Goal: Task Accomplishment & Management: Use online tool/utility

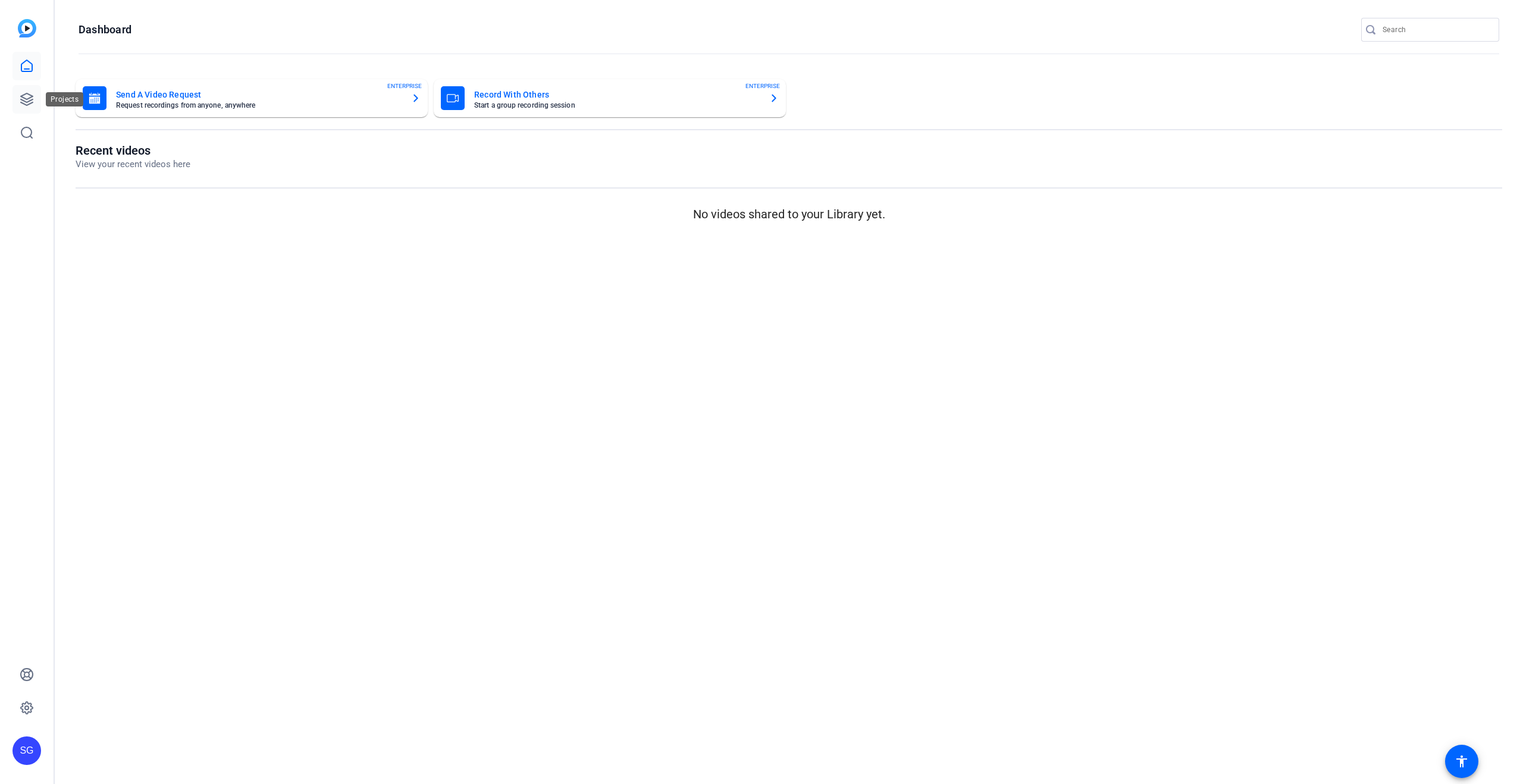
click at [19, 101] on link at bounding box center [27, 99] width 29 height 29
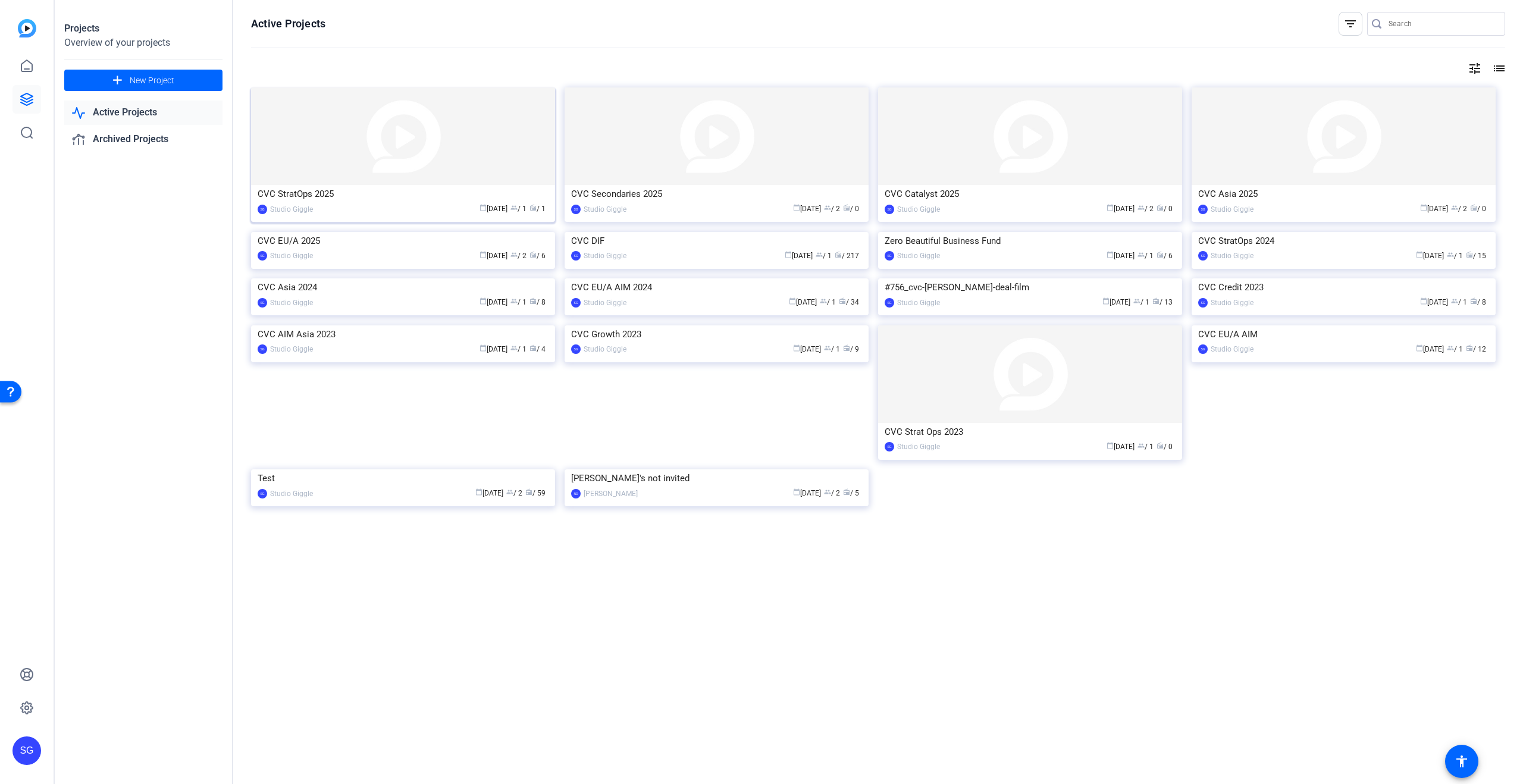
click at [397, 184] on img at bounding box center [403, 137] width 304 height 98
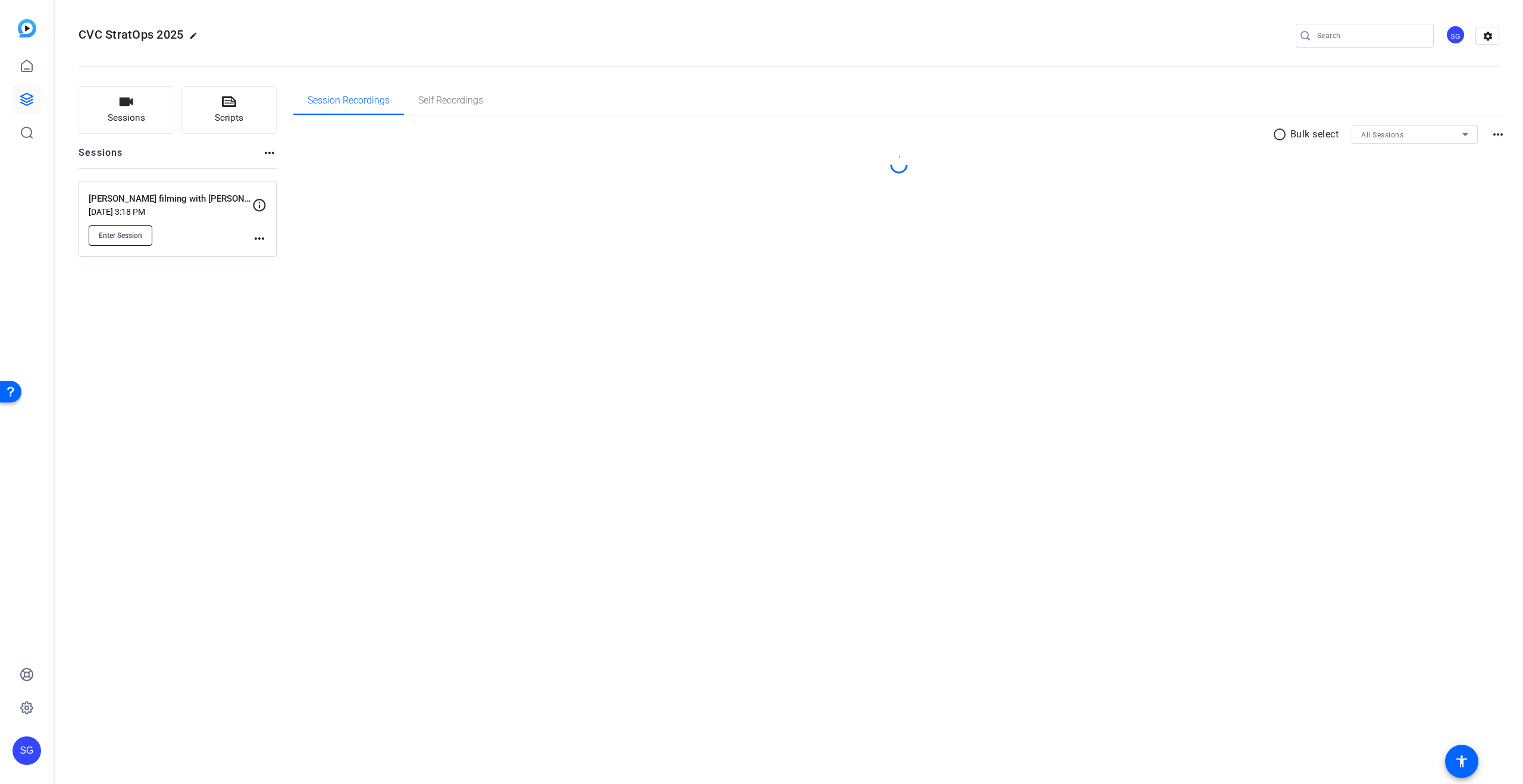
click at [123, 235] on span "Enter Session" at bounding box center [121, 235] width 44 height 9
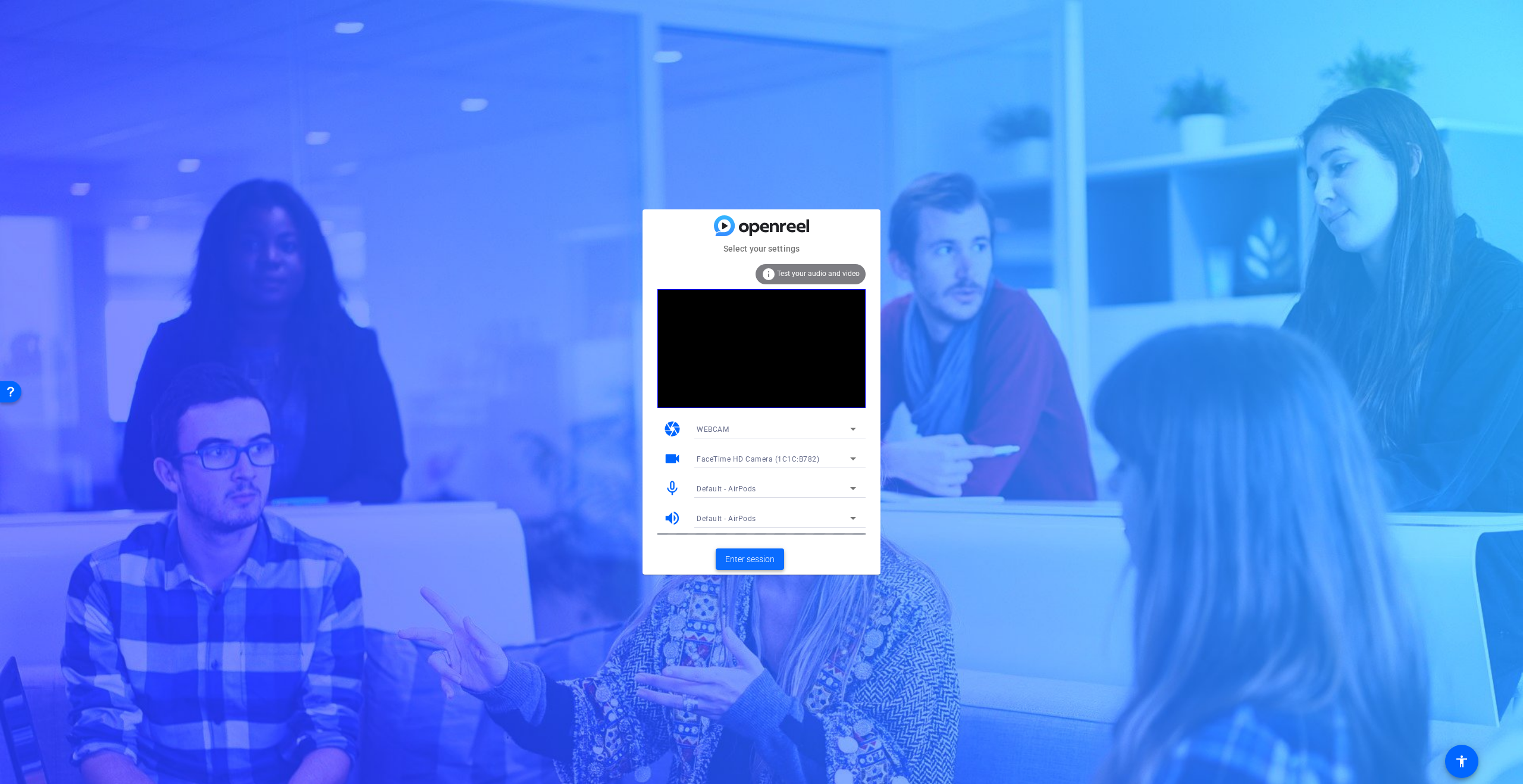
click at [755, 558] on span "Enter session" at bounding box center [750, 559] width 50 height 13
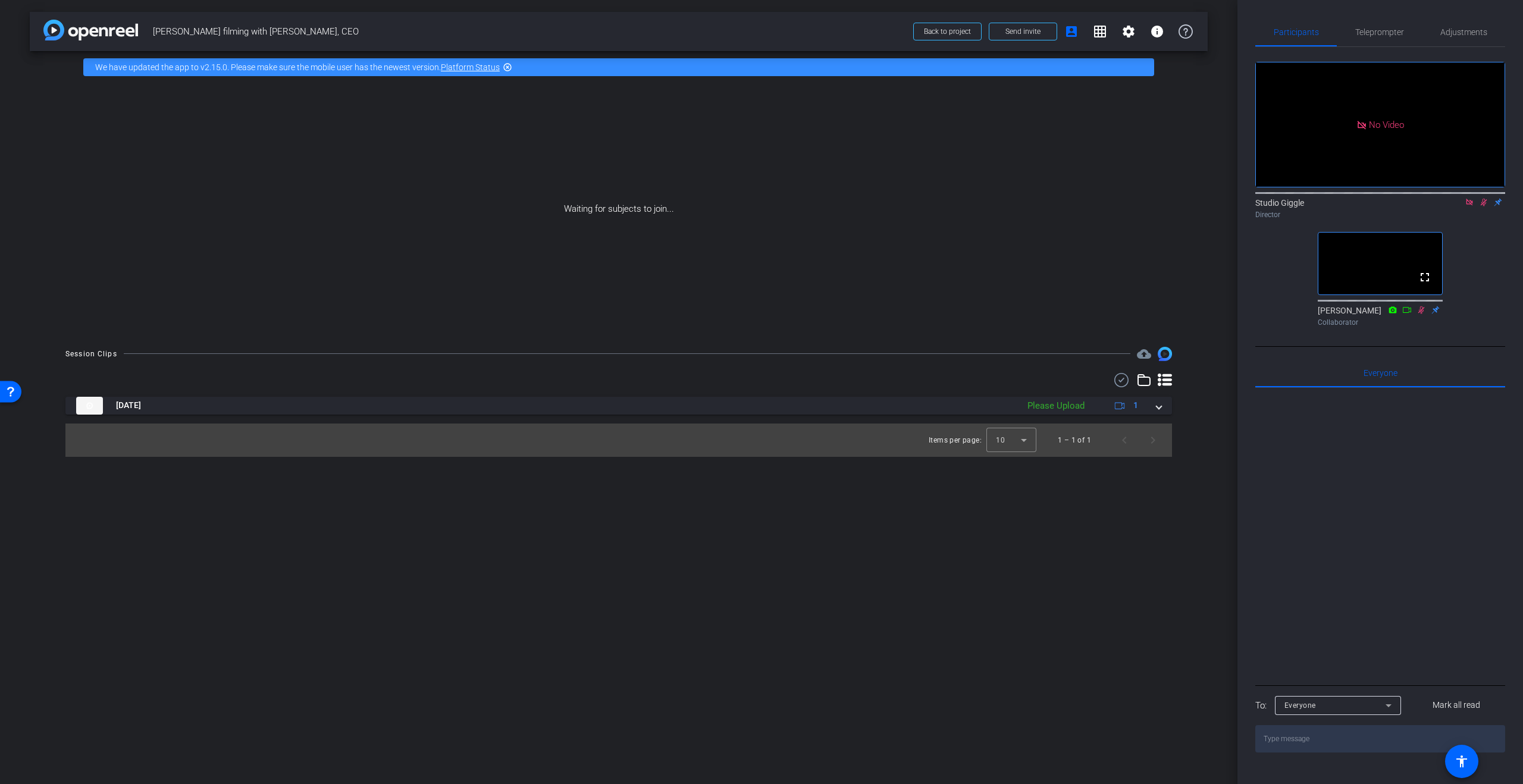
click at [1485, 207] on icon at bounding box center [1483, 202] width 9 height 8
click at [1474, 207] on icon at bounding box center [1469, 202] width 9 height 8
click at [1383, 34] on span "Teleprompter" at bounding box center [1380, 32] width 49 height 8
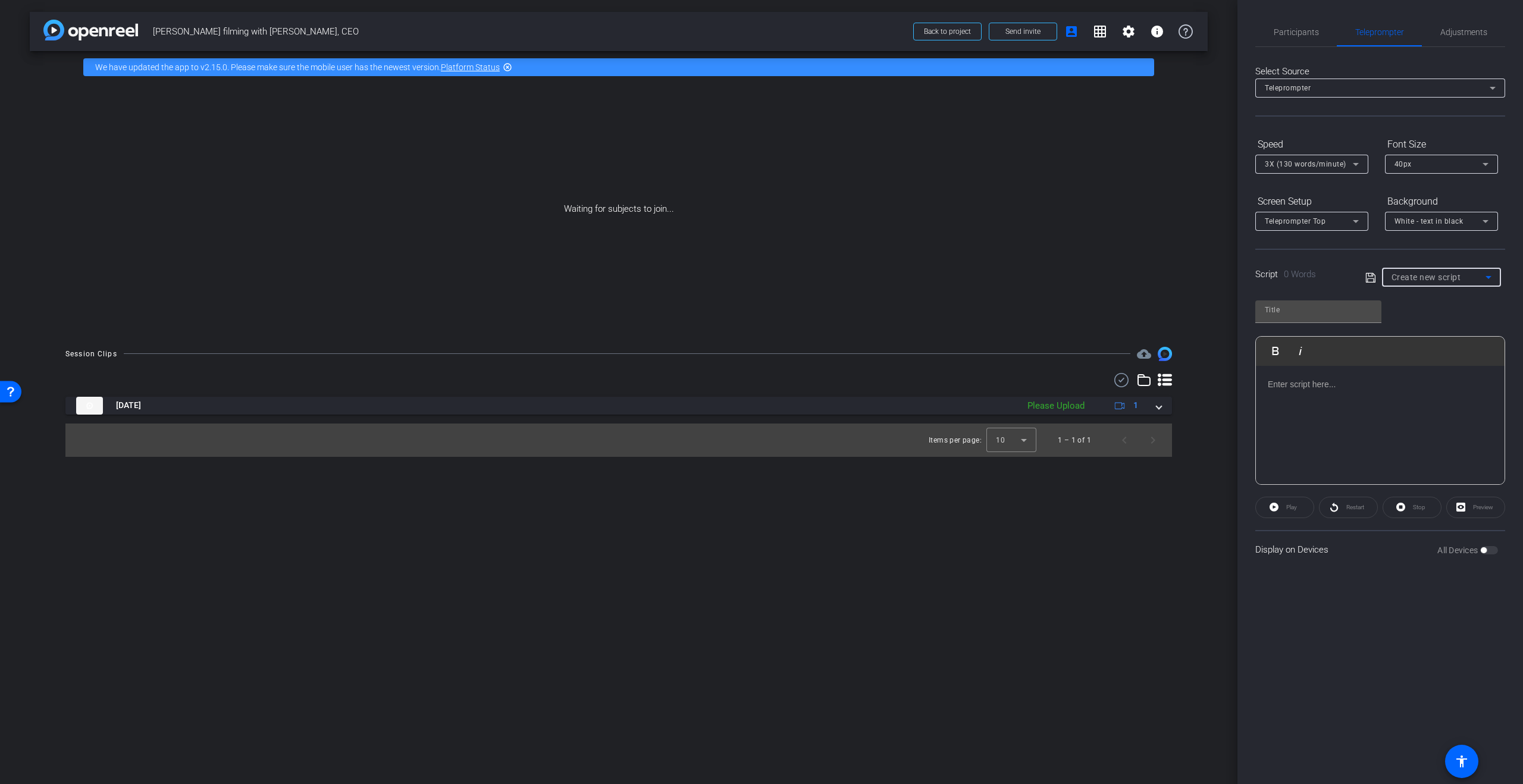
click at [1464, 277] on div "Create new script" at bounding box center [1438, 277] width 94 height 14
click at [1457, 318] on span "2025 SO AIM - CEO Video Asplundh v02" at bounding box center [1441, 320] width 100 height 14
type input "2025 SO AIM - CEO Video Asplundh v02"
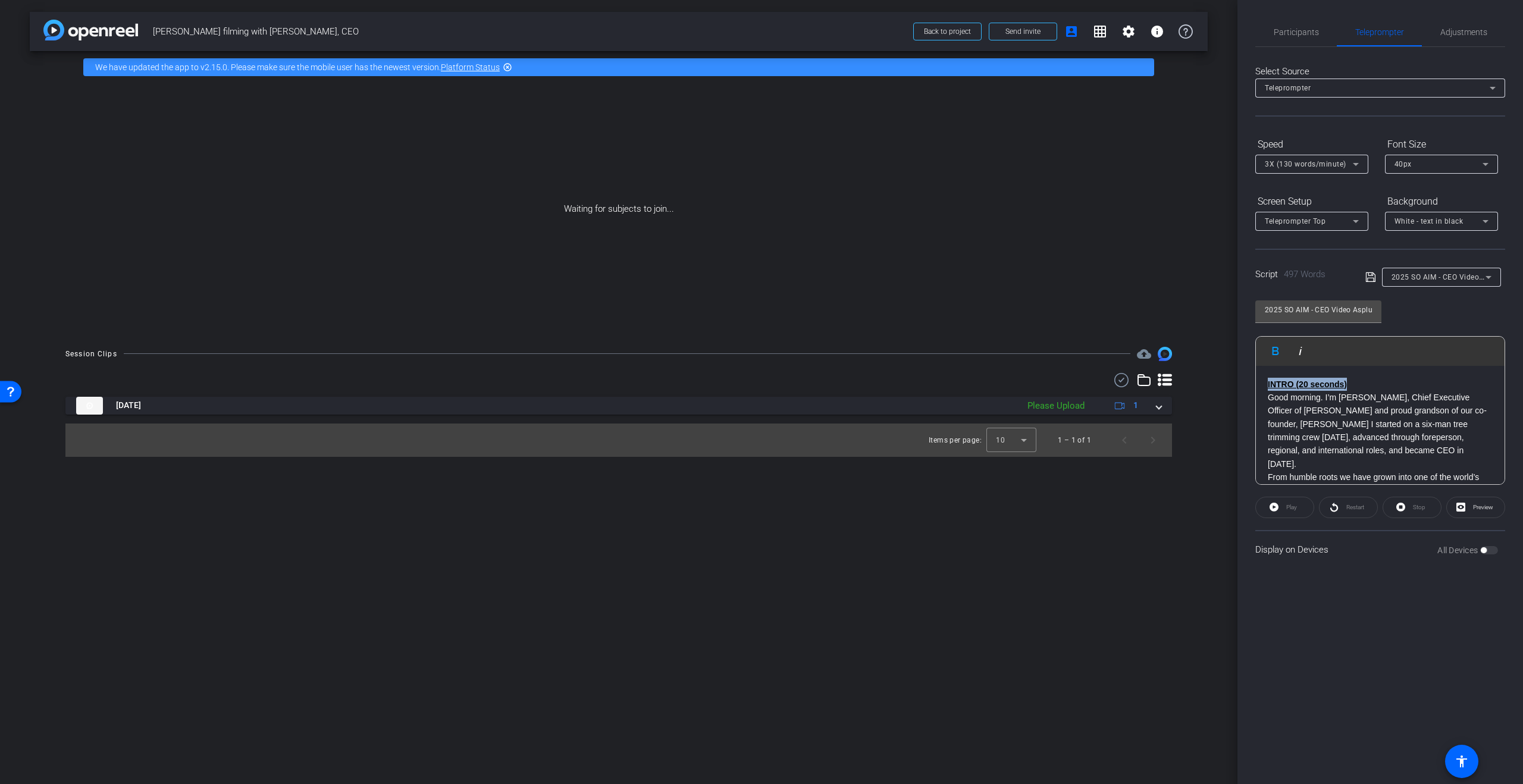
drag, startPoint x: 1370, startPoint y: 387, endPoint x: 1221, endPoint y: 376, distance: 149.4
click at [1221, 376] on div "arrow_back Asplundh filming with Matt Asplundh, CEO Back to project Send invite…" at bounding box center [762, 392] width 1523 height 784
click at [1354, 379] on p "INTRO (20 seconds)" at bounding box center [1380, 384] width 225 height 13
drag, startPoint x: 1303, startPoint y: 32, endPoint x: 1331, endPoint y: 31, distance: 28.0
click at [1304, 32] on span "Participants" at bounding box center [1296, 32] width 46 height 8
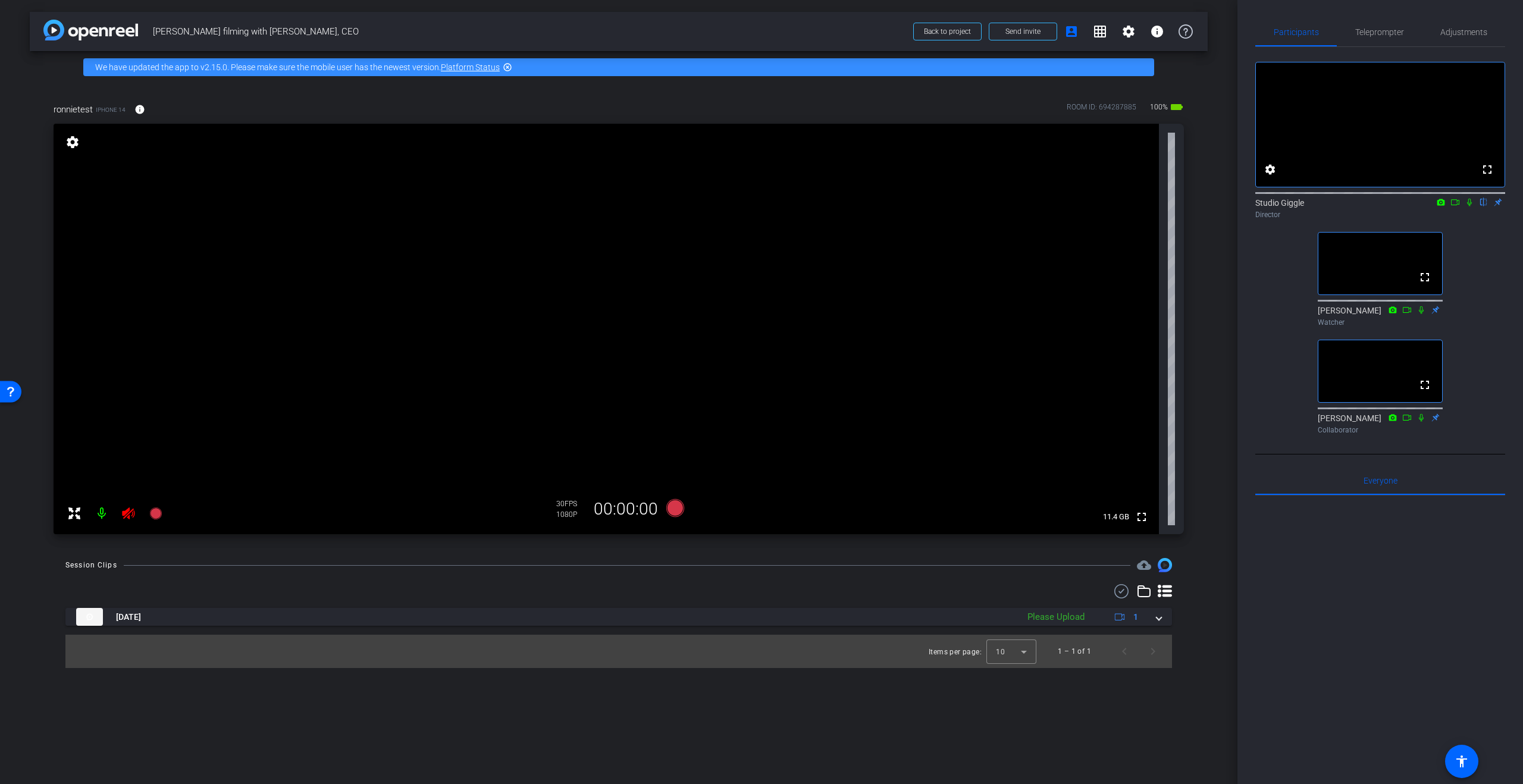
click at [129, 515] on icon at bounding box center [128, 513] width 13 height 12
click at [1445, 34] on span "Adjustments" at bounding box center [1464, 32] width 47 height 8
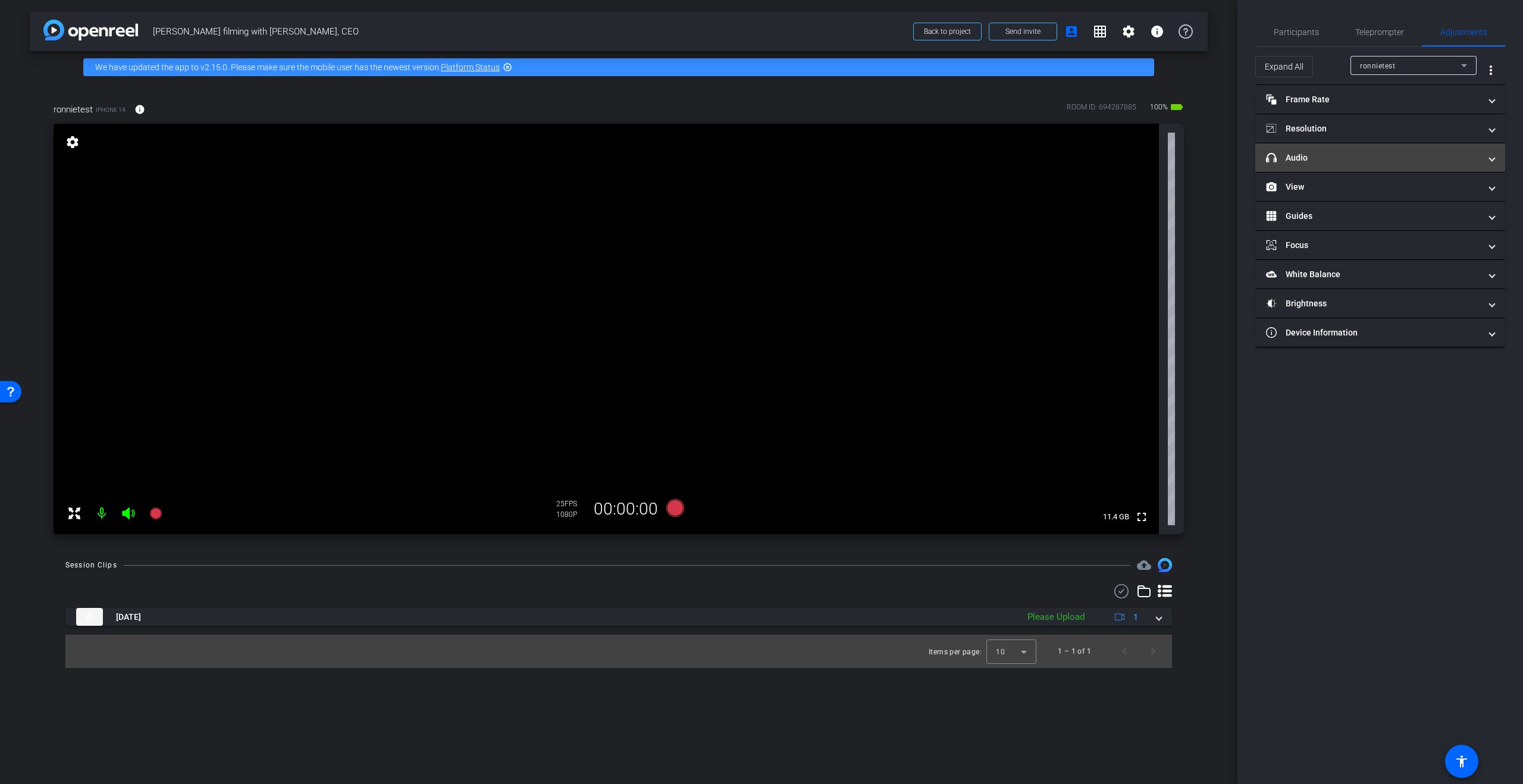
click at [1316, 156] on mat-panel-title "headphone icon Audio" at bounding box center [1373, 158] width 214 height 13
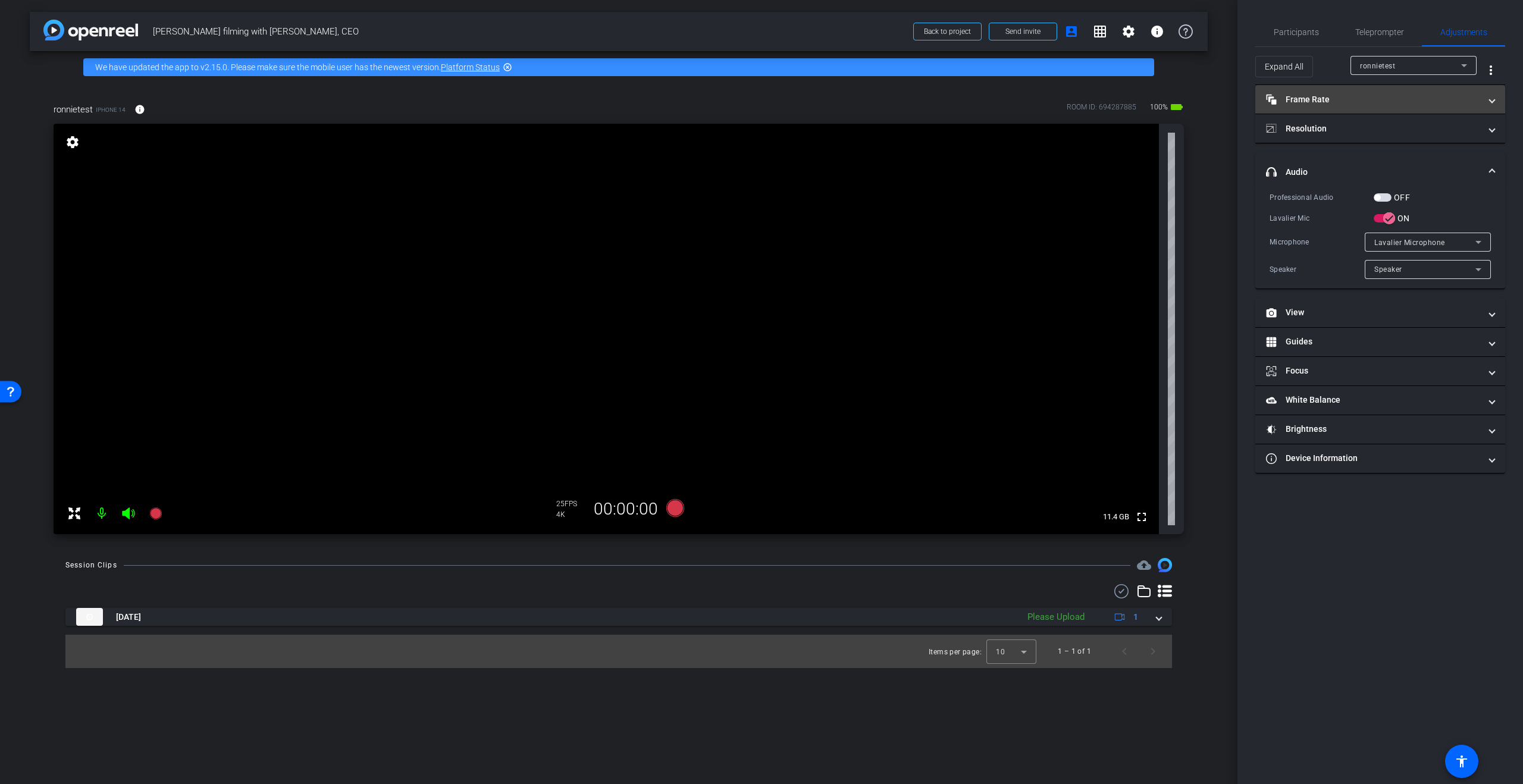
click at [1423, 99] on mat-panel-title "Frame Rate Frame Rate" at bounding box center [1373, 99] width 214 height 13
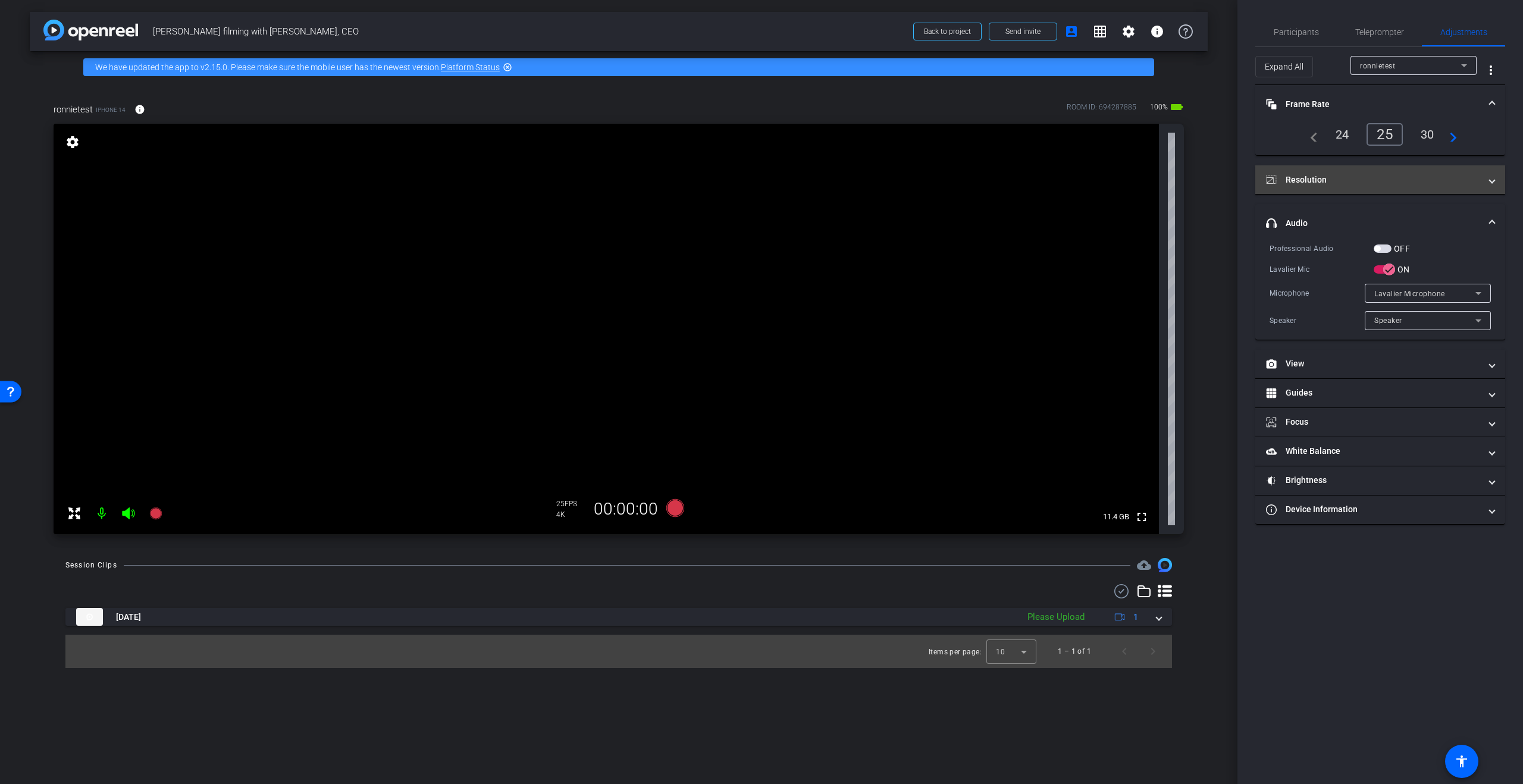
click at [1426, 171] on mat-expansion-panel-header "Resolution" at bounding box center [1380, 180] width 250 height 29
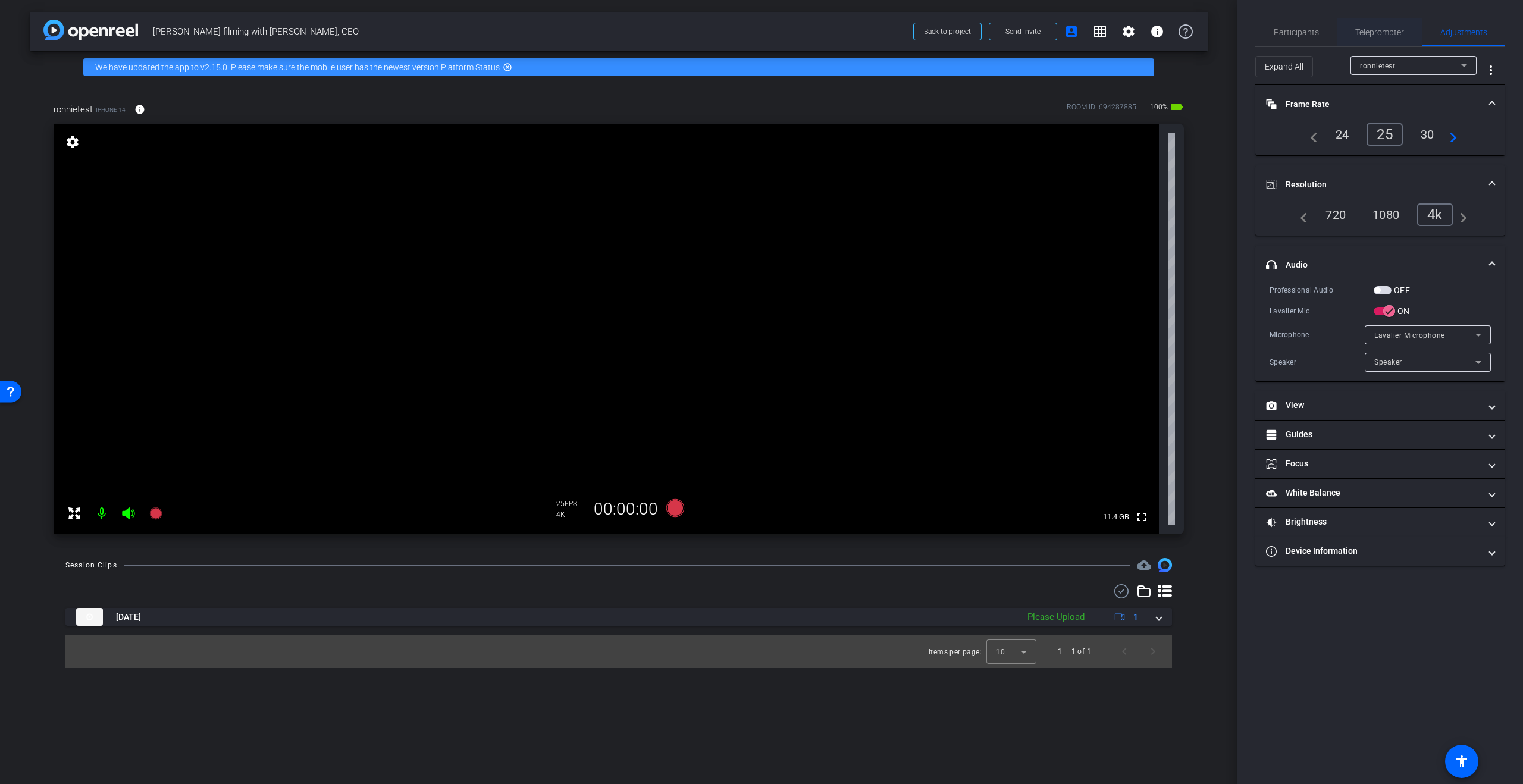
click at [1366, 34] on span "Teleprompter" at bounding box center [1380, 32] width 49 height 8
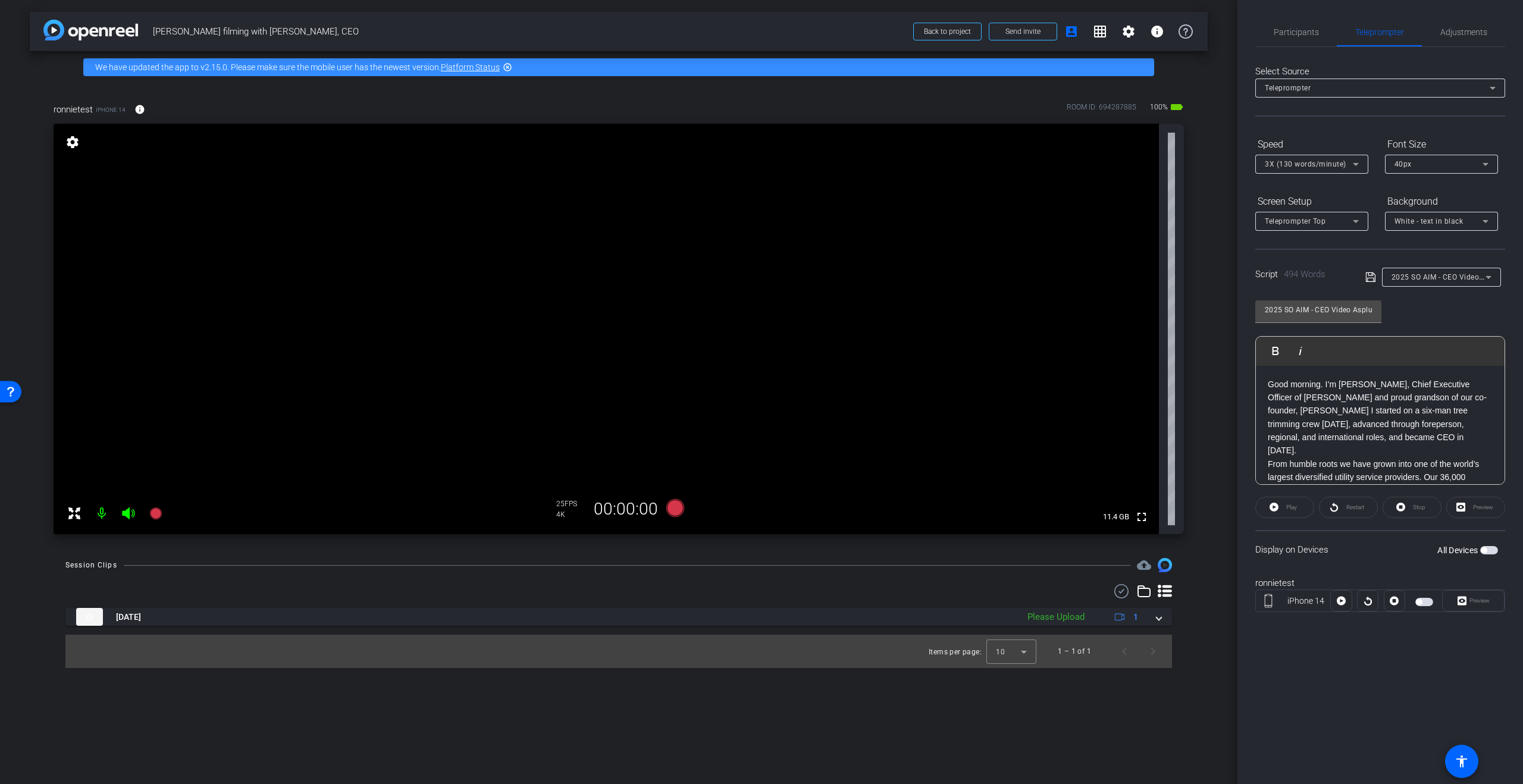
click at [1447, 432] on p "Good morning. I’m [PERSON_NAME], Chief Executive Officer of [PERSON_NAME] and p…" at bounding box center [1380, 417] width 225 height 80
drag, startPoint x: 1318, startPoint y: 419, endPoint x: 1267, endPoint y: 421, distance: 51.0
click at [1267, 424] on p "UPDATE" at bounding box center [1380, 431] width 225 height 13
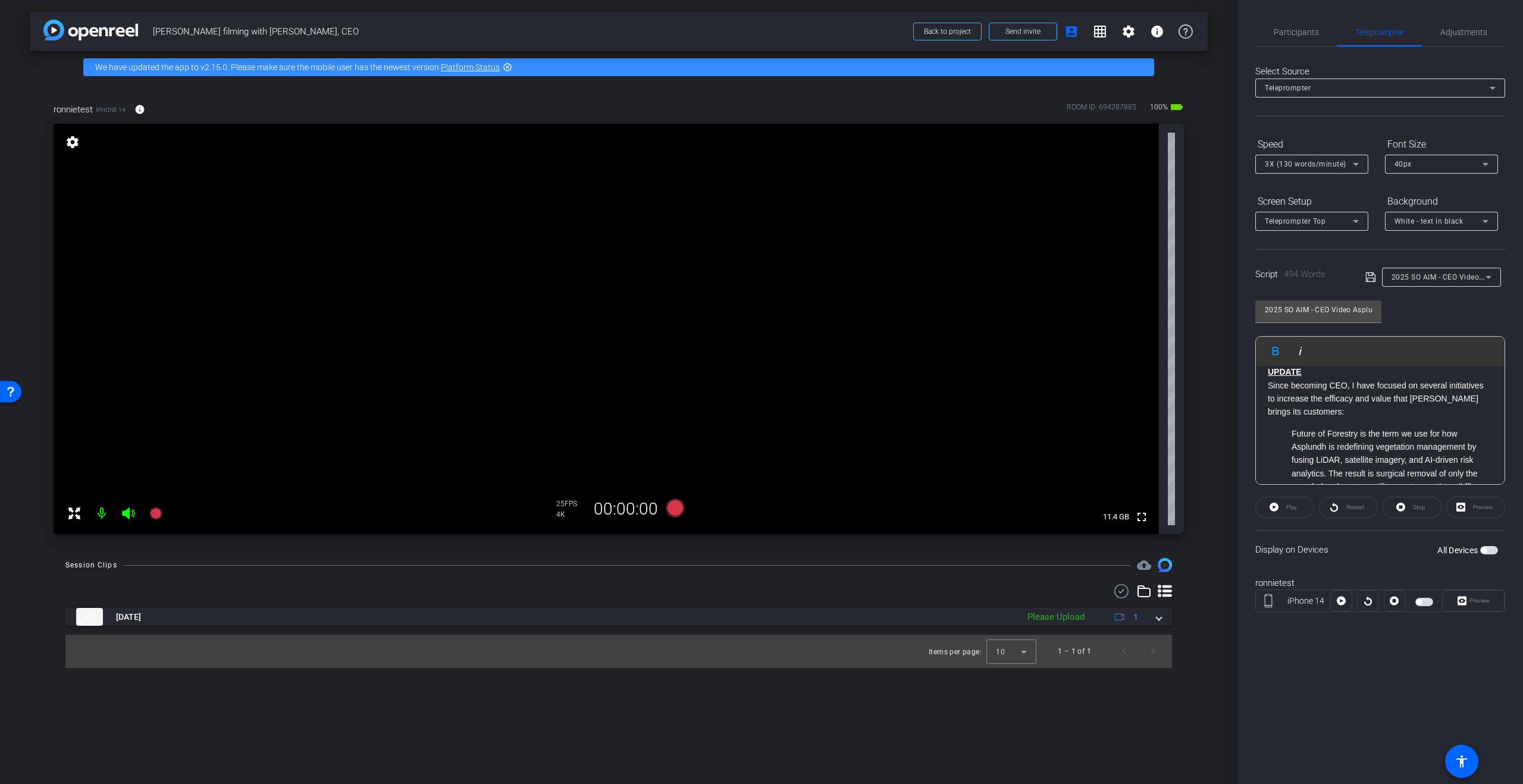
drag, startPoint x: 1290, startPoint y: 417, endPoint x: 1343, endPoint y: 427, distance: 53.9
click at [1290, 427] on ul "Future of Forestry is the term we use for how Asplundh is redefining vegetation…" at bounding box center [1380, 593] width 225 height 333
click at [1294, 433] on li "One Asplundh: We are breaking internal silos so utilities see one integrated pa…" at bounding box center [1392, 473] width 201 height 80
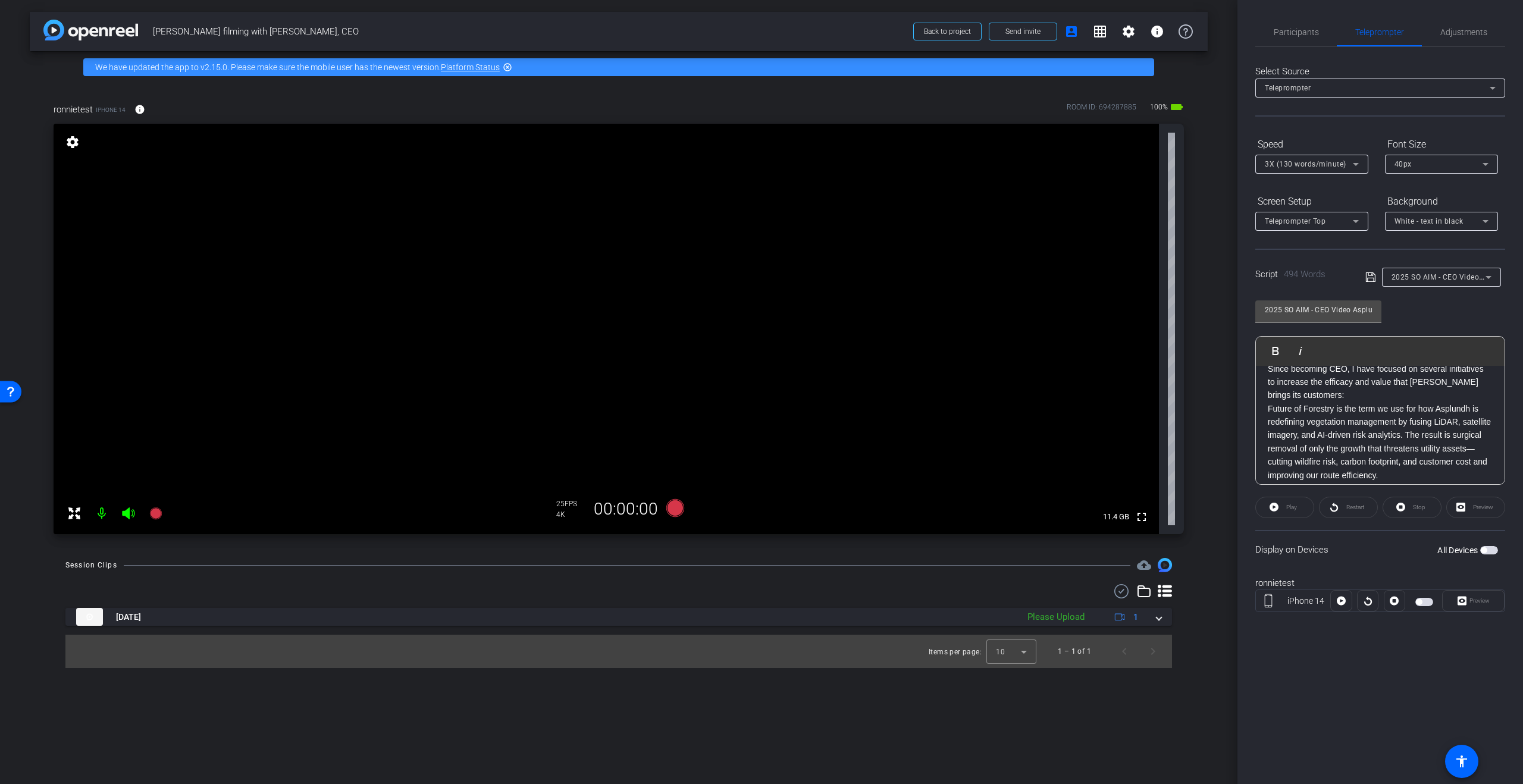
click at [1267, 396] on div "Good morning. I’m Matt Asplundh, Chief Executive Officer of Asplundh and proud …" at bounding box center [1380, 609] width 249 height 999
drag, startPoint x: 1268, startPoint y: 422, endPoint x: 1337, endPoint y: 434, distance: 70.0
click at [1268, 428] on p "One Asplundh: We are breaking internal silos so utilities see one integrated pa…" at bounding box center [1380, 461] width 225 height 67
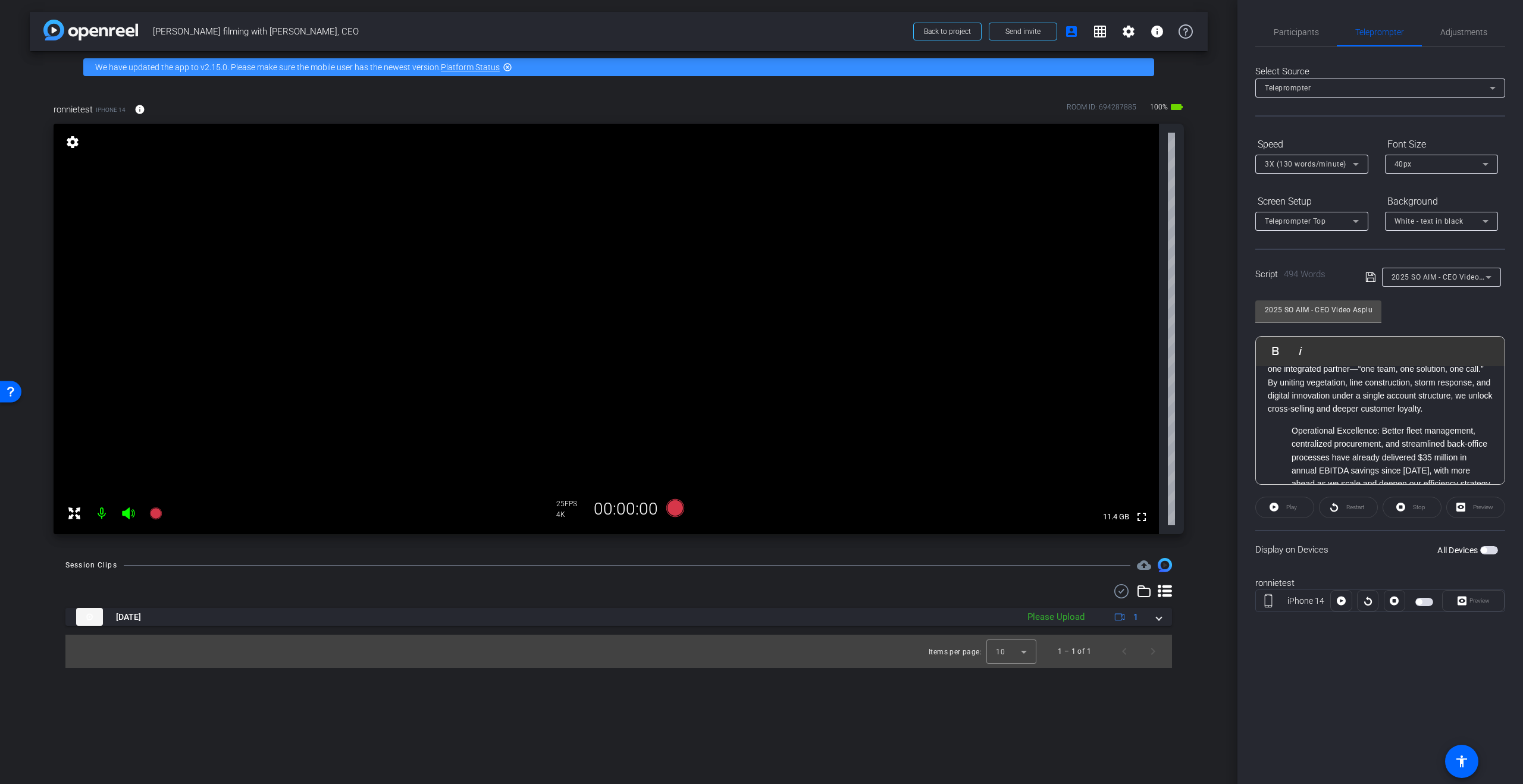
click at [1289, 424] on ul "Operational Excellence: Better fleet management, centralized procurement, and s…" at bounding box center [1380, 504] width 225 height 160
click at [1292, 448] on li "Targeted M&A: Our 2024 acquisition of Voltyx vaulted us into the top tier of su…" at bounding box center [1392, 494] width 201 height 94
drag, startPoint x: 1392, startPoint y: 434, endPoint x: 1264, endPoint y: 433, distance: 128.0
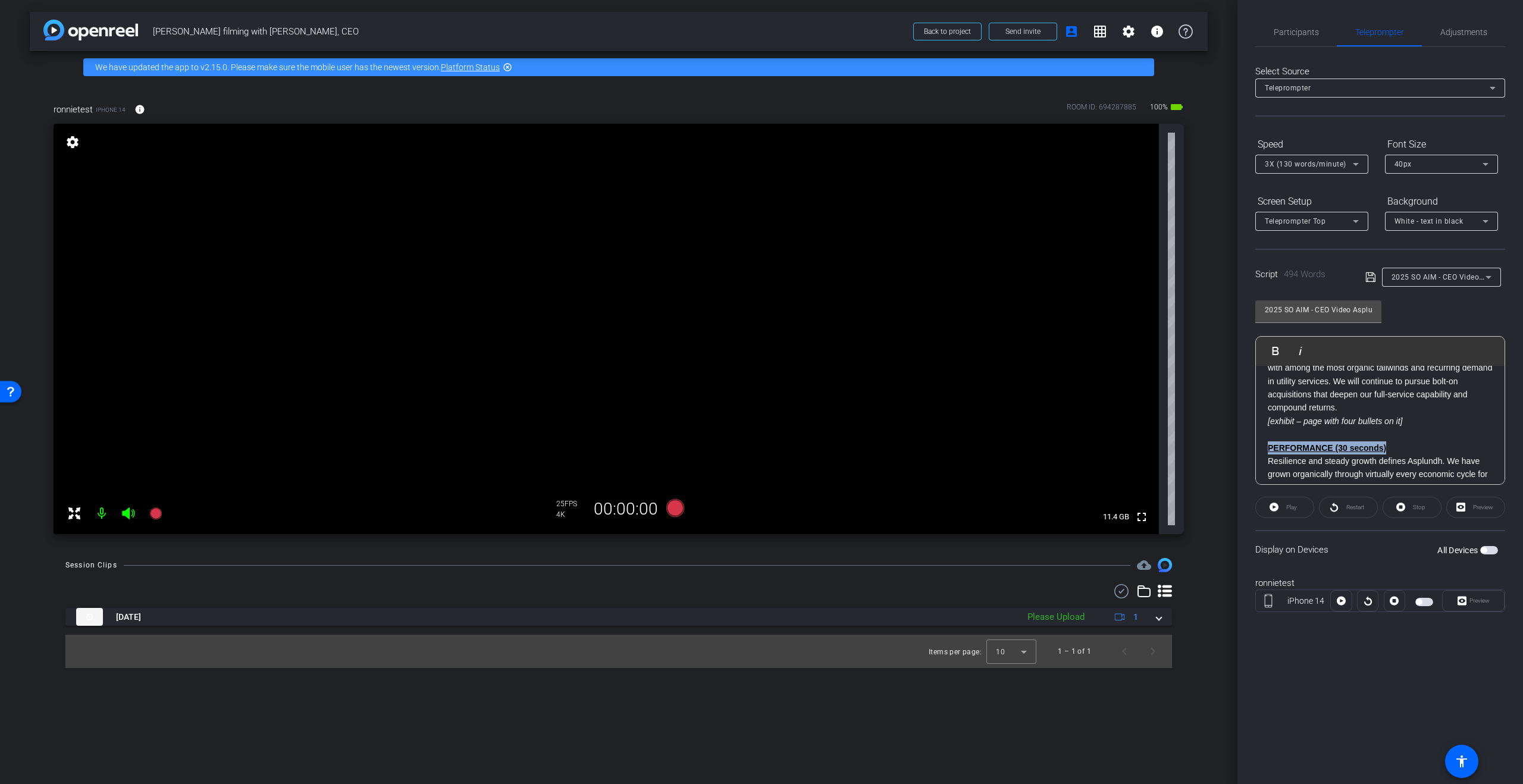
click at [1264, 433] on div "Good morning. I’m Matt Asplundh, Chief Executive Officer of Asplundh and proud …" at bounding box center [1380, 287] width 249 height 1023
click at [1357, 443] on u "PERFORMANCE (30 seconds)" at bounding box center [1327, 448] width 118 height 9
click at [1299, 30] on span "Participants" at bounding box center [1296, 32] width 46 height 8
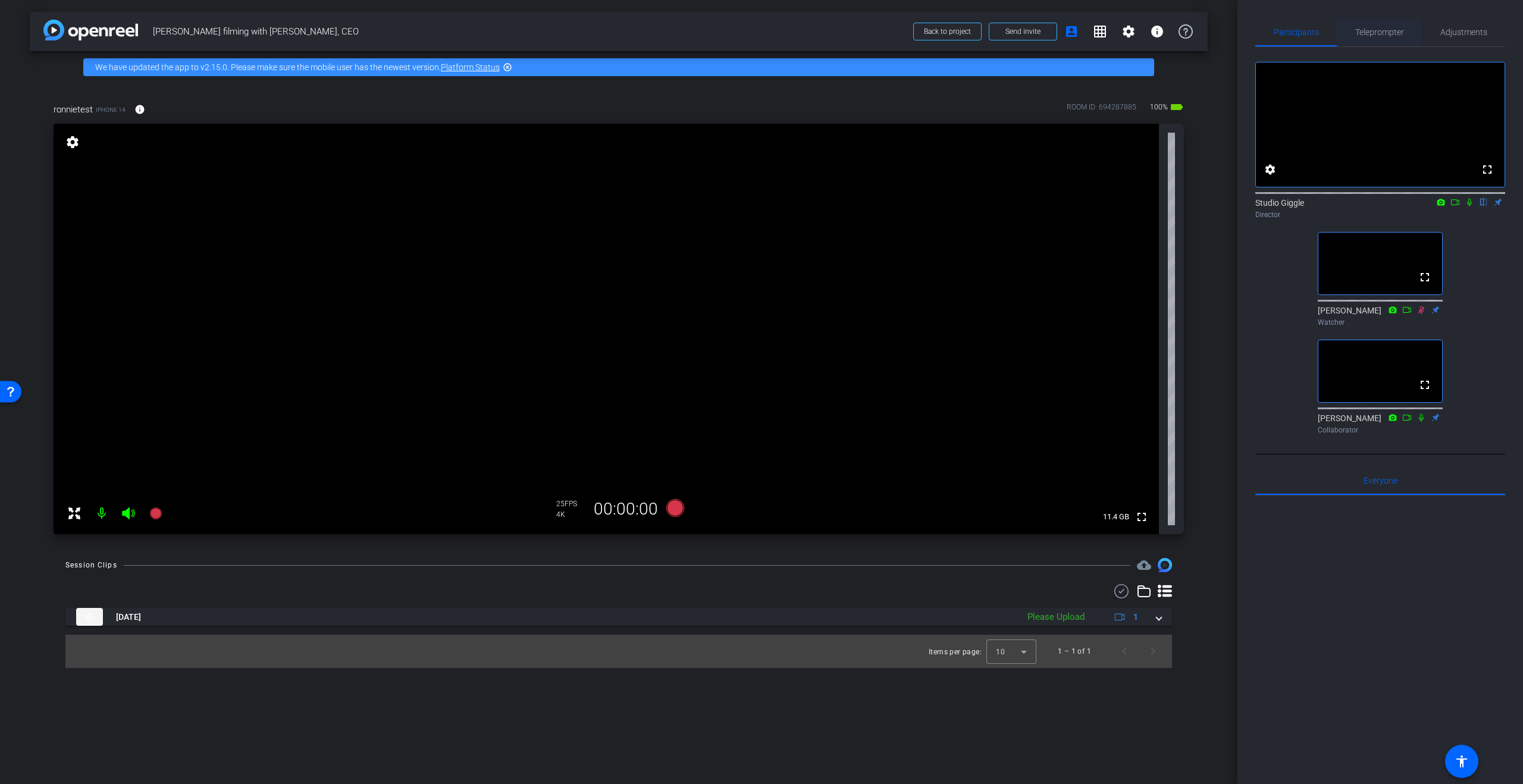
click at [1379, 35] on span "Teleprompter" at bounding box center [1380, 32] width 49 height 8
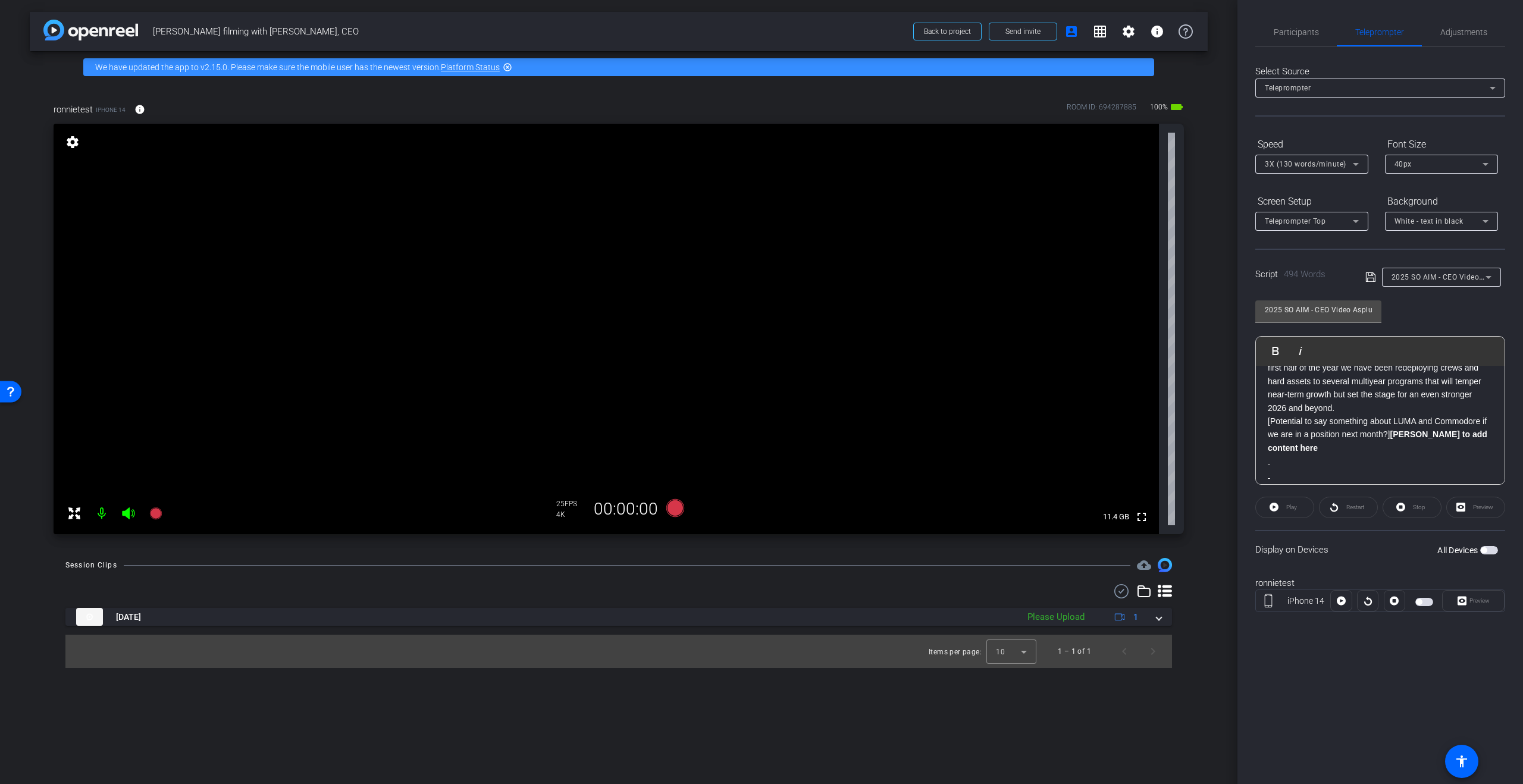
scroll to position [760, 0]
click at [1276, 416] on p "[Potential to say something about LUMA and Commodore if we are in a position ne…" at bounding box center [1380, 435] width 225 height 40
click at [1270, 416] on p "[Potential to say something about LUMA and Commodore if we are in a position ne…" at bounding box center [1380, 435] width 225 height 40
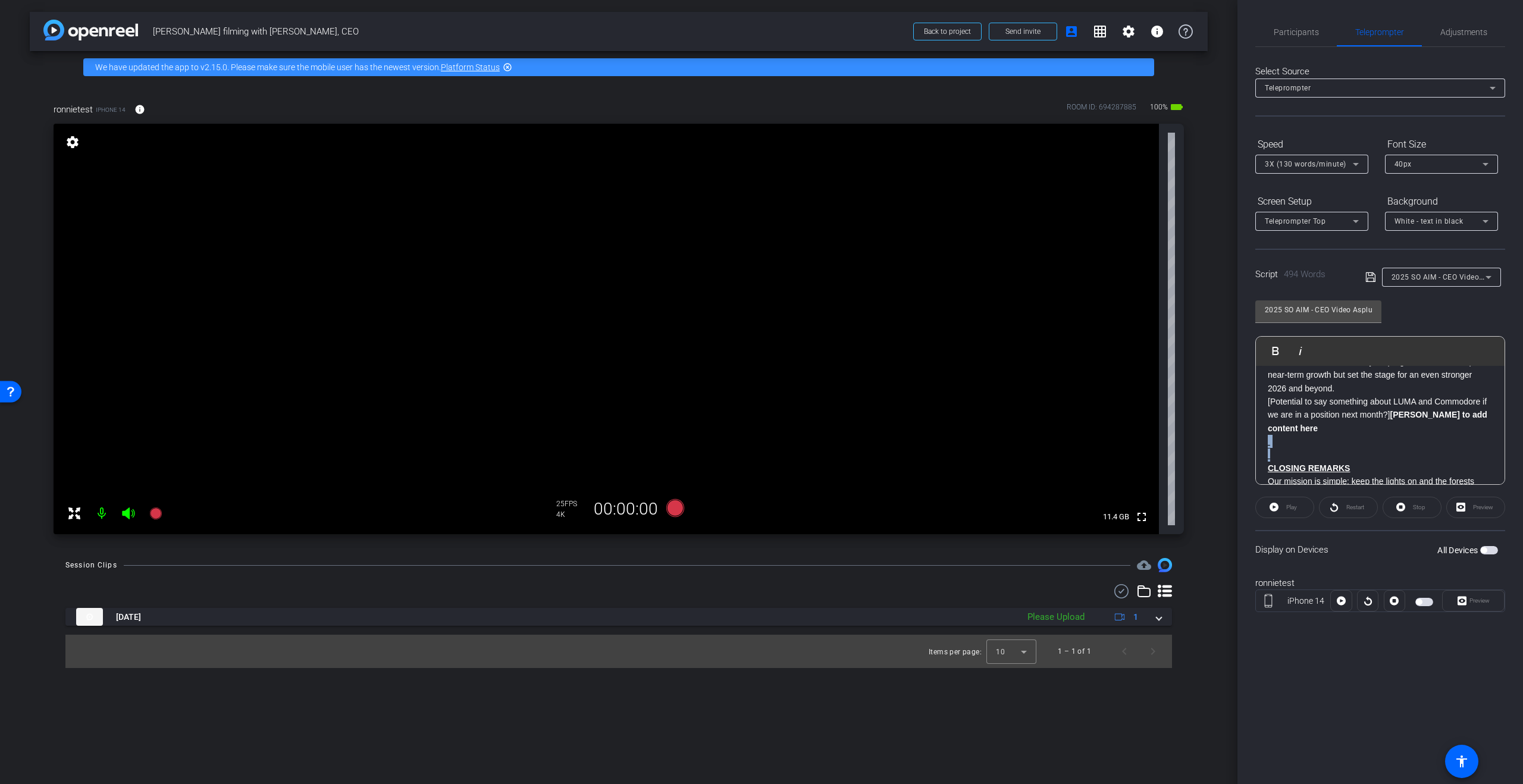
drag, startPoint x: 1275, startPoint y: 430, endPoint x: 1262, endPoint y: 421, distance: 15.8
click at [1262, 421] on div "Good morning. I’m Matt Asplundh, Chief Executive Officer of Asplundh and proud …" at bounding box center [1380, 95] width 249 height 1023
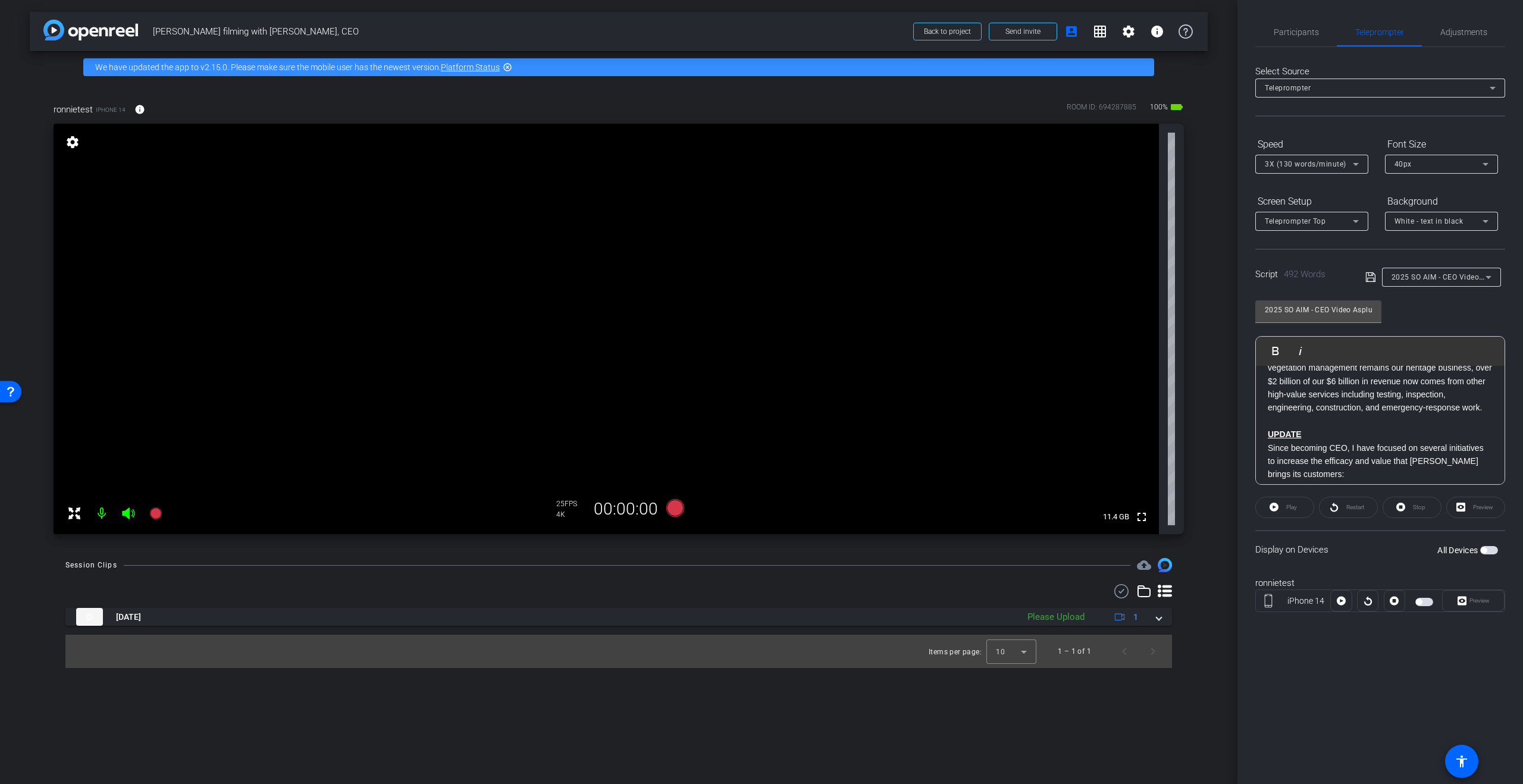
click at [1431, 276] on span "2025 SO AIM - CEO Video Asplundh v02" at bounding box center [1461, 276] width 138 height 9
drag, startPoint x: 1437, startPoint y: 300, endPoint x: 1428, endPoint y: 318, distance: 20.1
click at [1437, 300] on span "Create new script" at bounding box center [1423, 301] width 62 height 14
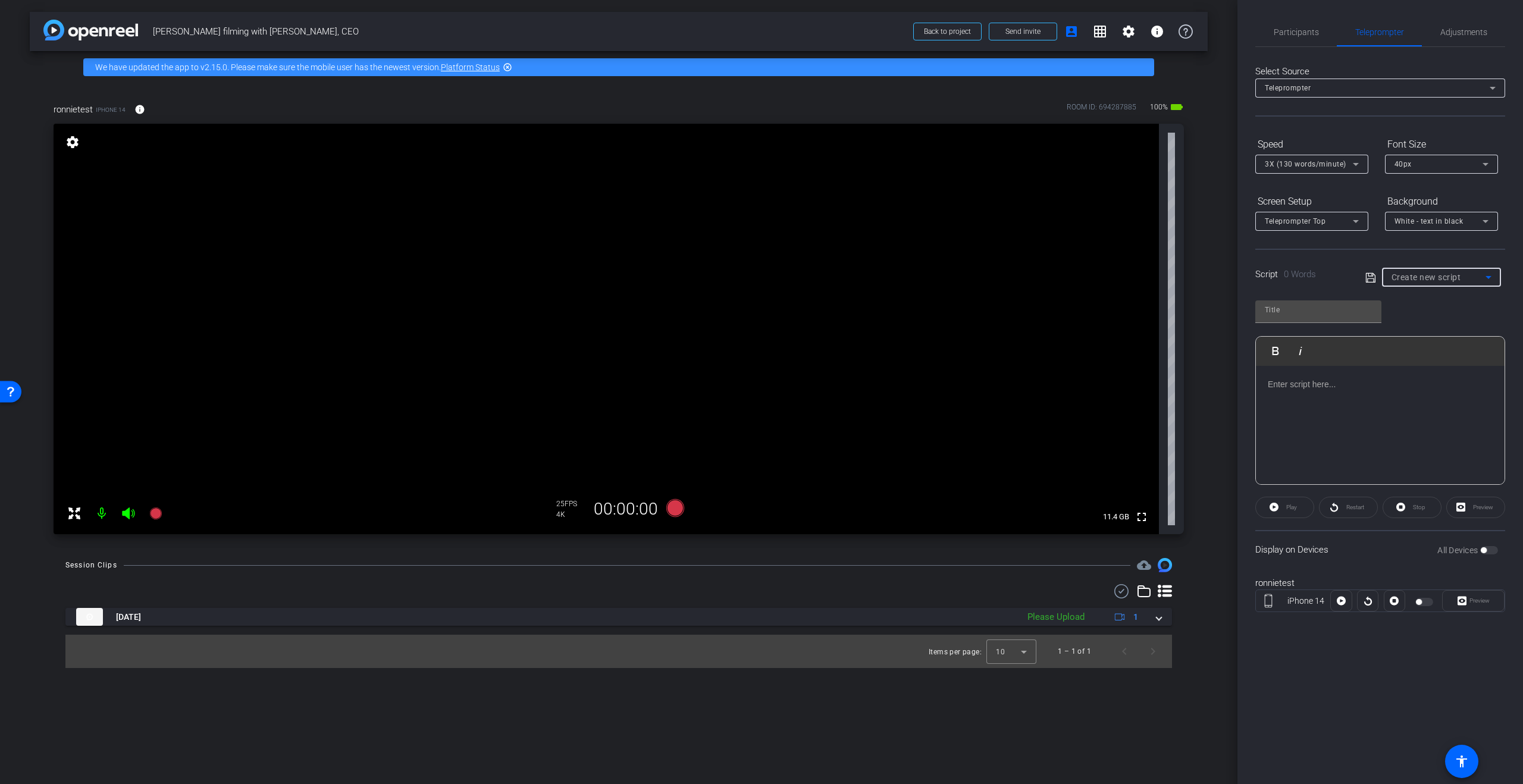
click at [1442, 277] on span "Create new script" at bounding box center [1426, 277] width 70 height 9
drag, startPoint x: 1435, startPoint y: 318, endPoint x: 1423, endPoint y: 352, distance: 36.1
click at [1435, 318] on span "2025 SO AIM - CEO Video Asplundh v02" at bounding box center [1441, 320] width 100 height 14
type input "2025 SO AIM - CEO Video Asplundh v02"
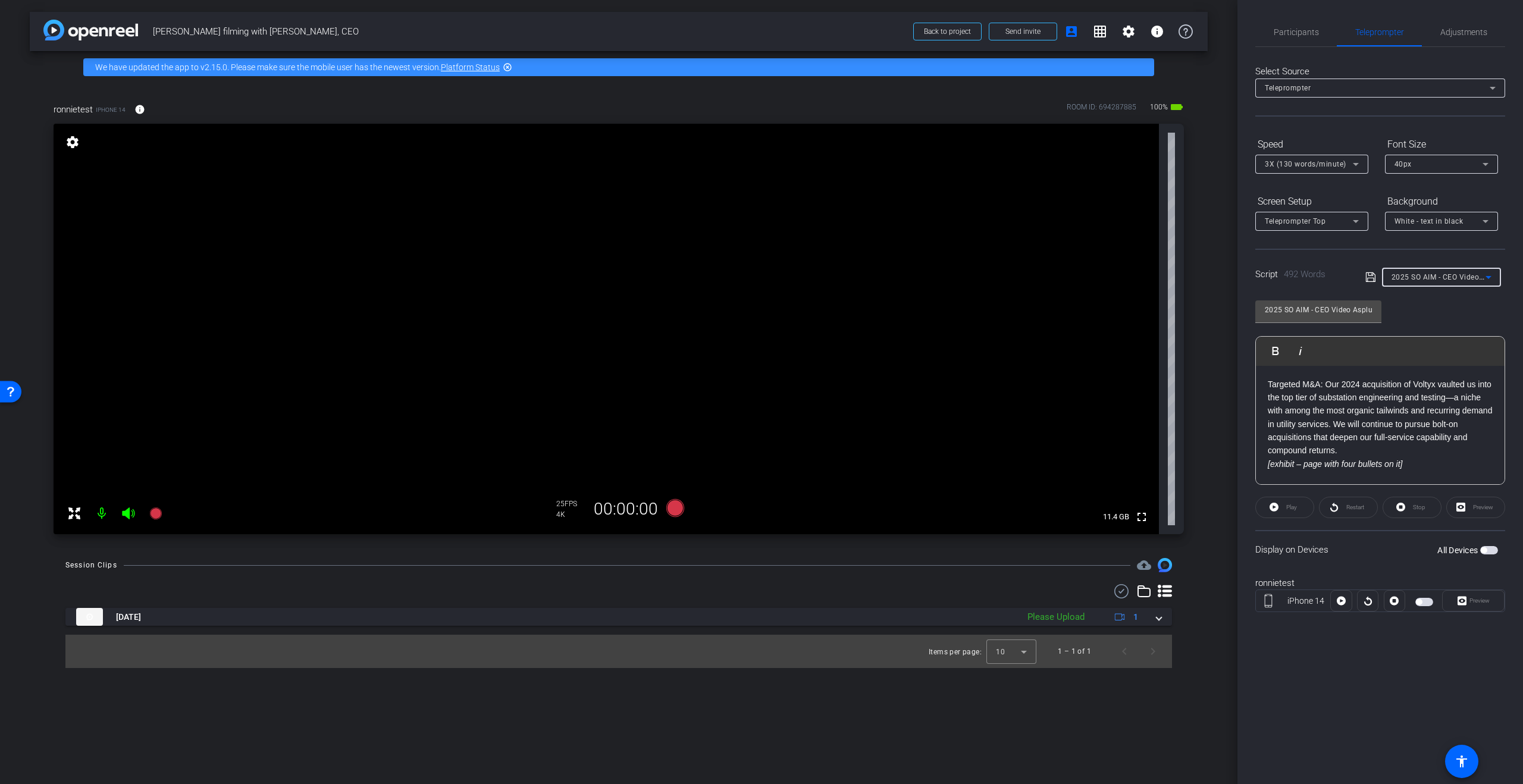
scroll to position [570, 0]
drag, startPoint x: 1404, startPoint y: 427, endPoint x: 1256, endPoint y: 427, distance: 148.0
click at [1256, 427] on div "Good morning. I’m Matt Asplundh, Chief Executive Officer of Asplundh and proud …" at bounding box center [1380, 300] width 249 height 1009
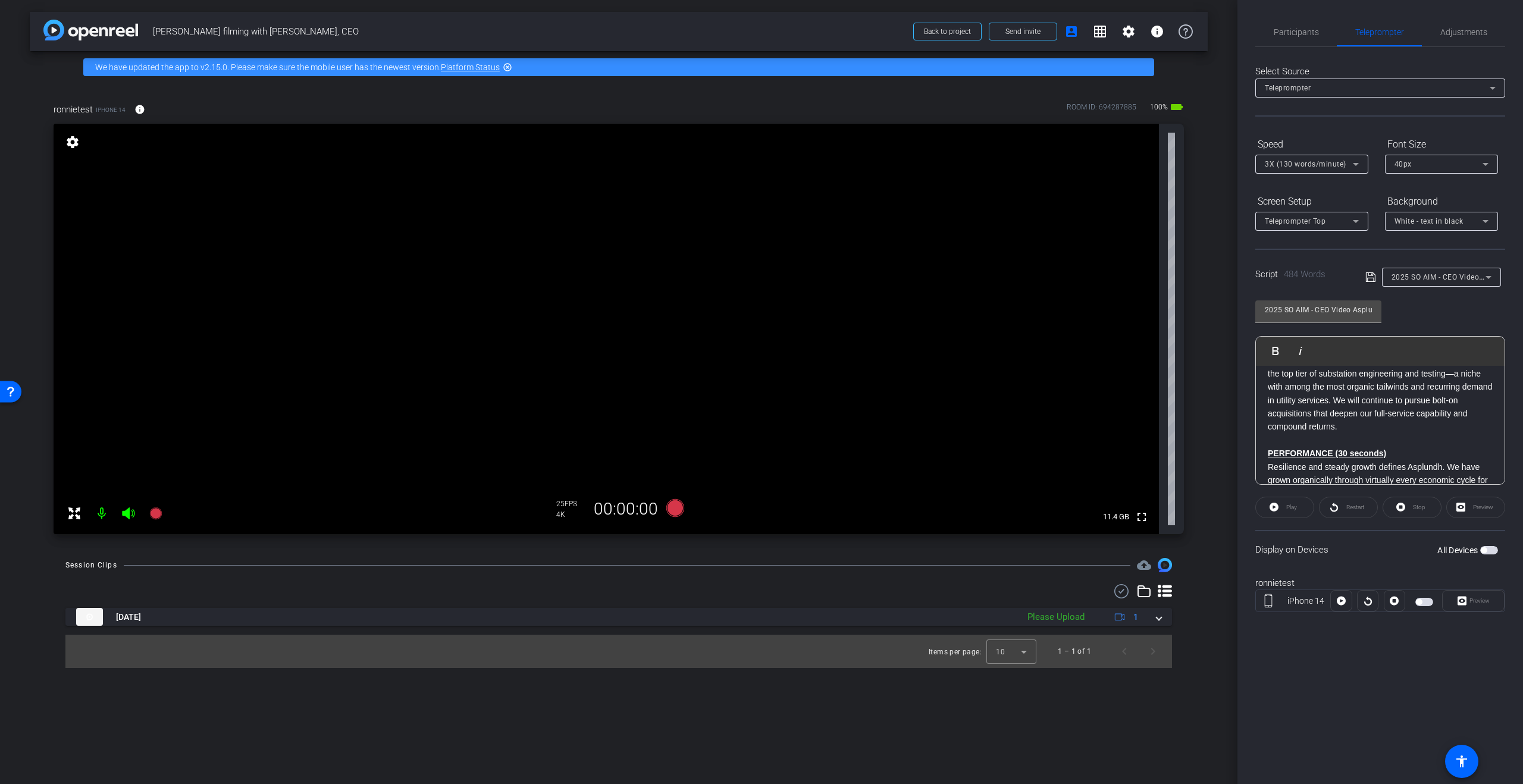
scroll to position [655, 0]
click at [1305, 34] on span "Participants" at bounding box center [1296, 32] width 46 height 8
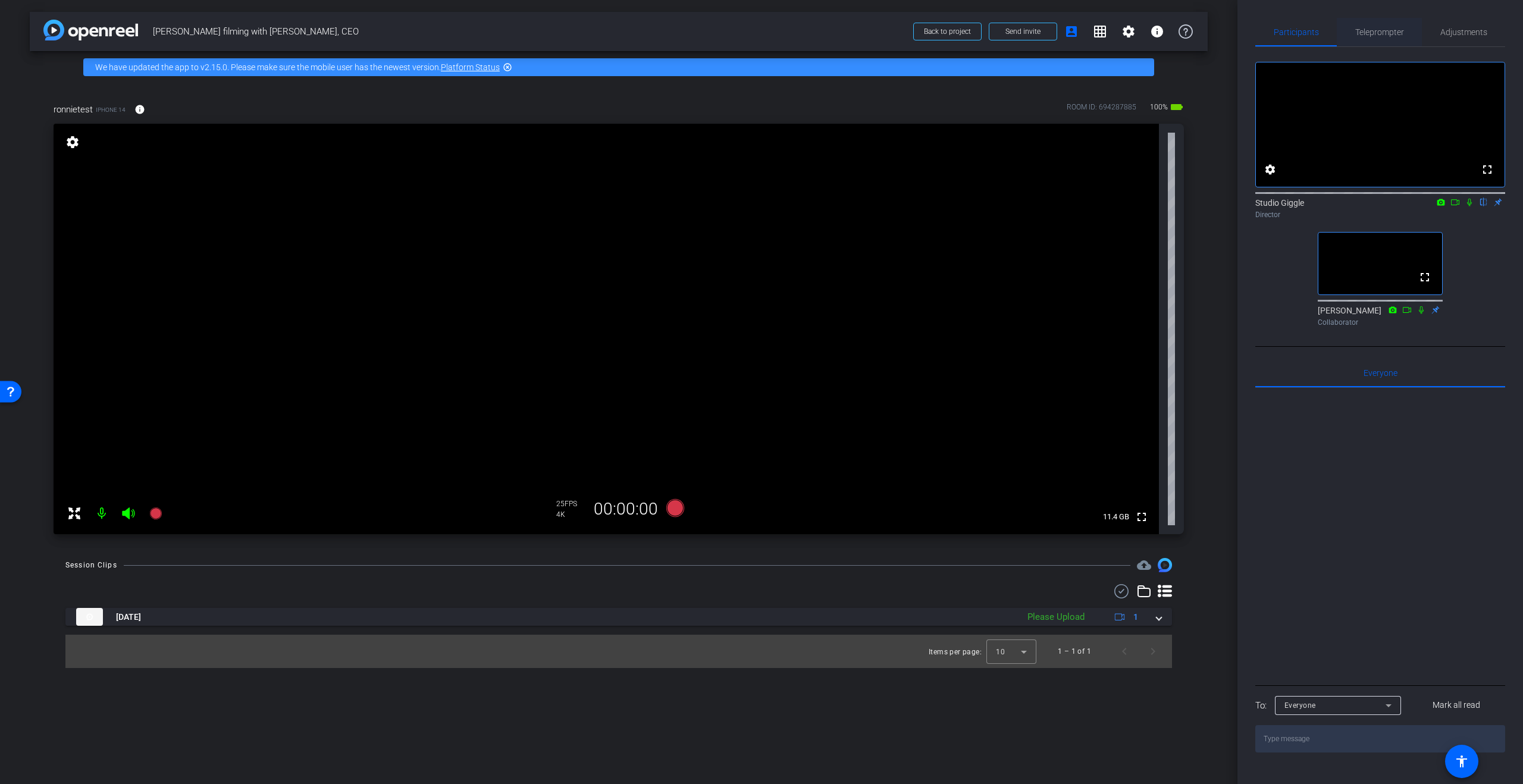
click at [1380, 32] on span "Teleprompter" at bounding box center [1380, 32] width 49 height 8
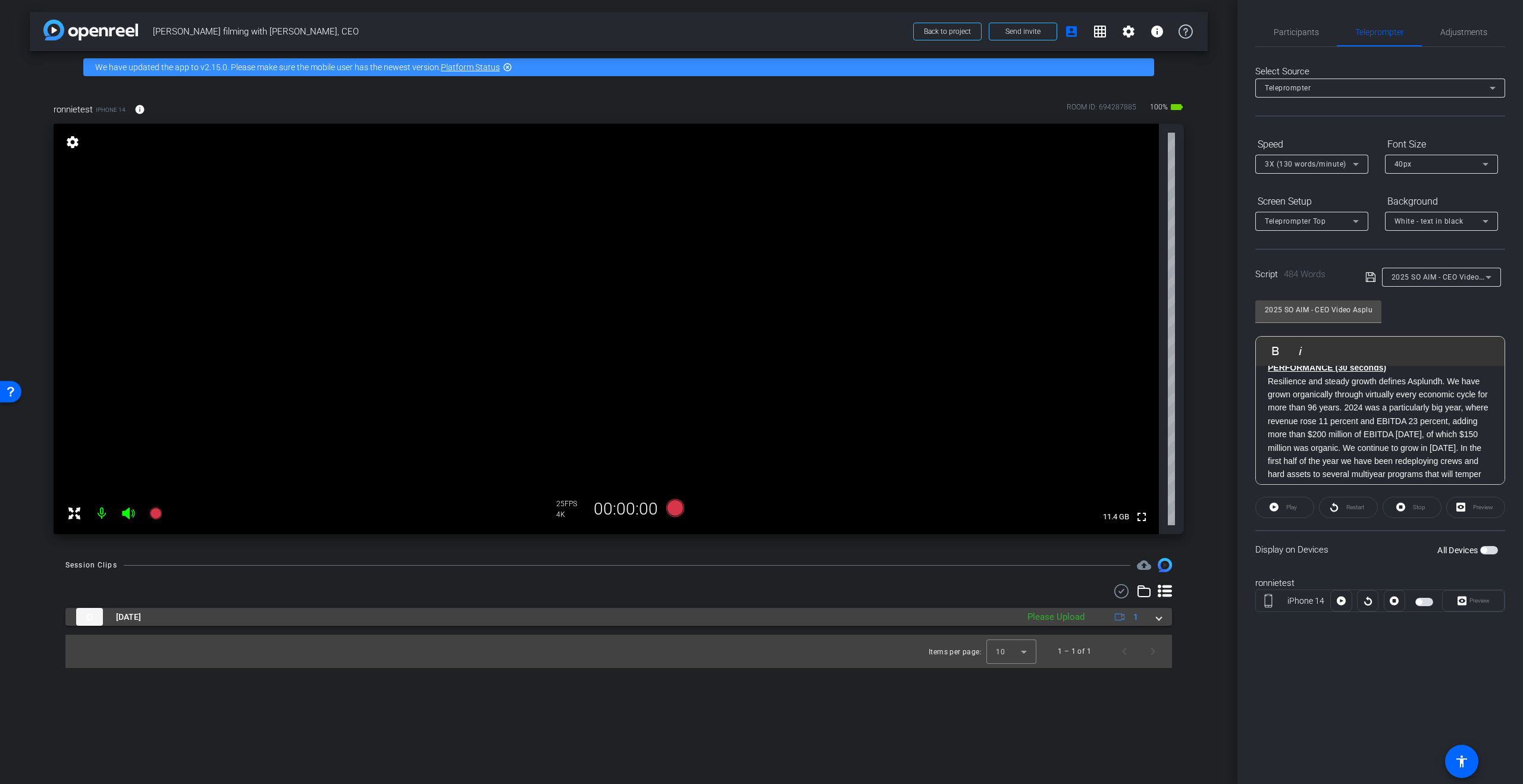
click at [1156, 623] on span at bounding box center [1159, 617] width 5 height 13
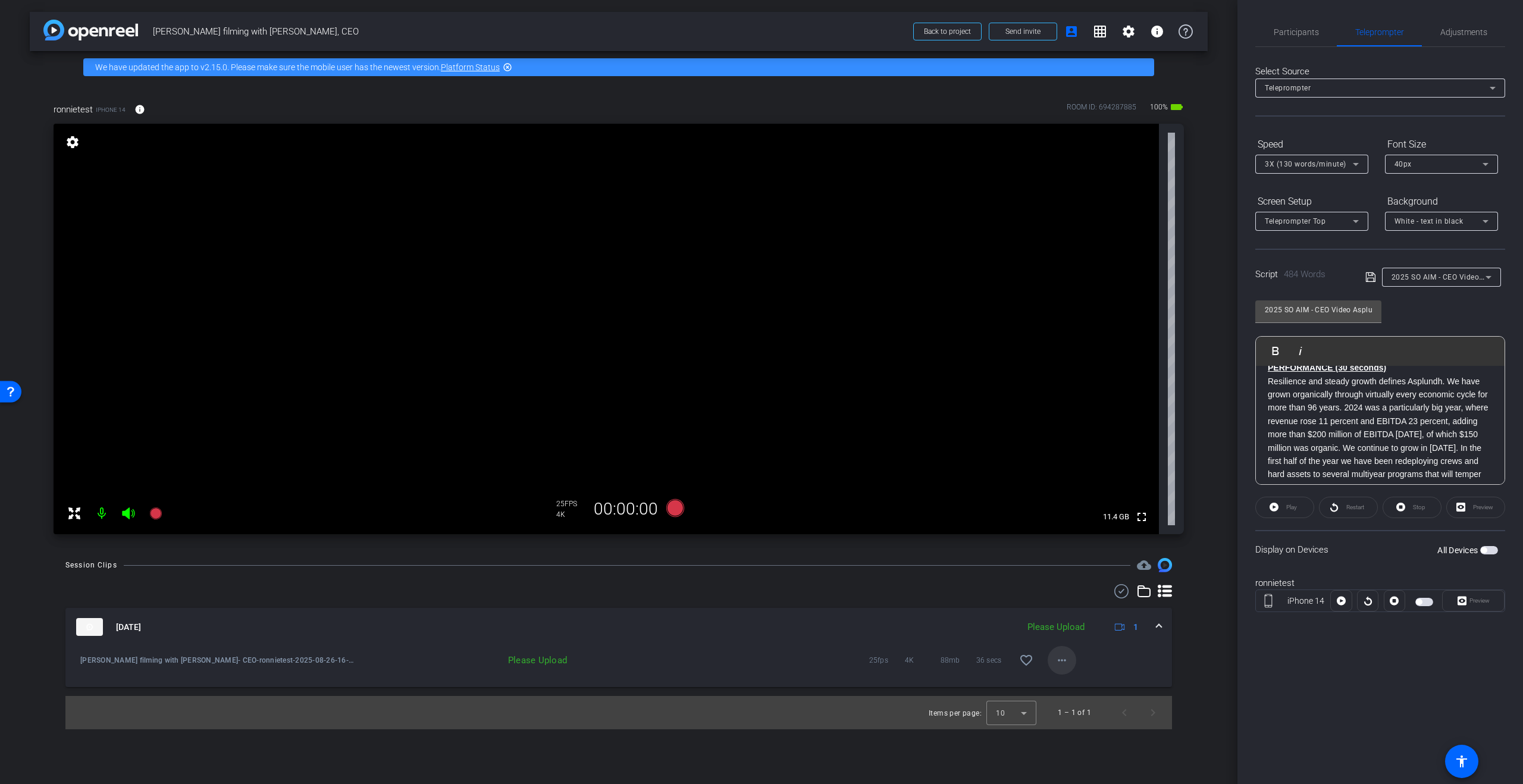
click at [1060, 655] on mat-icon "more_horiz" at bounding box center [1062, 660] width 14 height 14
click at [1084, 687] on span "Upload" at bounding box center [1081, 685] width 47 height 14
click at [1122, 27] on mat-icon "settings" at bounding box center [1128, 31] width 14 height 14
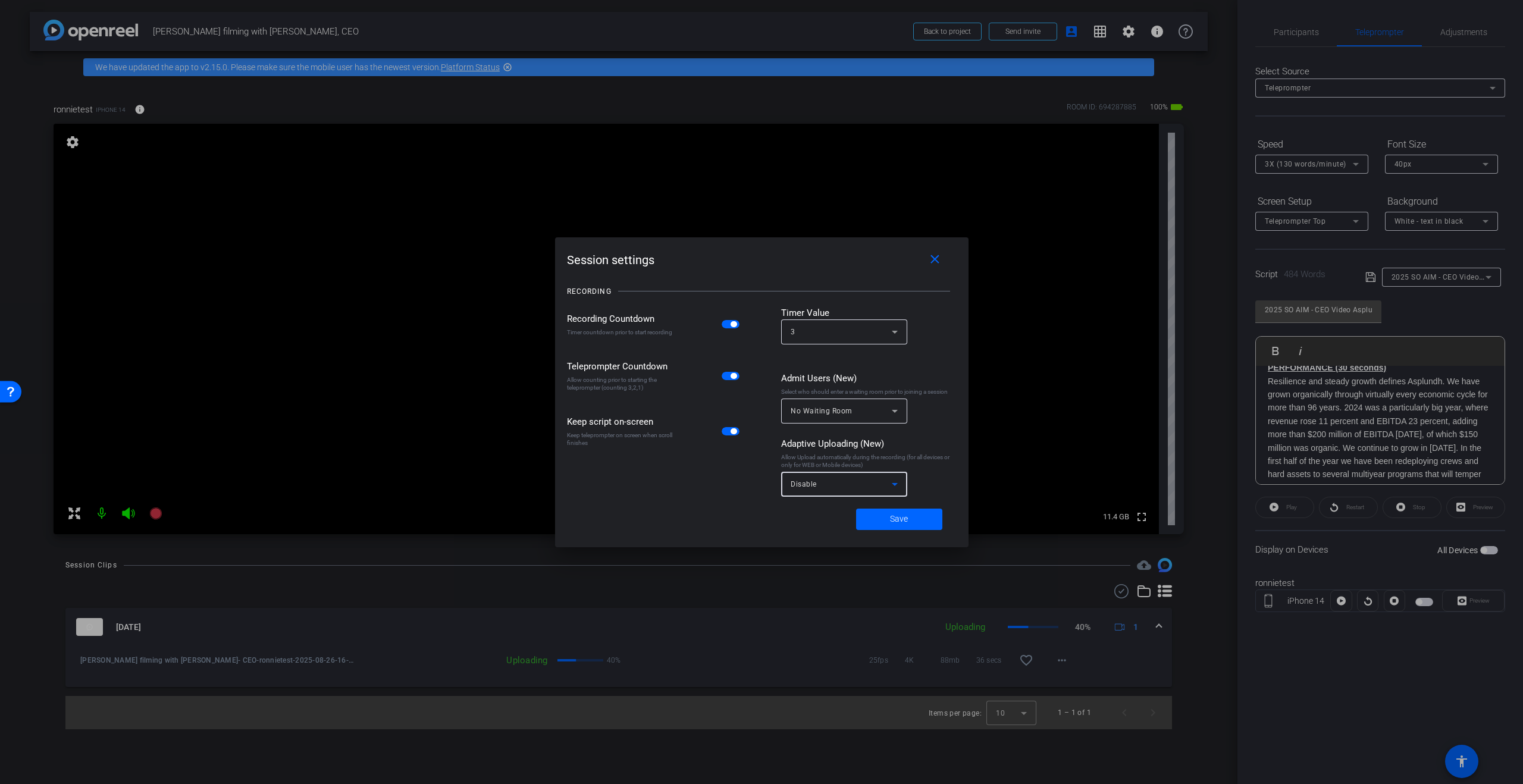
click at [852, 484] on div "Disable" at bounding box center [842, 484] width 101 height 15
click at [848, 548] on mat-option "Mobile Devices" at bounding box center [844, 549] width 126 height 19
drag, startPoint x: 886, startPoint y: 524, endPoint x: 928, endPoint y: 538, distance: 44.3
click at [886, 524] on span at bounding box center [899, 519] width 86 height 29
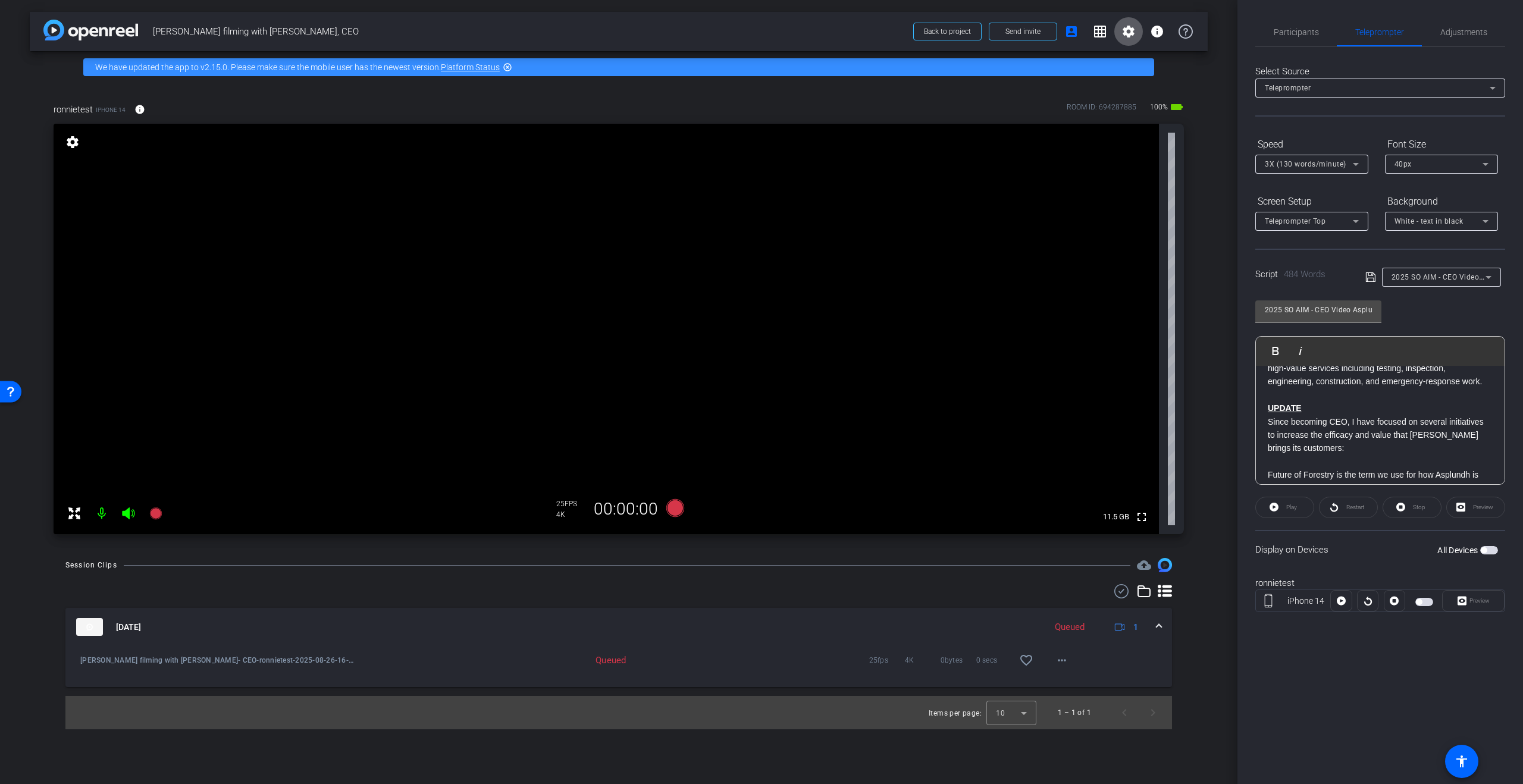
scroll to position [208, 0]
click at [1310, 30] on span "Participants" at bounding box center [1296, 32] width 46 height 8
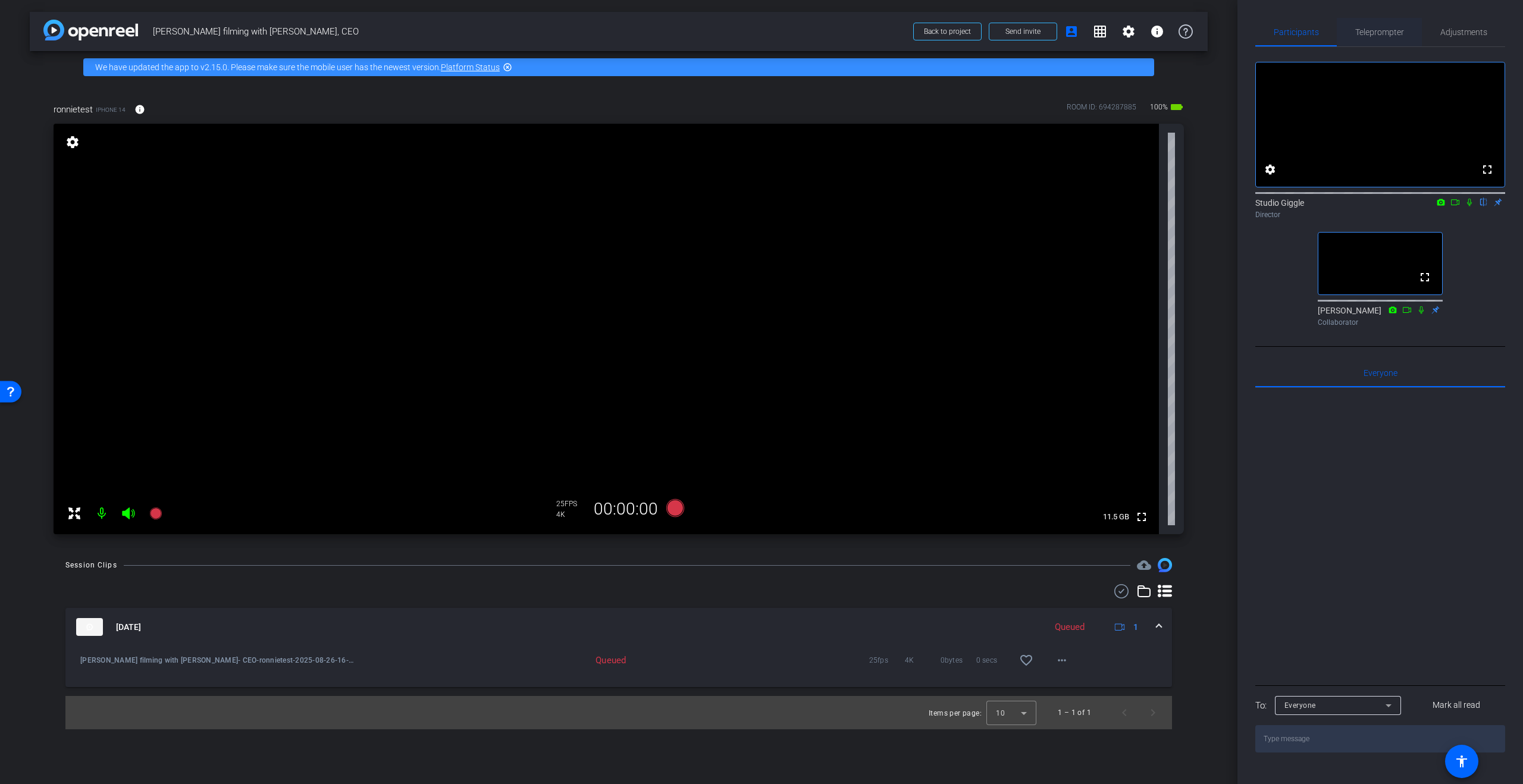
click at [1382, 30] on span "Teleprompter" at bounding box center [1380, 32] width 49 height 8
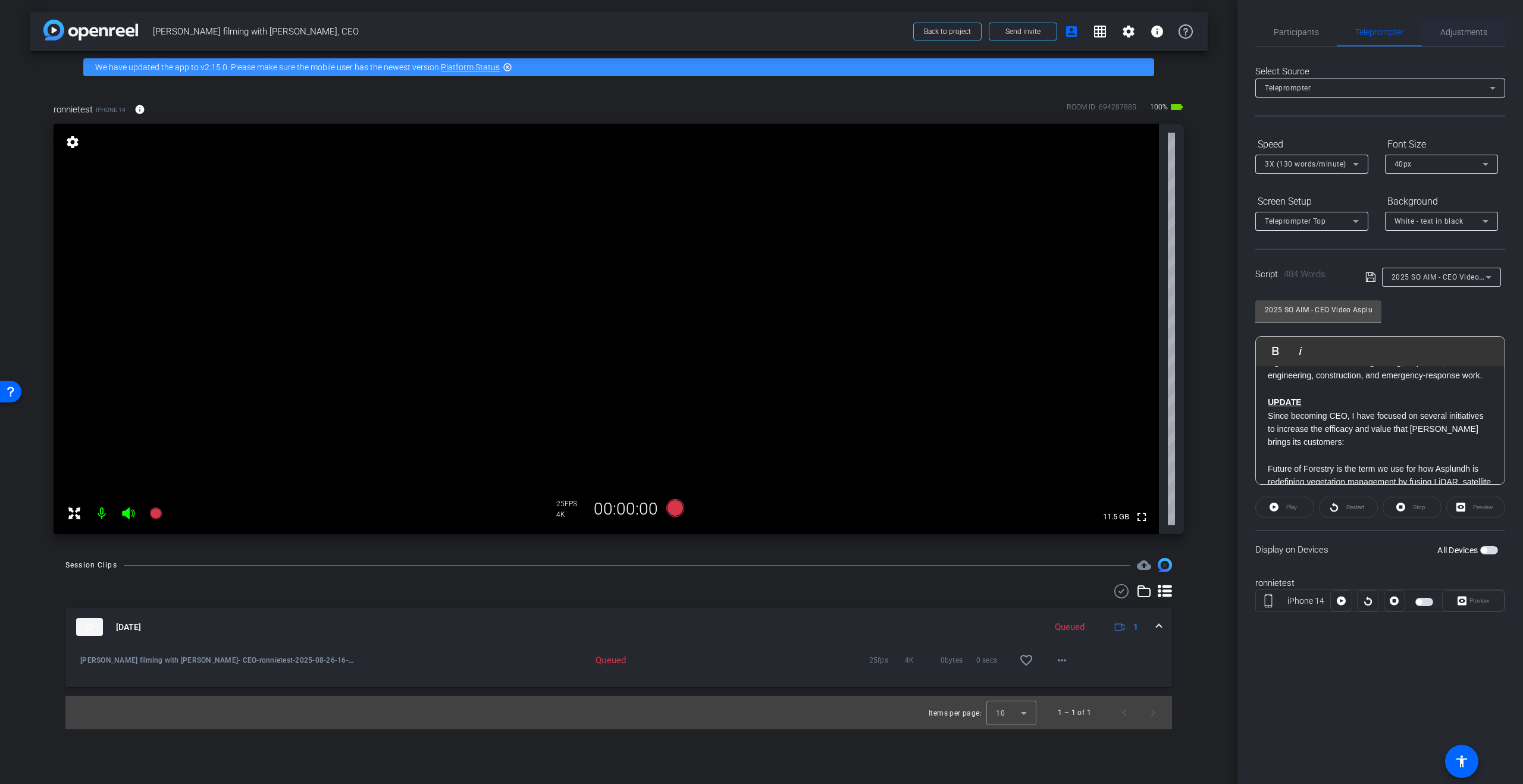
click at [1464, 25] on span "Adjustments" at bounding box center [1464, 32] width 47 height 29
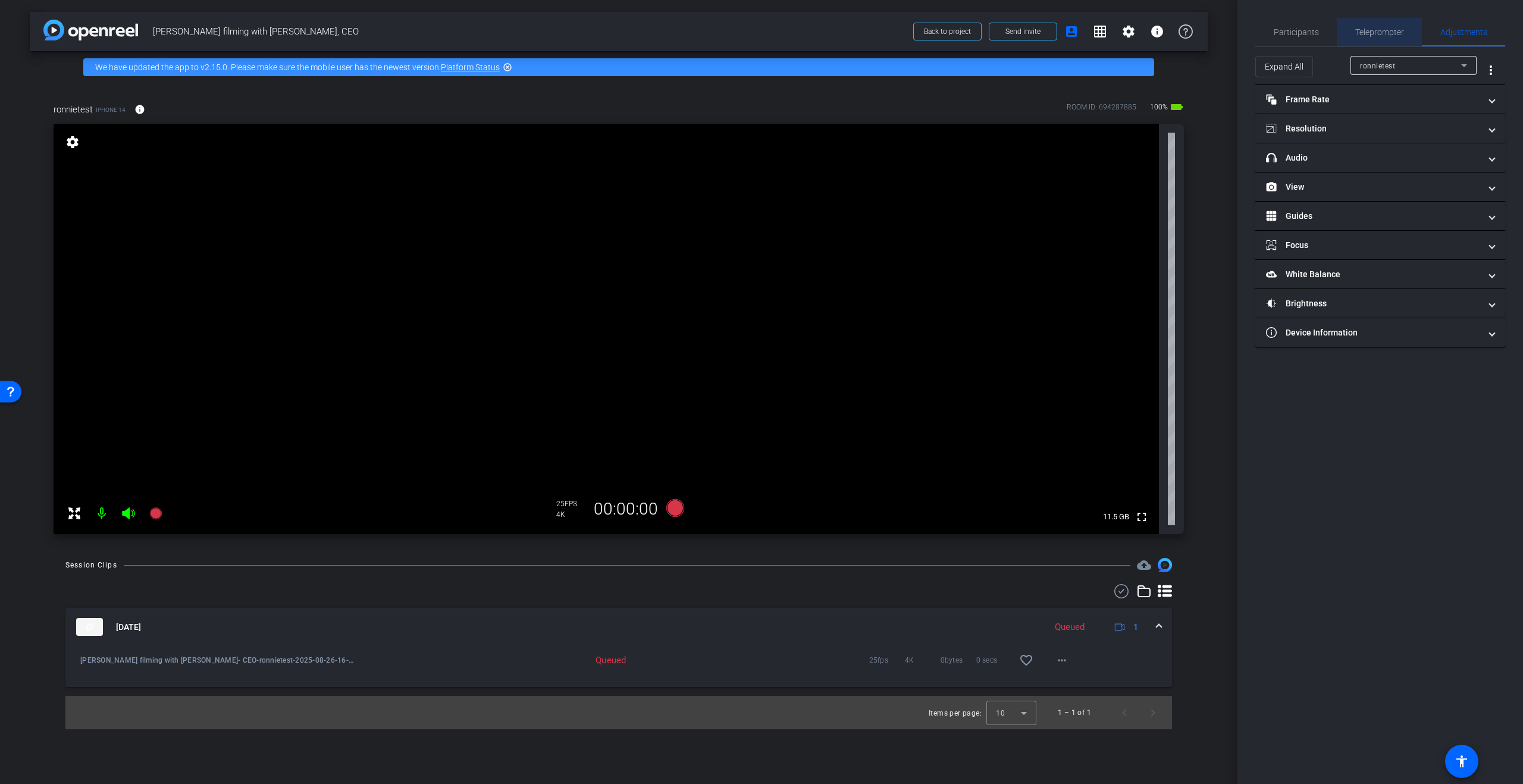
click at [1387, 41] on span "Teleprompter" at bounding box center [1380, 32] width 49 height 29
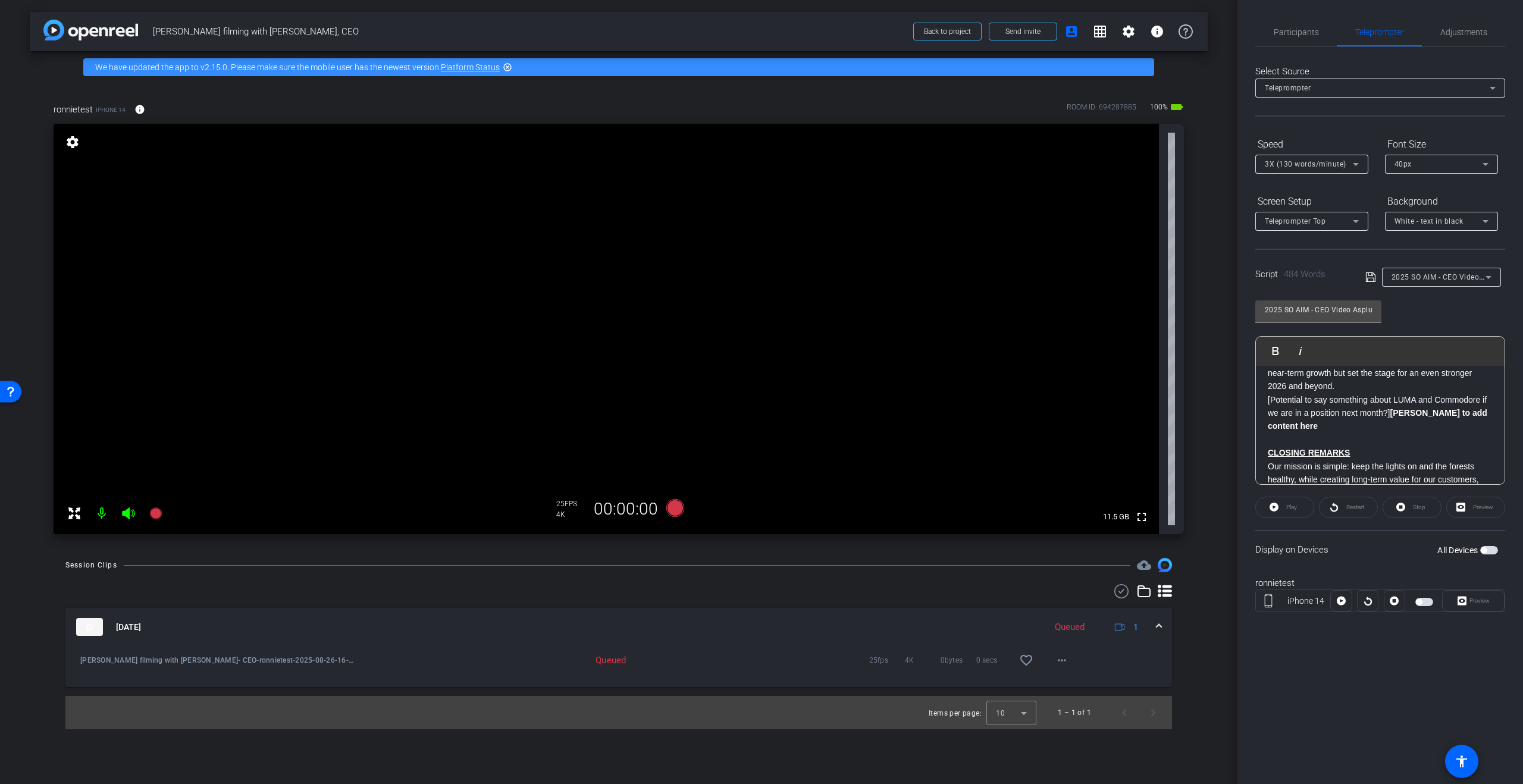
scroll to position [772, 0]
click at [1498, 548] on div "Display on Devices All Devices" at bounding box center [1380, 550] width 250 height 39
click at [1490, 551] on span "button" at bounding box center [1488, 550] width 18 height 8
click at [1423, 601] on span "button" at bounding box center [1423, 602] width 18 height 8
click at [1430, 603] on span "button" at bounding box center [1423, 602] width 18 height 8
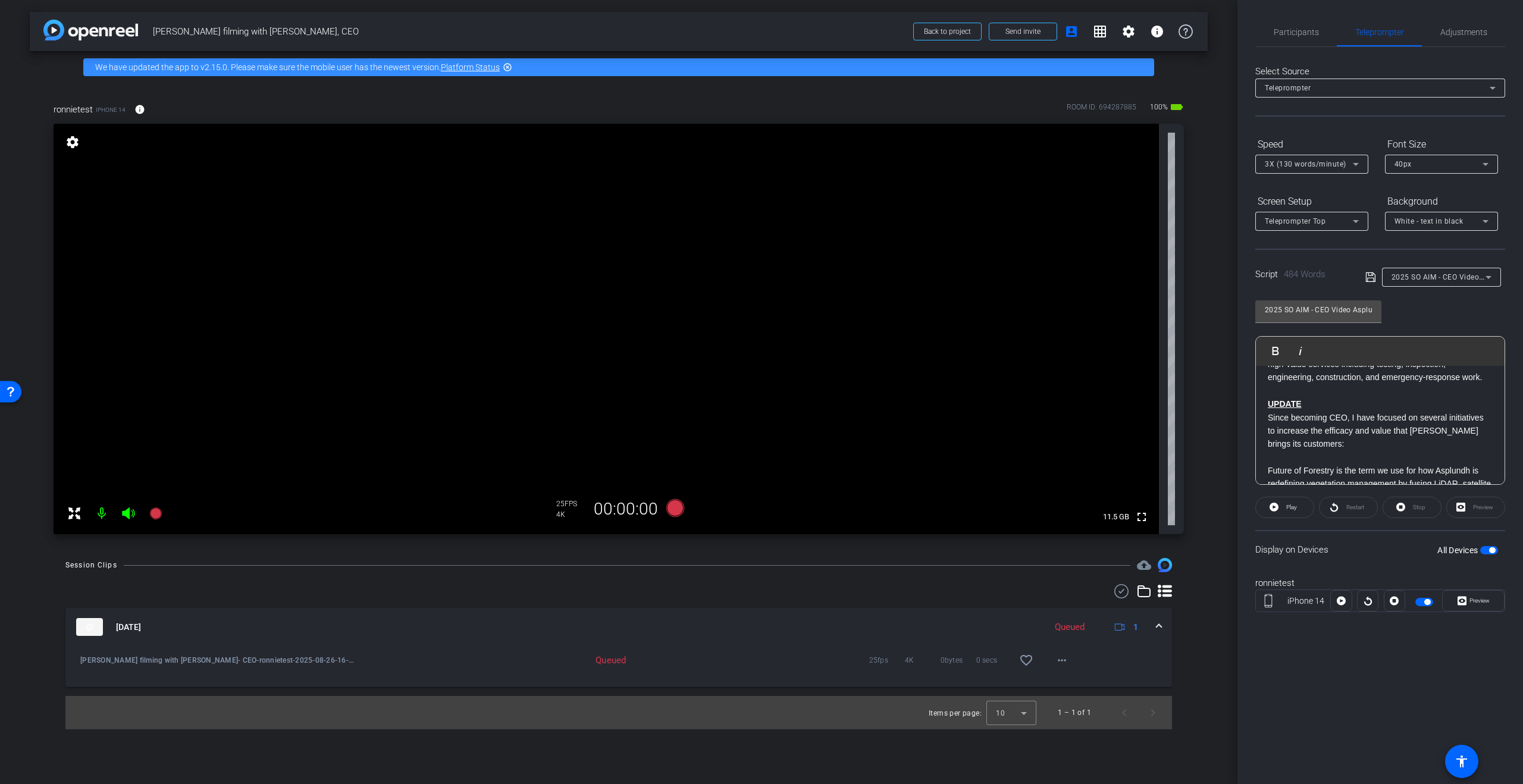
scroll to position [207, 0]
drag, startPoint x: 1313, startPoint y: 389, endPoint x: 1265, endPoint y: 389, distance: 48.0
click at [1266, 389] on div "Good morning. I’m Matt Asplundh, Chief Executive Officer of Asplundh and proud …" at bounding box center [1380, 657] width 249 height 996
drag, startPoint x: 1411, startPoint y: 379, endPoint x: 1256, endPoint y: 382, distance: 155.0
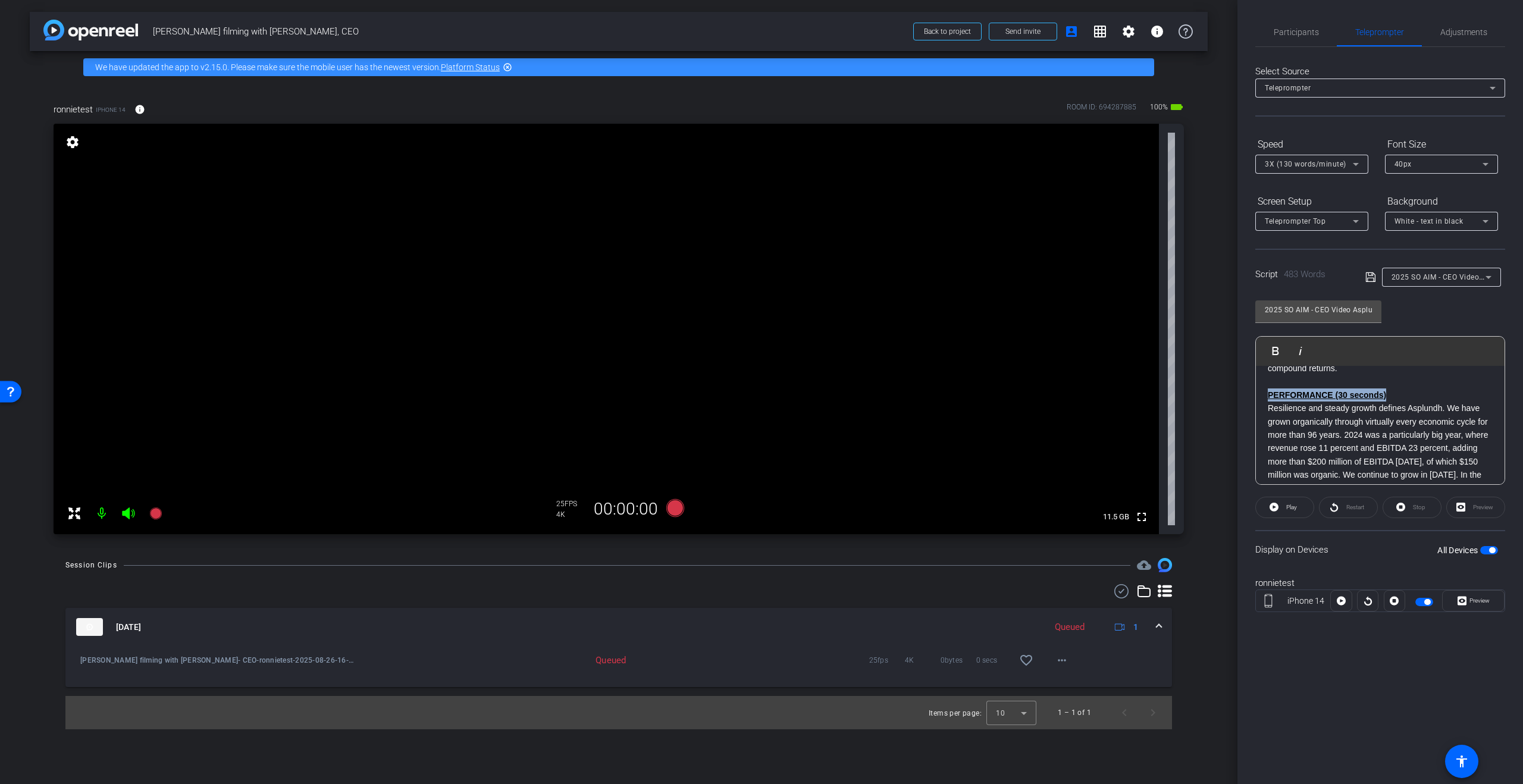
click at [1253, 383] on div "Participants Teleprompter Adjustments settings Studio Giggle flip Director Stev…" at bounding box center [1380, 392] width 286 height 784
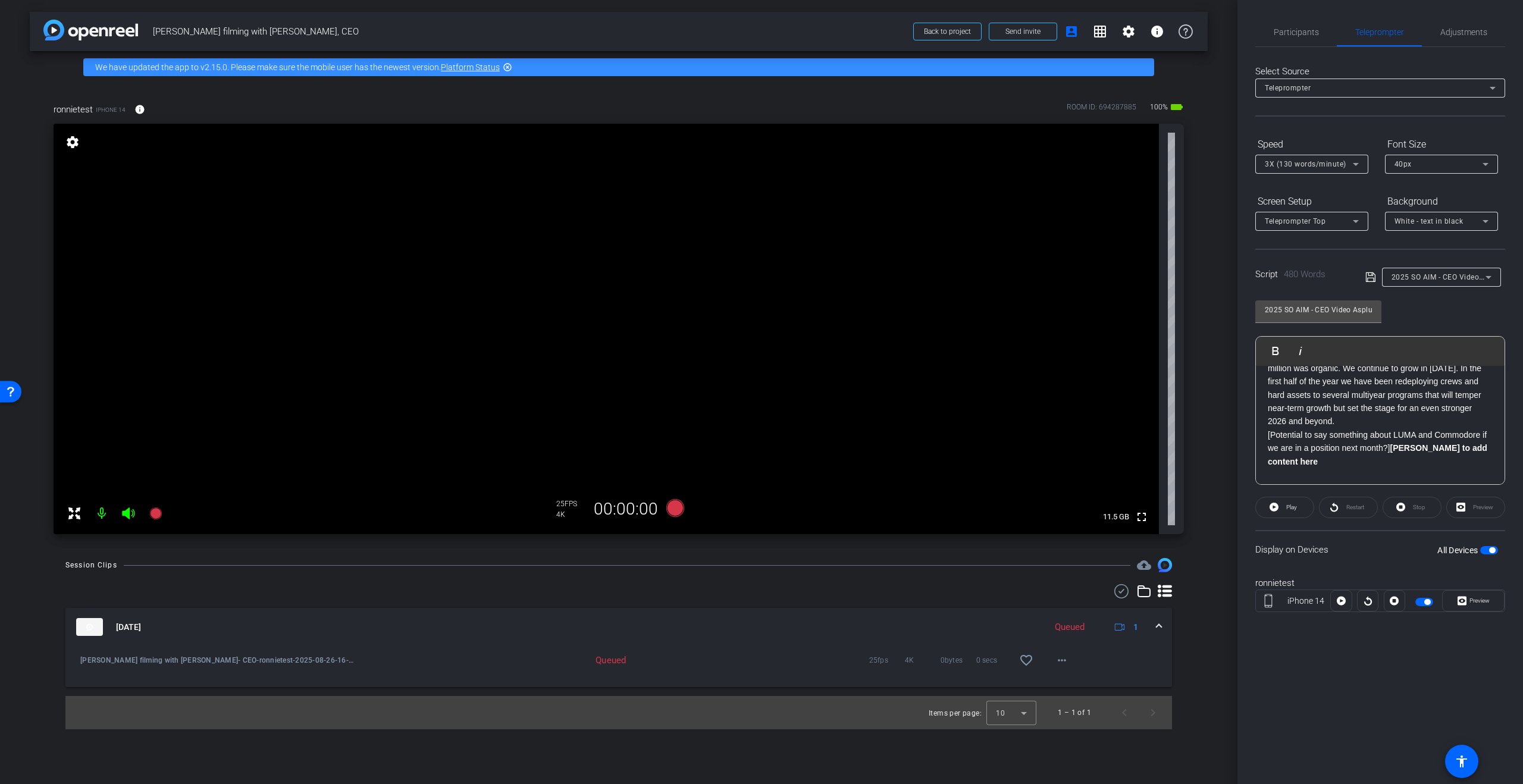
scroll to position [725, 0]
drag, startPoint x: 1362, startPoint y: 443, endPoint x: 1249, endPoint y: 445, distance: 113.0
click at [1249, 445] on div "Participants Teleprompter Adjustments settings Studio Giggle flip Director Stev…" at bounding box center [1380, 392] width 286 height 784
drag, startPoint x: 1492, startPoint y: 417, endPoint x: 1398, endPoint y: 420, distance: 94.0
click at [1388, 419] on p "[Potential to say something about LUMA and Commodore if we are in a position ne…" at bounding box center [1380, 431] width 225 height 40
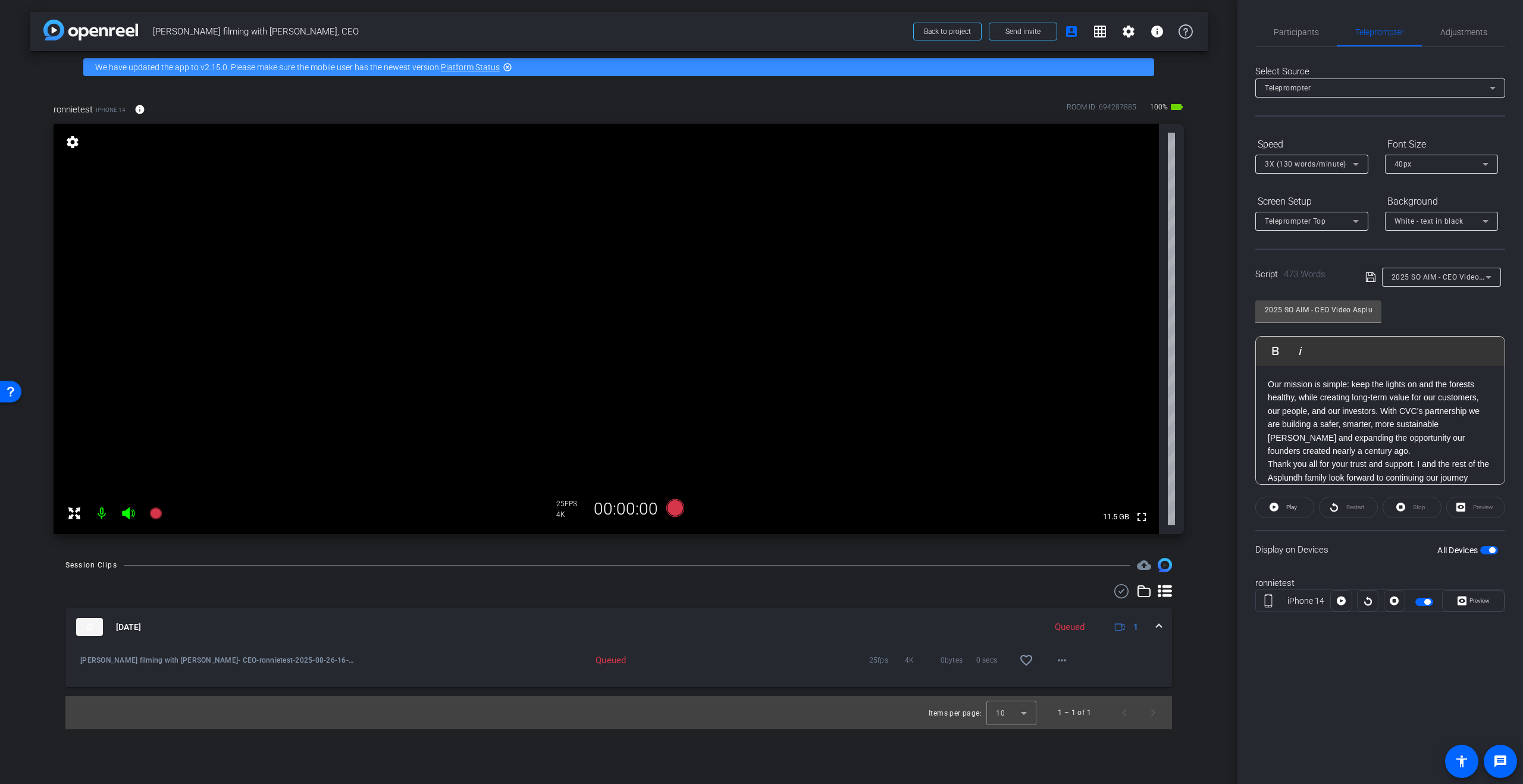
scroll to position [810, 0]
click at [1348, 427] on p "Our mission is simple: keep the lights on and the forests healthy, while creati…" at bounding box center [1380, 406] width 225 height 80
click at [1485, 551] on span "button" at bounding box center [1488, 550] width 18 height 8
click at [668, 508] on icon at bounding box center [675, 507] width 18 height 18
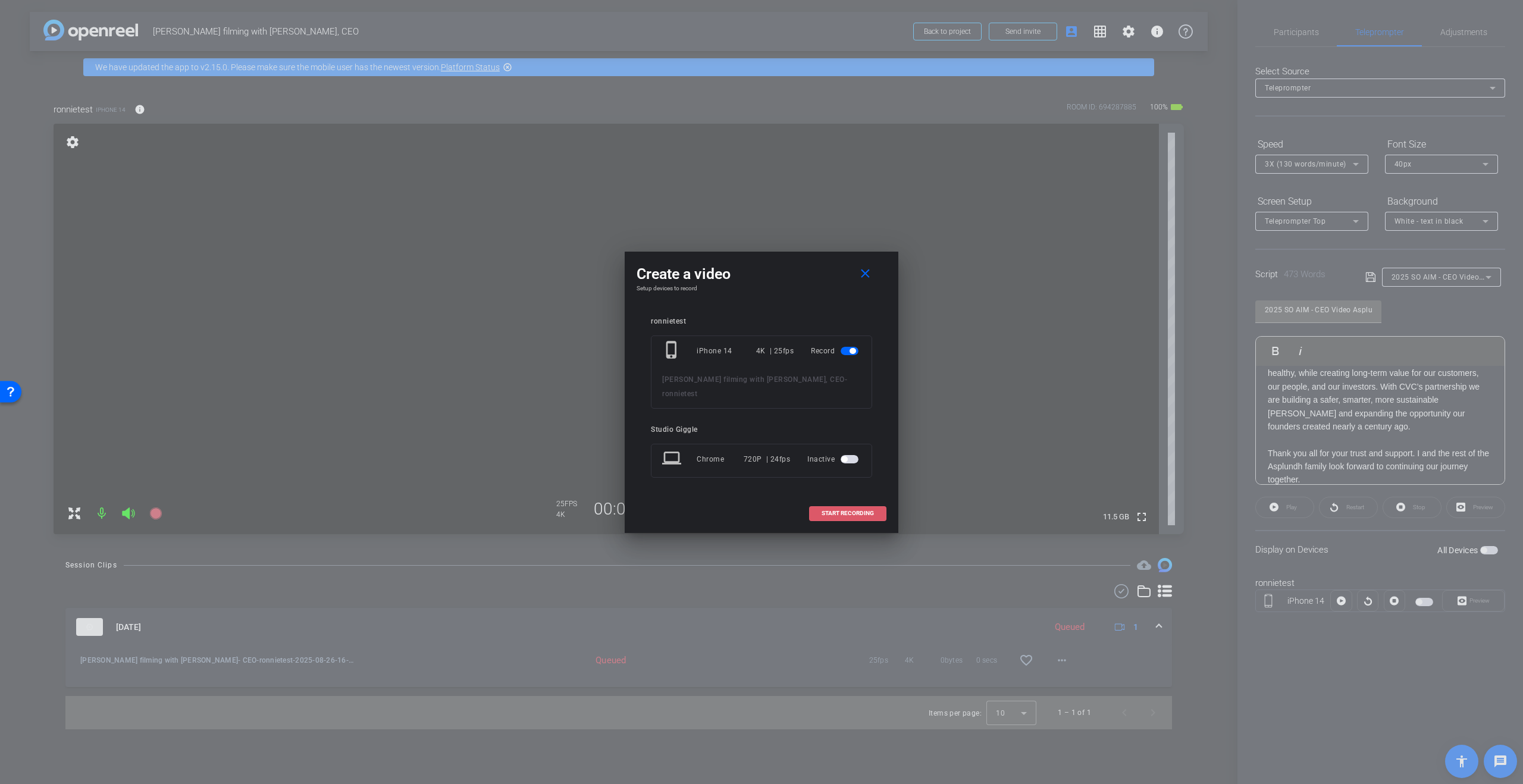
click at [852, 510] on span "START RECORDING" at bounding box center [848, 513] width 52 height 6
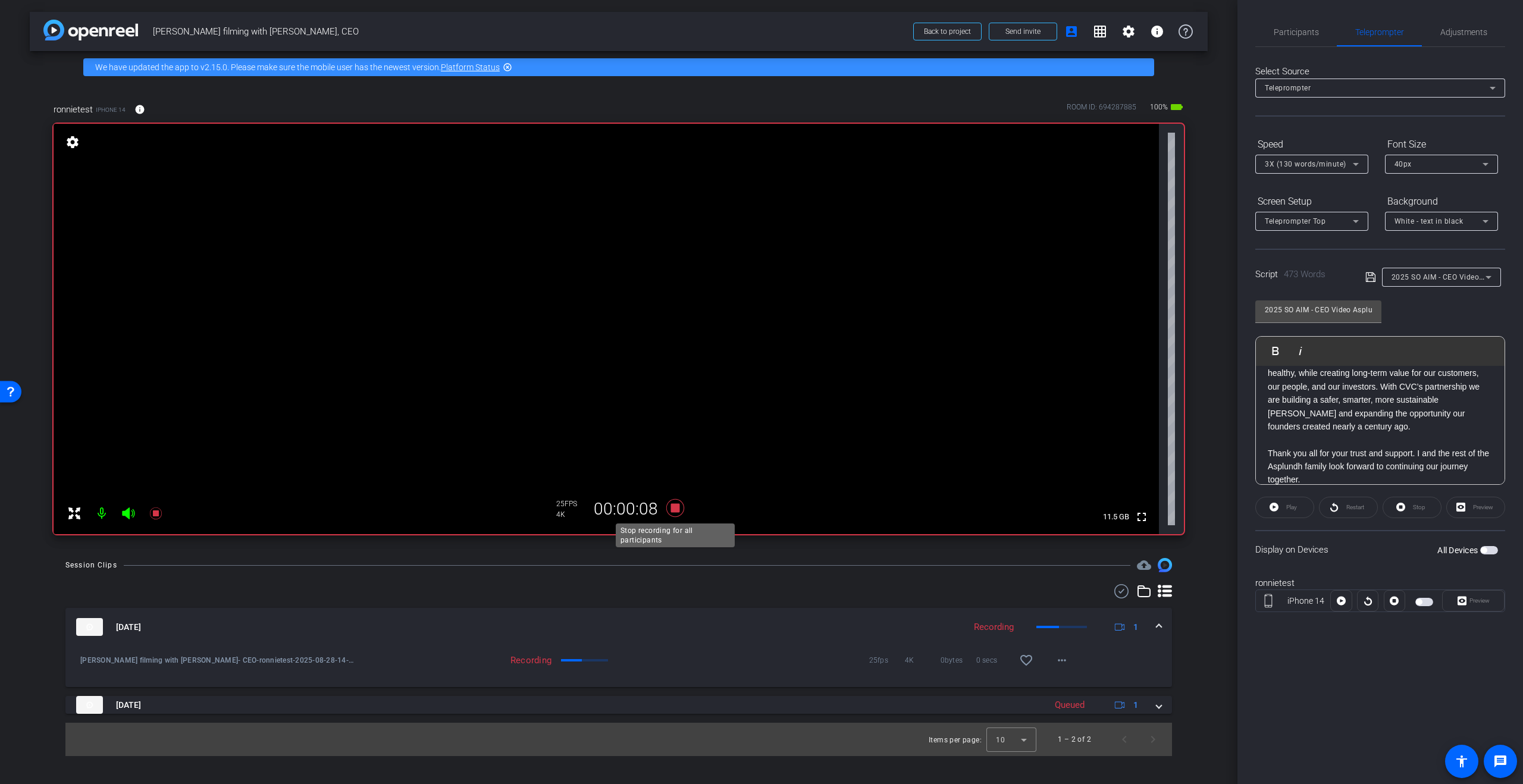
click at [672, 509] on icon at bounding box center [675, 507] width 18 height 18
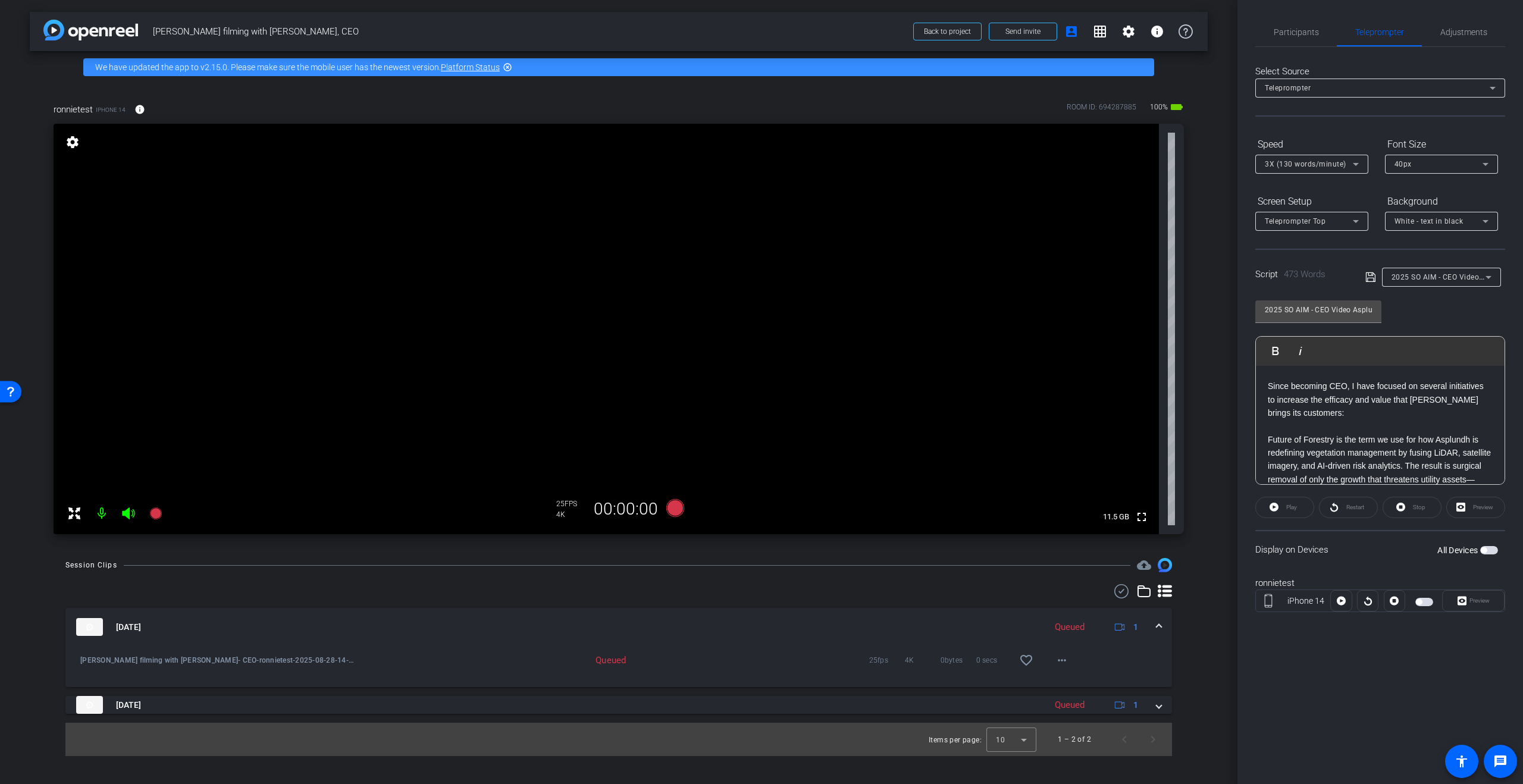
scroll to position [201, 0]
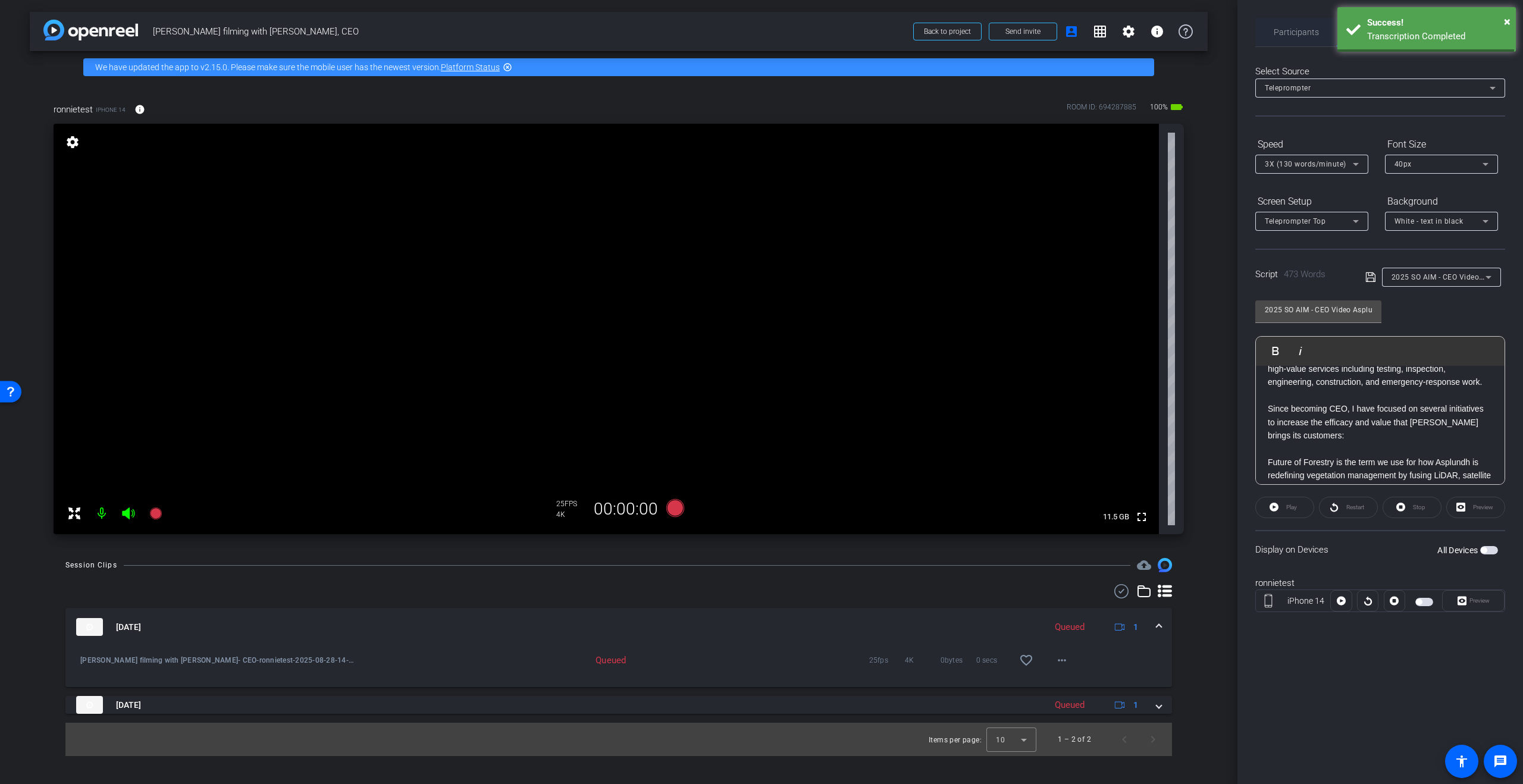
click at [1304, 30] on span "Participants" at bounding box center [1296, 32] width 46 height 8
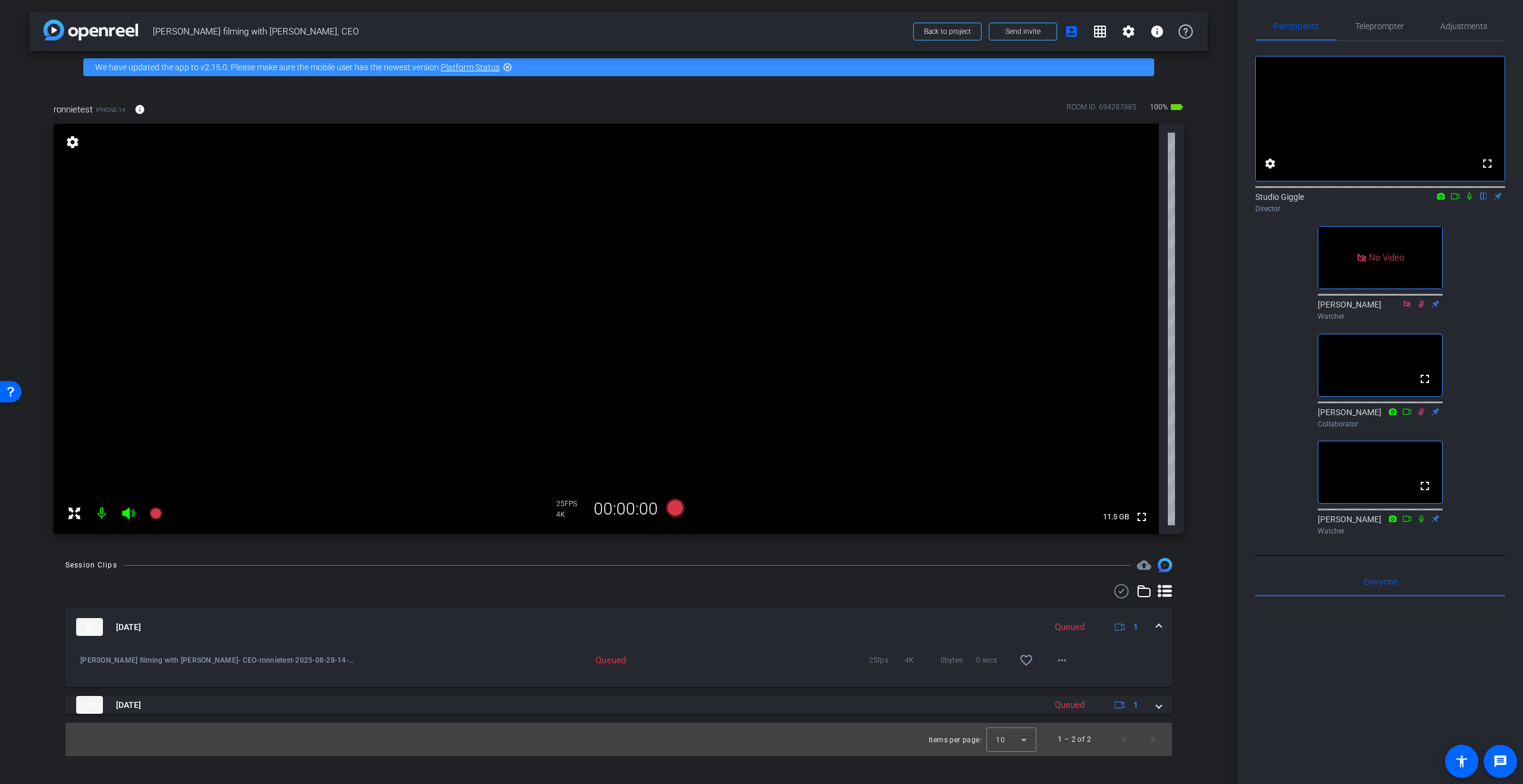
scroll to position [0, 0]
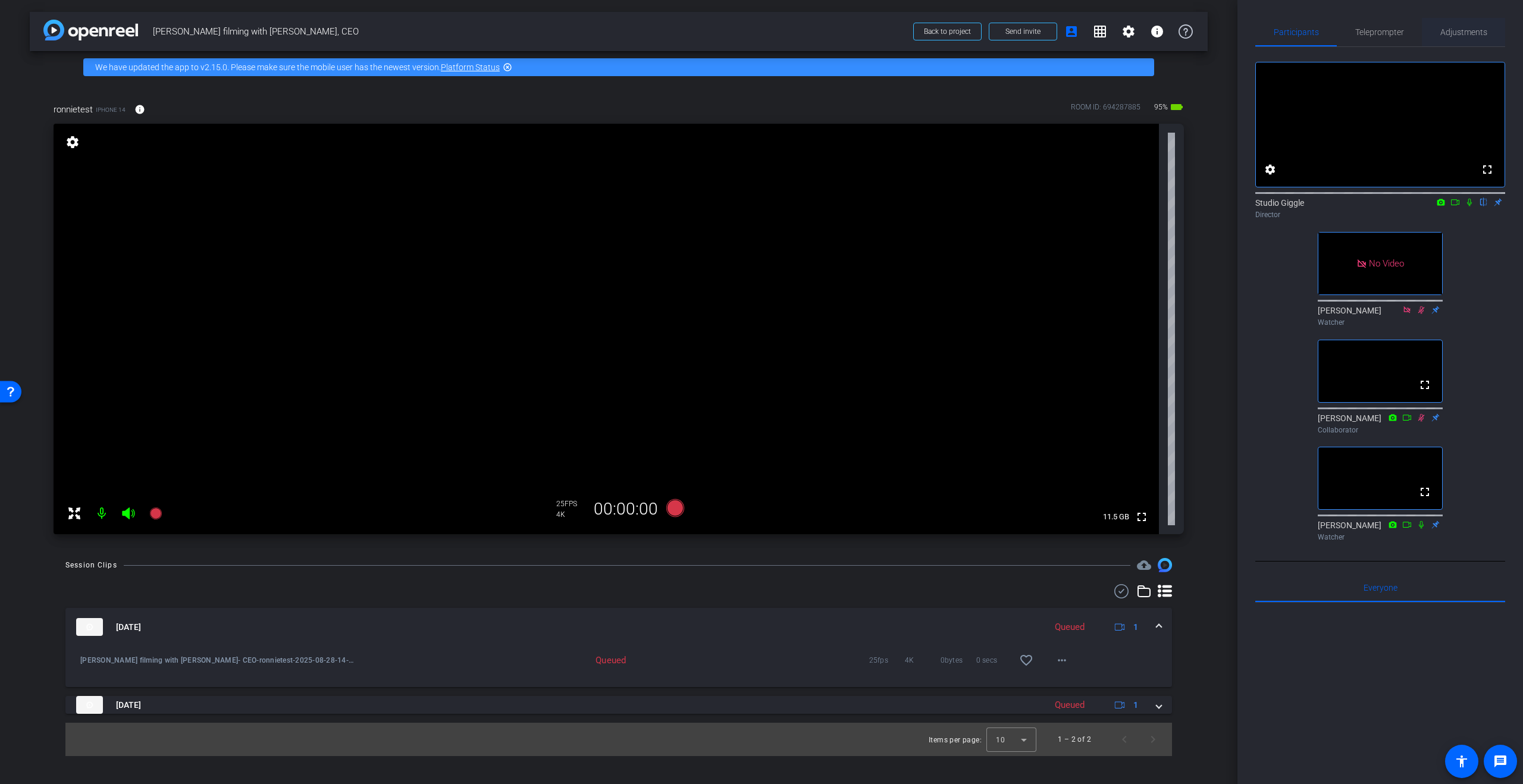
drag, startPoint x: 1461, startPoint y: 35, endPoint x: 1456, endPoint y: 37, distance: 5.4
click at [1461, 35] on span "Adjustments" at bounding box center [1464, 32] width 47 height 8
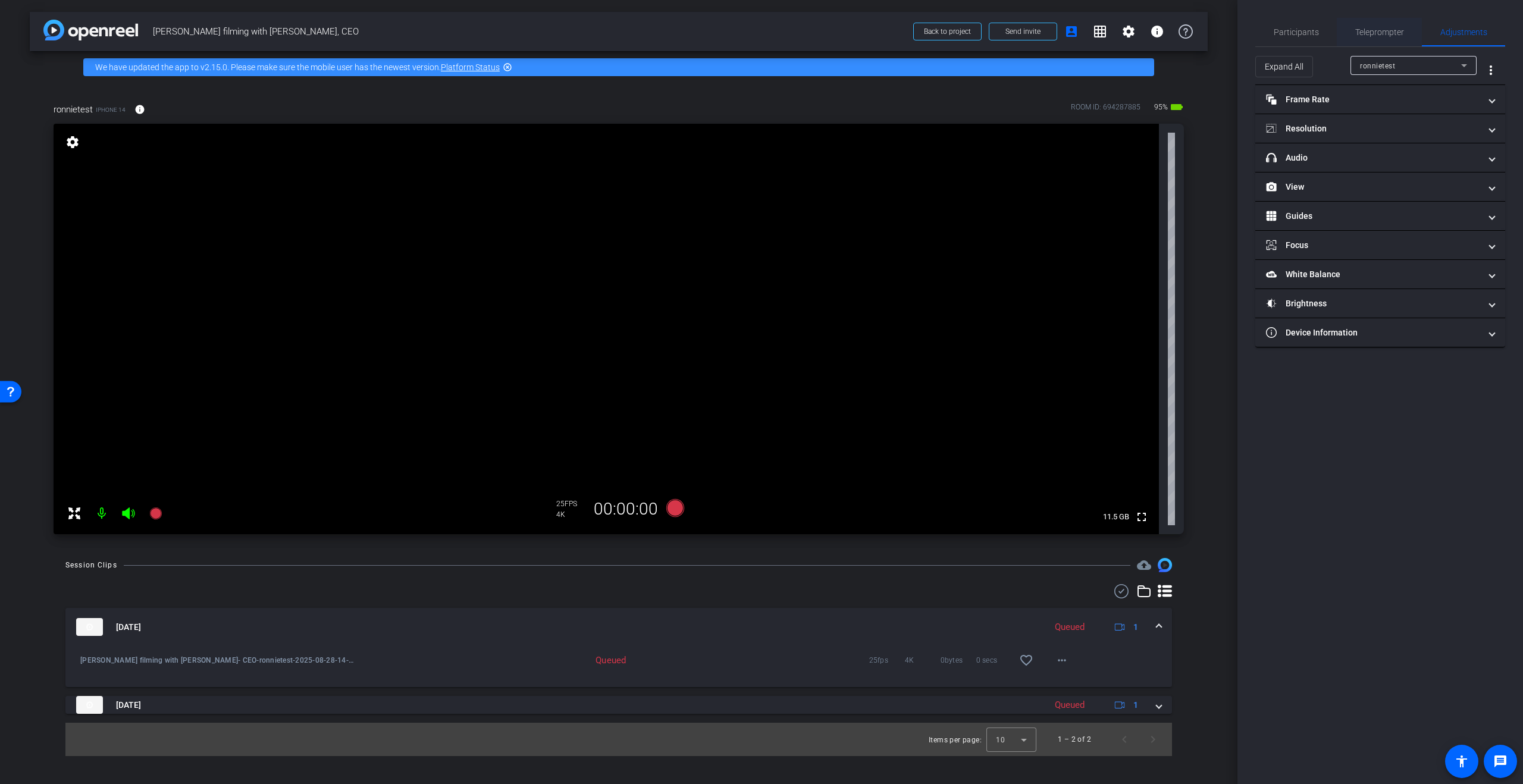
click at [1391, 41] on span "Teleprompter" at bounding box center [1380, 32] width 49 height 29
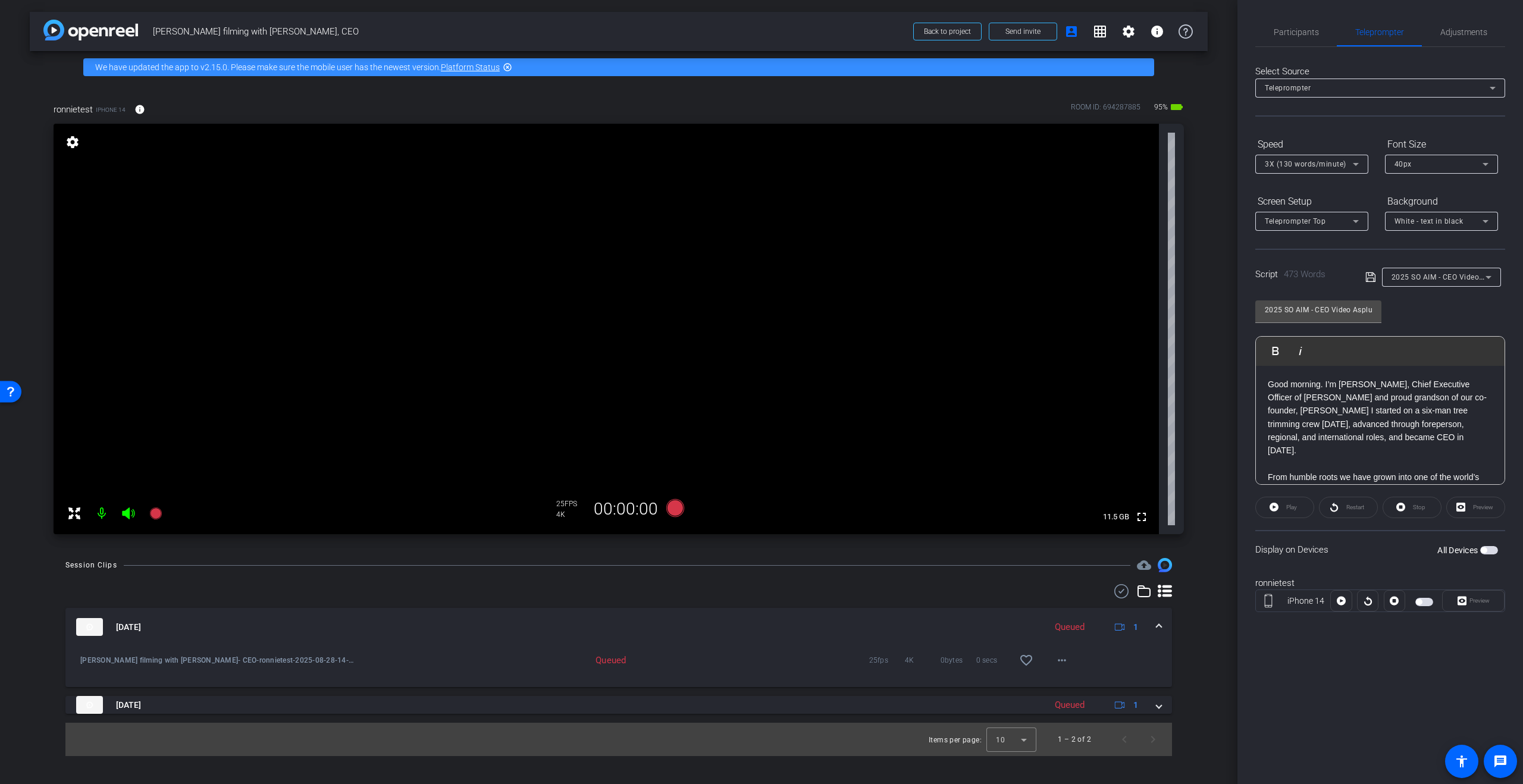
drag, startPoint x: 1300, startPoint y: 37, endPoint x: 1278, endPoint y: 62, distance: 33.3
click at [1300, 37] on span "Participants" at bounding box center [1296, 32] width 46 height 29
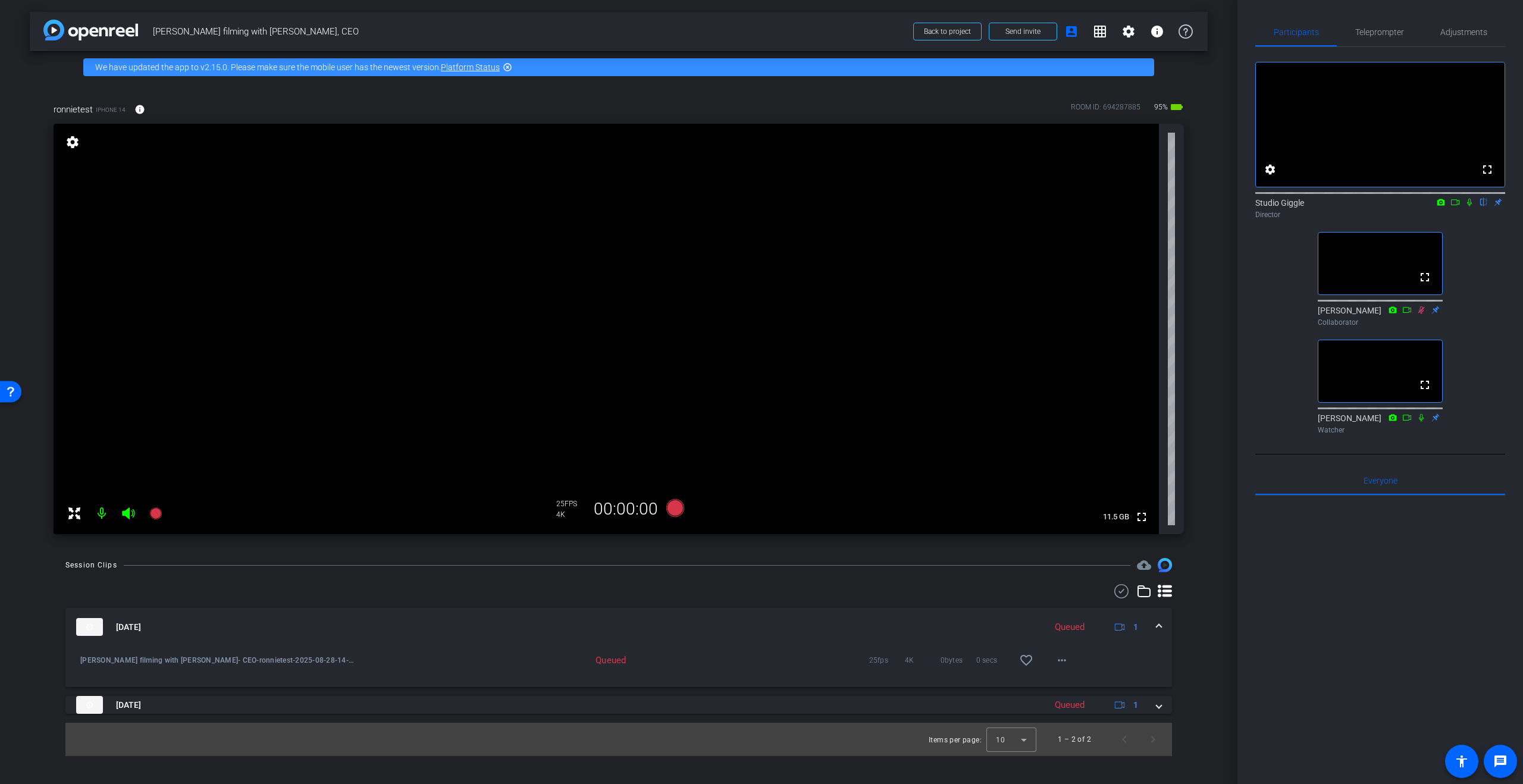
click at [130, 518] on icon at bounding box center [128, 513] width 14 height 14
click at [1390, 35] on span "Teleprompter" at bounding box center [1380, 32] width 49 height 8
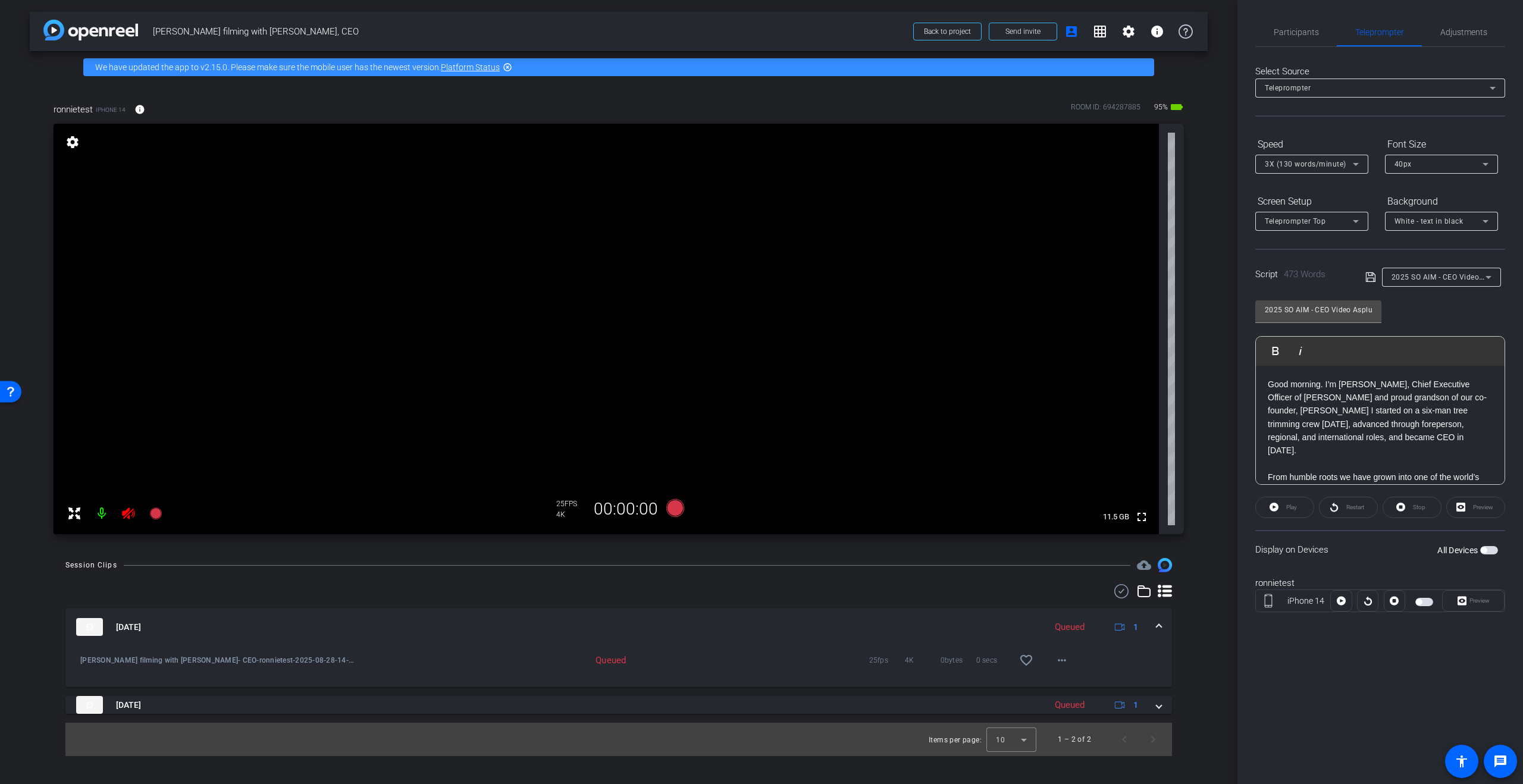
scroll to position [3, 0]
click at [1420, 420] on p "Good morning. I’m [PERSON_NAME], Chief Executive Officer of [PERSON_NAME] and p…" at bounding box center [1380, 415] width 225 height 80
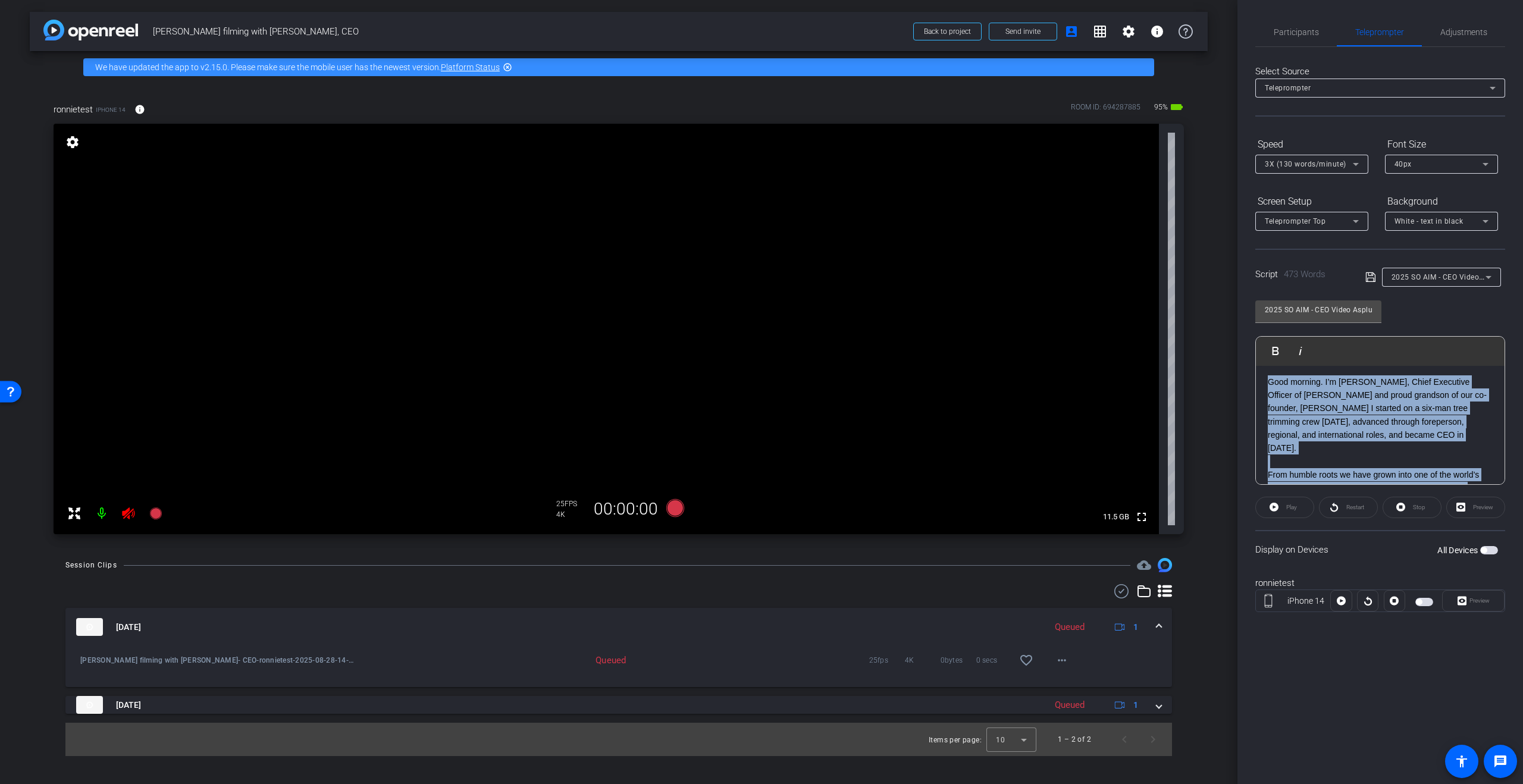
copy div "Good morning. I’m Matt Asplundh, Chief Executive Officer of Asplundh and proud …"
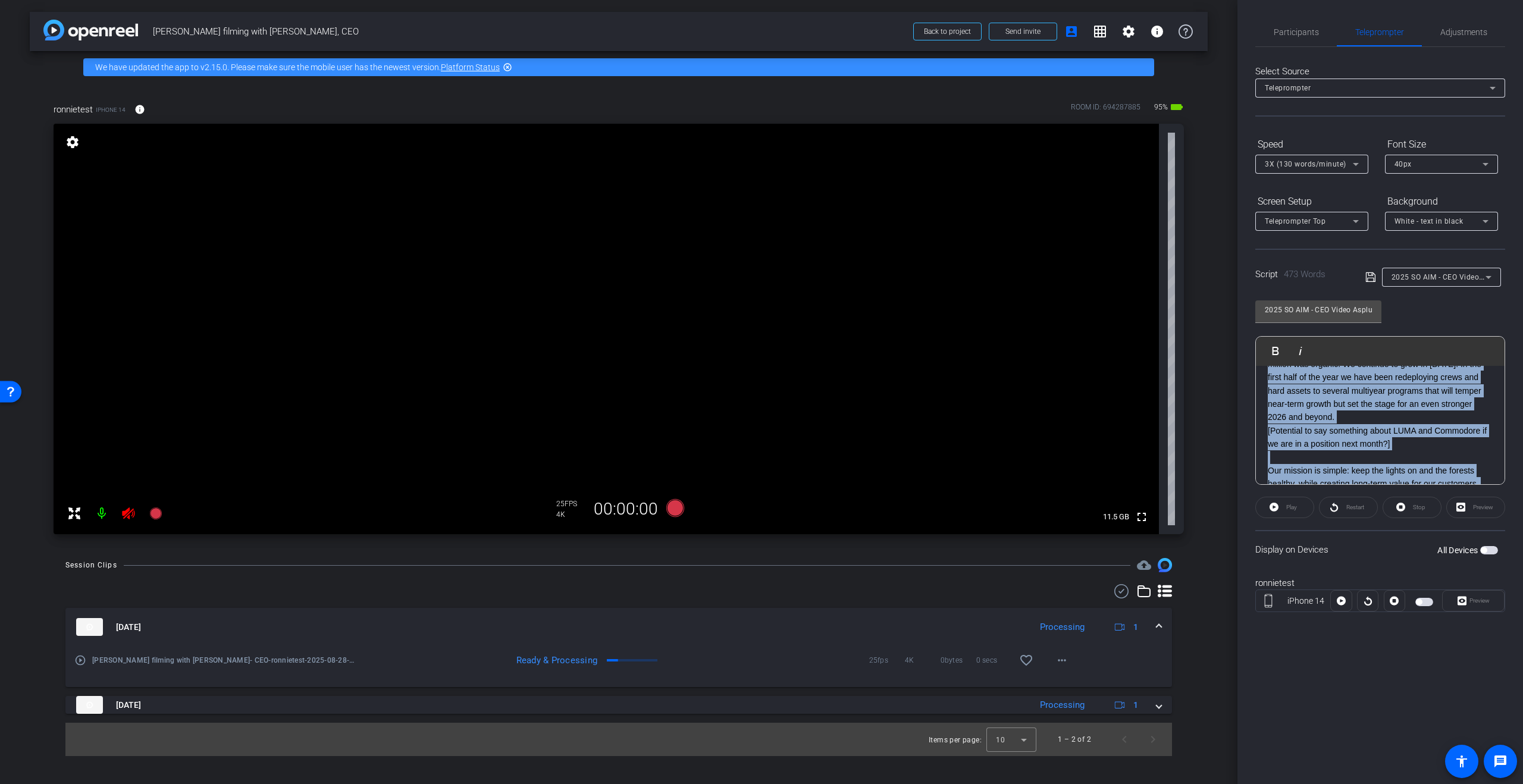
scroll to position [744, 0]
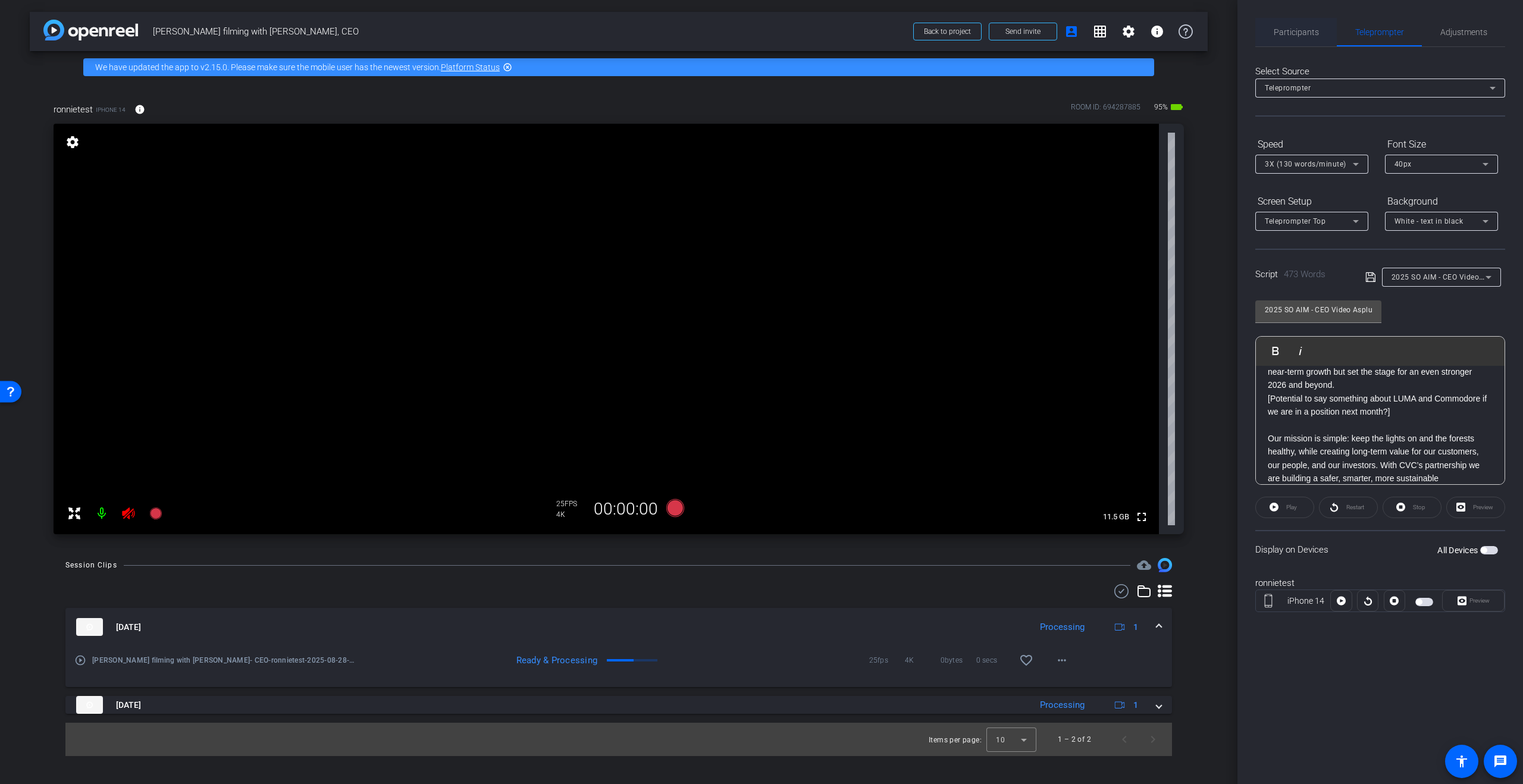
click at [1304, 34] on span "Participants" at bounding box center [1296, 32] width 46 height 8
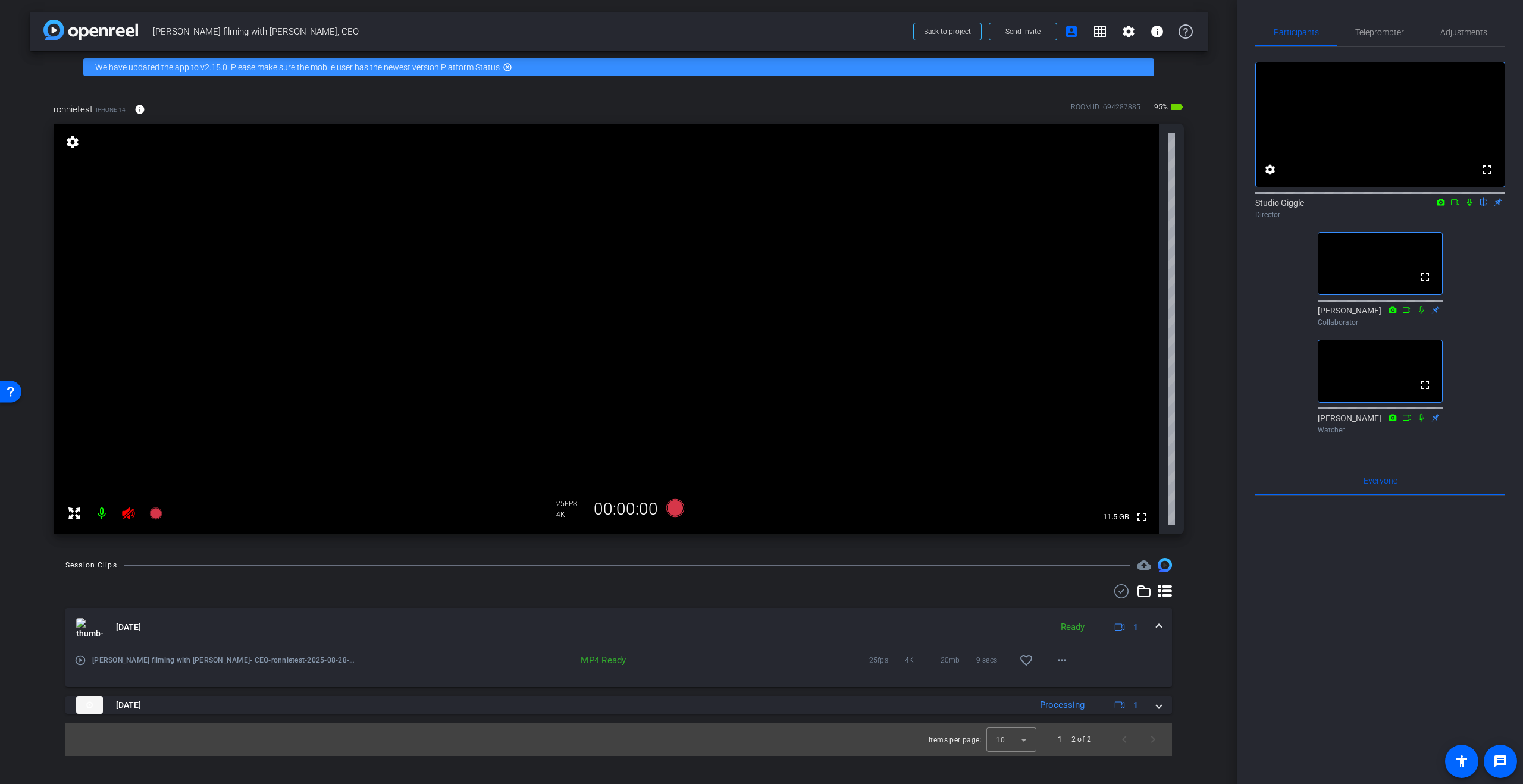
click at [128, 514] on icon at bounding box center [128, 513] width 13 height 12
click at [1380, 31] on span "Teleprompter" at bounding box center [1380, 32] width 49 height 8
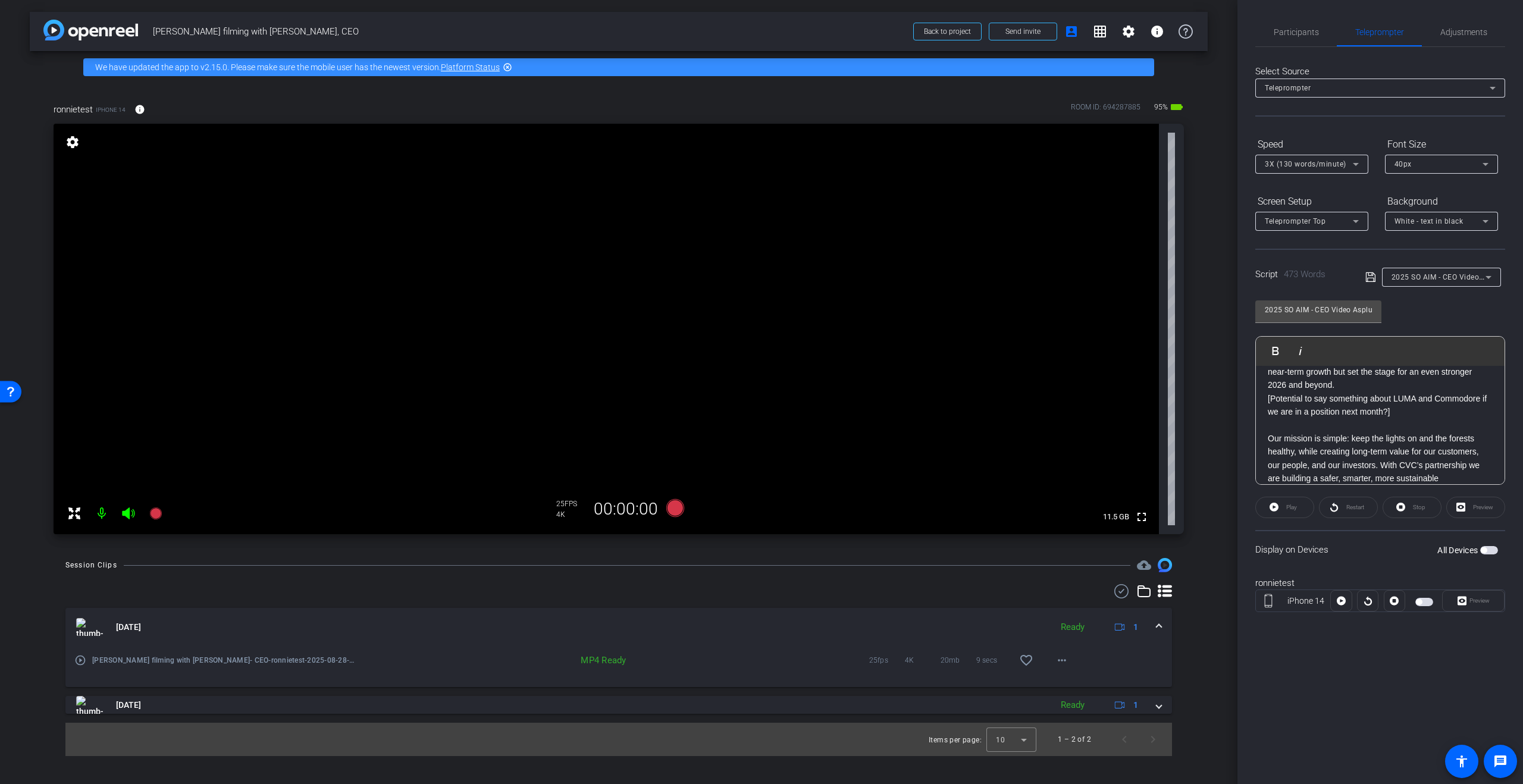
click at [1426, 605] on span "button" at bounding box center [1423, 602] width 18 height 8
click at [1348, 221] on icon at bounding box center [1355, 221] width 14 height 14
click at [1350, 221] on div at bounding box center [762, 392] width 1523 height 784
click at [1331, 164] on span "3X (130 words/minute)" at bounding box center [1305, 164] width 82 height 8
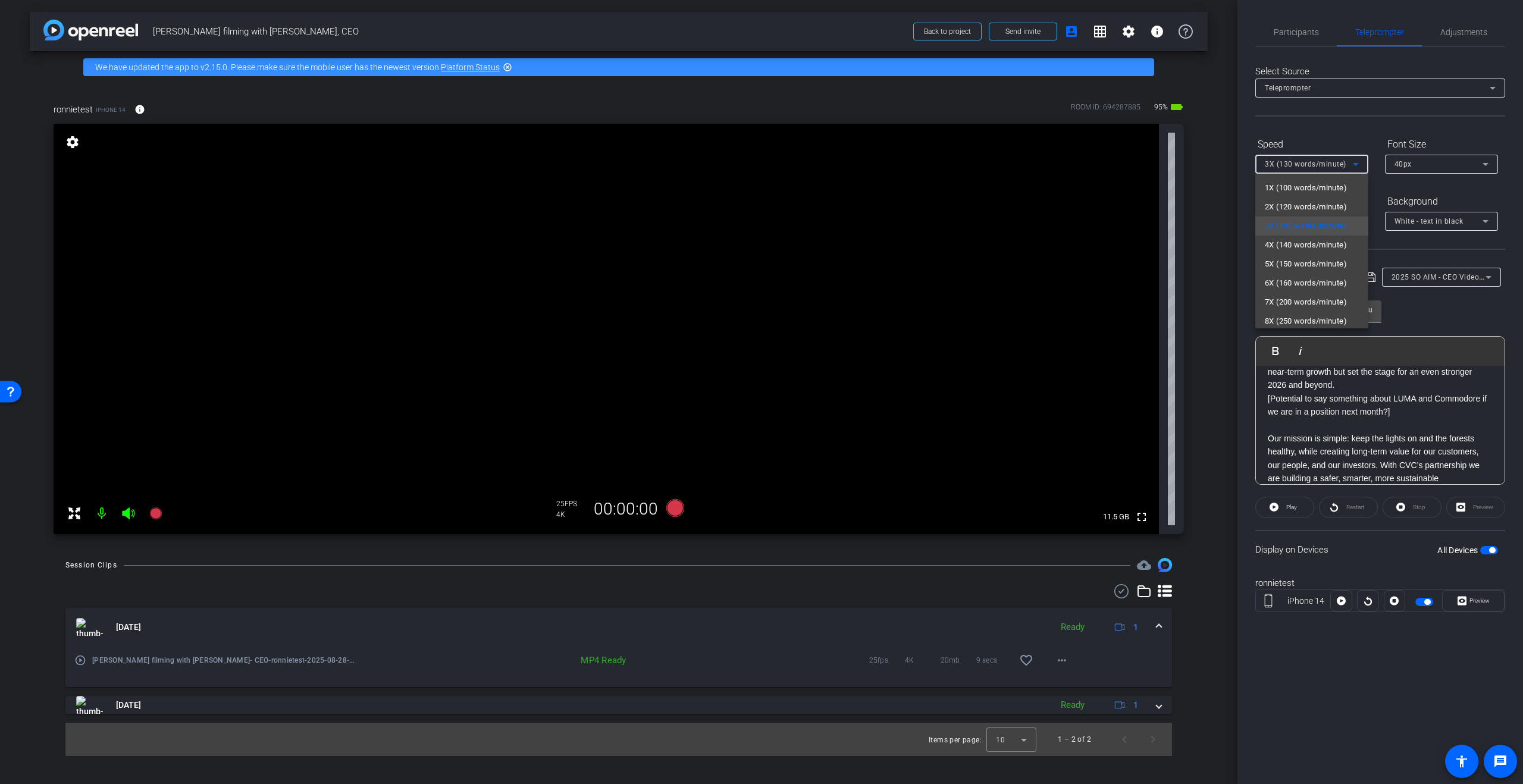
drag, startPoint x: 1337, startPoint y: 164, endPoint x: 1358, endPoint y: 163, distance: 21.0
click at [1337, 164] on div at bounding box center [762, 392] width 1523 height 784
click at [1421, 163] on div "40px" at bounding box center [1439, 164] width 88 height 15
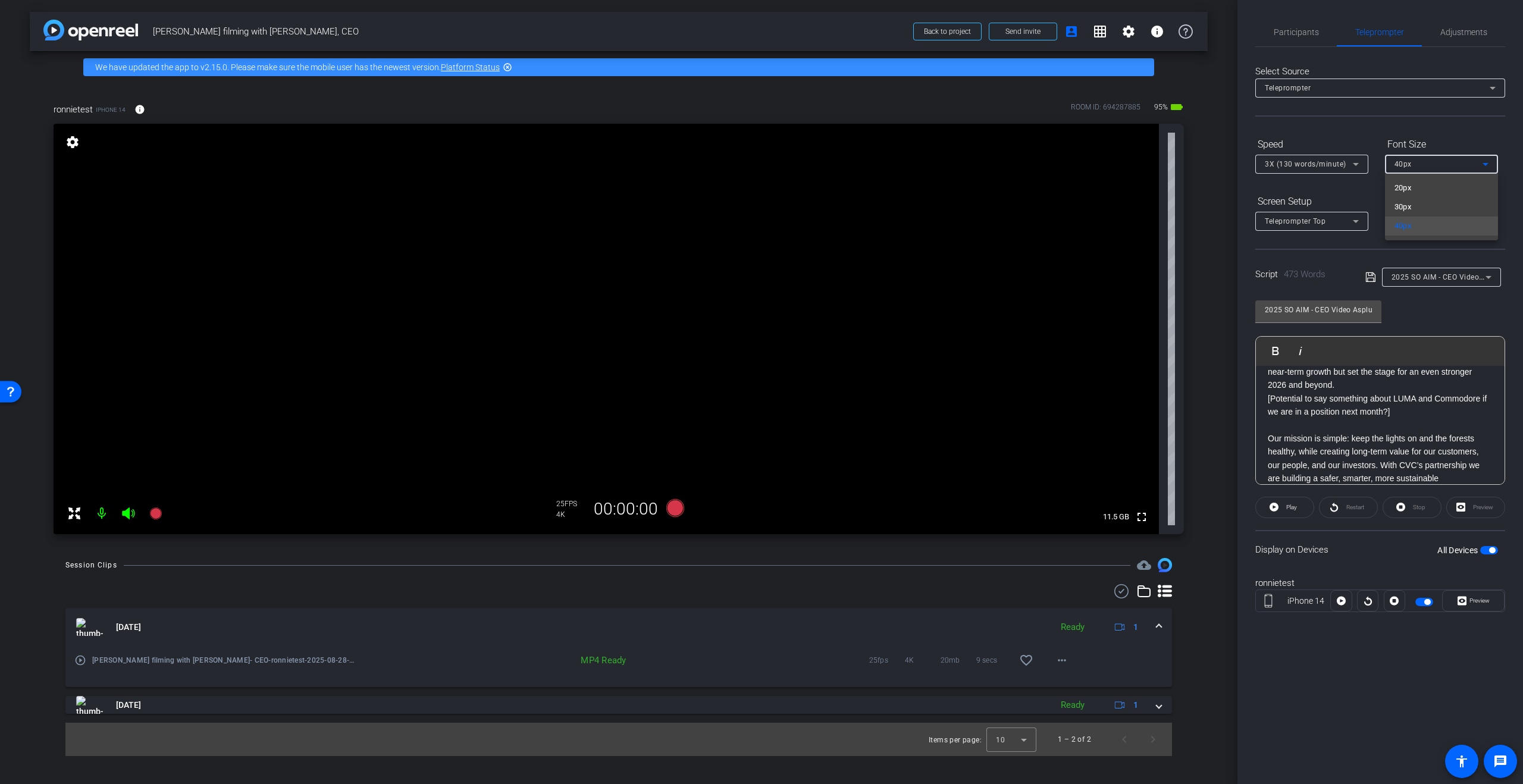
drag, startPoint x: 1431, startPoint y: 162, endPoint x: 1441, endPoint y: 183, distance: 23.3
click at [1431, 162] on div at bounding box center [762, 392] width 1523 height 784
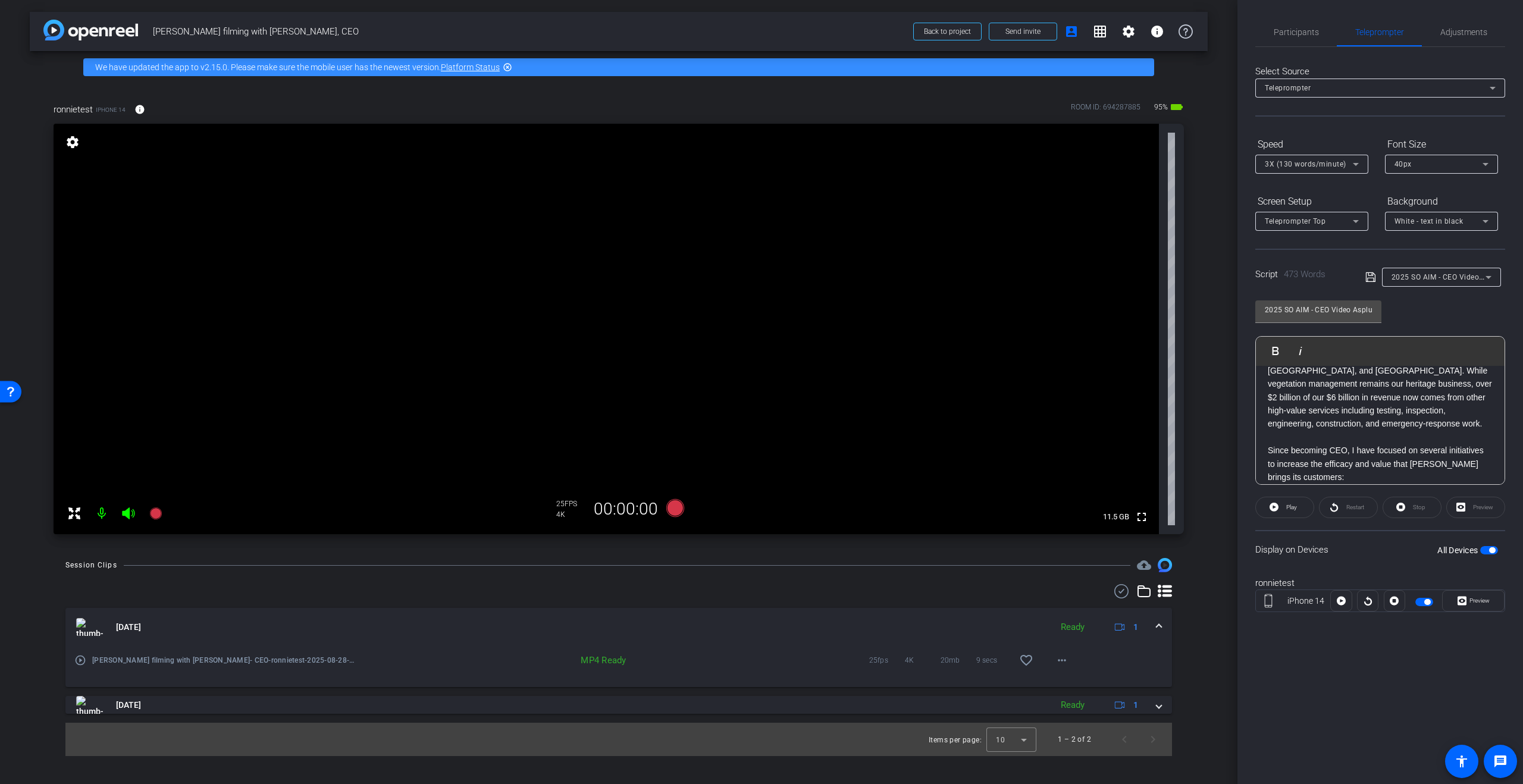
scroll to position [0, 0]
click at [1267, 383] on p "Good morning. I’m [PERSON_NAME], Chief Executive Officer of [PERSON_NAME] and p…" at bounding box center [1380, 417] width 225 height 80
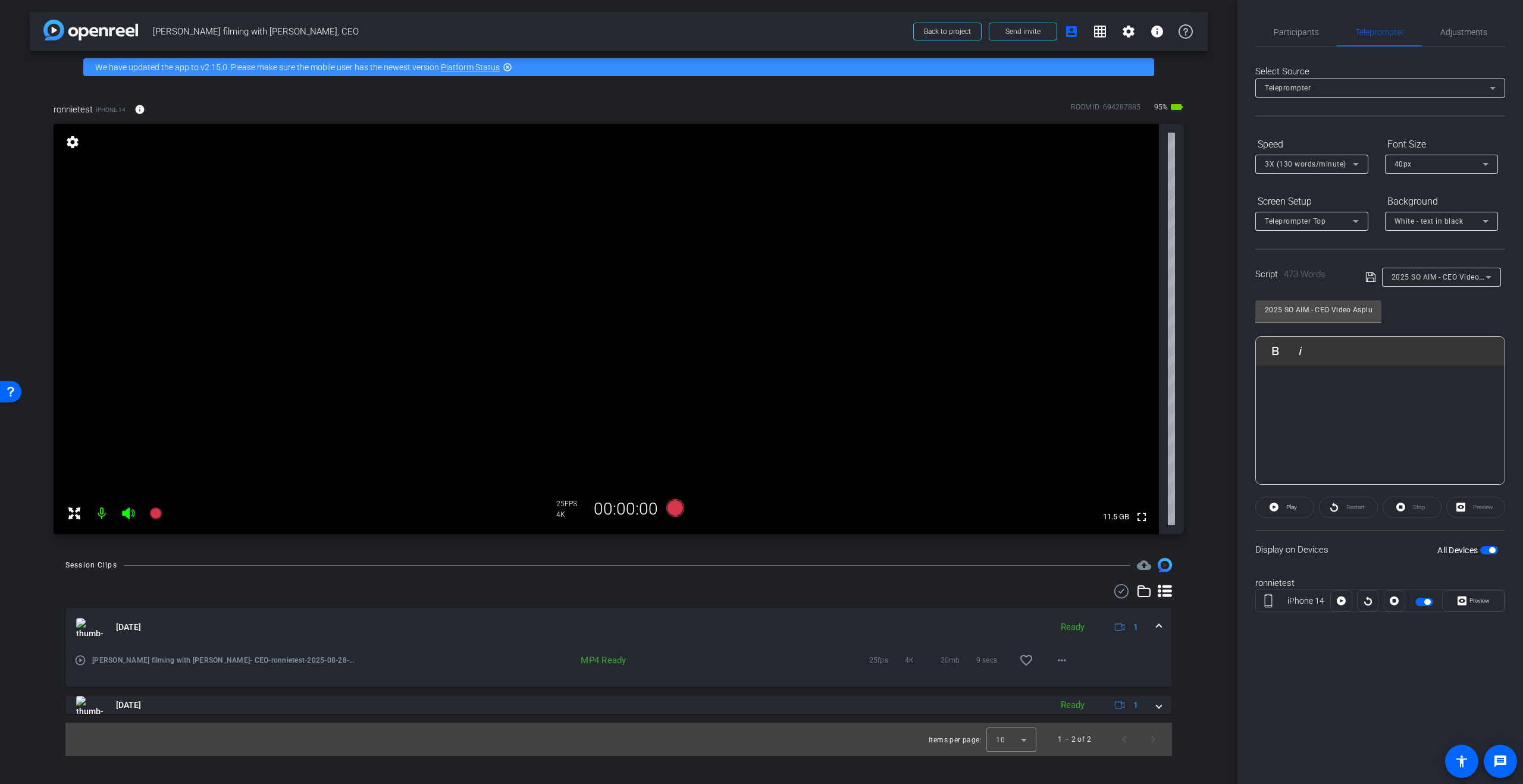
scroll to position [27, 0]
click at [1324, 402] on p at bounding box center [1380, 398] width 225 height 13
click at [1291, 379] on p at bounding box center [1380, 384] width 225 height 13
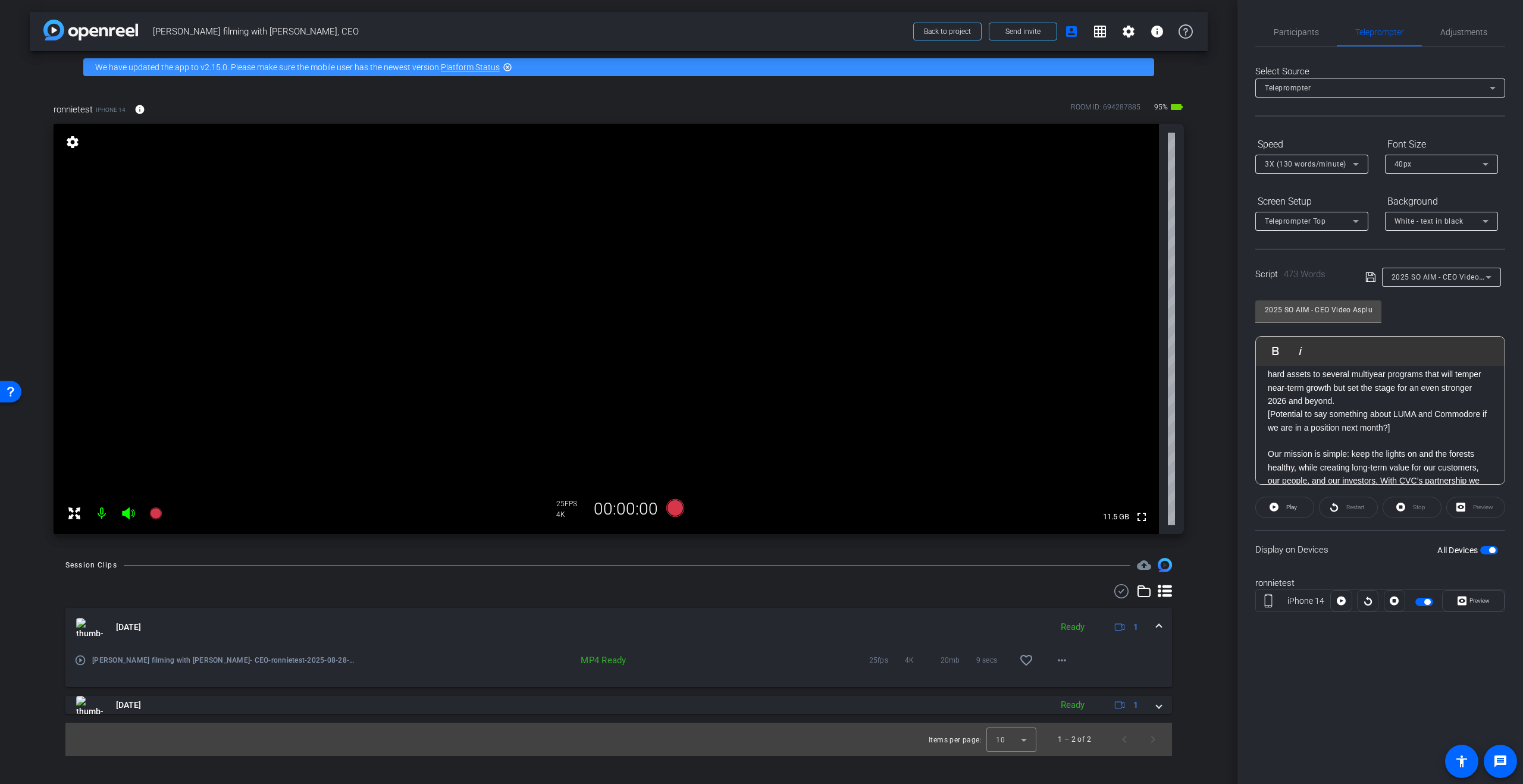
scroll to position [830, 0]
drag, startPoint x: 1405, startPoint y: 431, endPoint x: 1250, endPoint y: 421, distance: 155.3
click at [1250, 421] on div "Participants Teleprompter Adjustments settings Studio Giggle flip Director Stev…" at bounding box center [1380, 392] width 286 height 784
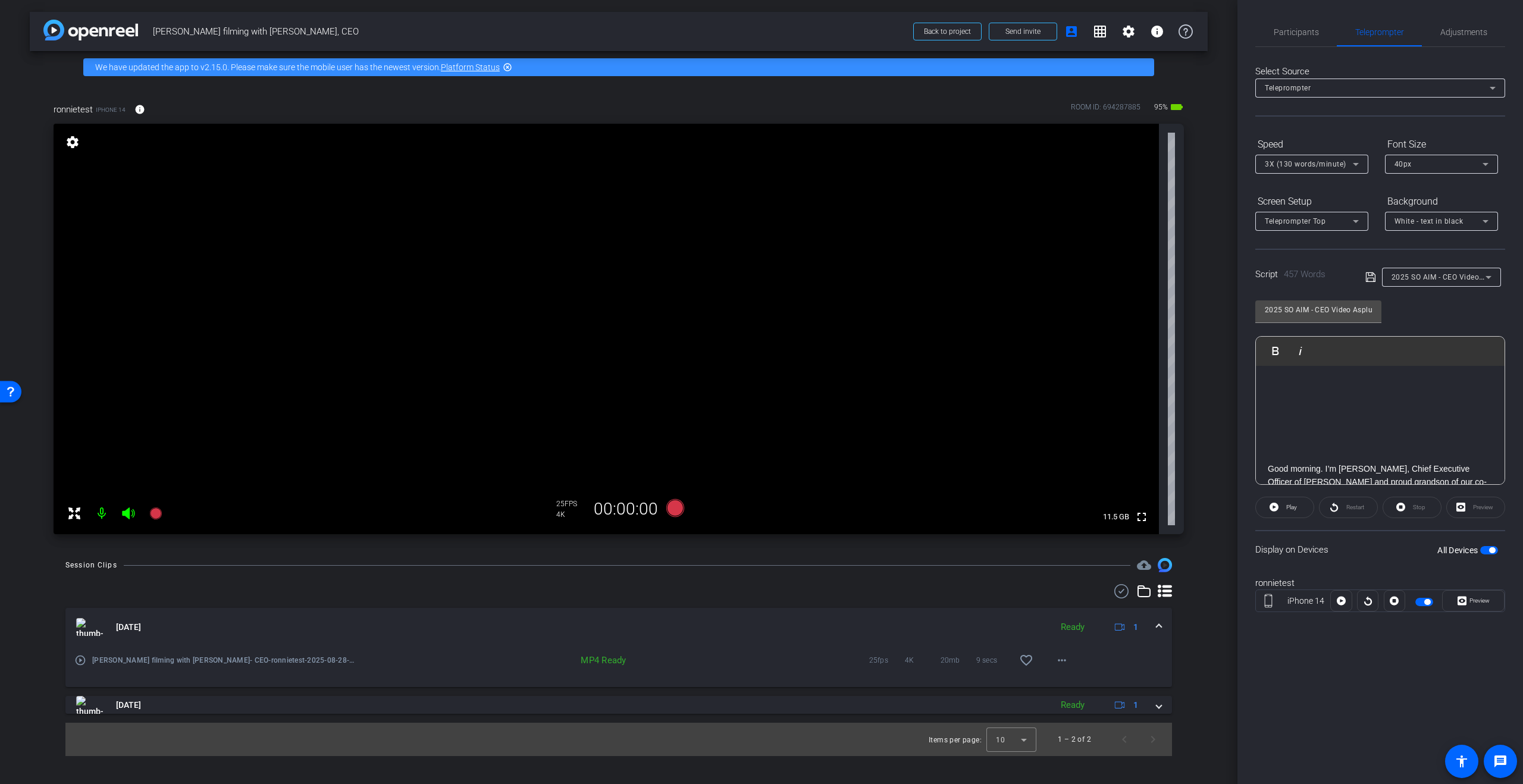
scroll to position [0, 0]
click at [1364, 167] on div "3X (130 words/minute)" at bounding box center [1312, 164] width 113 height 19
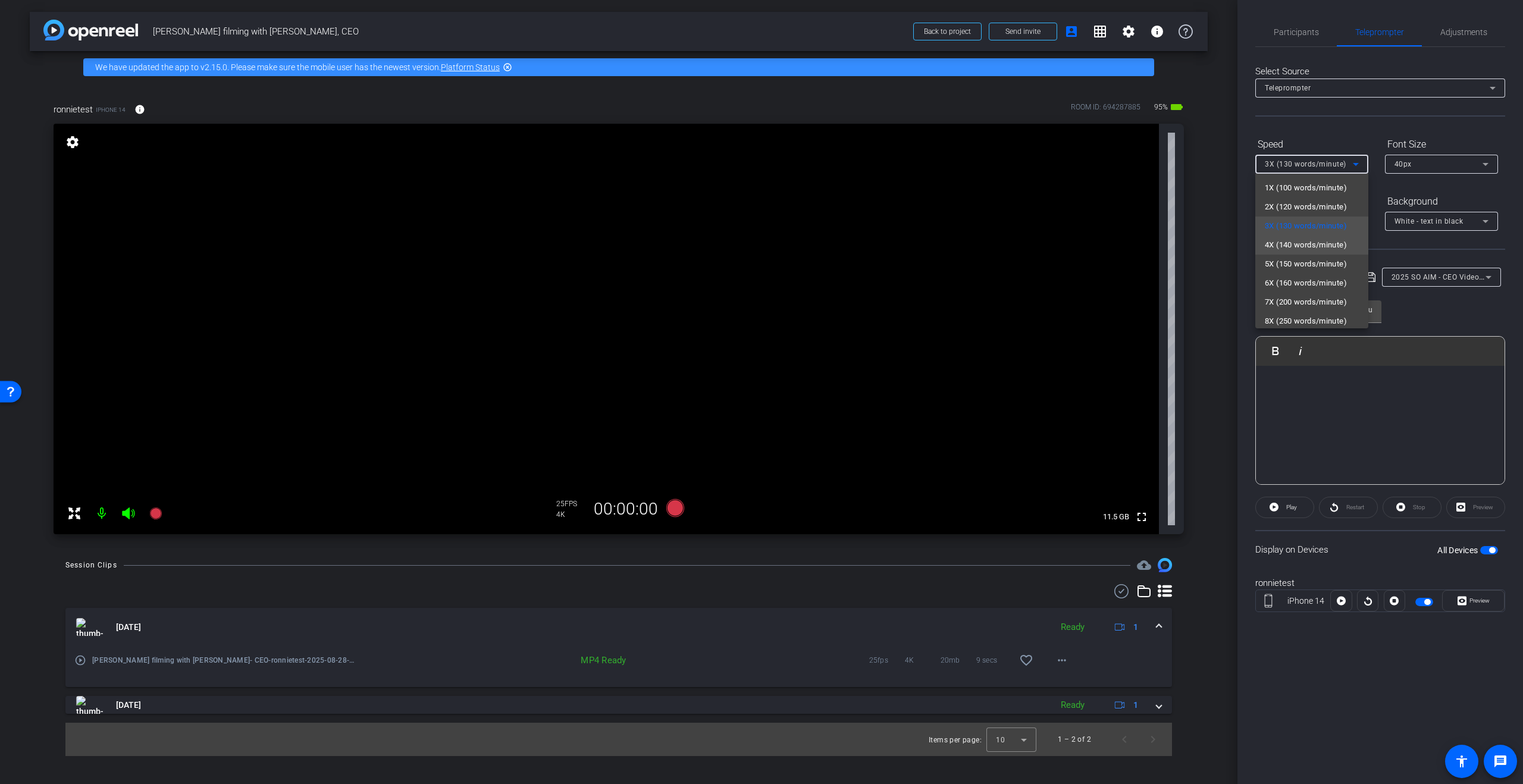
click at [1329, 241] on span "4X (140 words/minute)" at bounding box center [1305, 244] width 82 height 14
click at [1363, 129] on div "Select Source Teleprompter Speed 4X (140 words/minute) Font Size 40px Screen Se…" at bounding box center [1380, 340] width 250 height 585
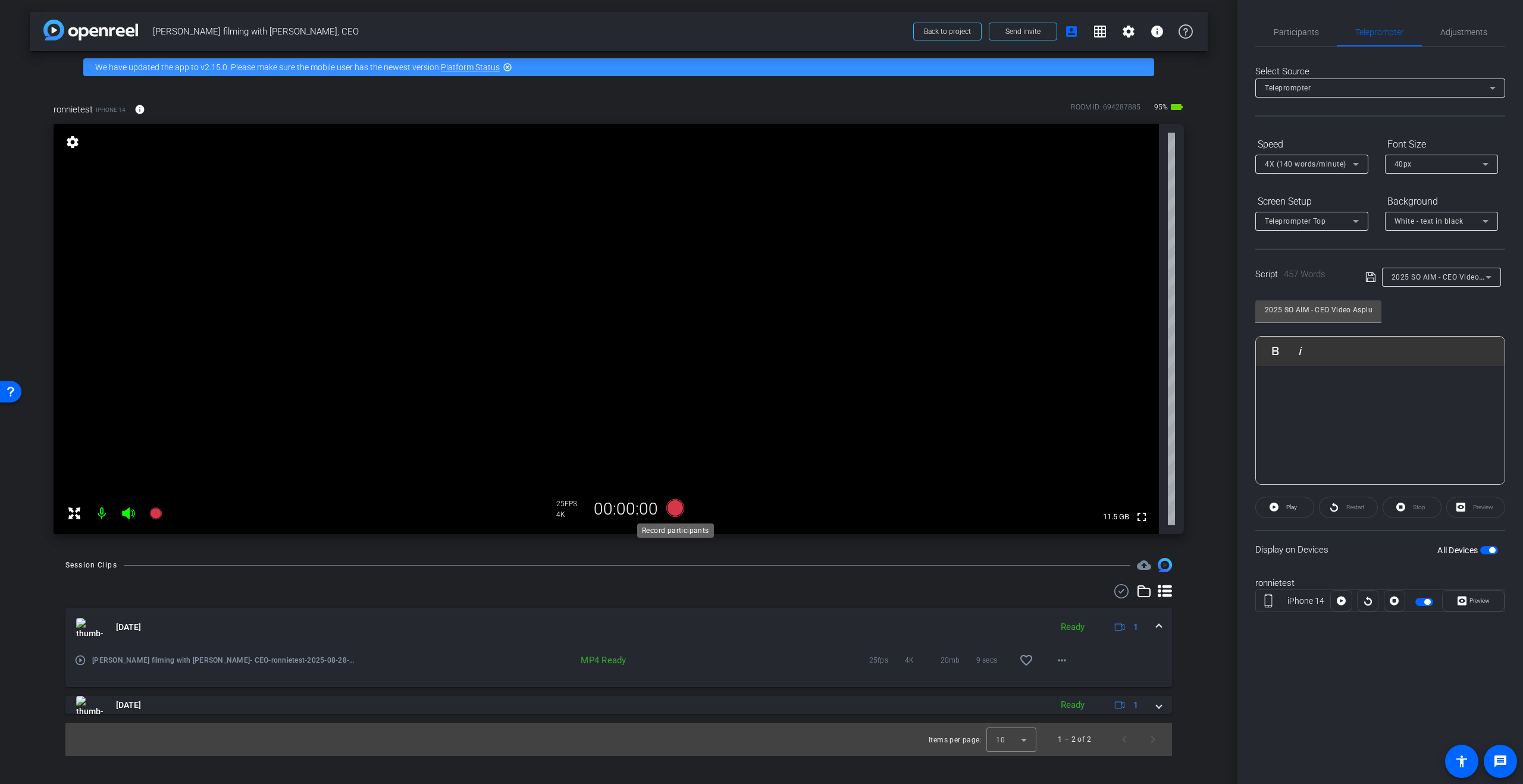
click at [673, 507] on icon at bounding box center [675, 507] width 18 height 18
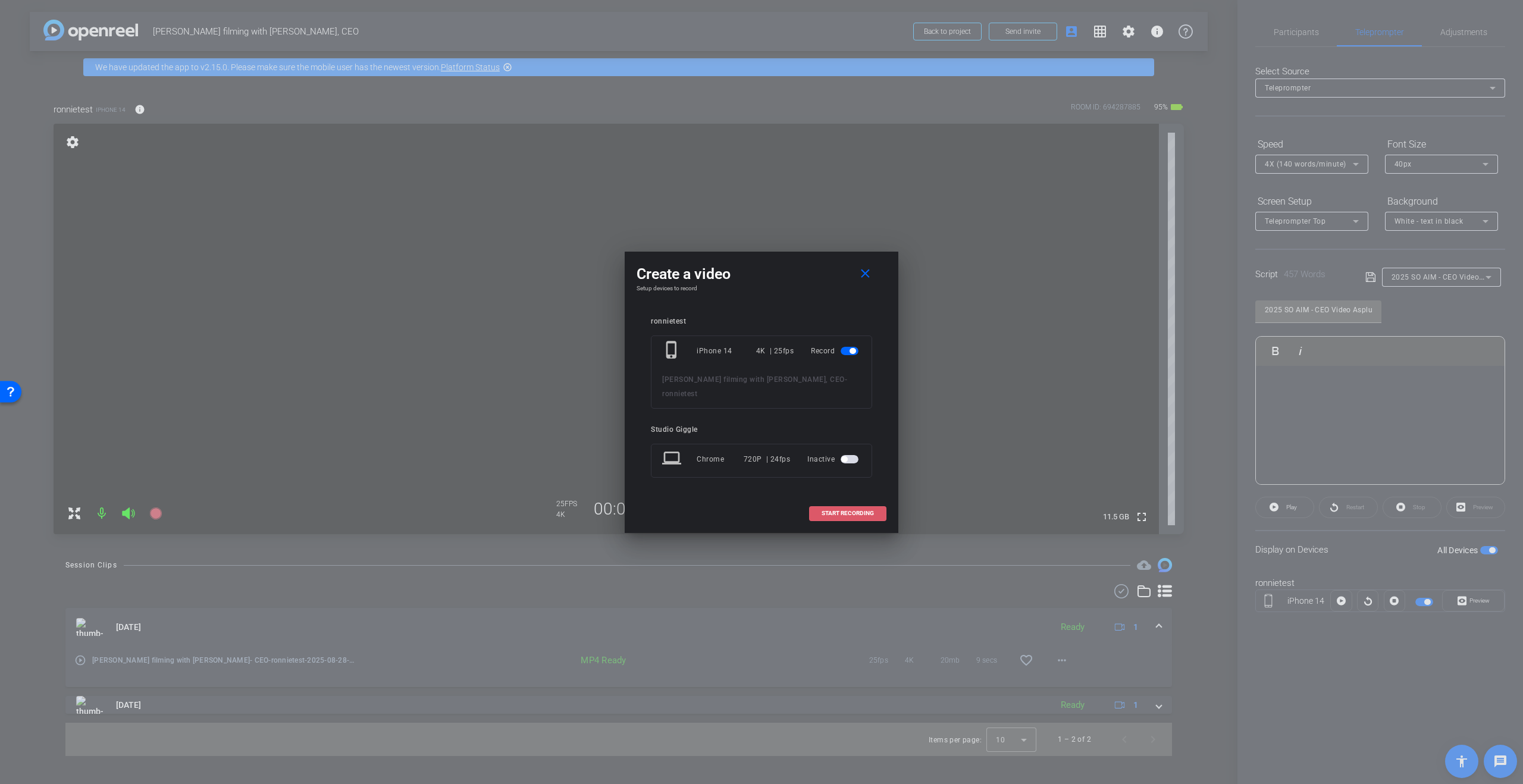
click at [843, 510] on span "START RECORDING" at bounding box center [848, 513] width 52 height 6
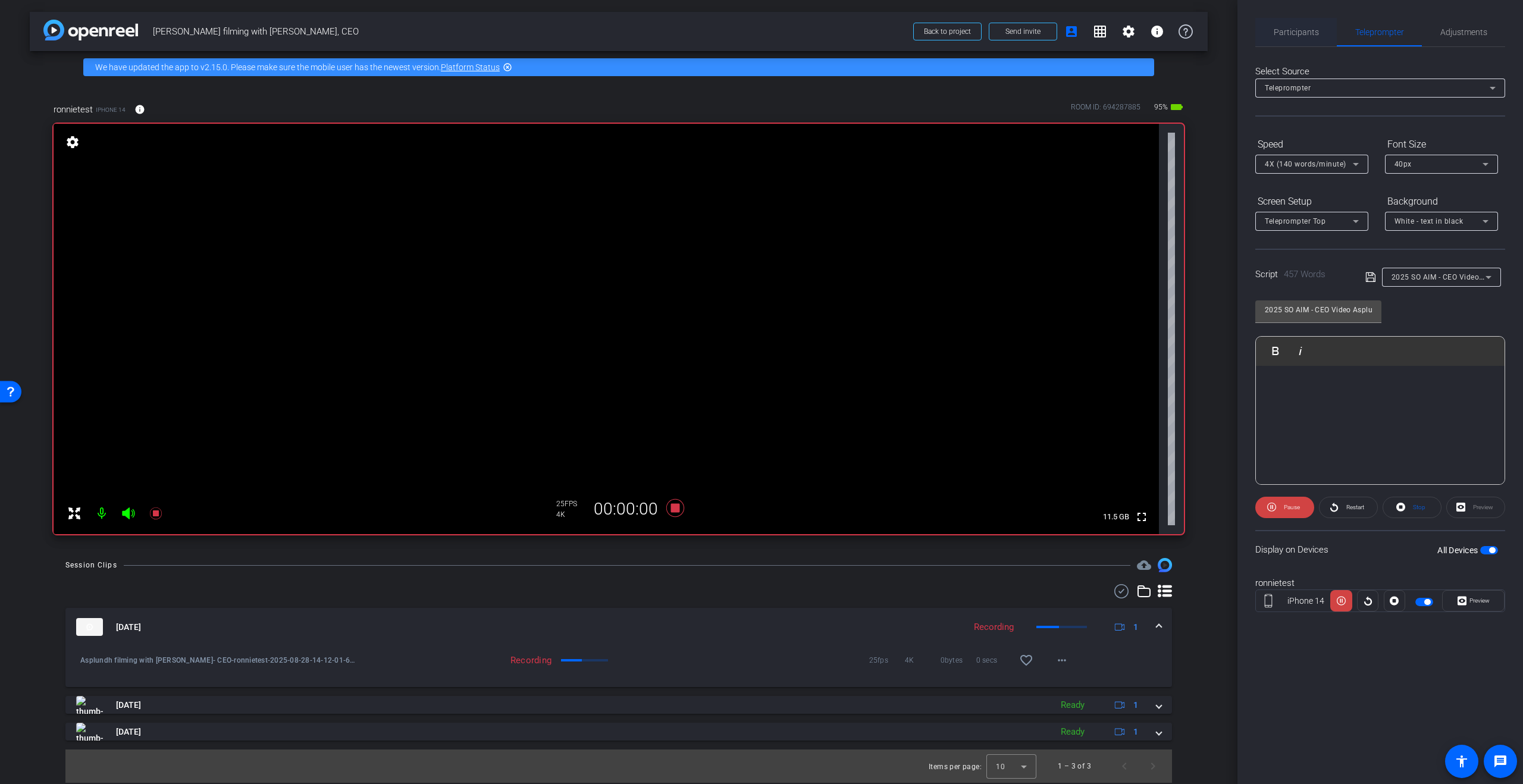
click at [1304, 37] on span "Participants" at bounding box center [1296, 32] width 46 height 29
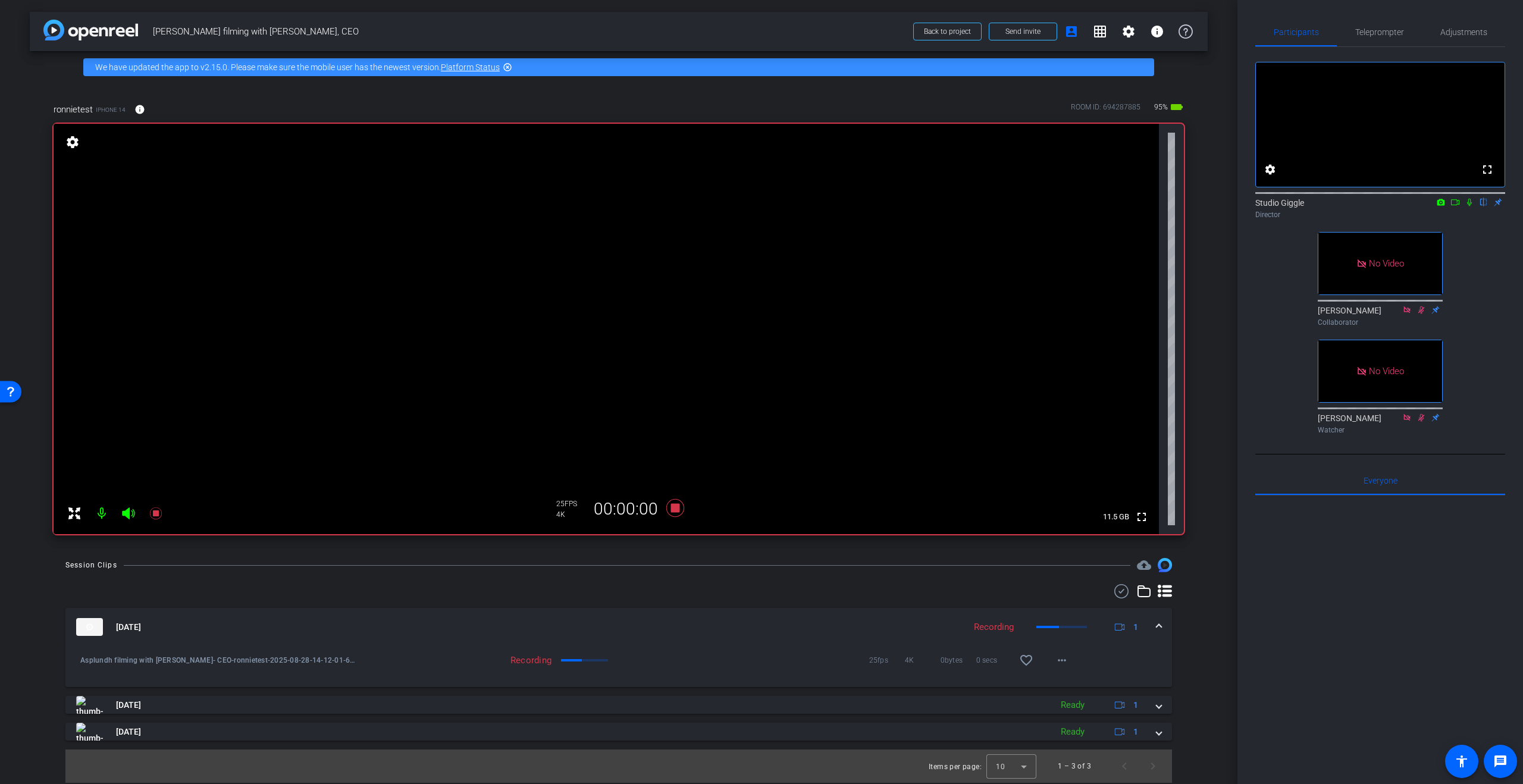
click at [1465, 207] on icon at bounding box center [1469, 202] width 9 height 8
drag, startPoint x: 1457, startPoint y: 217, endPoint x: 1457, endPoint y: 205, distance: 12.0
click at [1457, 207] on icon at bounding box center [1455, 202] width 9 height 8
click at [1376, 30] on span "Teleprompter" at bounding box center [1380, 32] width 49 height 8
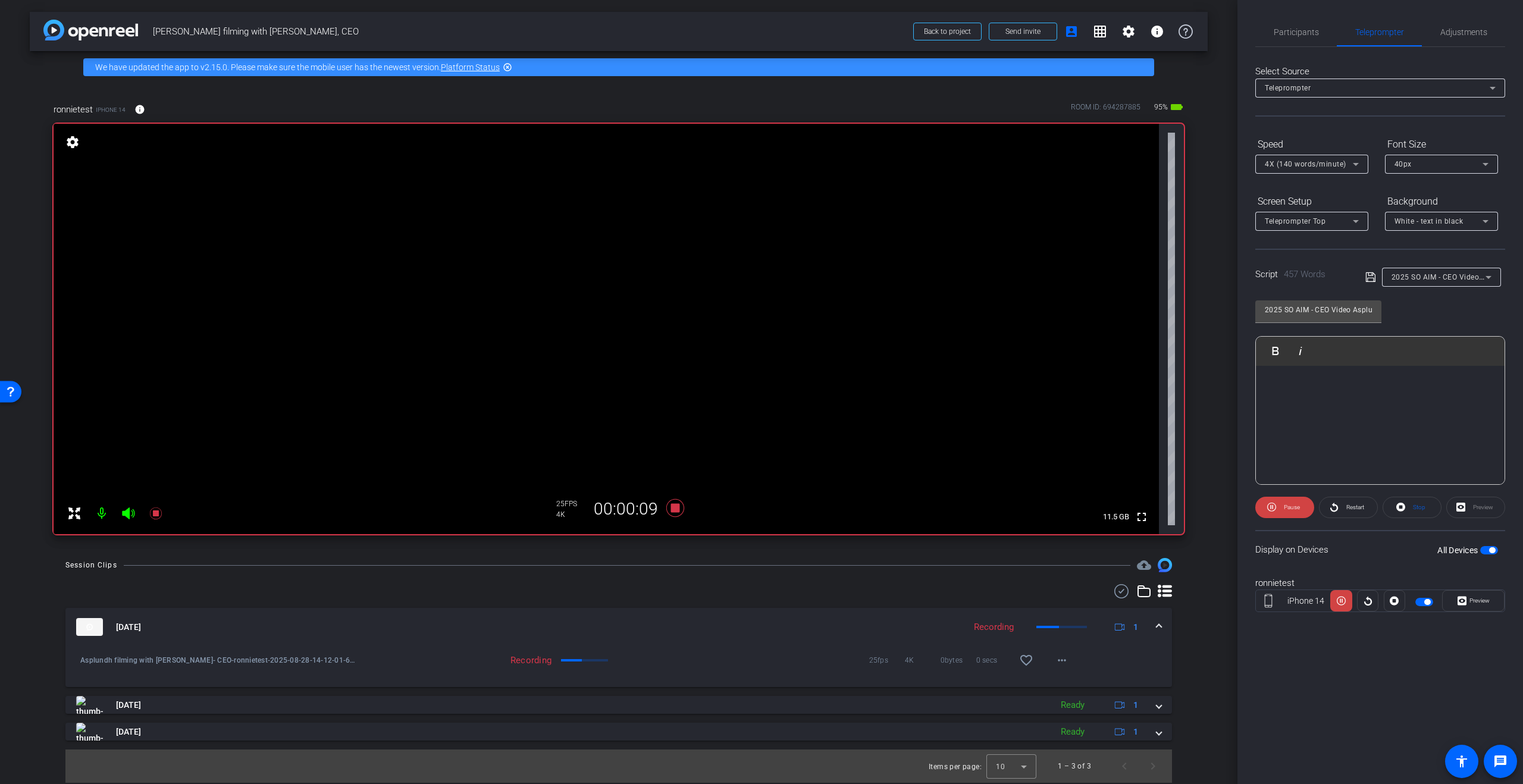
drag, startPoint x: 1470, startPoint y: 617, endPoint x: 1470, endPoint y: 607, distance: 10.0
click at [1470, 617] on div "ronnietest iPhone 14 Preview" at bounding box center [1380, 600] width 250 height 64
click at [1472, 600] on span "Preview" at bounding box center [1480, 600] width 20 height 7
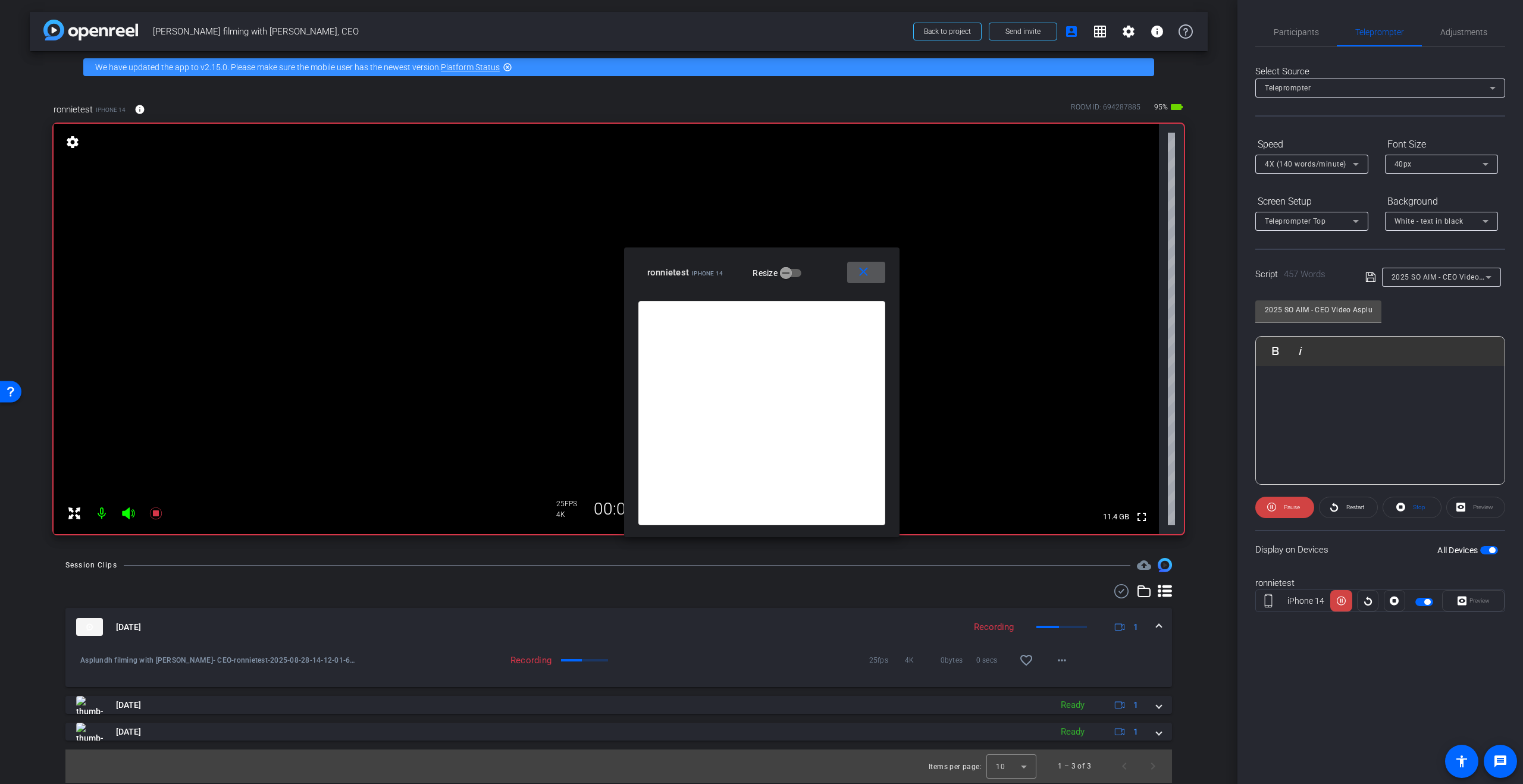
click at [1327, 168] on span "4X (140 words/minute)" at bounding box center [1305, 164] width 82 height 8
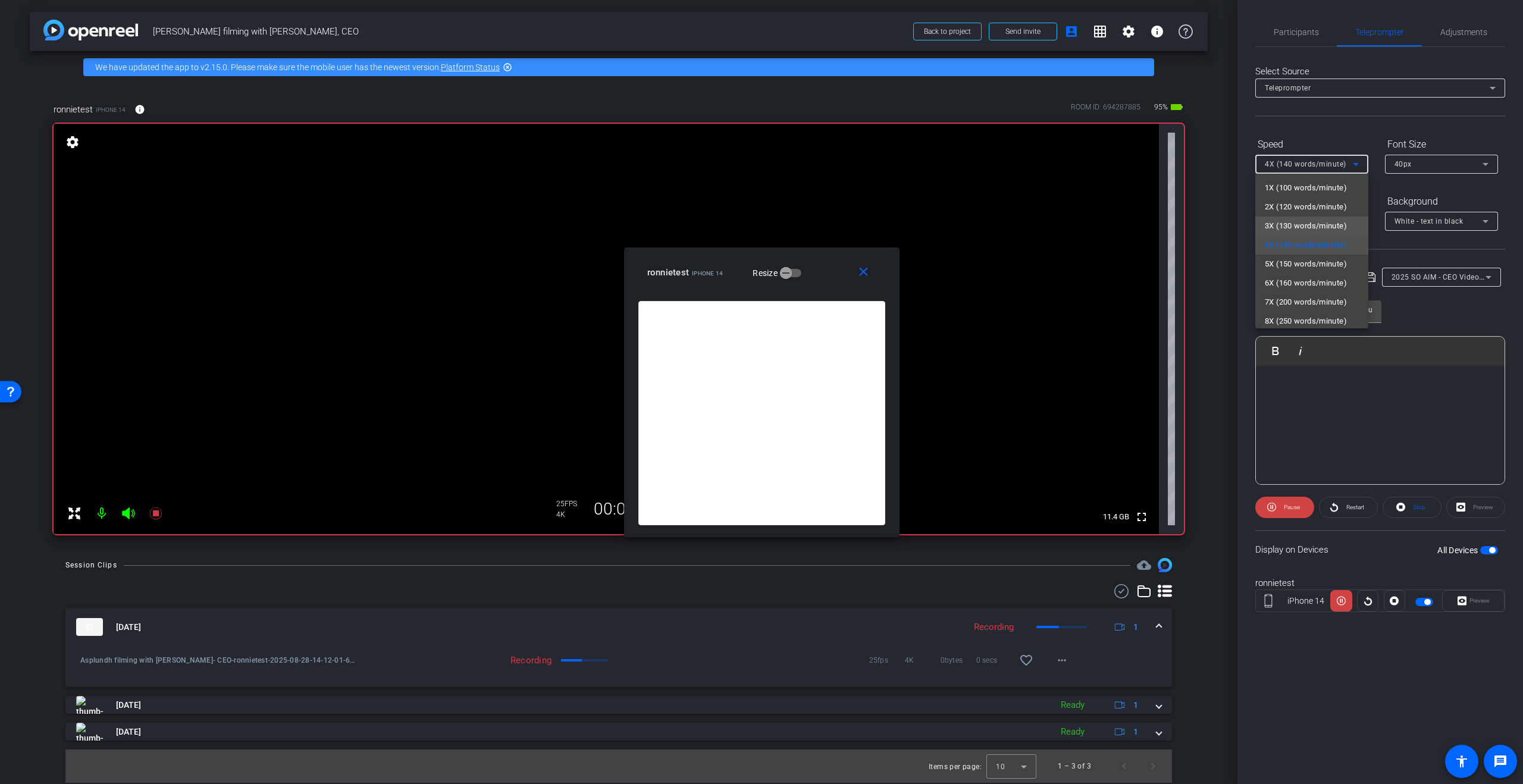
click at [1330, 227] on span "3X (130 words/minute)" at bounding box center [1305, 226] width 82 height 14
click at [1334, 168] on span "3X (130 words/minute)" at bounding box center [1305, 164] width 82 height 8
click at [1324, 202] on span "2X (120 words/minute)" at bounding box center [1305, 207] width 82 height 14
click at [1284, 511] on span "Pause" at bounding box center [1290, 507] width 19 height 17
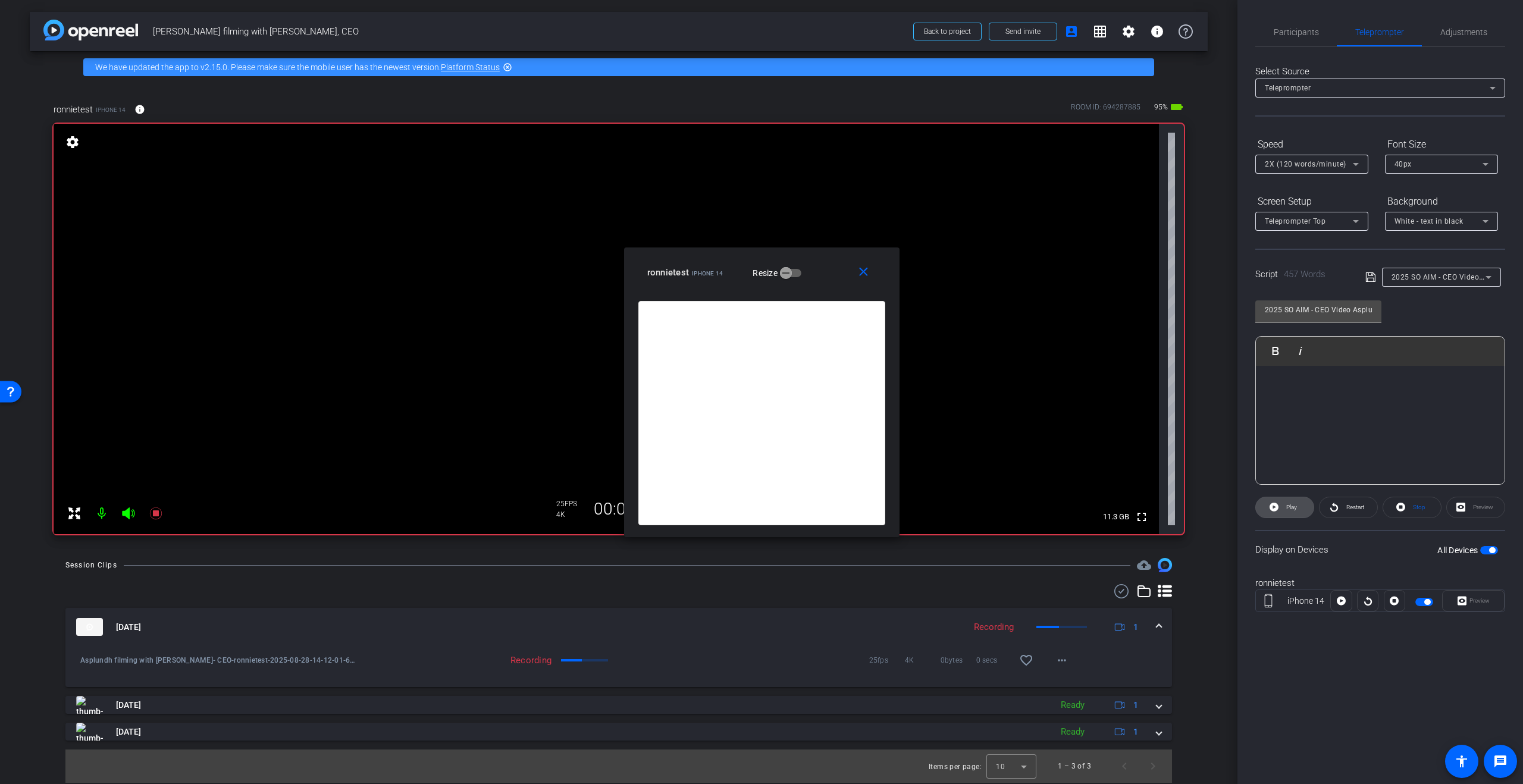
click at [1292, 510] on span "Play" at bounding box center [1291, 507] width 11 height 7
click at [1339, 162] on span "2X (120 words/minute)" at bounding box center [1305, 164] width 82 height 8
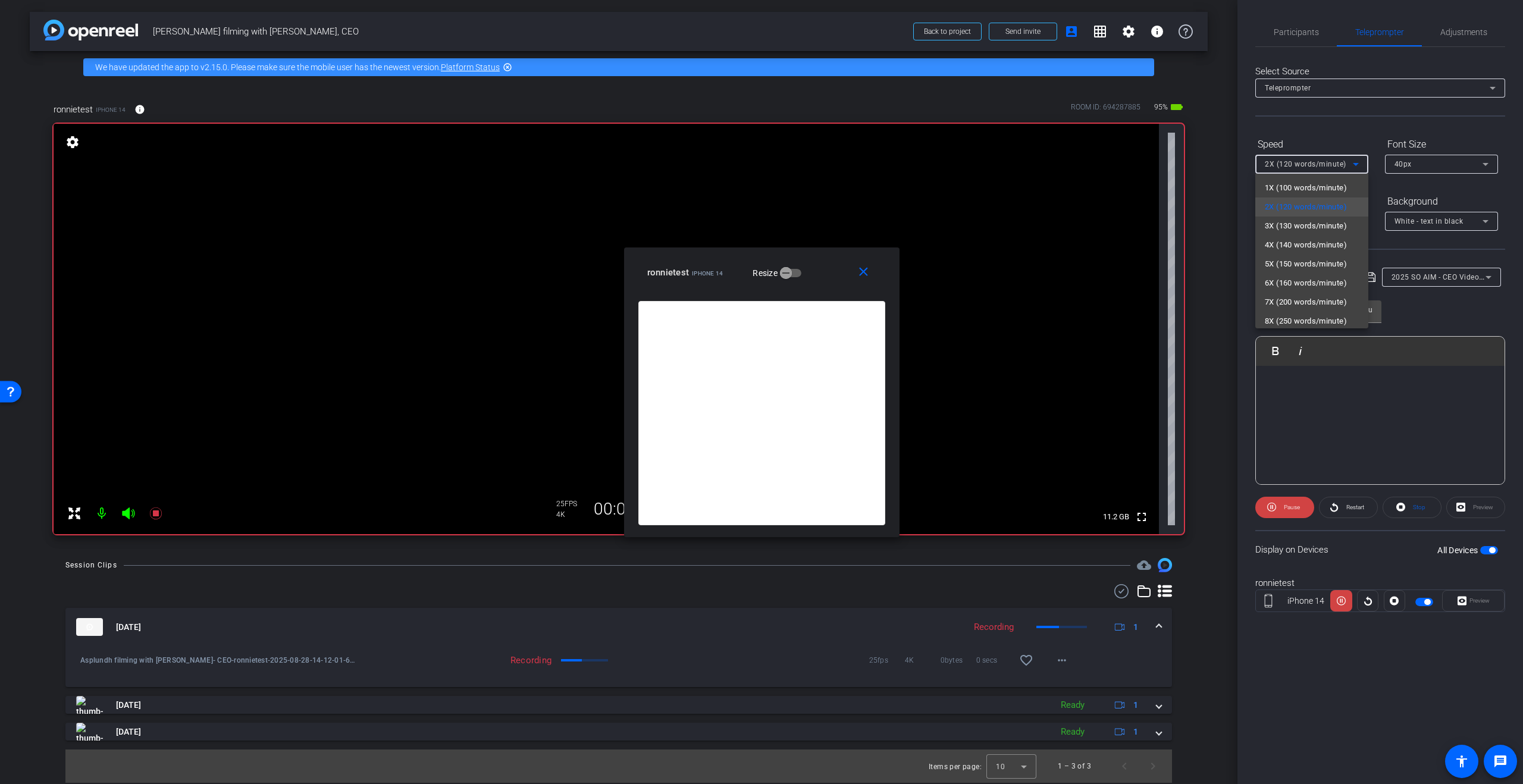
click at [1317, 222] on span "3X (130 words/minute)" at bounding box center [1305, 226] width 82 height 14
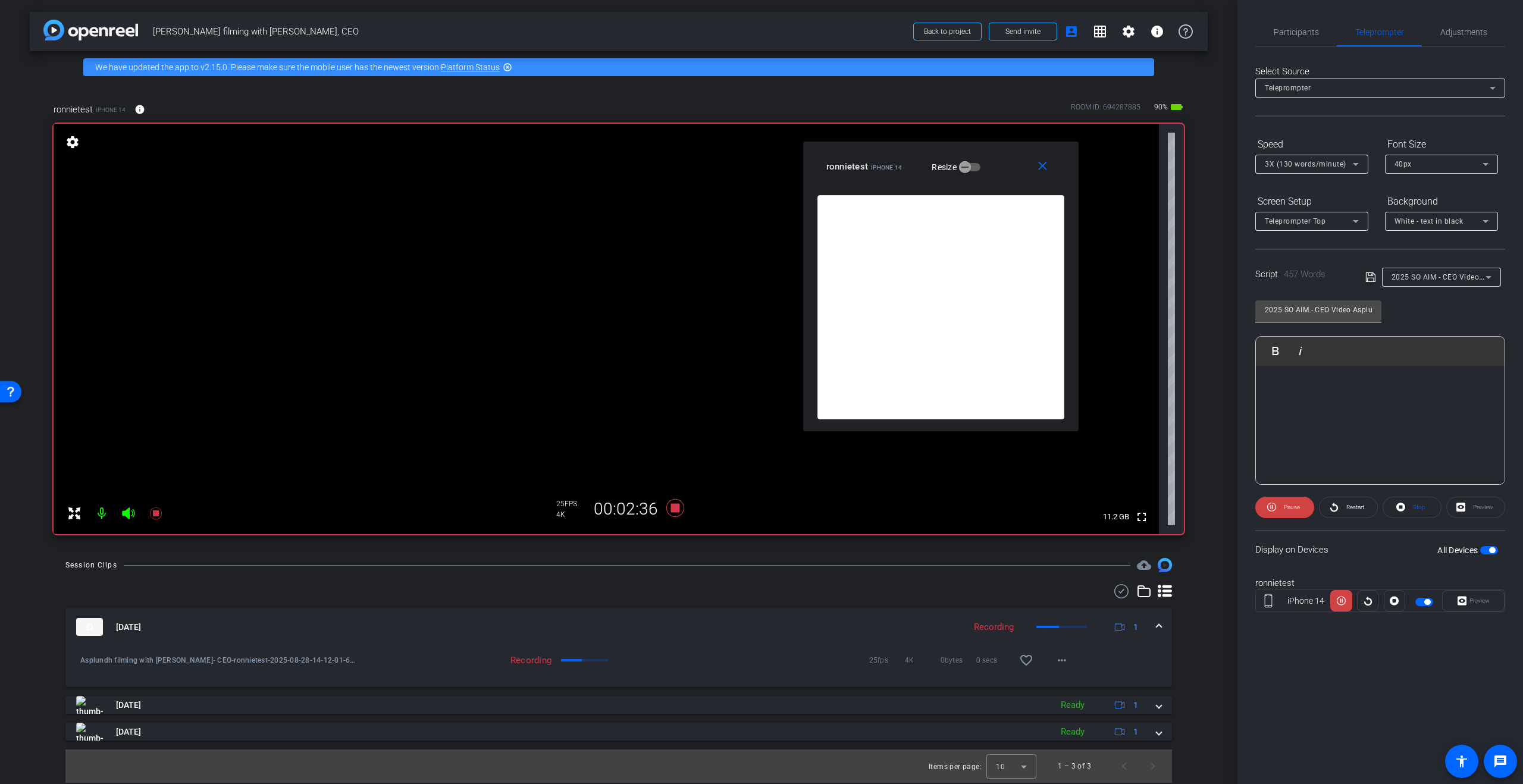
drag, startPoint x: 742, startPoint y: 247, endPoint x: 902, endPoint y: 147, distance: 188.7
click at [902, 147] on div "close ronnietest iPhone 14 Resize" at bounding box center [940, 168] width 276 height 53
click at [1300, 502] on span "Pause" at bounding box center [1290, 507] width 19 height 17
click at [1292, 508] on span "Play" at bounding box center [1291, 507] width 11 height 7
click at [1337, 163] on span "3X (130 words/minute)" at bounding box center [1305, 164] width 82 height 8
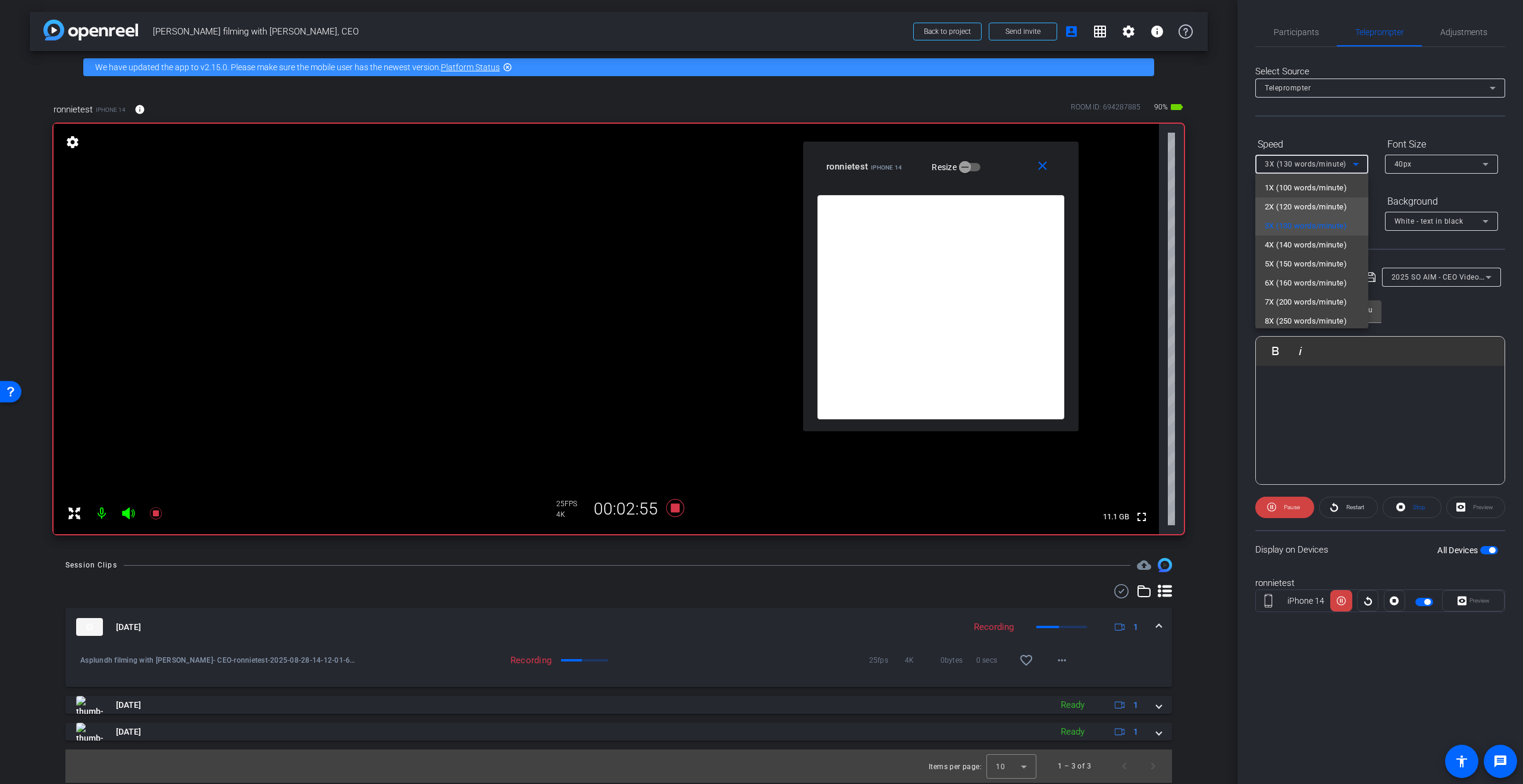
click at [1317, 203] on span "2X (120 words/minute)" at bounding box center [1305, 207] width 82 height 14
click at [1327, 167] on span "2X (120 words/minute)" at bounding box center [1305, 164] width 82 height 8
click at [1323, 185] on span "1X (100 words/minute)" at bounding box center [1305, 187] width 82 height 14
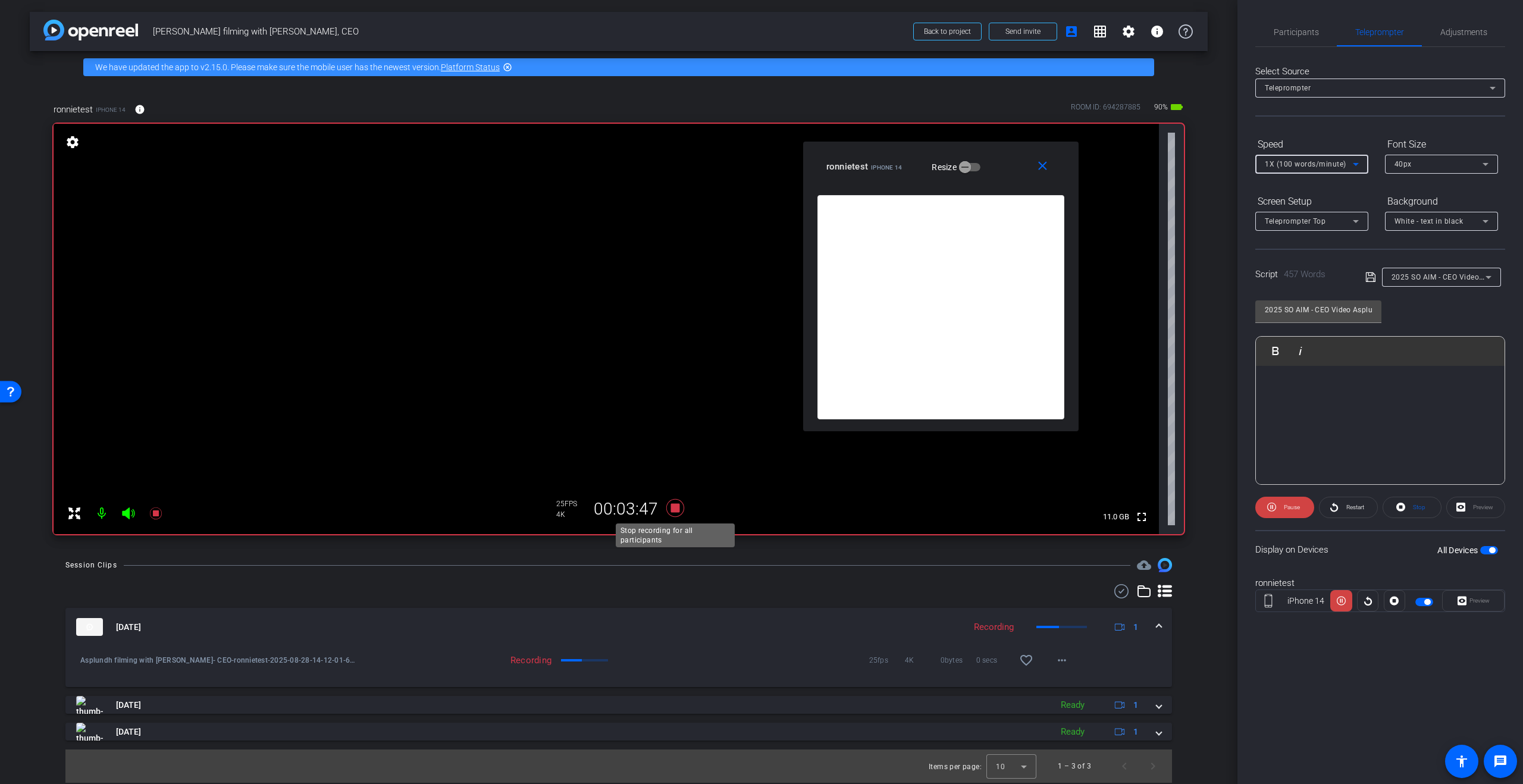
click at [679, 508] on icon at bounding box center [675, 507] width 18 height 18
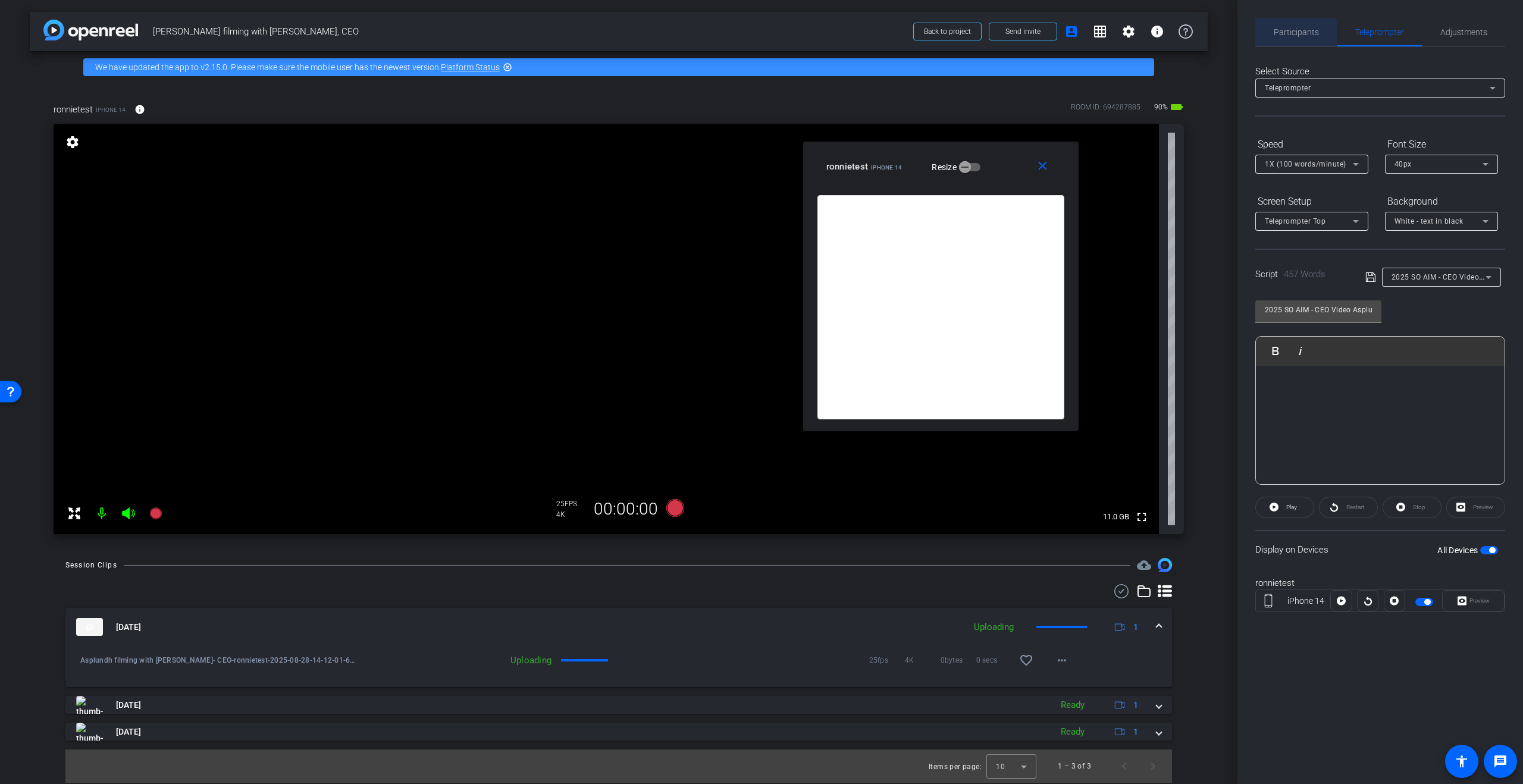
drag, startPoint x: 1292, startPoint y: 34, endPoint x: 1332, endPoint y: 53, distance: 44.3
click at [1292, 34] on span "Participants" at bounding box center [1296, 32] width 46 height 8
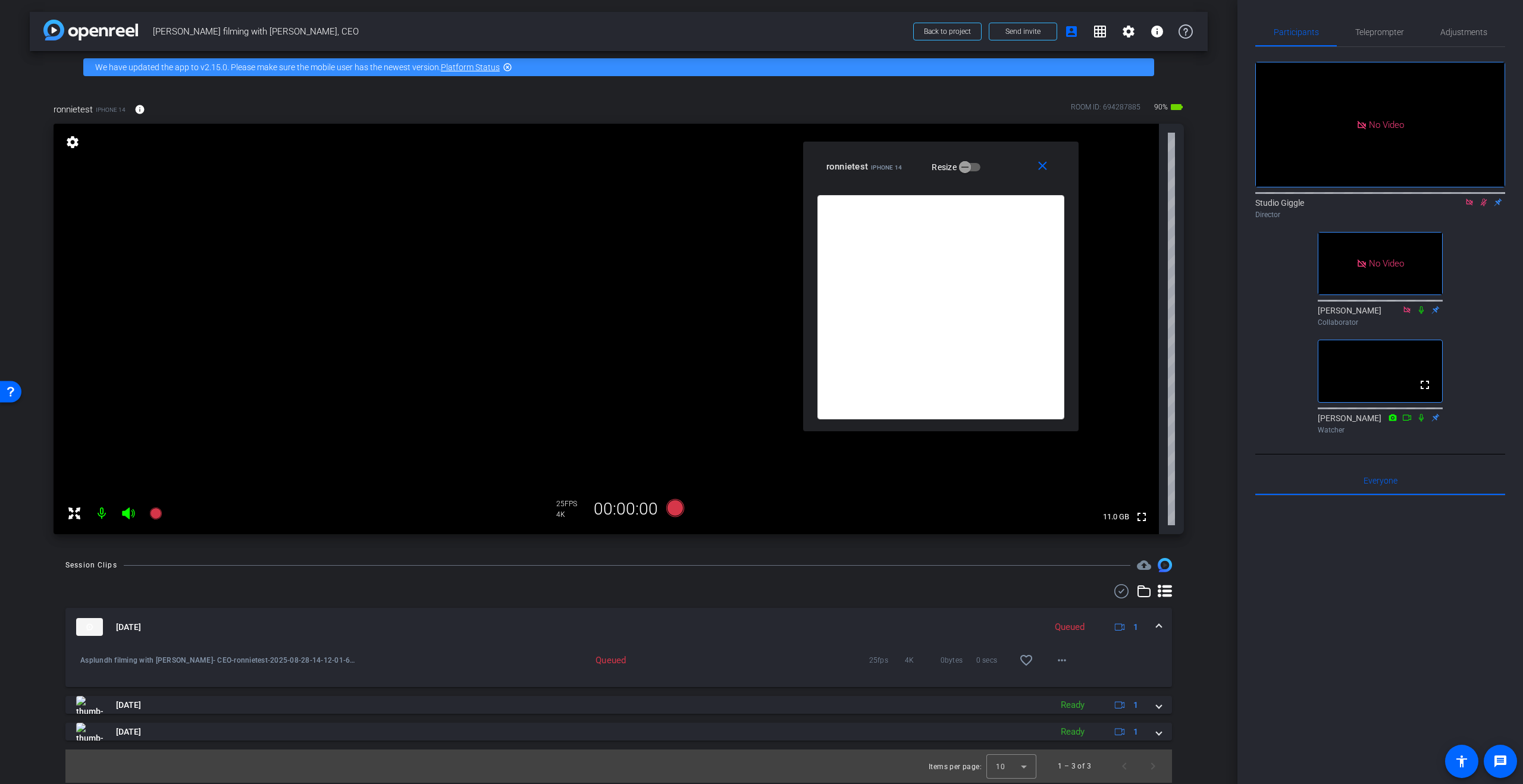
click at [1483, 199] on icon at bounding box center [1484, 202] width 7 height 8
click at [1466, 199] on icon at bounding box center [1469, 202] width 7 height 7
click at [1052, 167] on span at bounding box center [1045, 167] width 38 height 29
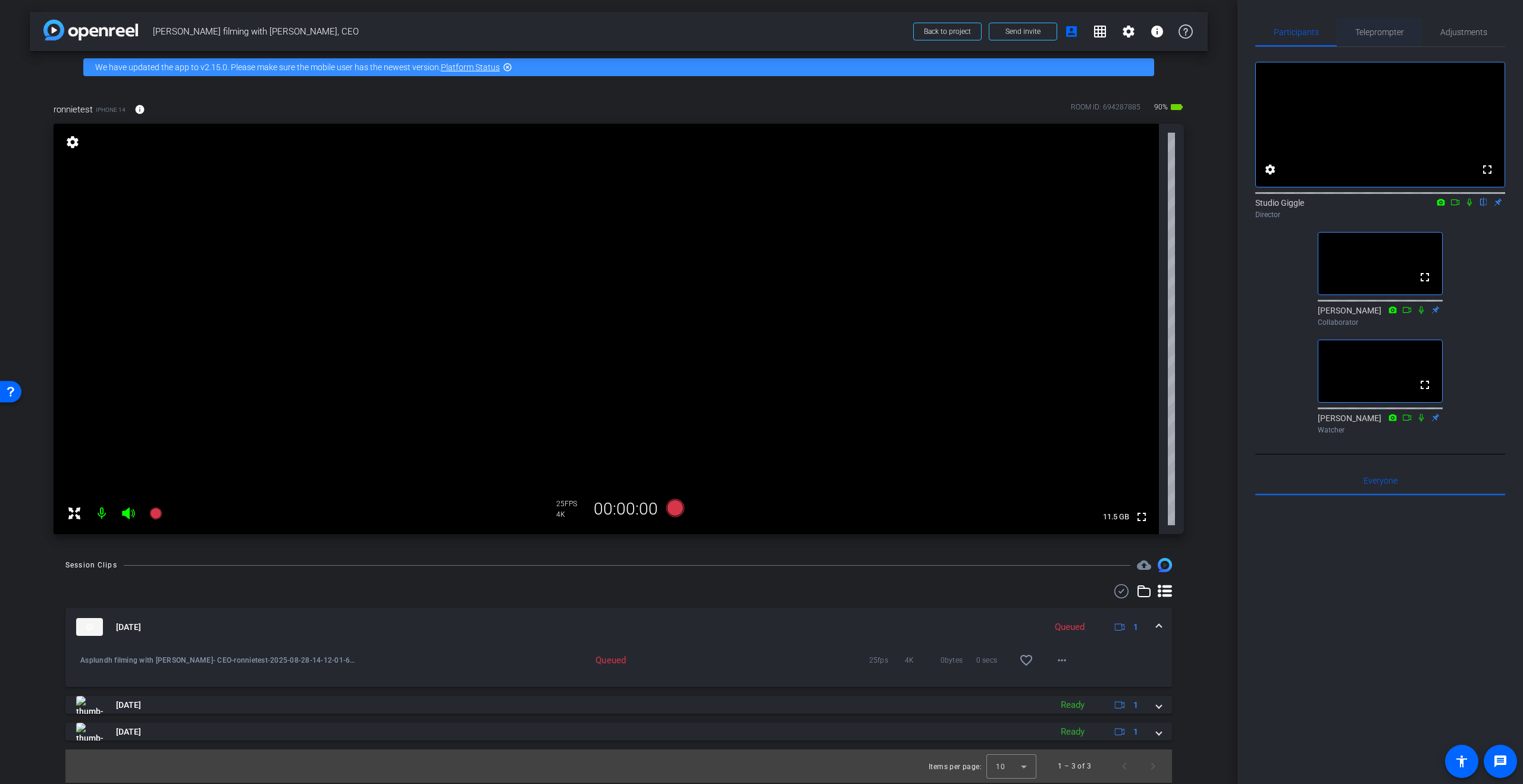
click at [1385, 35] on span "Teleprompter" at bounding box center [1380, 32] width 49 height 8
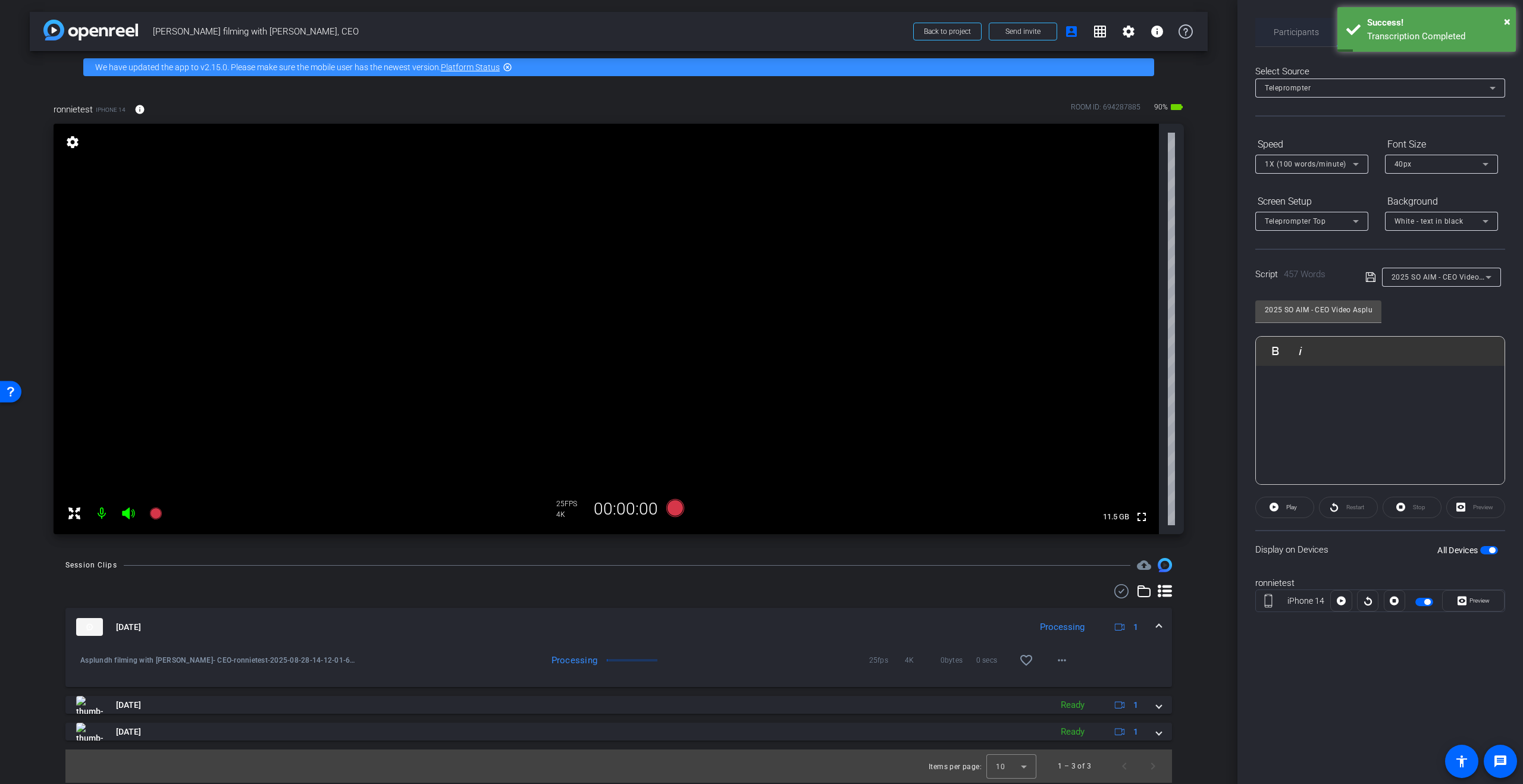
click at [1296, 31] on span "Participants" at bounding box center [1296, 32] width 46 height 8
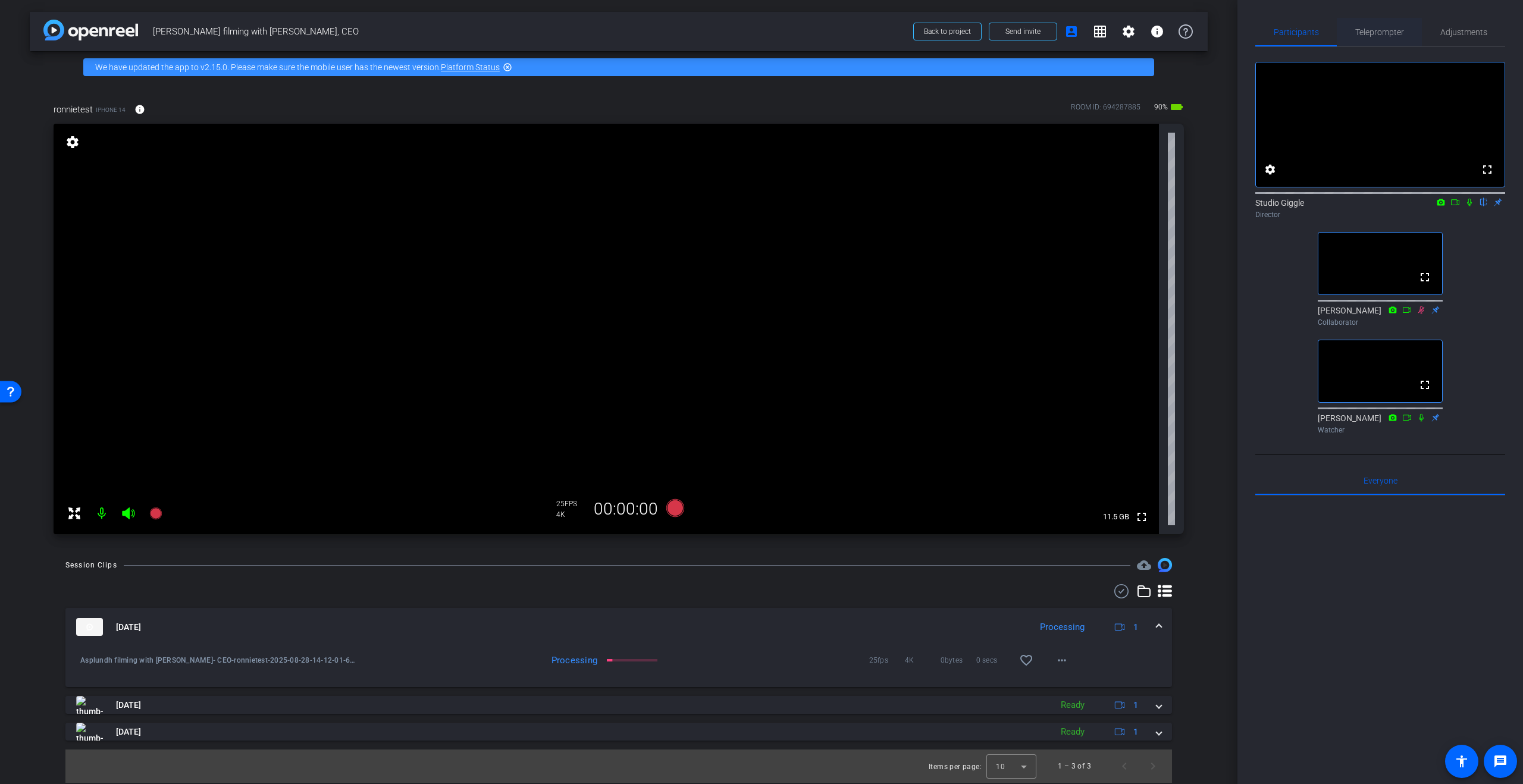
click at [1375, 30] on span "Teleprompter" at bounding box center [1380, 32] width 49 height 8
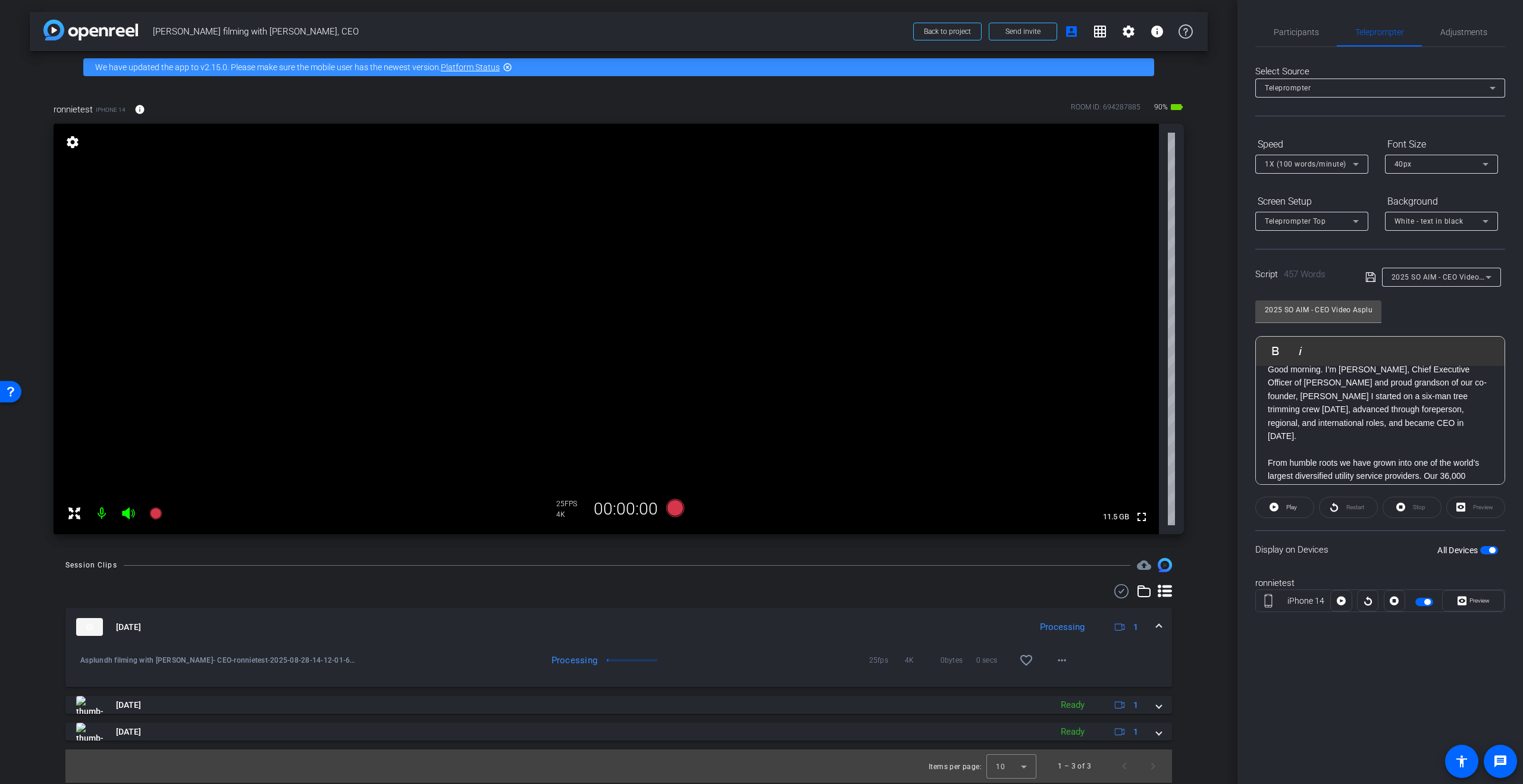
scroll to position [136, 0]
click at [1344, 158] on div "1X (100 words/minute)" at bounding box center [1309, 164] width 88 height 15
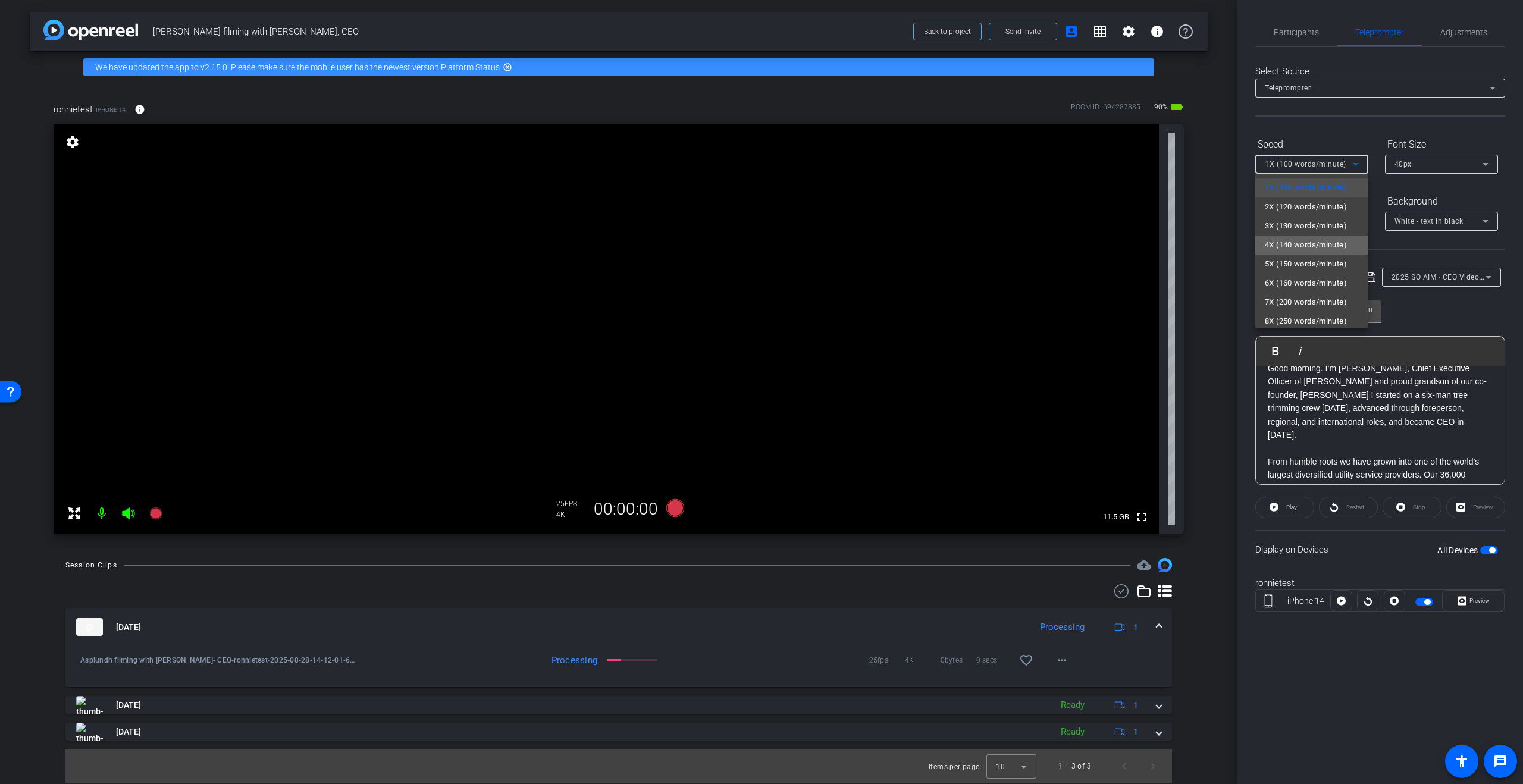
click at [1340, 241] on span "4X (140 words/minute)" at bounding box center [1305, 244] width 82 height 14
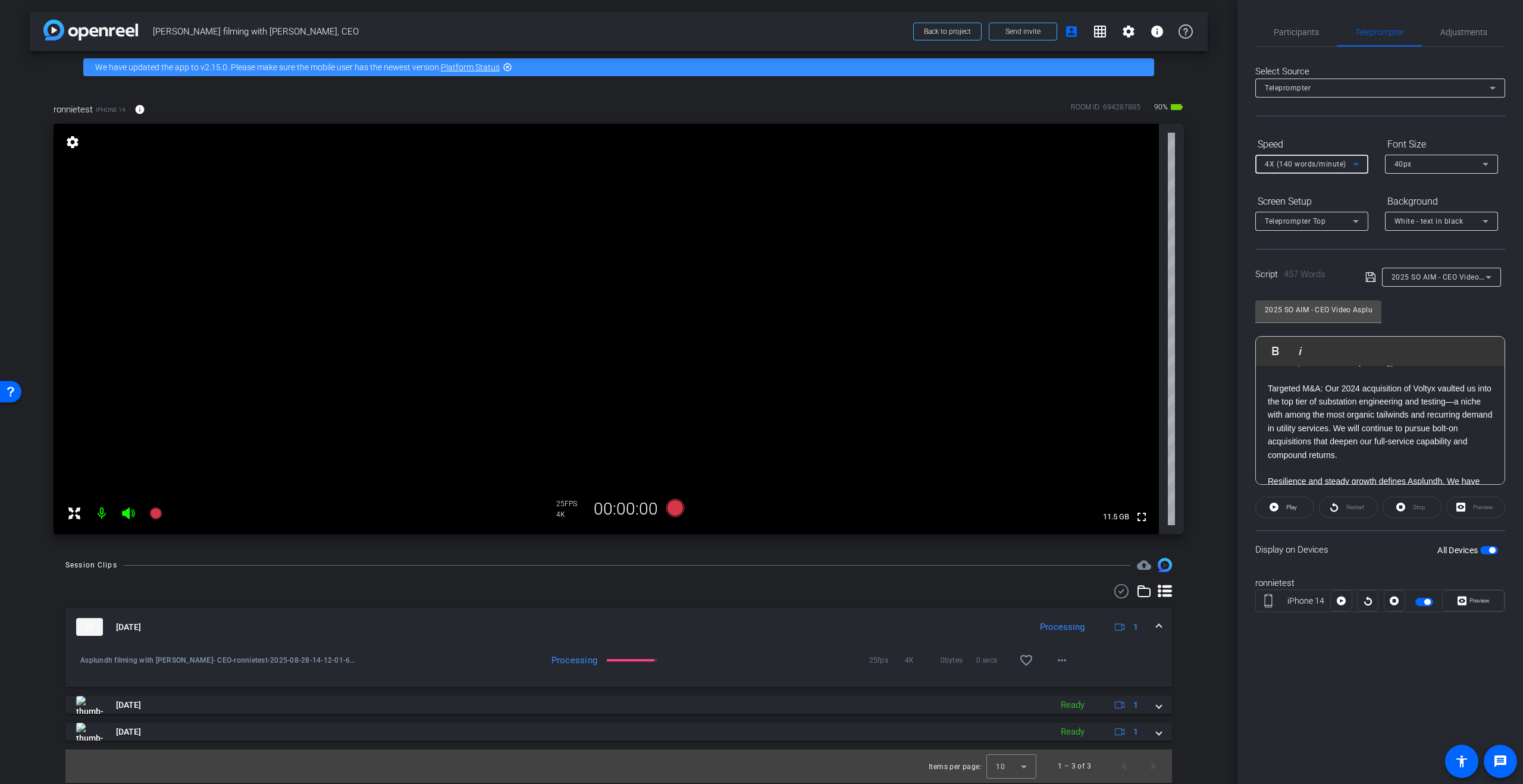
scroll to position [647, 0]
drag, startPoint x: 1366, startPoint y: 413, endPoint x: 1391, endPoint y: 436, distance: 34.0
click at [1391, 436] on p "Targeted M&A: Our 2024 acquisition of Voltyx vaulted us into the top tier of su…" at bounding box center [1380, 422] width 225 height 80
click at [1402, 447] on p "Future of Forestry is the term we use for how Asplundh is redefining vegetation…" at bounding box center [1380, 427] width 225 height 80
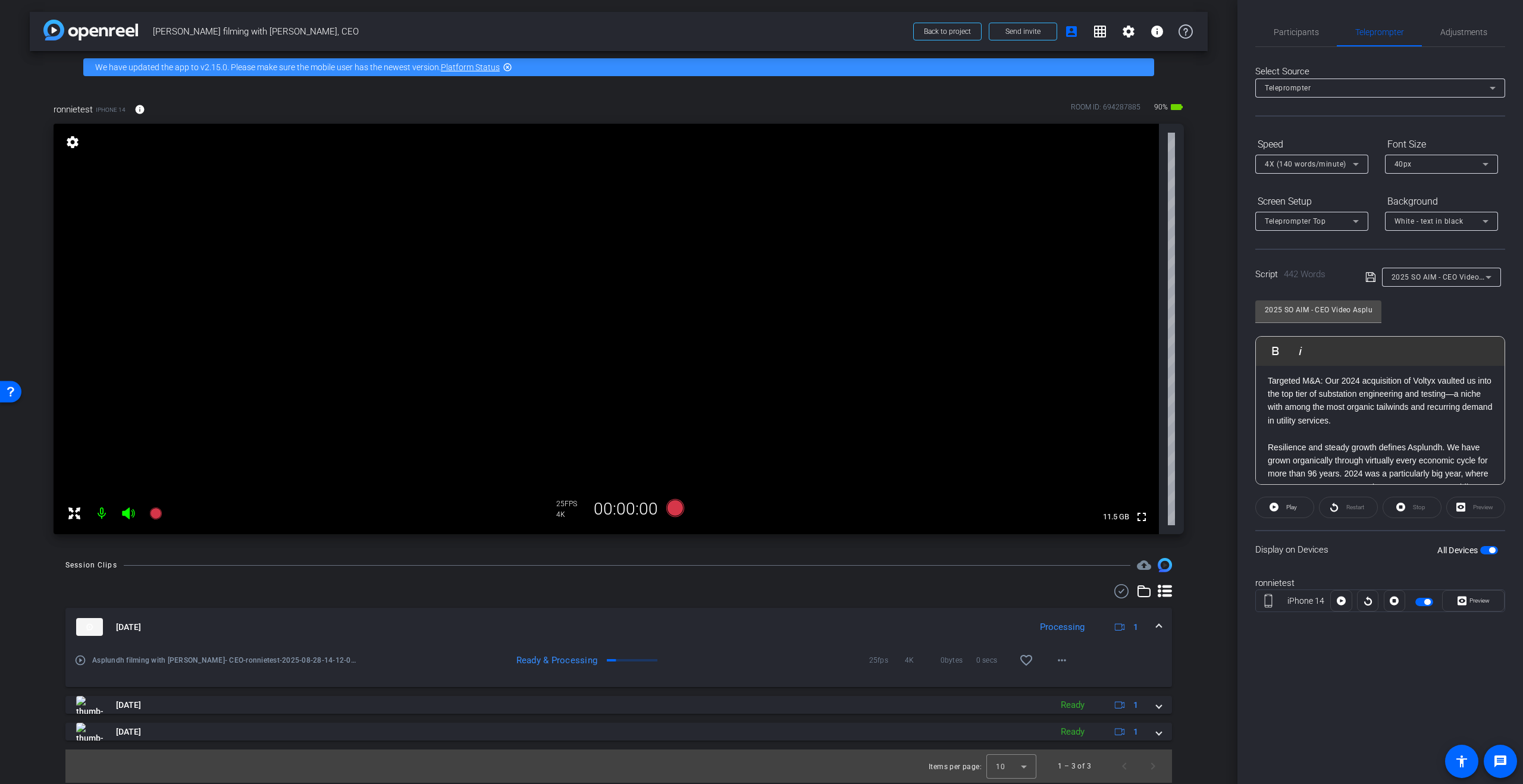
scroll to position [681, 0]
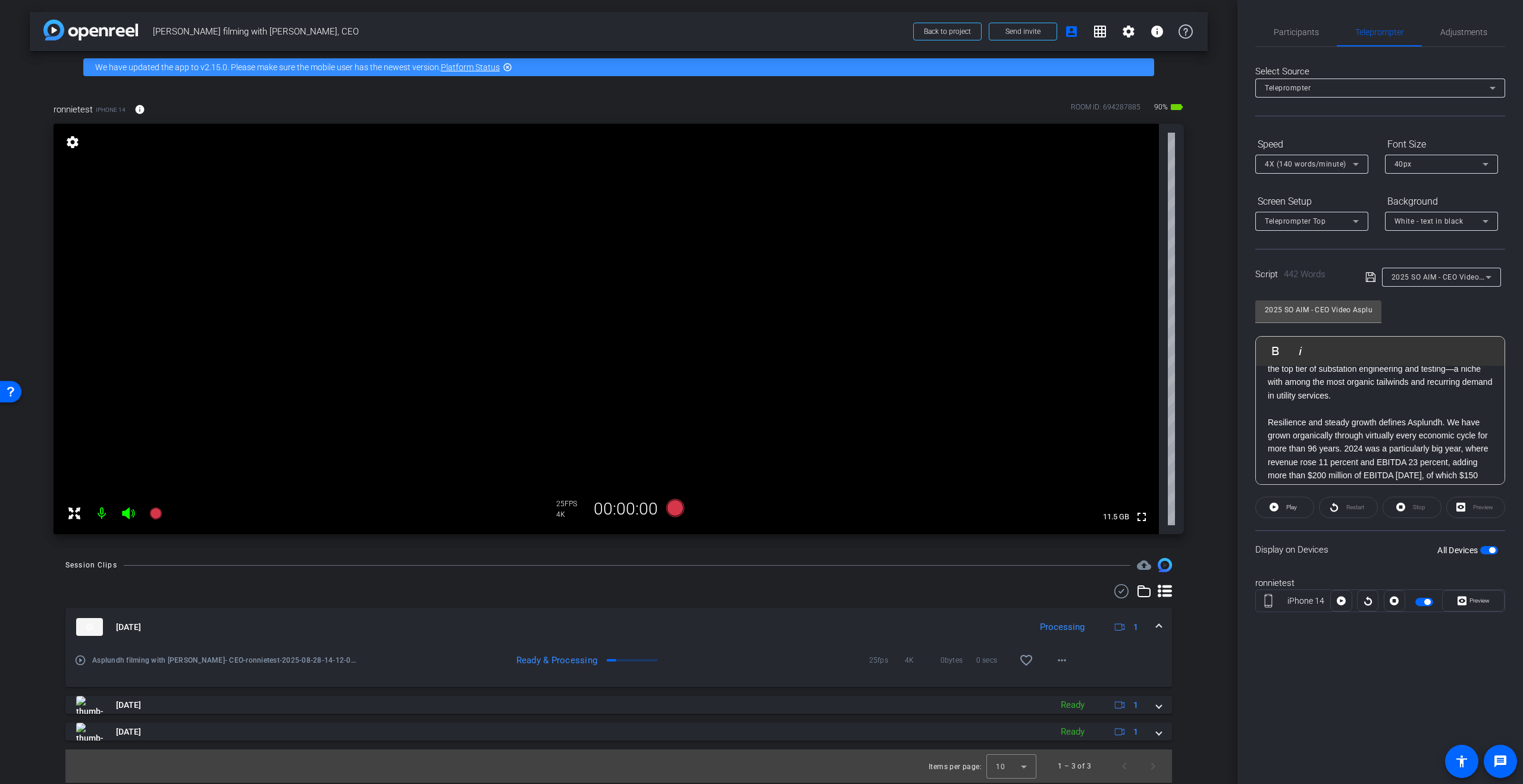
drag, startPoint x: 1284, startPoint y: 409, endPoint x: 1413, endPoint y: 411, distance: 129.0
click at [1423, 416] on p "Resilience and steady growth defines Asplundh. We have grown organically throug…" at bounding box center [1380, 482] width 225 height 133
click at [1350, 416] on p "Resilience and steady growth defines Asplundh. We have grown organically throug…" at bounding box center [1380, 482] width 225 height 133
drag, startPoint x: 1328, startPoint y: 417, endPoint x: 1278, endPoint y: 419, distance: 50.0
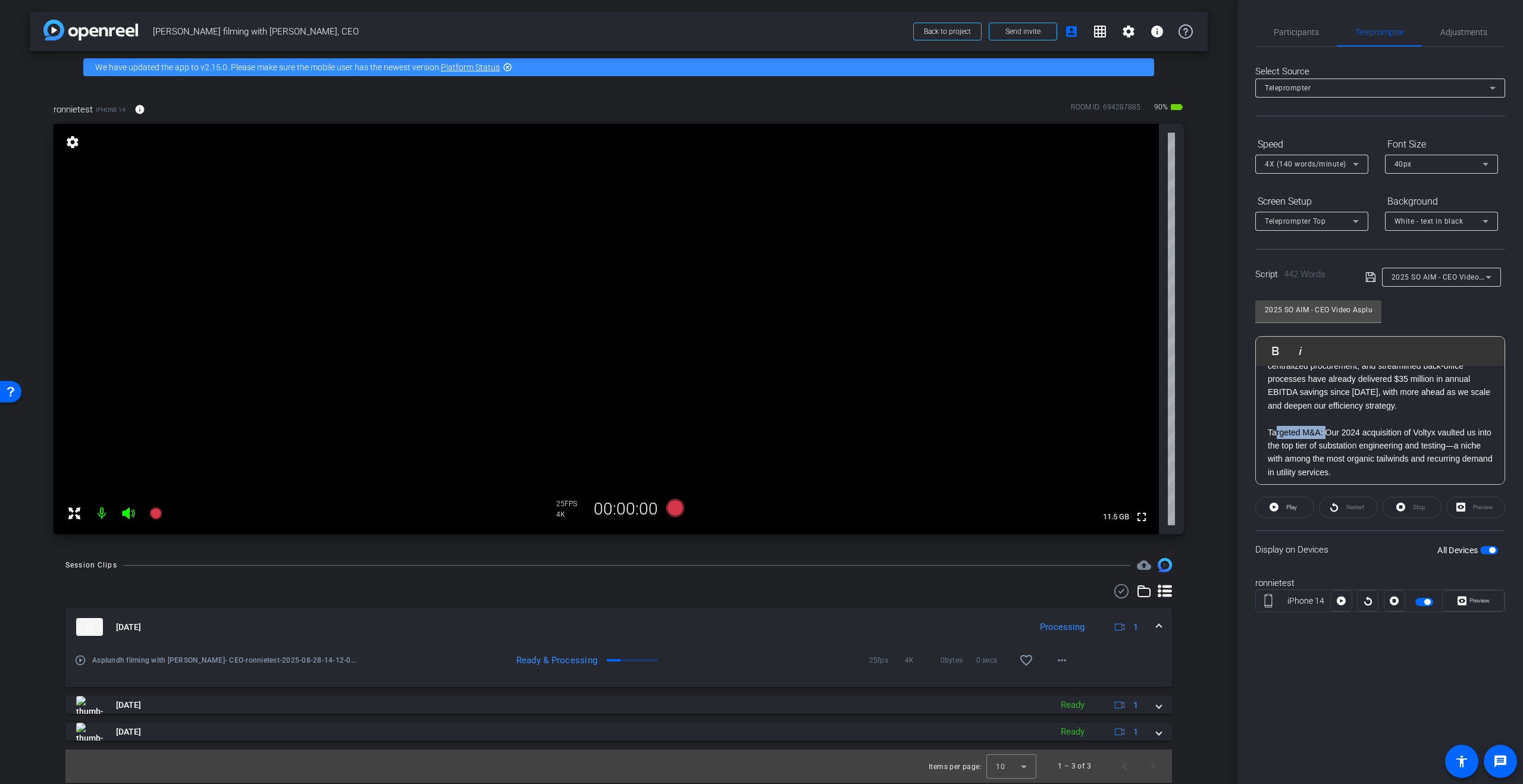
click at [1278, 426] on p "Targeted M&A: Our 2024 acquisition of Voltyx vaulted us into the top tier of su…" at bounding box center [1380, 452] width 225 height 53
drag, startPoint x: 1327, startPoint y: 404, endPoint x: 1241, endPoint y: 405, distance: 86.0
click at [1241, 405] on div "Participants Teleprompter Adjustments settings Studio Giggle flip Director Stev…" at bounding box center [1380, 392] width 286 height 784
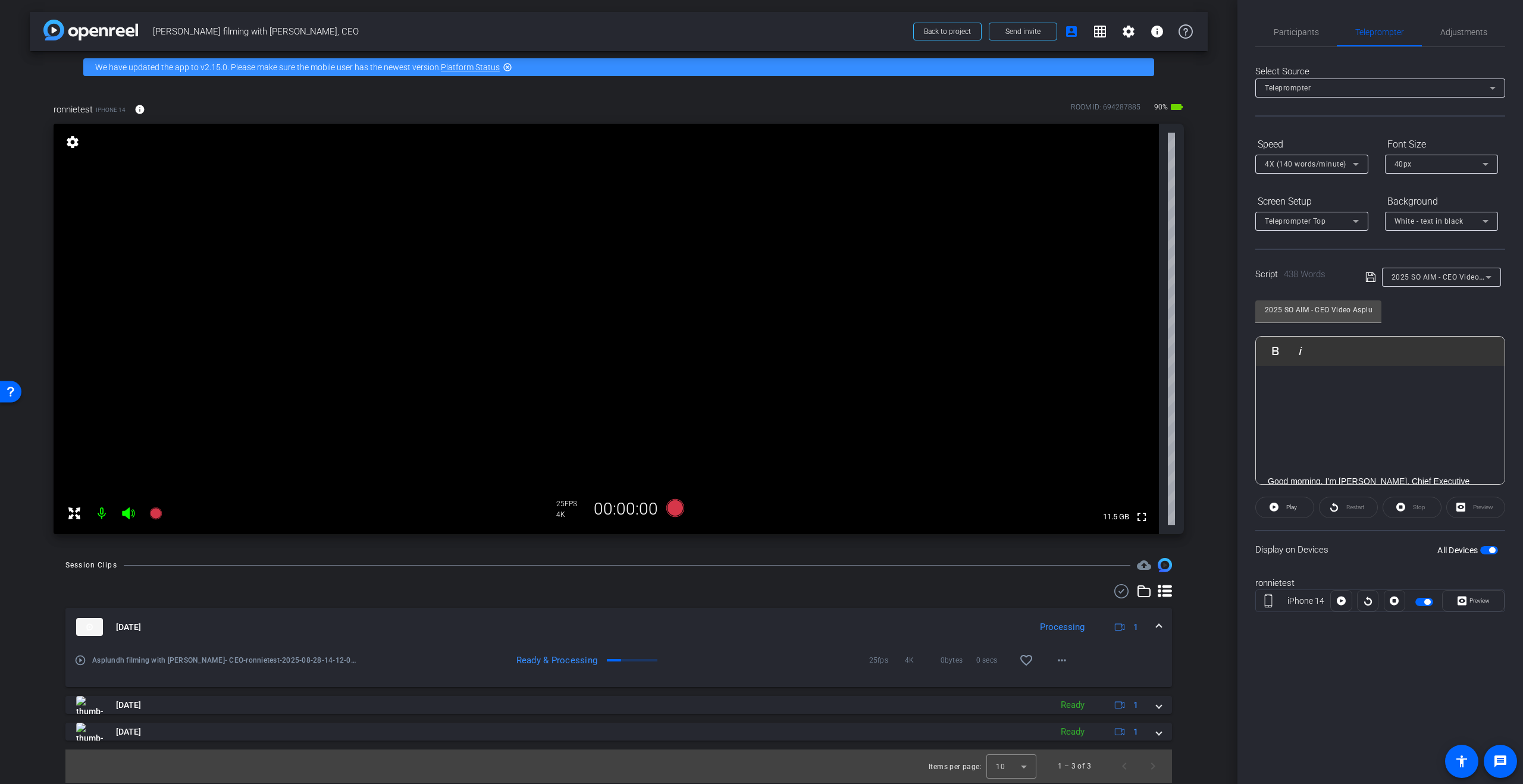
scroll to position [0, 0]
click at [1339, 383] on p at bounding box center [1380, 384] width 225 height 13
click at [676, 508] on icon at bounding box center [675, 507] width 18 height 18
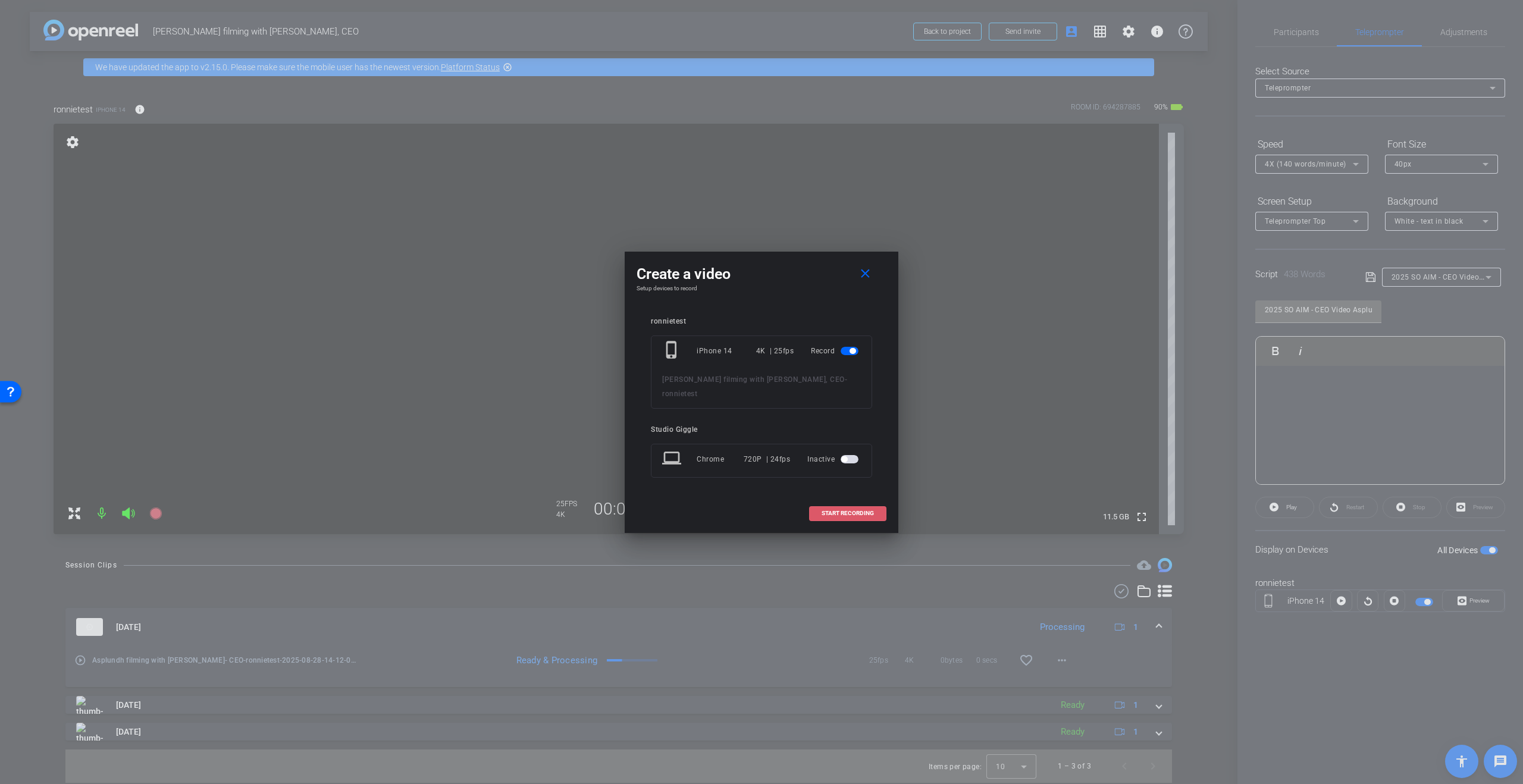
click at [848, 510] on span "START RECORDING" at bounding box center [848, 513] width 52 height 6
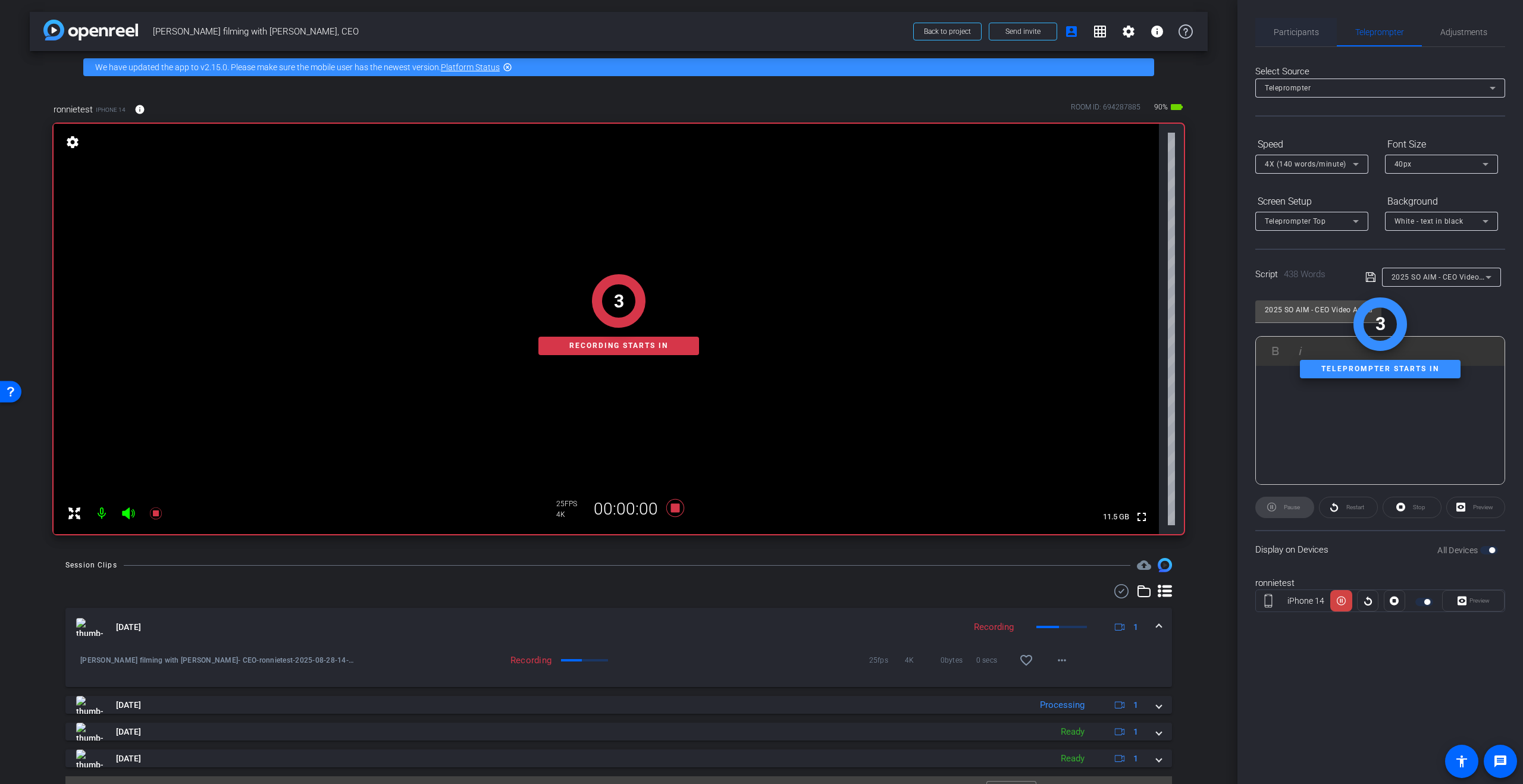
click at [1307, 30] on span "Participants" at bounding box center [1296, 32] width 46 height 8
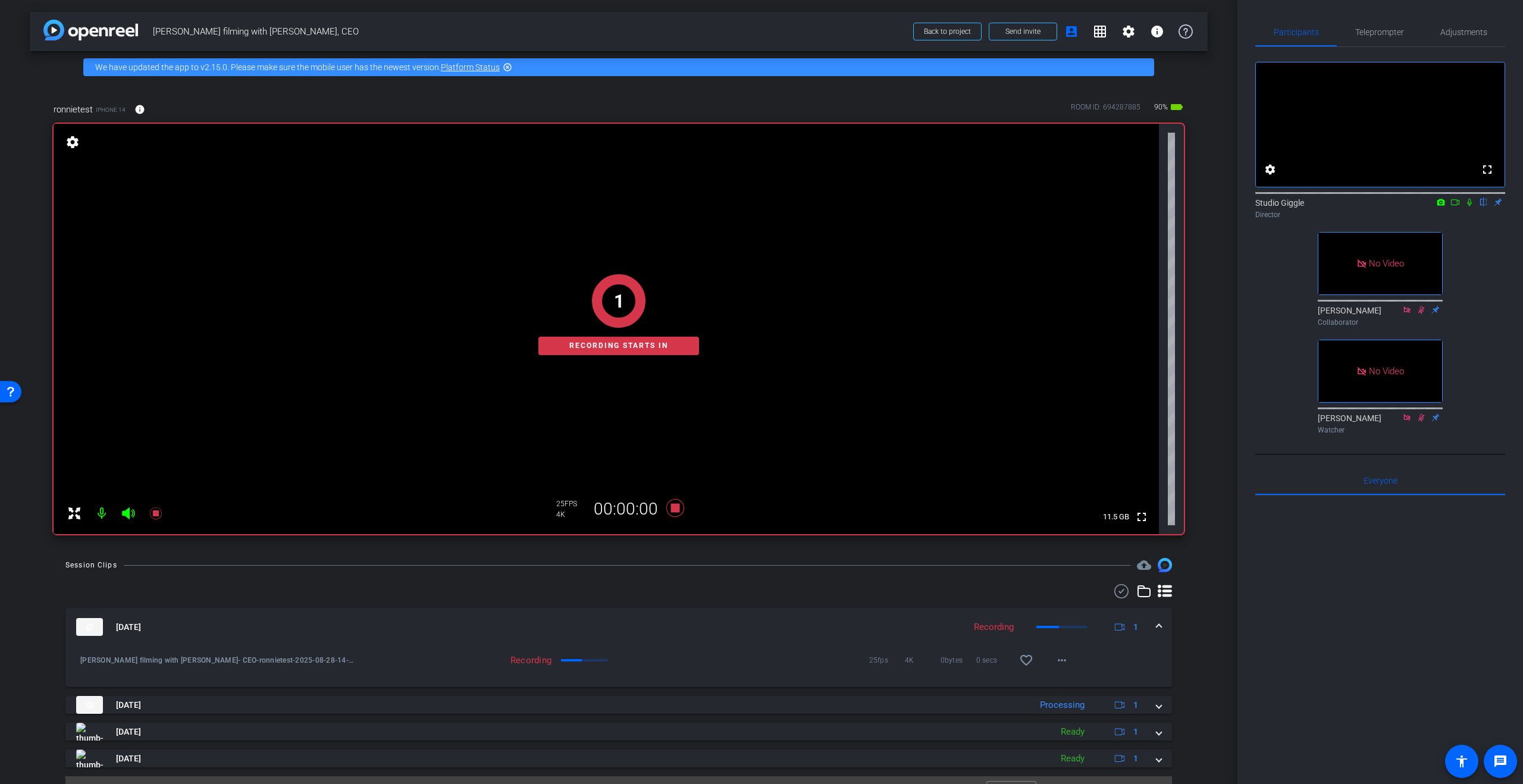
click at [1465, 207] on icon at bounding box center [1469, 202] width 9 height 8
click at [1453, 207] on icon at bounding box center [1455, 202] width 9 height 8
click at [1373, 35] on span "Teleprompter" at bounding box center [1380, 32] width 49 height 8
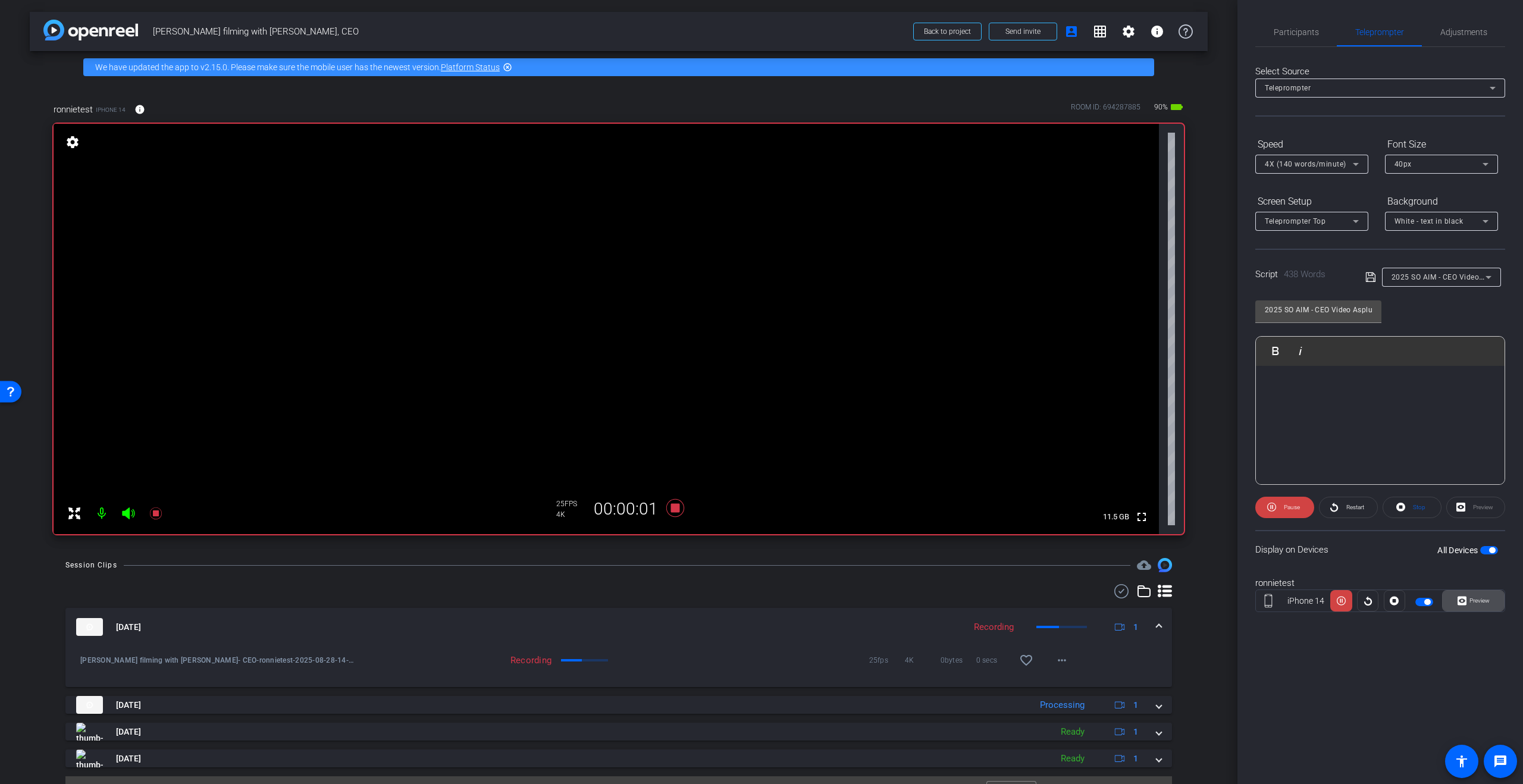
click at [1477, 603] on span "Preview" at bounding box center [1480, 600] width 20 height 7
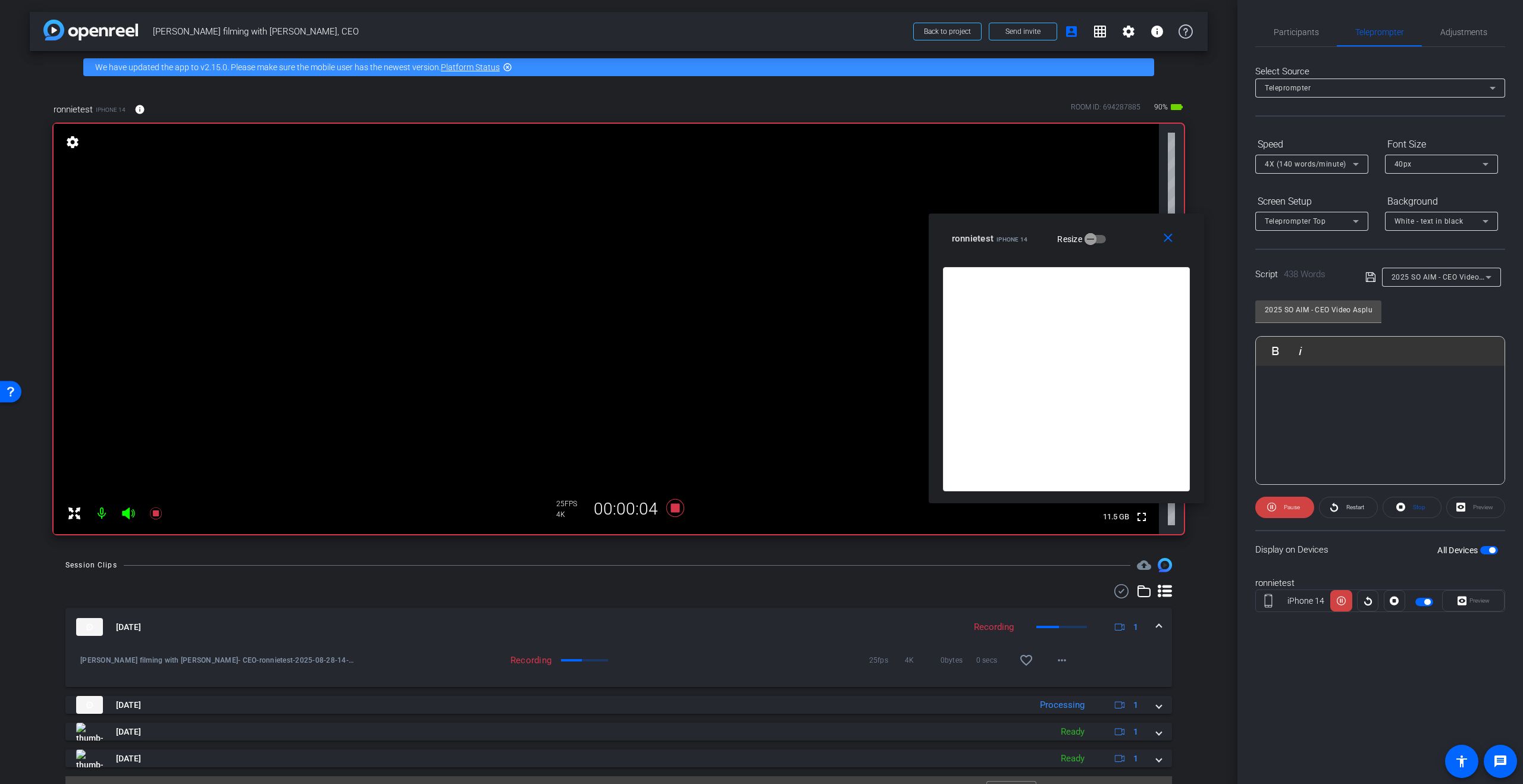
drag, startPoint x: 831, startPoint y: 260, endPoint x: 1130, endPoint y: 228, distance: 300.7
click at [1130, 228] on div "ronnietest iPhone 14 Resize" at bounding box center [1071, 238] width 238 height 21
click at [1363, 514] on span "Restart" at bounding box center [1353, 507] width 21 height 17
click at [1305, 32] on span "Participants" at bounding box center [1296, 32] width 46 height 8
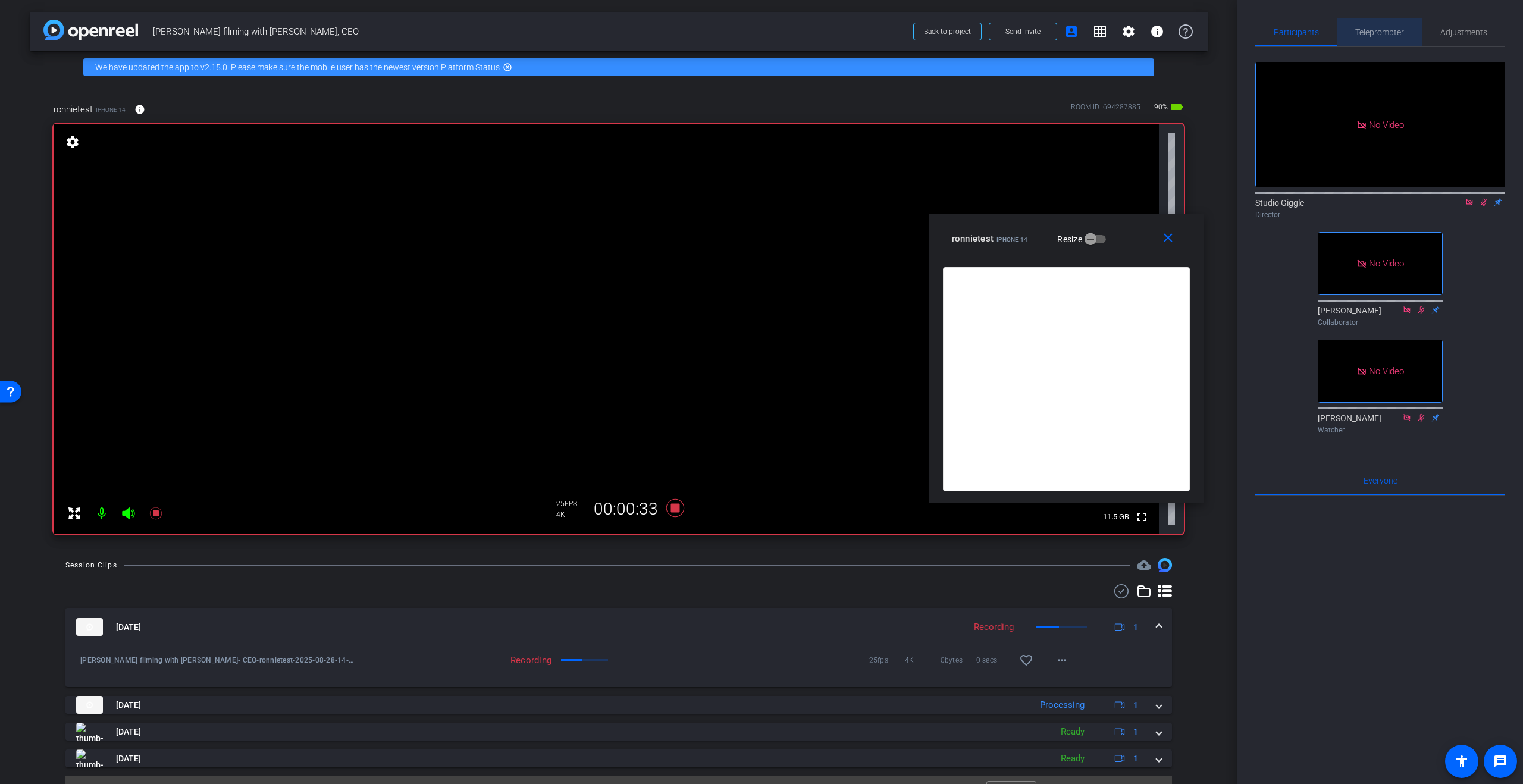
click at [1399, 38] on span "Teleprompter" at bounding box center [1380, 32] width 49 height 29
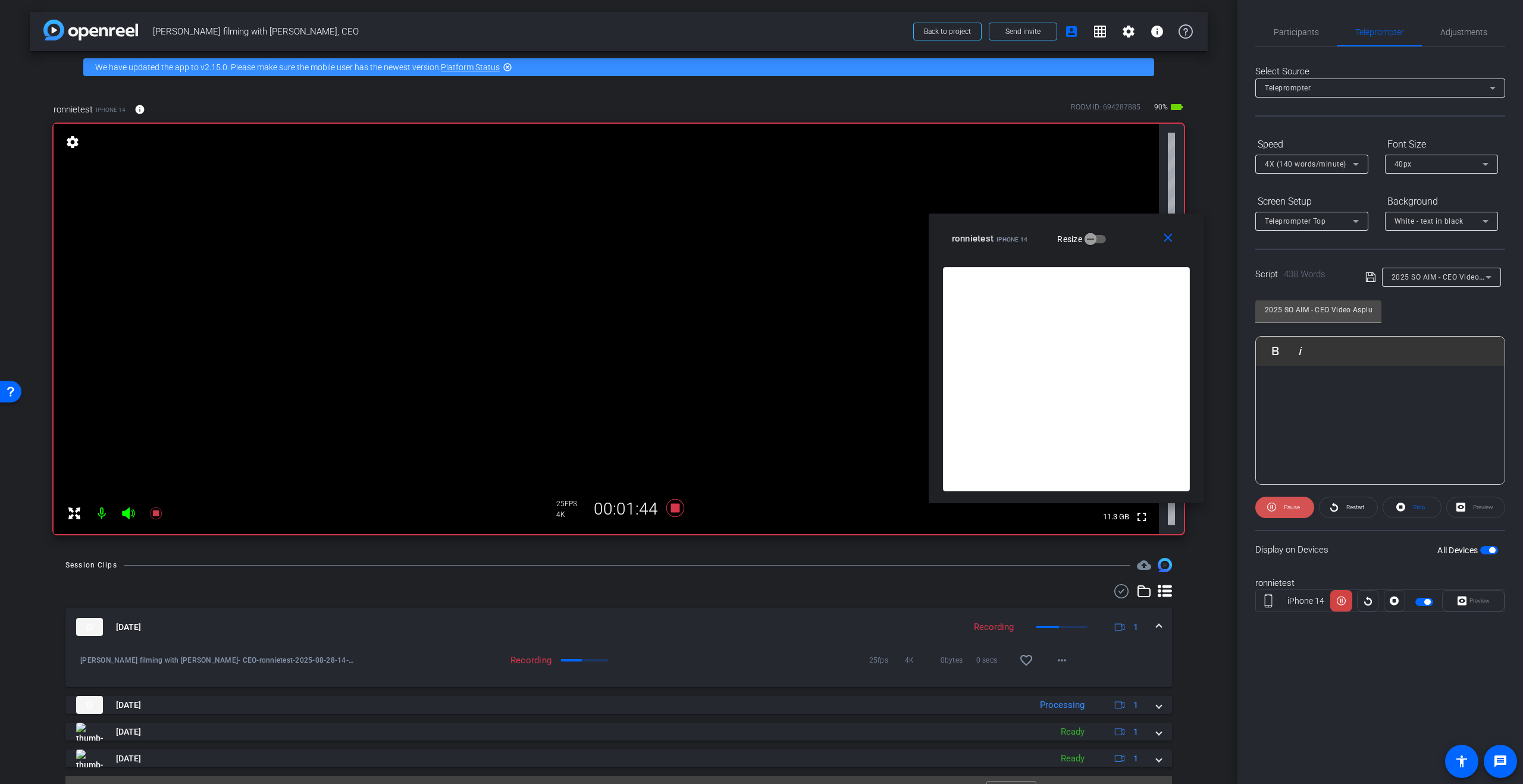
click at [1287, 507] on span "Pause" at bounding box center [1291, 507] width 16 height 7
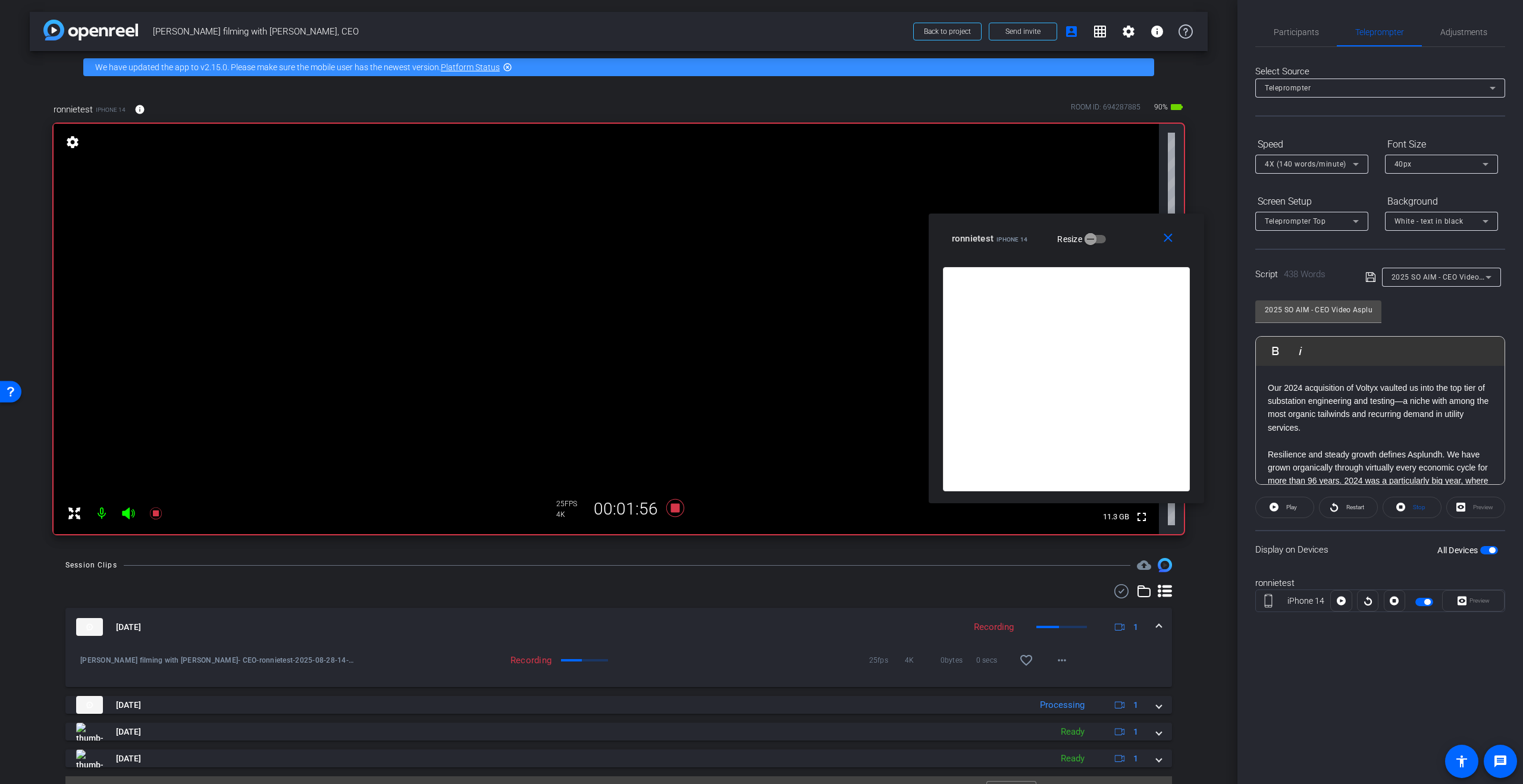
scroll to position [630, 0]
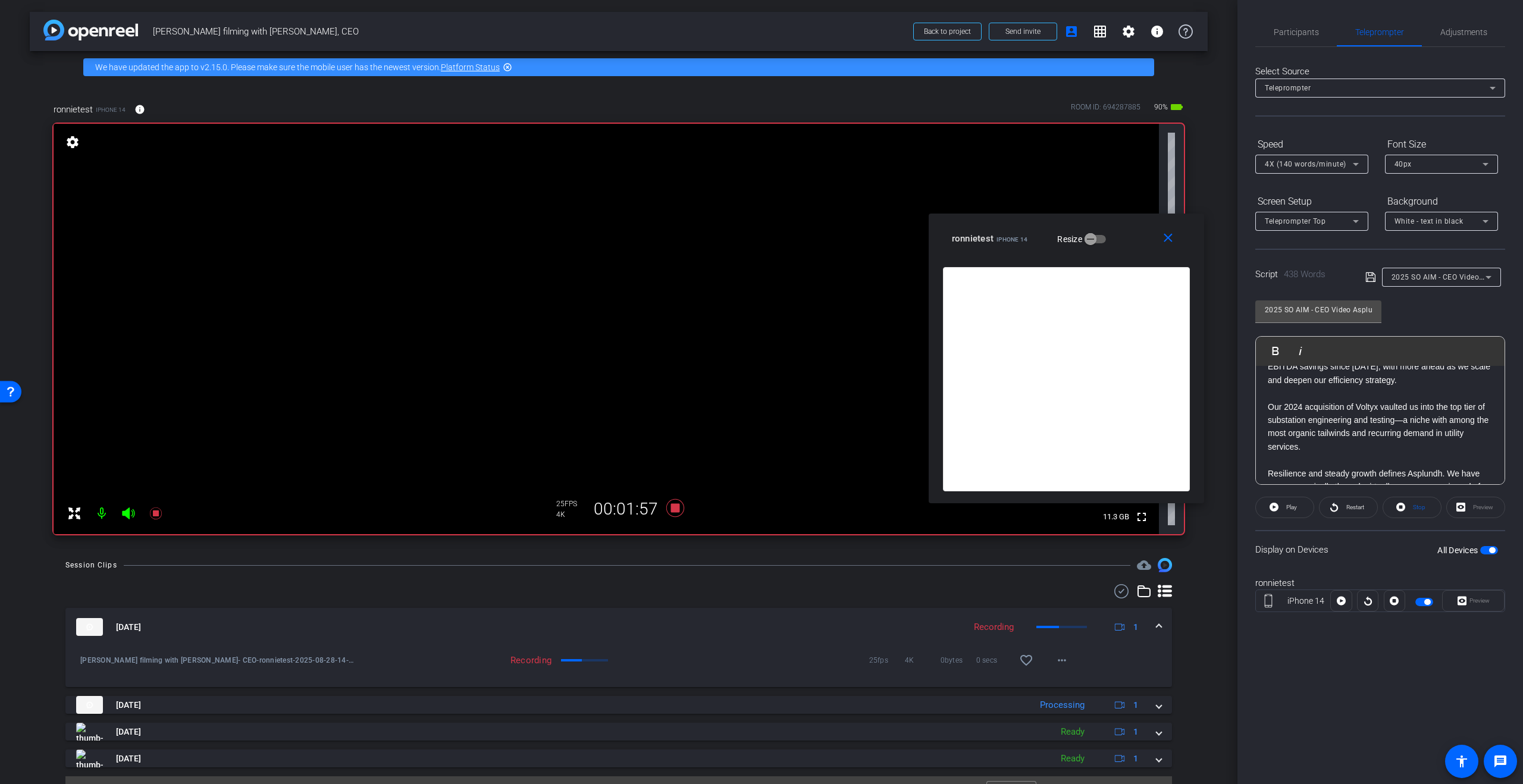
click at [1273, 400] on p "Our 2024 acquisition of Voltyx vaulted us into the top tier of substation engin…" at bounding box center [1380, 427] width 225 height 53
drag, startPoint x: 1268, startPoint y: 395, endPoint x: 1278, endPoint y: 409, distance: 17.2
click at [1268, 407] on p "We are breaking internal silos so utilities see one integrated partner—“one tea…" at bounding box center [1380, 440] width 225 height 67
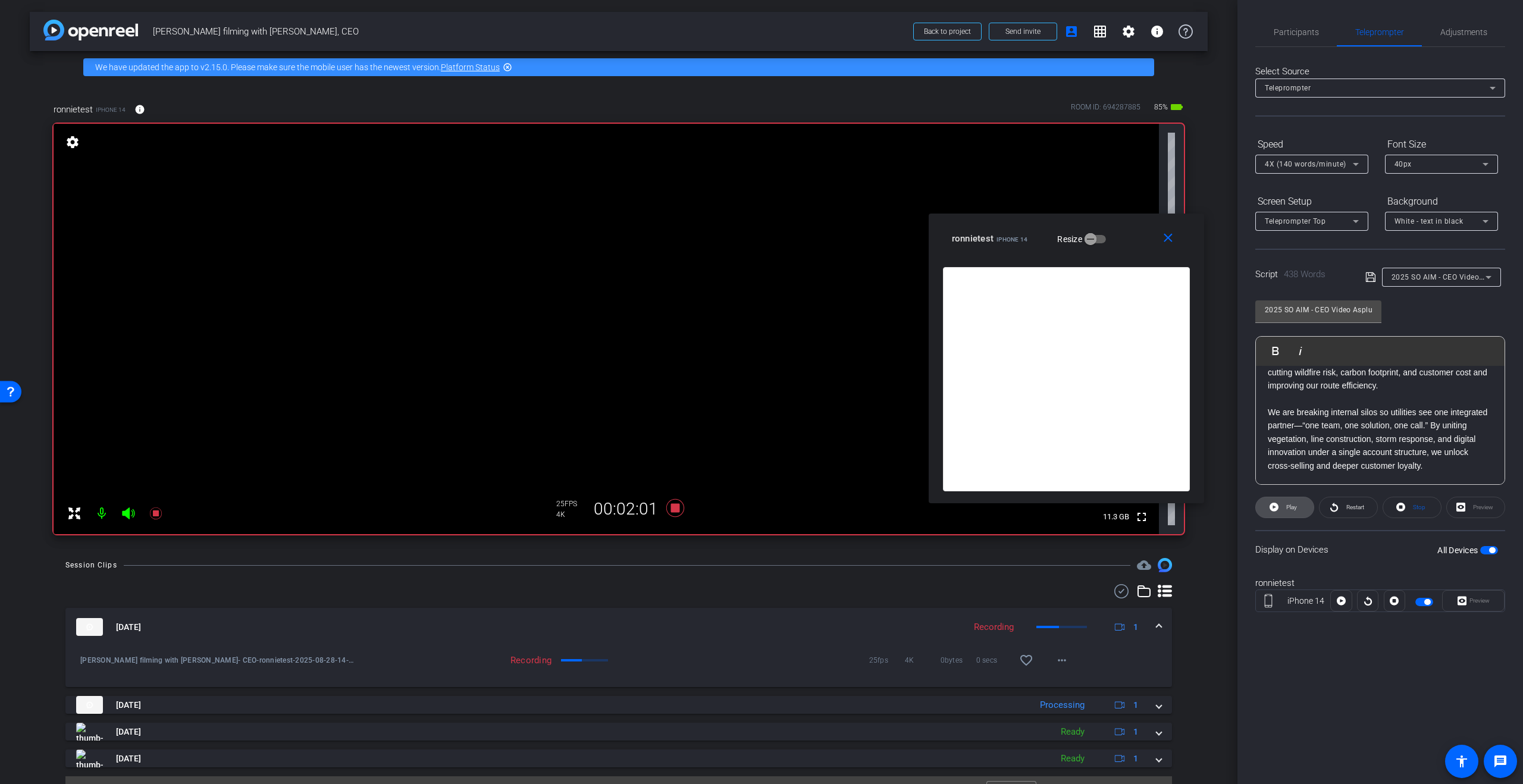
click at [1294, 508] on span "Play" at bounding box center [1291, 507] width 11 height 7
click at [1280, 405] on p "We are breaking internal silos so utilities see one integrated partner—“one tea…" at bounding box center [1380, 438] width 225 height 67
click at [1270, 405] on p "We are breaking internal silos so utilities see one integrated partner—“one tea…" at bounding box center [1380, 438] width 225 height 67
click at [1274, 353] on span "Play" at bounding box center [1283, 351] width 19 height 10
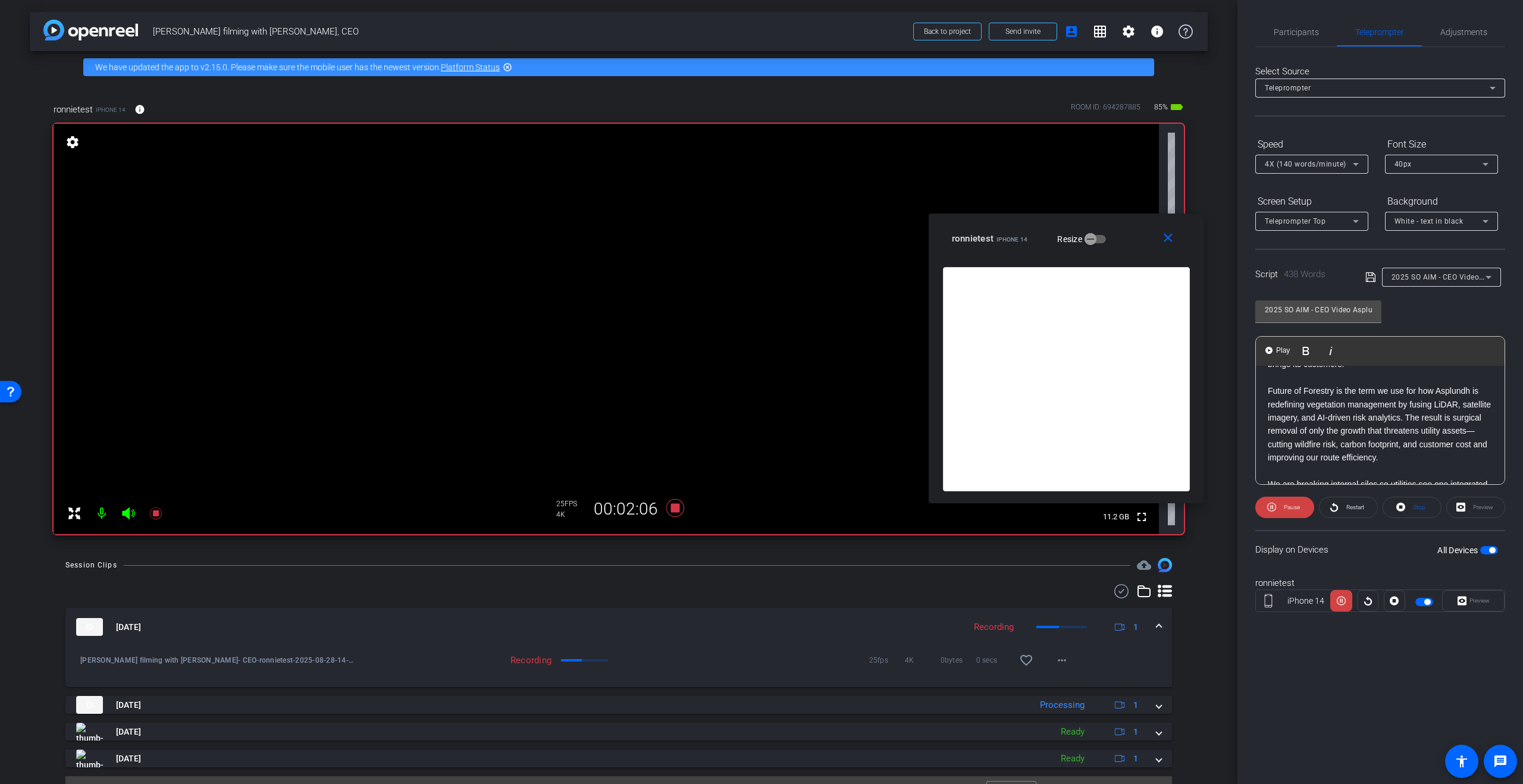
scroll to position [376, 0]
click at [1272, 401] on p "Future of Forestry is the term we use for how Asplundh is redefining vegetation…" at bounding box center [1380, 441] width 225 height 80
click at [1269, 401] on p "Future of Forestry is the term we use for how Asplundh is redefining vegetation…" at bounding box center [1380, 441] width 225 height 80
click at [1272, 446] on p "Future of Forestry is the term we use for how Asplundh is redefining vegetation…" at bounding box center [1380, 441] width 225 height 80
click at [1280, 349] on span "Play" at bounding box center [1283, 351] width 19 height 10
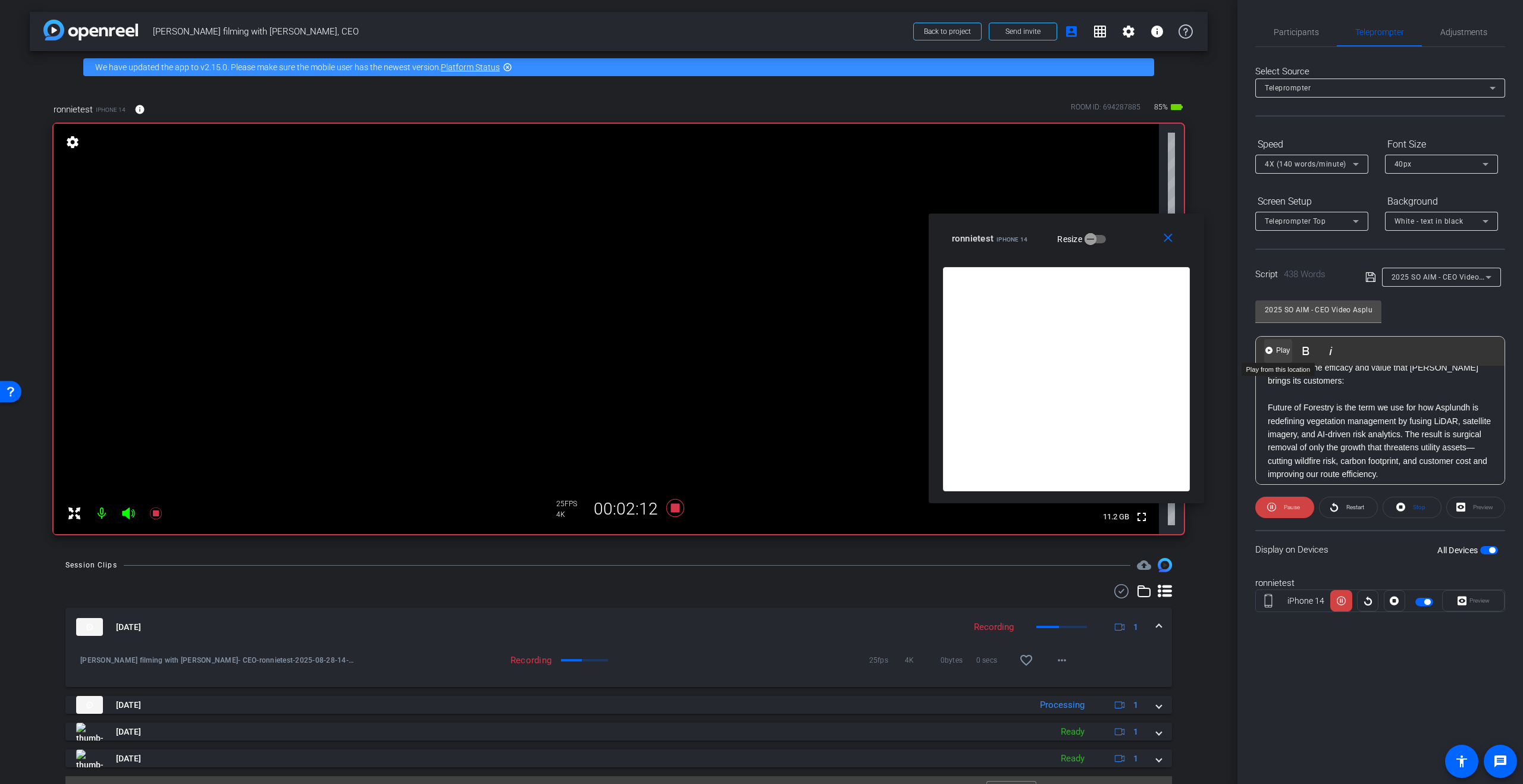
click at [1278, 342] on button "Play Play from this location" at bounding box center [1278, 351] width 28 height 24
click at [1266, 410] on div "Good morning. I’m Matt Asplundh, Chief Executive Officer of Asplundh and proud …" at bounding box center [1380, 516] width 249 height 1023
click at [1278, 351] on span "Play" at bounding box center [1283, 351] width 19 height 10
click at [671, 507] on icon at bounding box center [675, 507] width 18 height 18
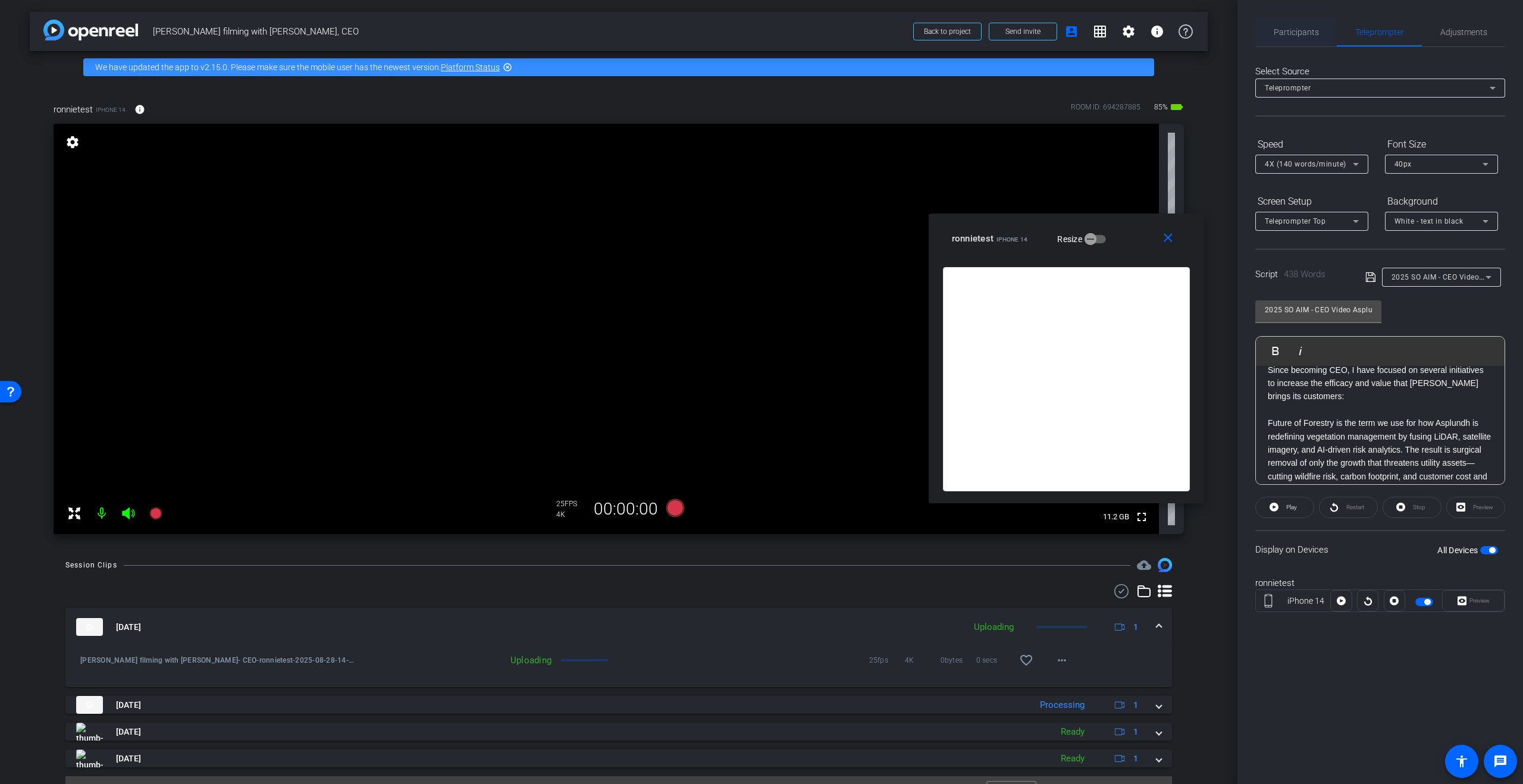
click at [1308, 37] on span "Participants" at bounding box center [1296, 32] width 46 height 29
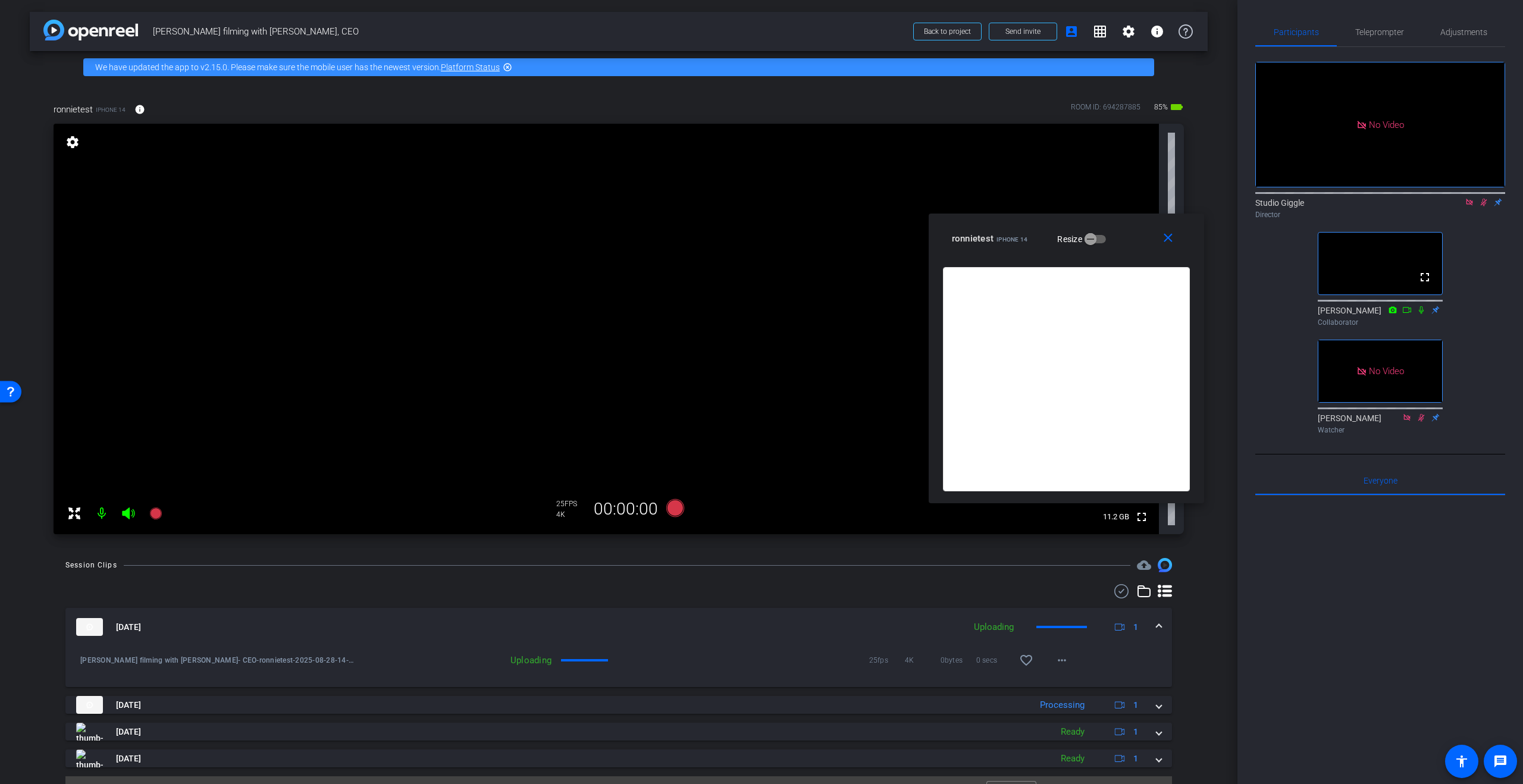
click at [1477, 197] on mat-icon at bounding box center [1483, 202] width 14 height 11
click at [1480, 198] on icon at bounding box center [1483, 202] width 9 height 8
click at [1368, 40] on span "Teleprompter" at bounding box center [1380, 32] width 49 height 29
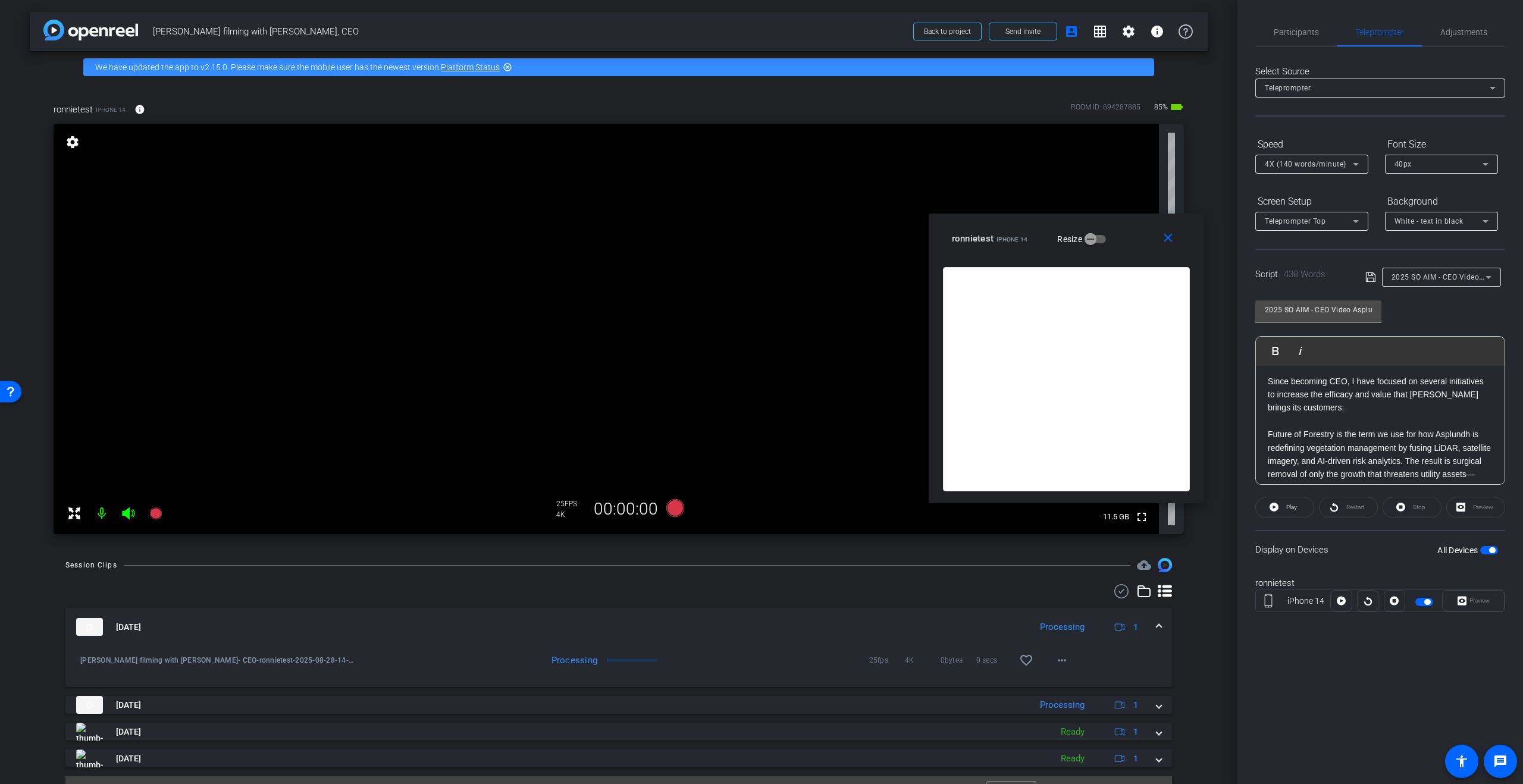
click at [1269, 427] on p "Future of Forestry is the term we use for how Asplundh is redefining vegetation…" at bounding box center [1380, 467] width 225 height 80
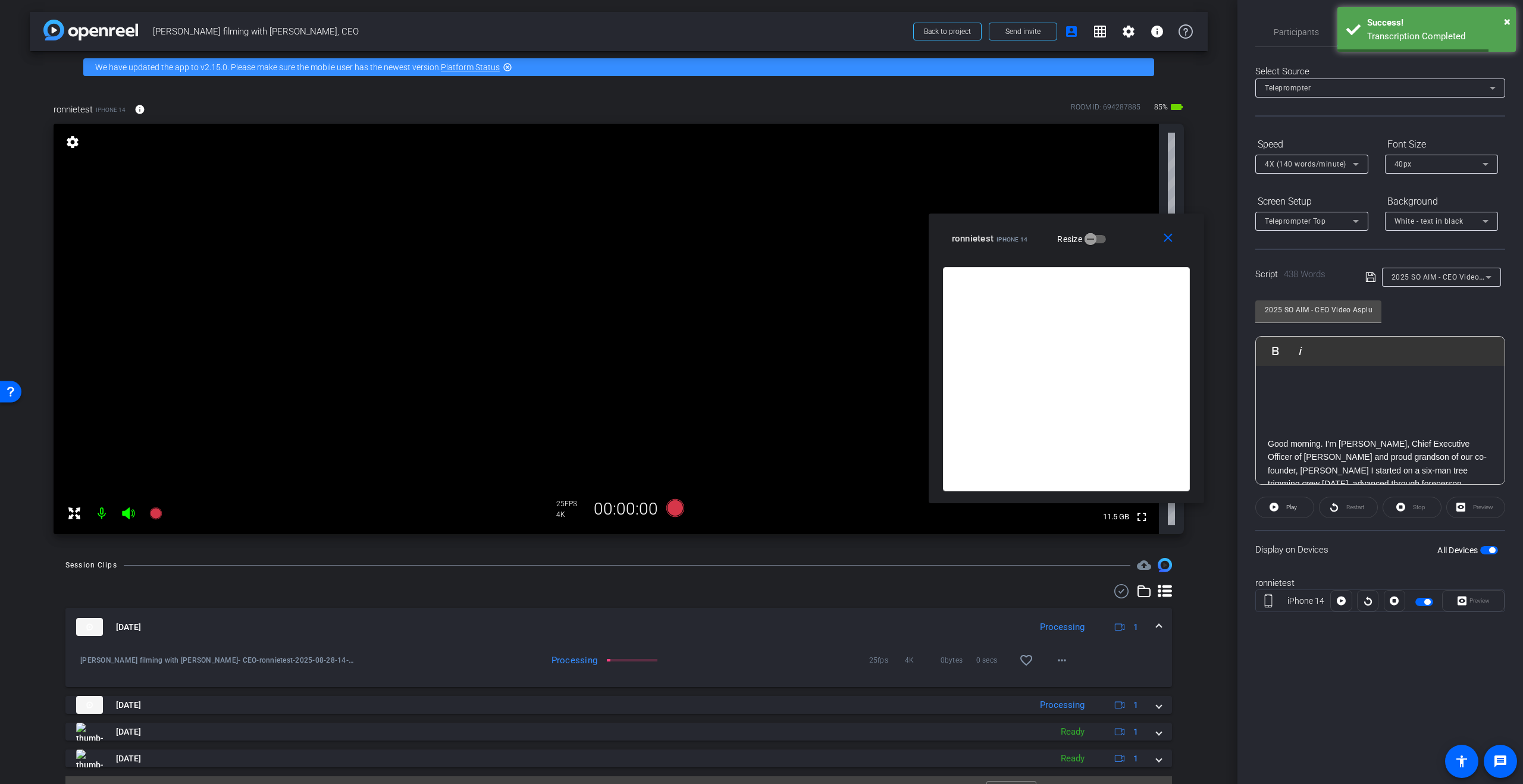
scroll to position [0, 0]
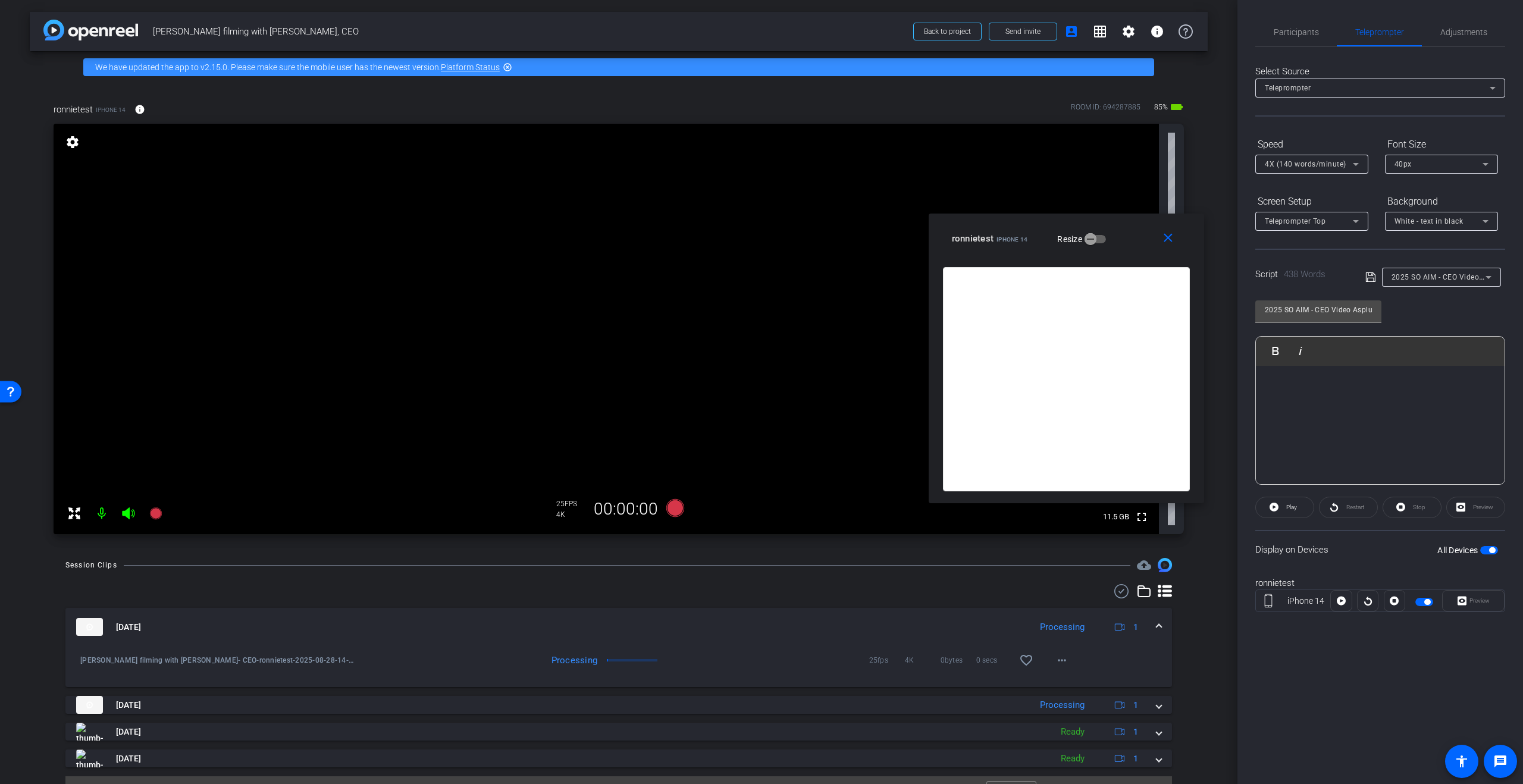
drag, startPoint x: 1266, startPoint y: 378, endPoint x: 1266, endPoint y: 368, distance: 10.0
click at [1332, 160] on span "4X (140 words/minute)" at bounding box center [1305, 164] width 82 height 8
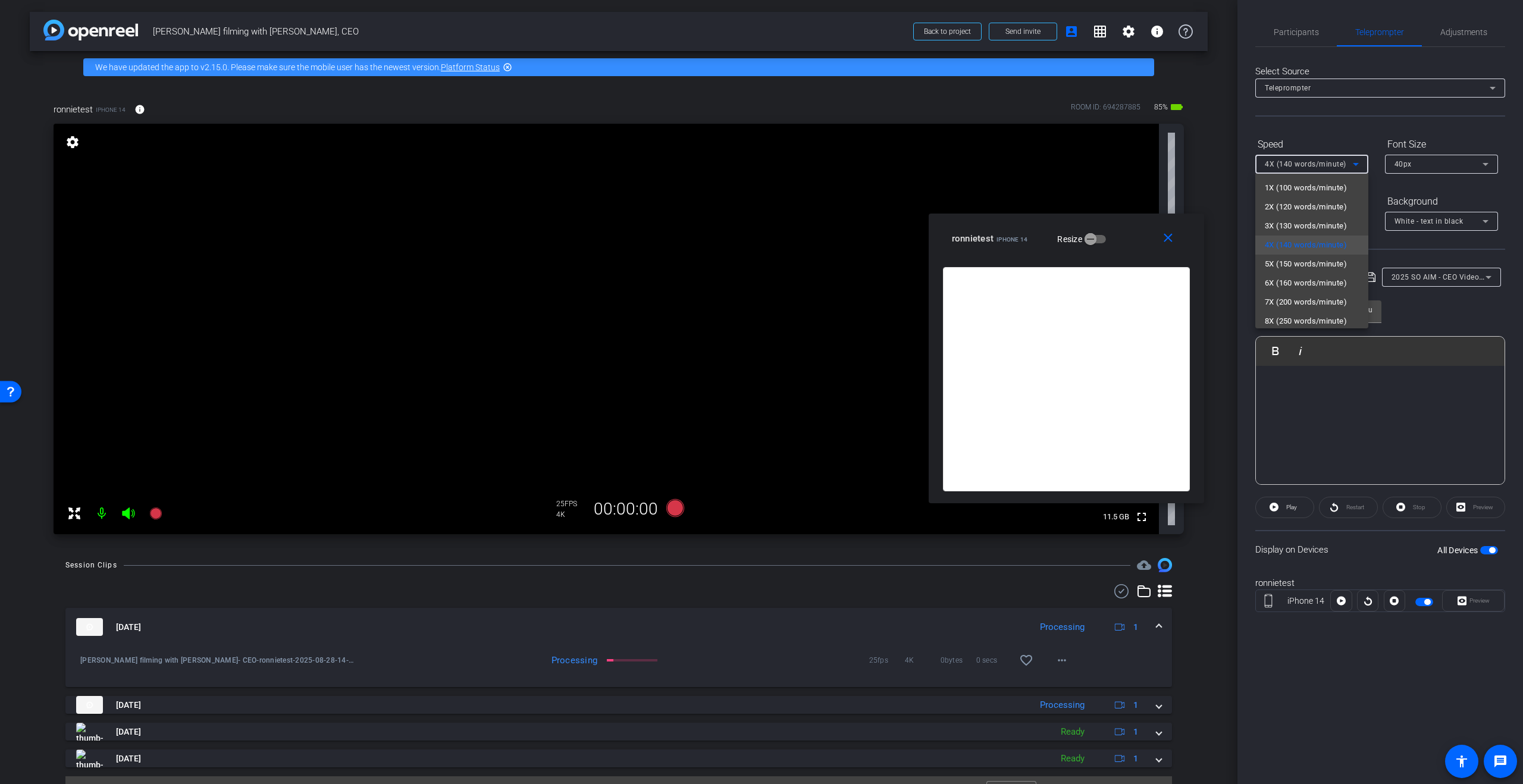
click at [1336, 163] on div at bounding box center [762, 392] width 1523 height 784
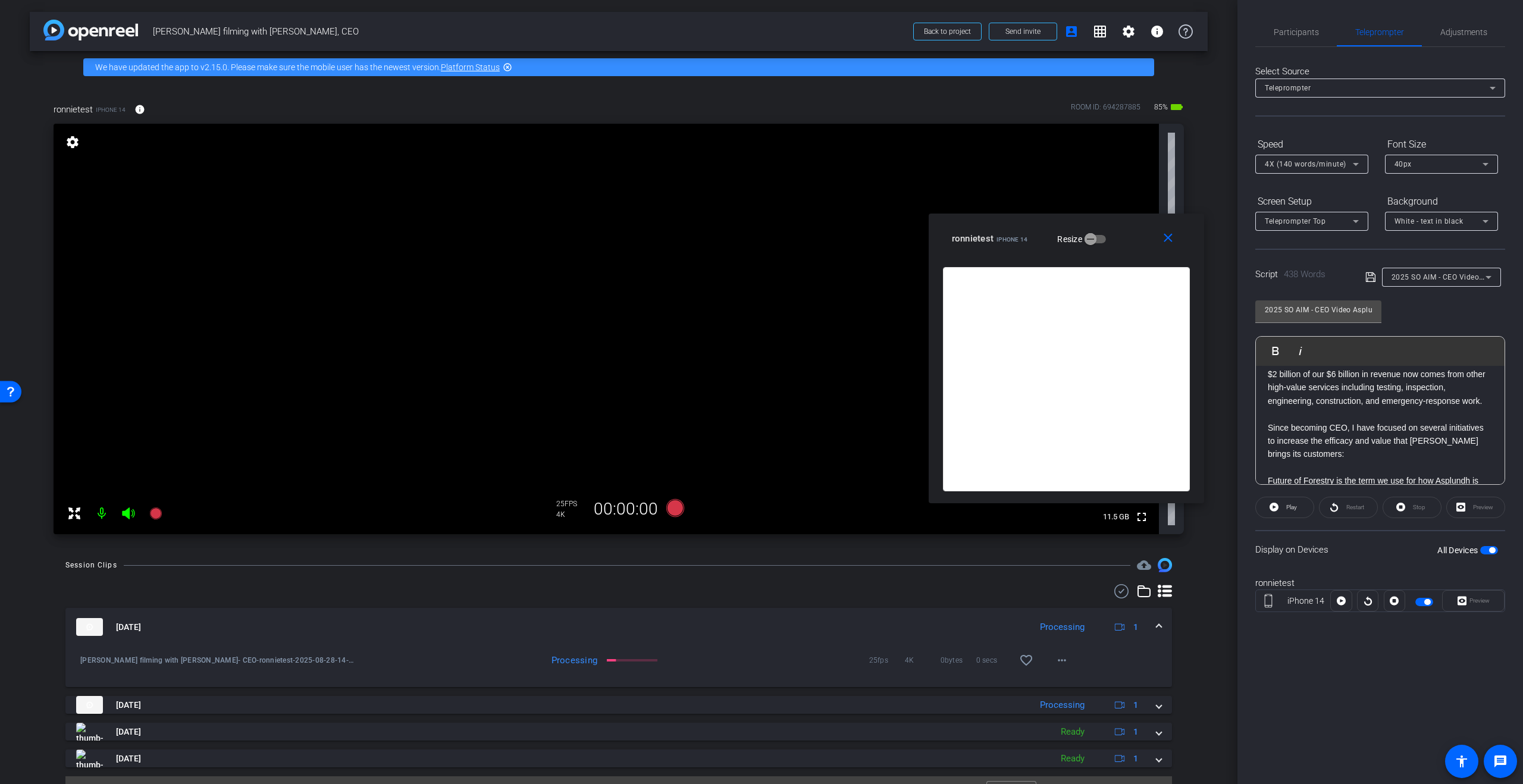
click at [1278, 407] on p at bounding box center [1380, 414] width 225 height 13
click at [1287, 435] on p at bounding box center [1380, 442] width 225 height 13
drag, startPoint x: 1279, startPoint y: 445, endPoint x: 1290, endPoint y: 444, distance: 11.0
click at [1279, 448] on p at bounding box center [1380, 455] width 225 height 13
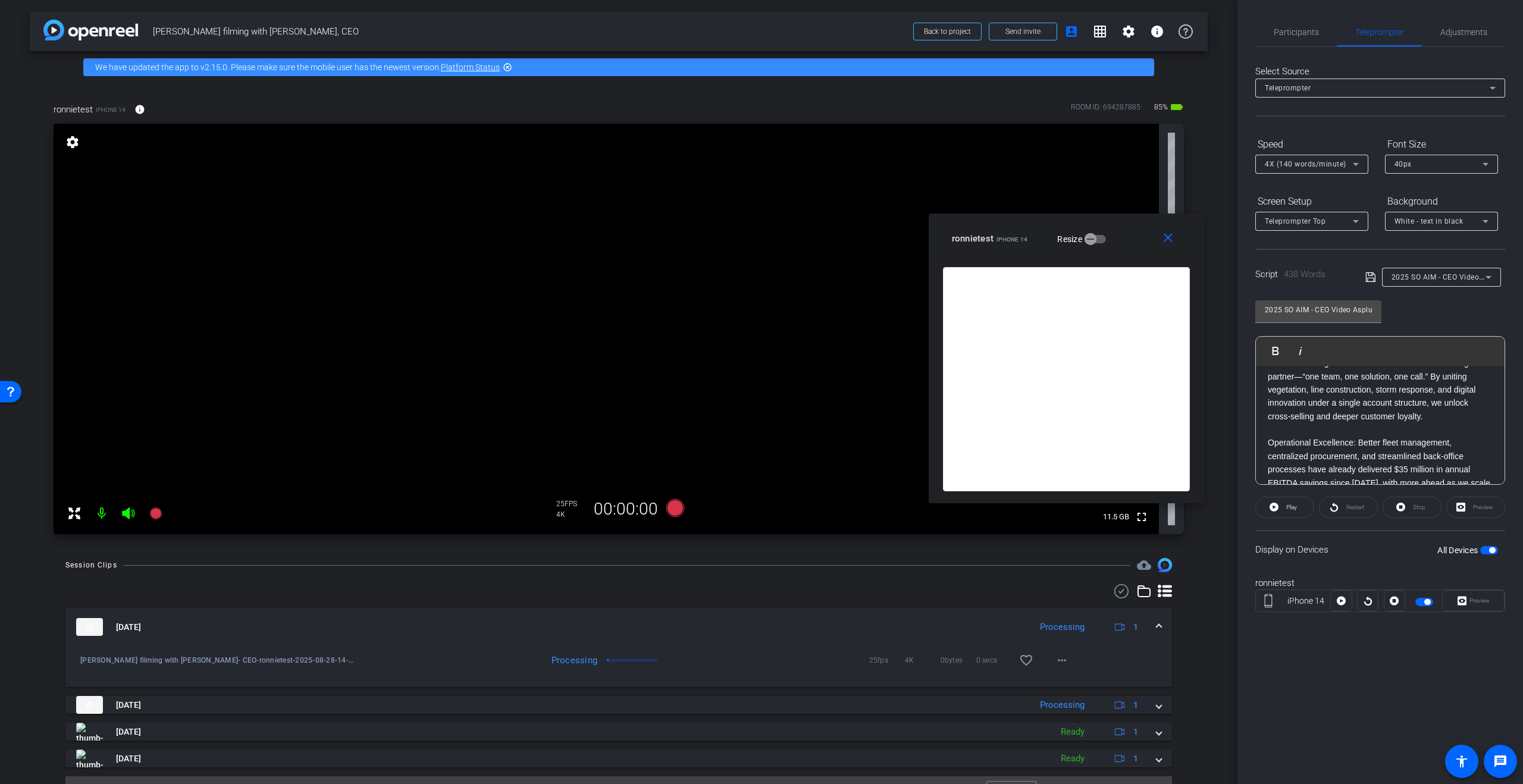
scroll to position [556, 0]
click at [1309, 434] on p "Operational Excellence: Better fleet management, centralized procurement, and s…" at bounding box center [1380, 467] width 225 height 67
click at [1289, 421] on p at bounding box center [1380, 427] width 225 height 13
click at [1300, 438] on p at bounding box center [1380, 445] width 225 height 13
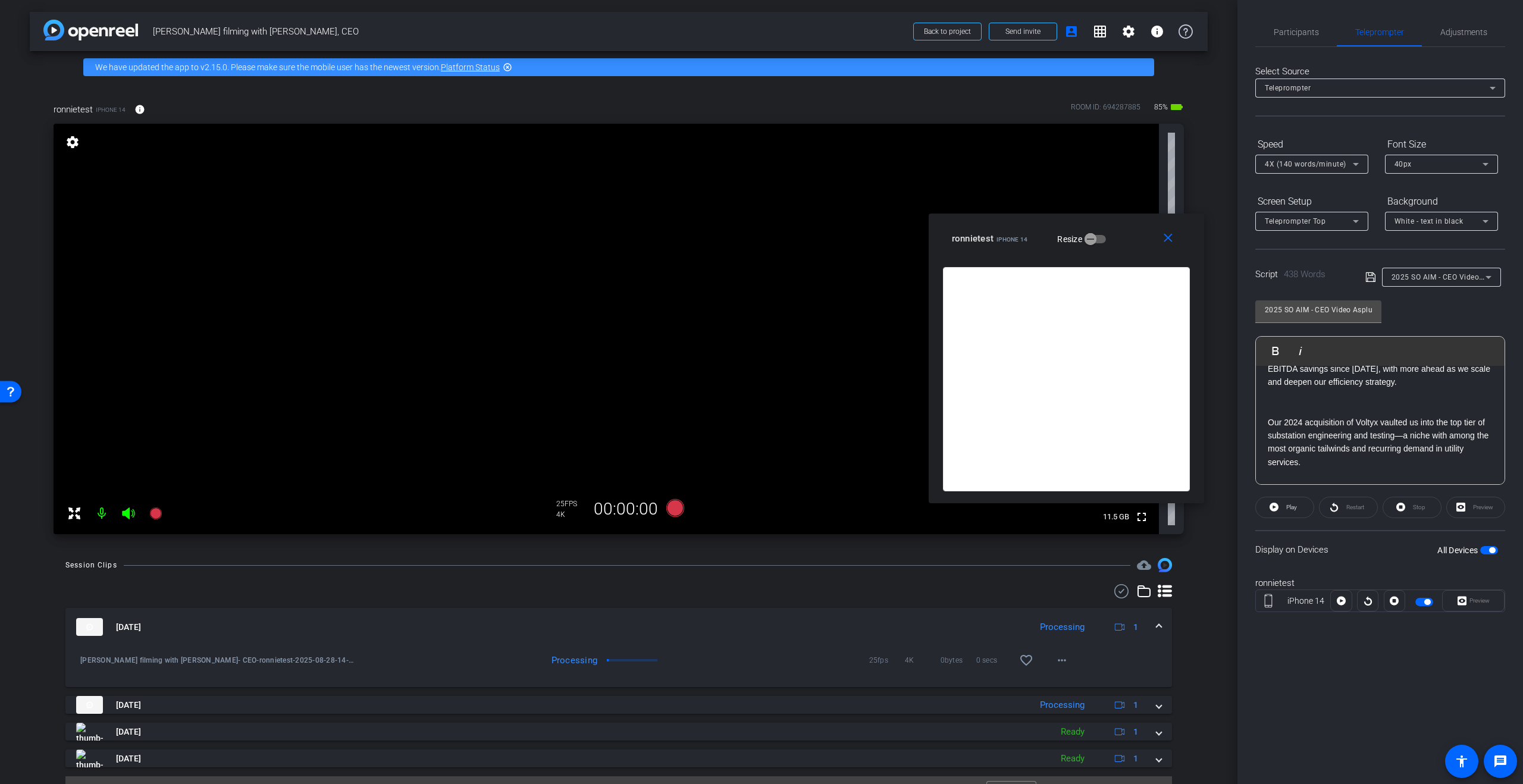
scroll to position [712, 0]
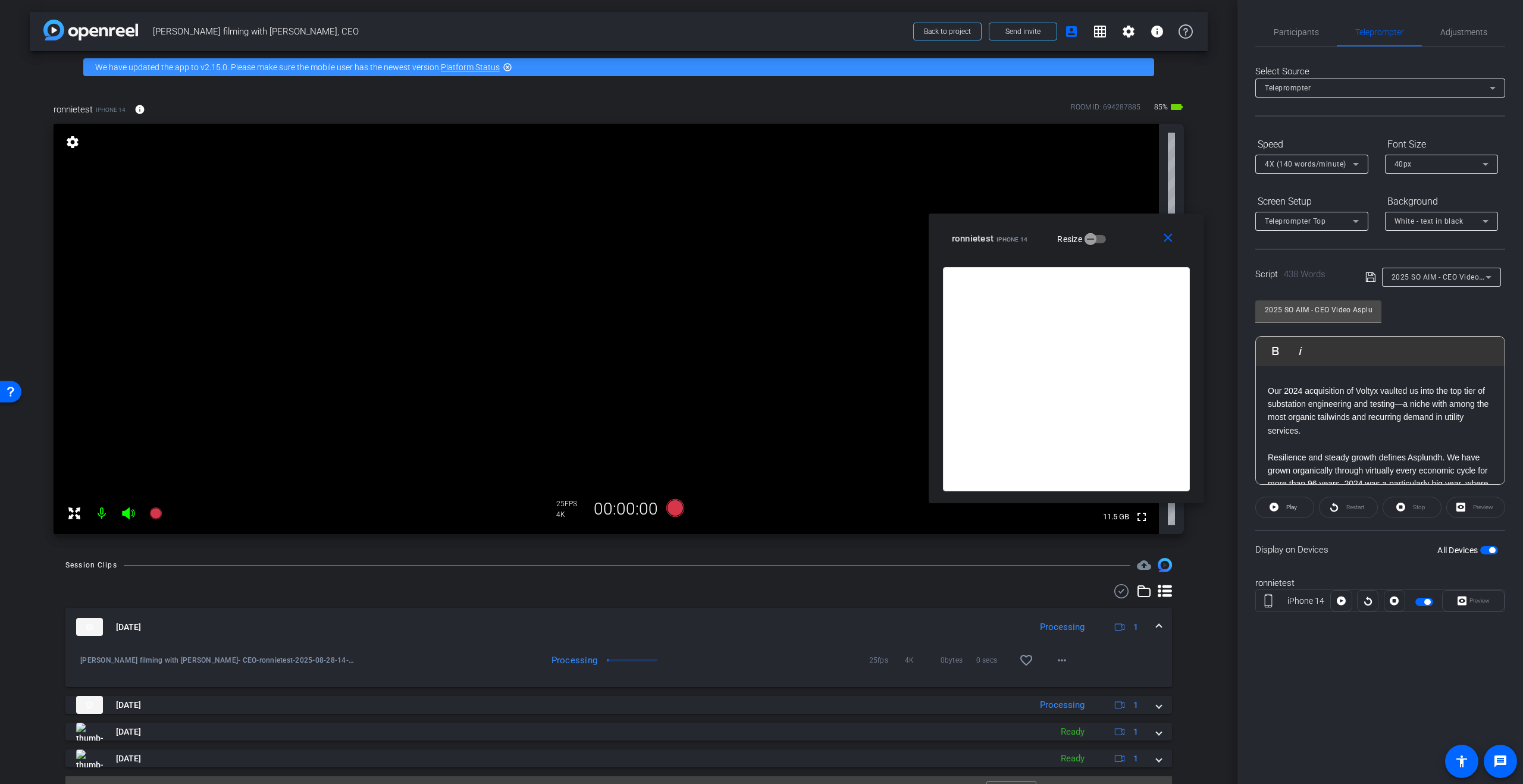
click at [1310, 438] on p at bounding box center [1380, 444] width 225 height 13
click at [1294, 433] on p at bounding box center [1380, 440] width 225 height 13
click at [1289, 469] on p at bounding box center [1380, 475] width 225 height 13
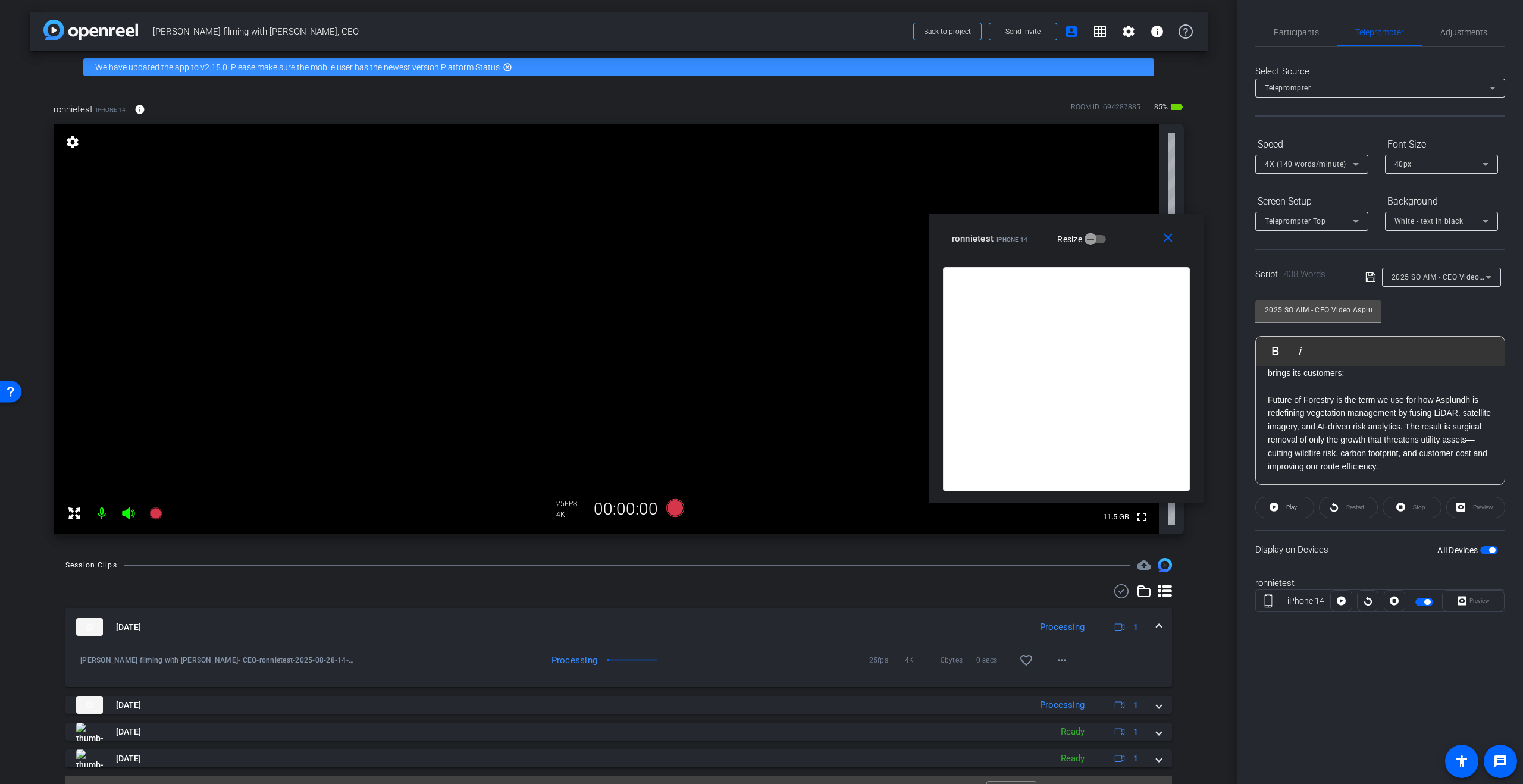
scroll to position [412, 0]
drag, startPoint x: 1406, startPoint y: 411, endPoint x: 1451, endPoint y: 422, distance: 46.3
click at [1406, 411] on p "Future of Forestry is the term we use for how Asplundh is redefining vegetation…" at bounding box center [1380, 431] width 225 height 80
click at [1304, 419] on p "From humble roots we have grown into one of the world’s largest diversified uti…" at bounding box center [1380, 432] width 225 height 121
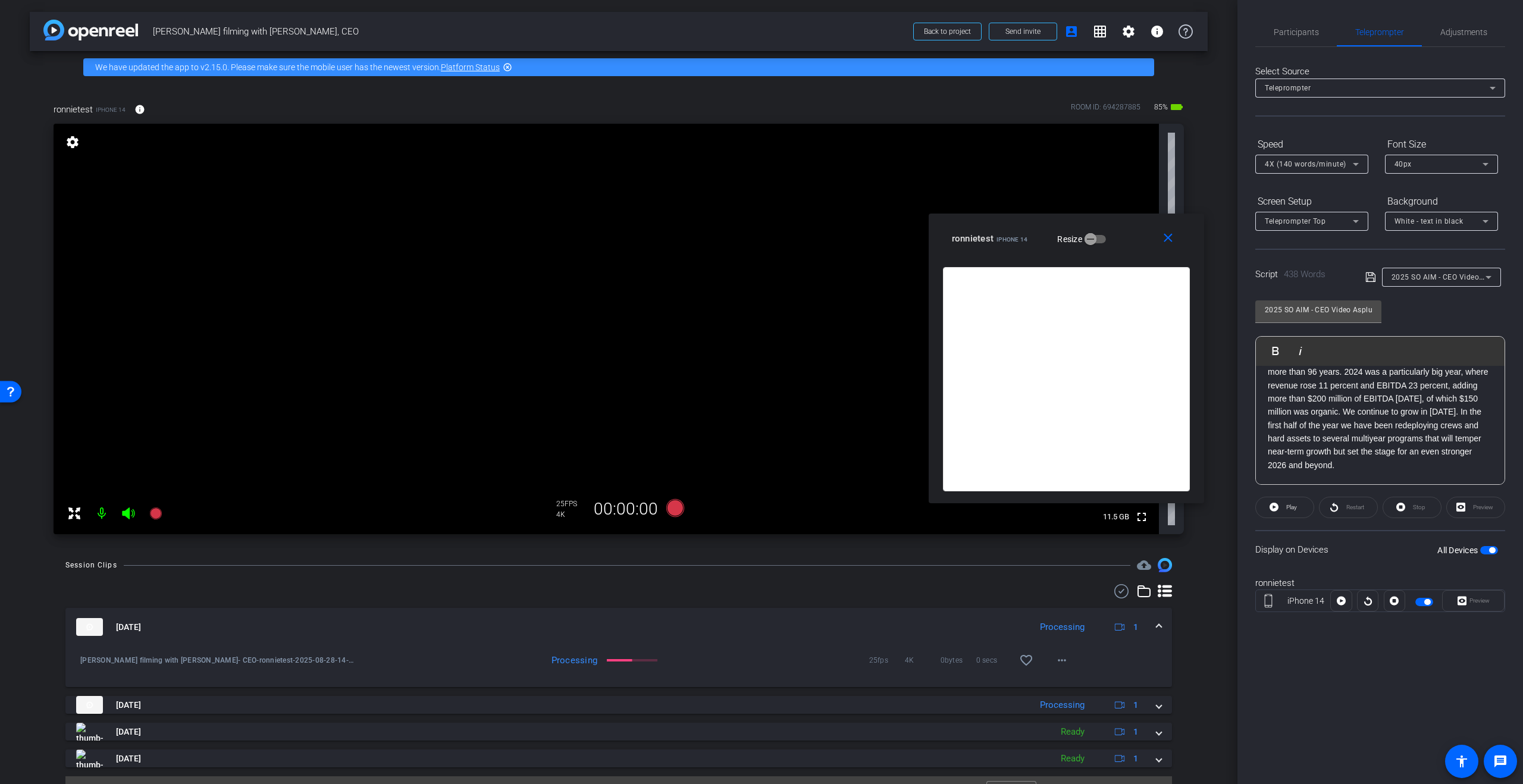
scroll to position [858, 0]
drag, startPoint x: 1344, startPoint y: 405, endPoint x: 1375, endPoint y: 413, distance: 32.0
click at [1344, 405] on p "Resilience and steady growth defines Asplundh. We have grown organically throug…" at bounding box center [1380, 398] width 225 height 133
click at [1386, 398] on p "Our mission is simple: keep the lights on and the forests healthy, while creati…" at bounding box center [1380, 366] width 225 height 80
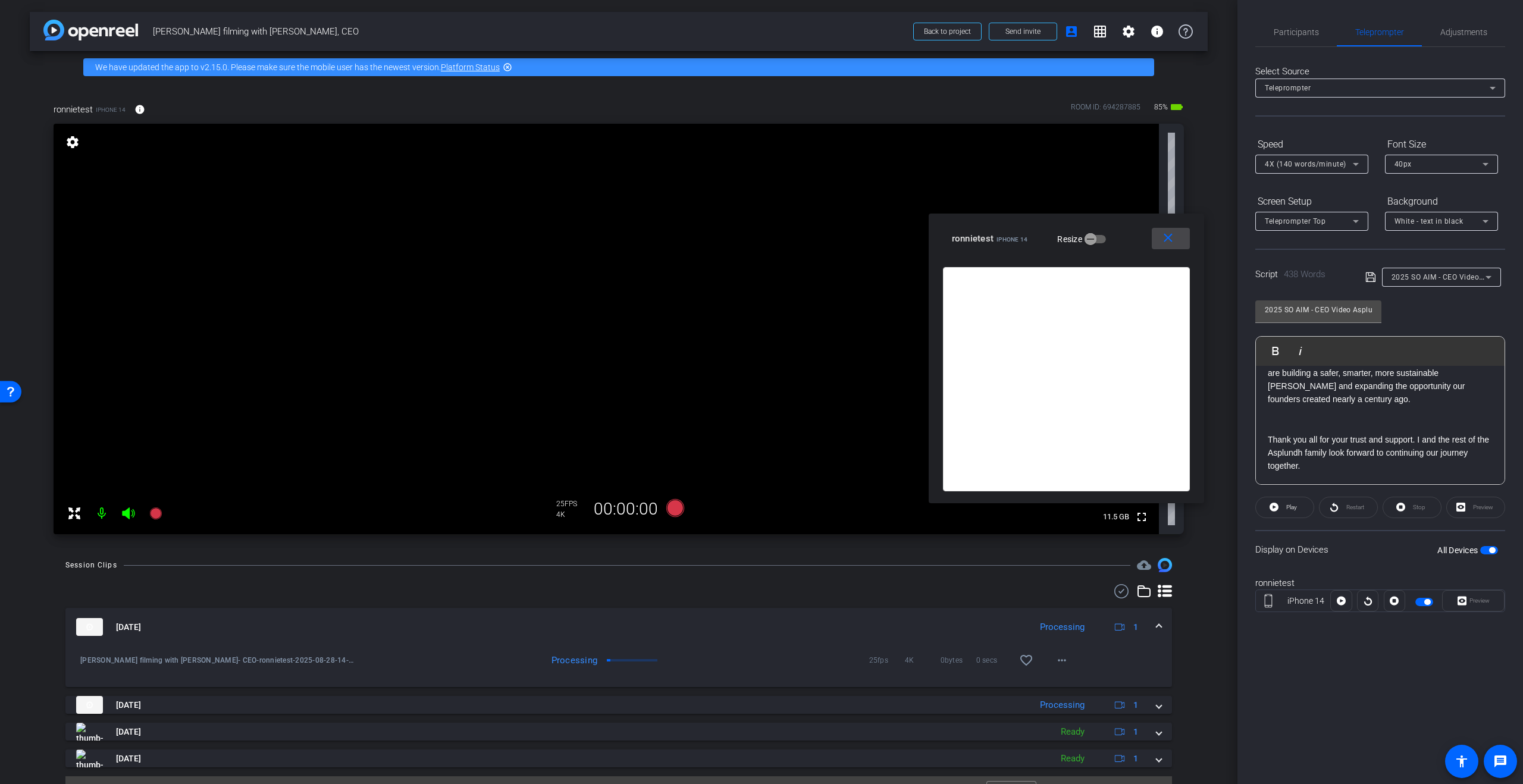
click at [1170, 236] on mat-icon "close" at bounding box center [1168, 239] width 15 height 15
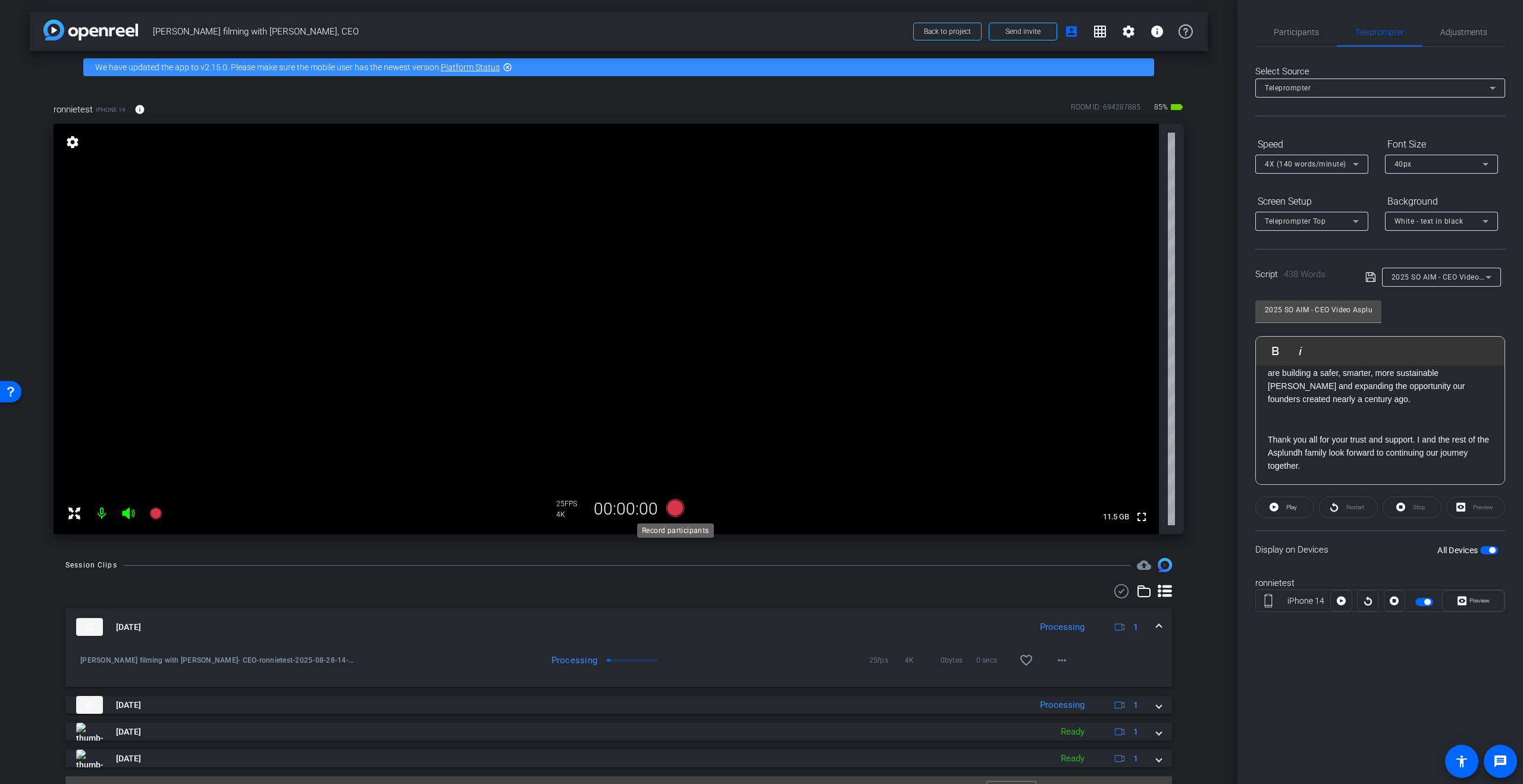
click at [678, 505] on icon at bounding box center [675, 507] width 18 height 18
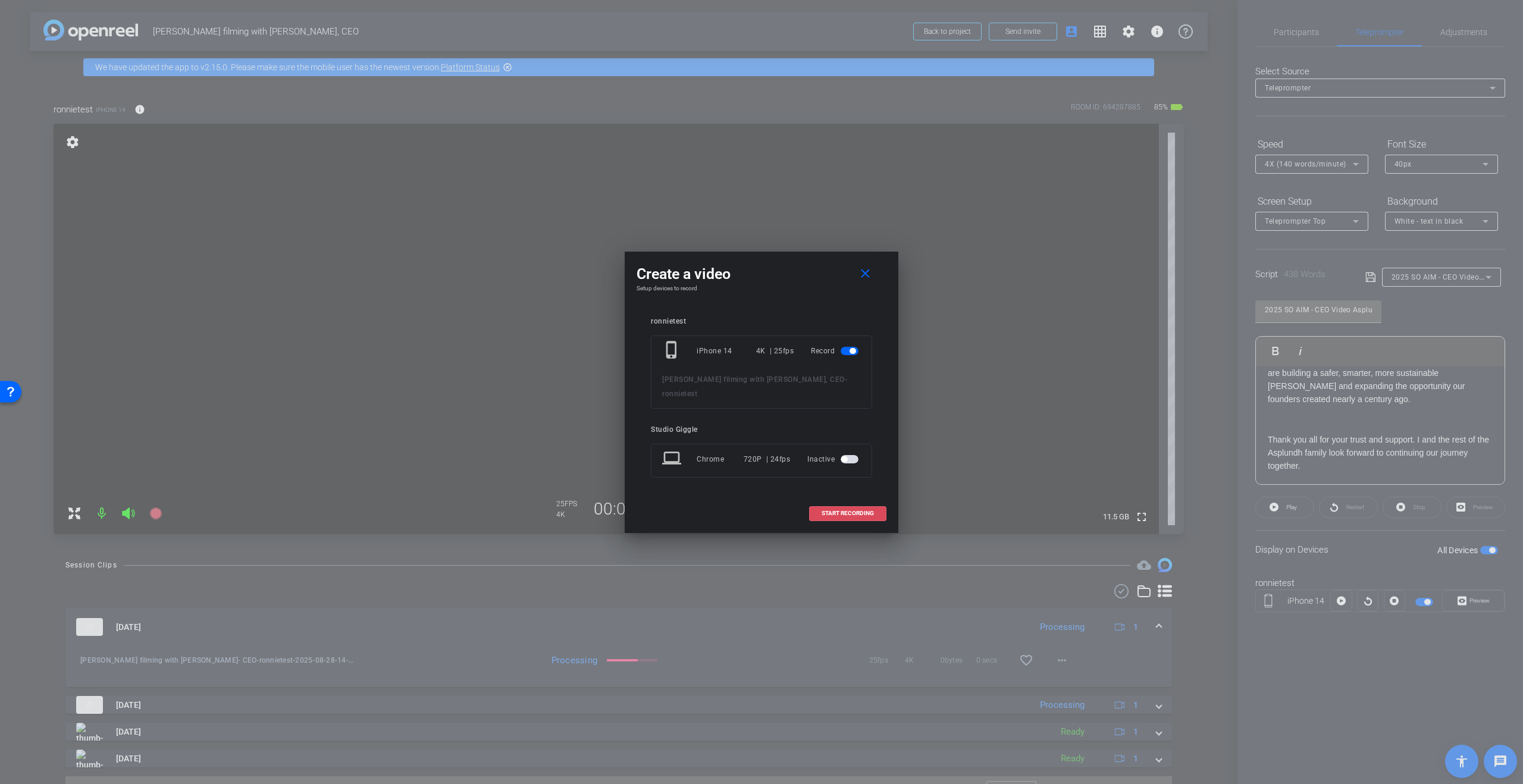
drag, startPoint x: 862, startPoint y: 502, endPoint x: 1011, endPoint y: 342, distance: 218.6
click at [862, 510] on span "START RECORDING" at bounding box center [848, 513] width 52 height 6
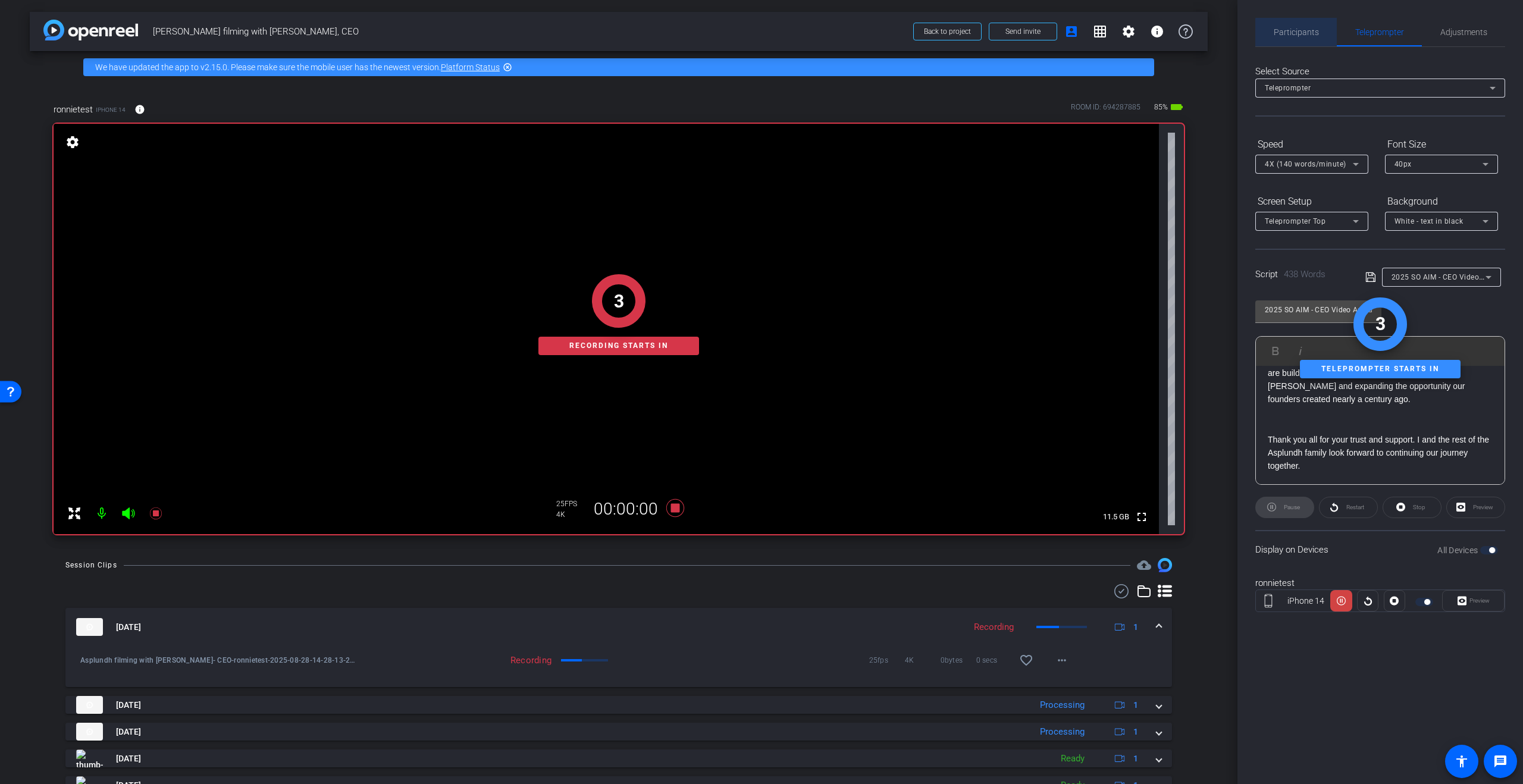
click at [1310, 33] on span "Participants" at bounding box center [1296, 32] width 46 height 8
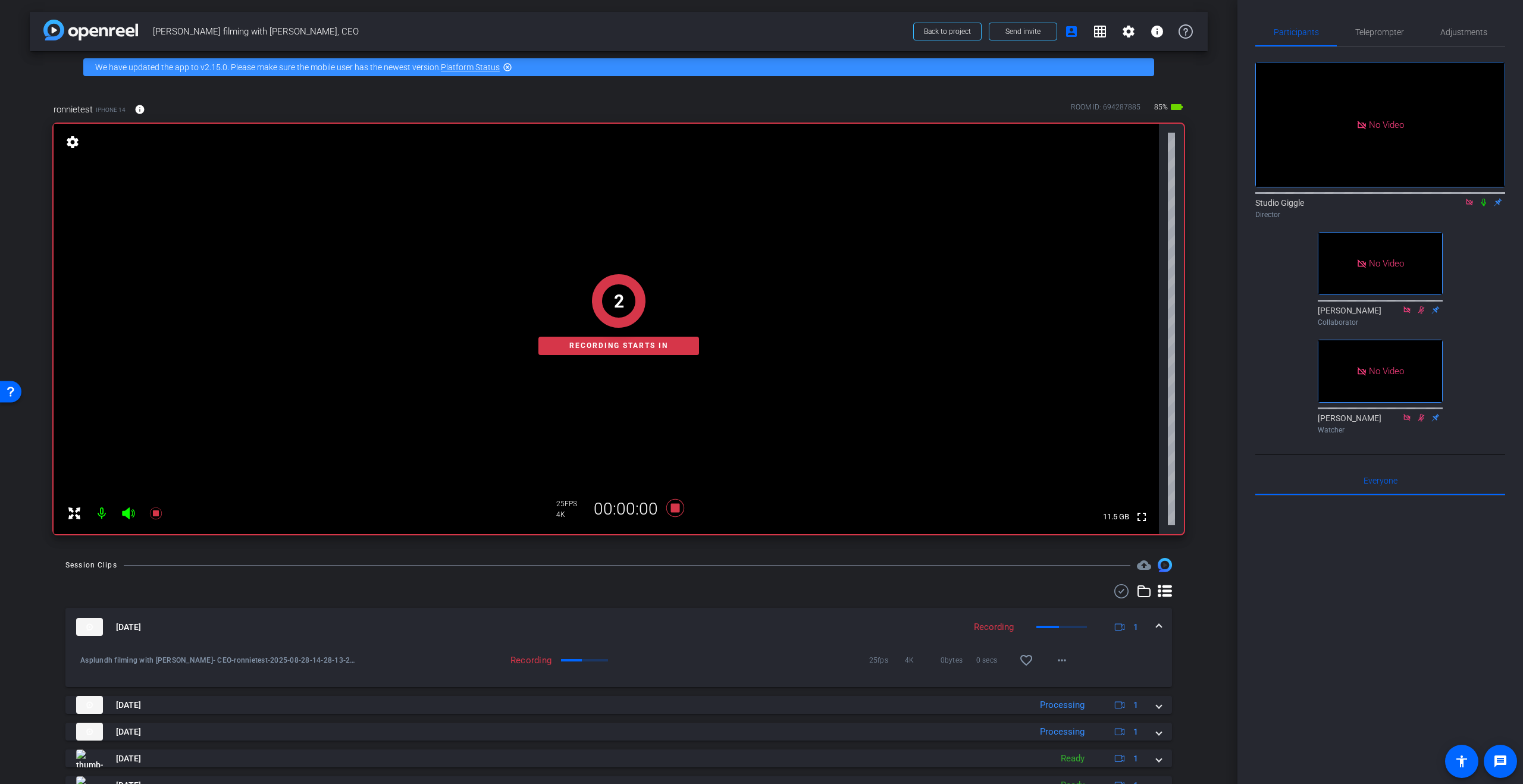
click at [1483, 197] on mat-icon at bounding box center [1483, 202] width 14 height 11
click at [1395, 39] on span "Teleprompter" at bounding box center [1380, 32] width 49 height 29
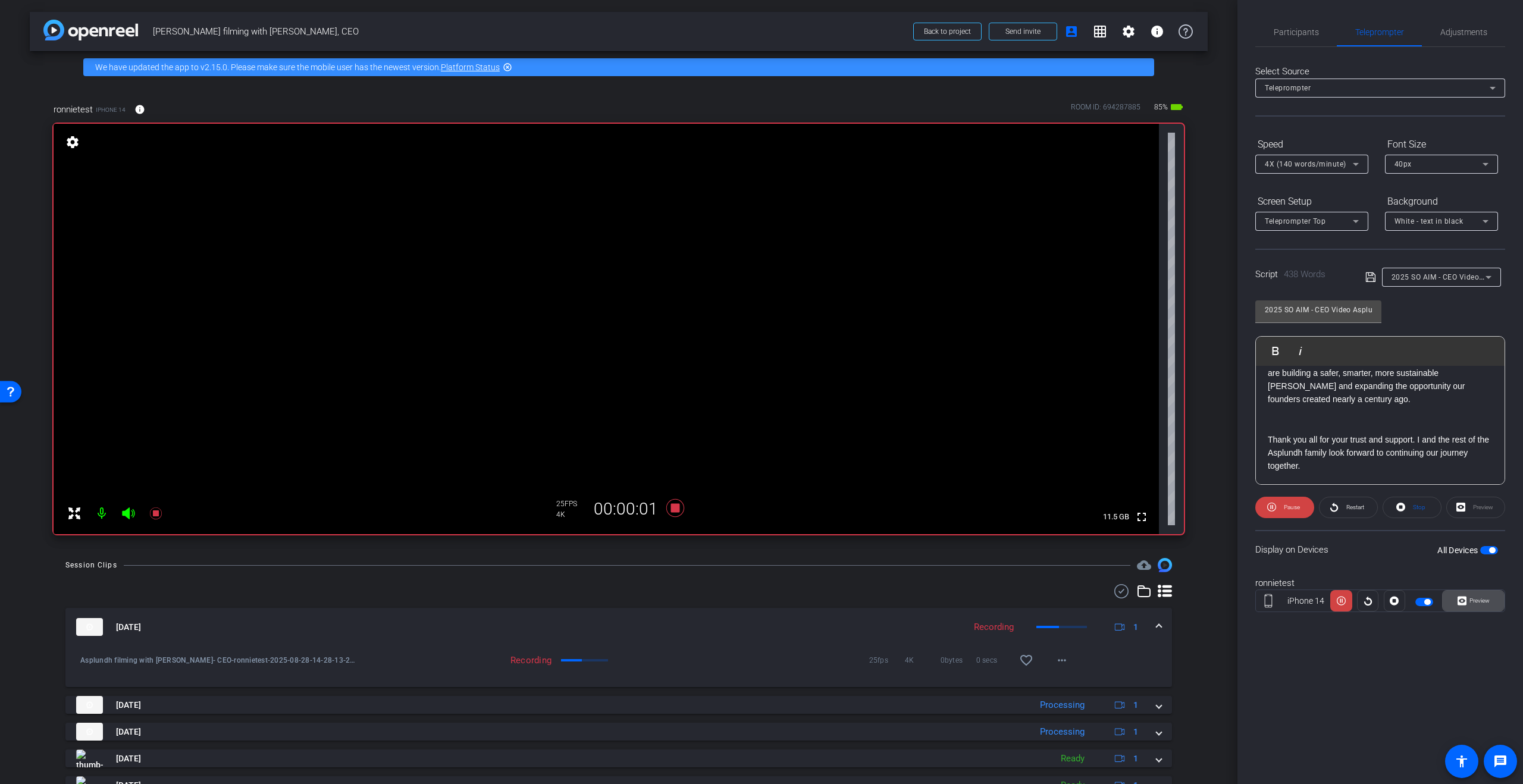
click at [1472, 595] on span "Preview" at bounding box center [1478, 601] width 24 height 17
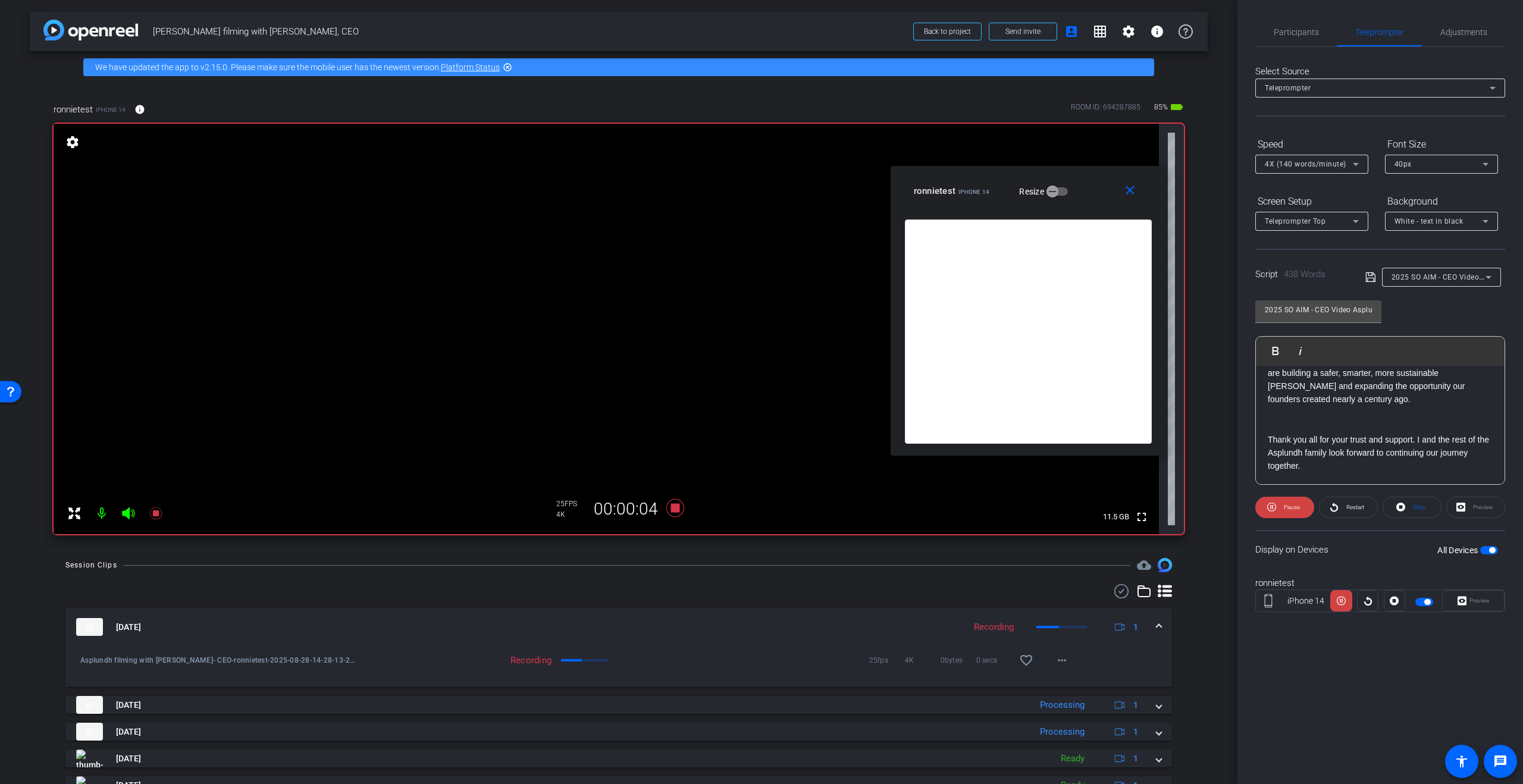
drag, startPoint x: 811, startPoint y: 266, endPoint x: 1078, endPoint y: 184, distance: 279.3
click at [1078, 184] on div "ronnietest iPhone 14 Resize" at bounding box center [1033, 191] width 238 height 21
click at [1412, 417] on p "Future of Forestry is the term we use for how Asplundh is redefining vegetation…" at bounding box center [1380, 416] width 225 height 40
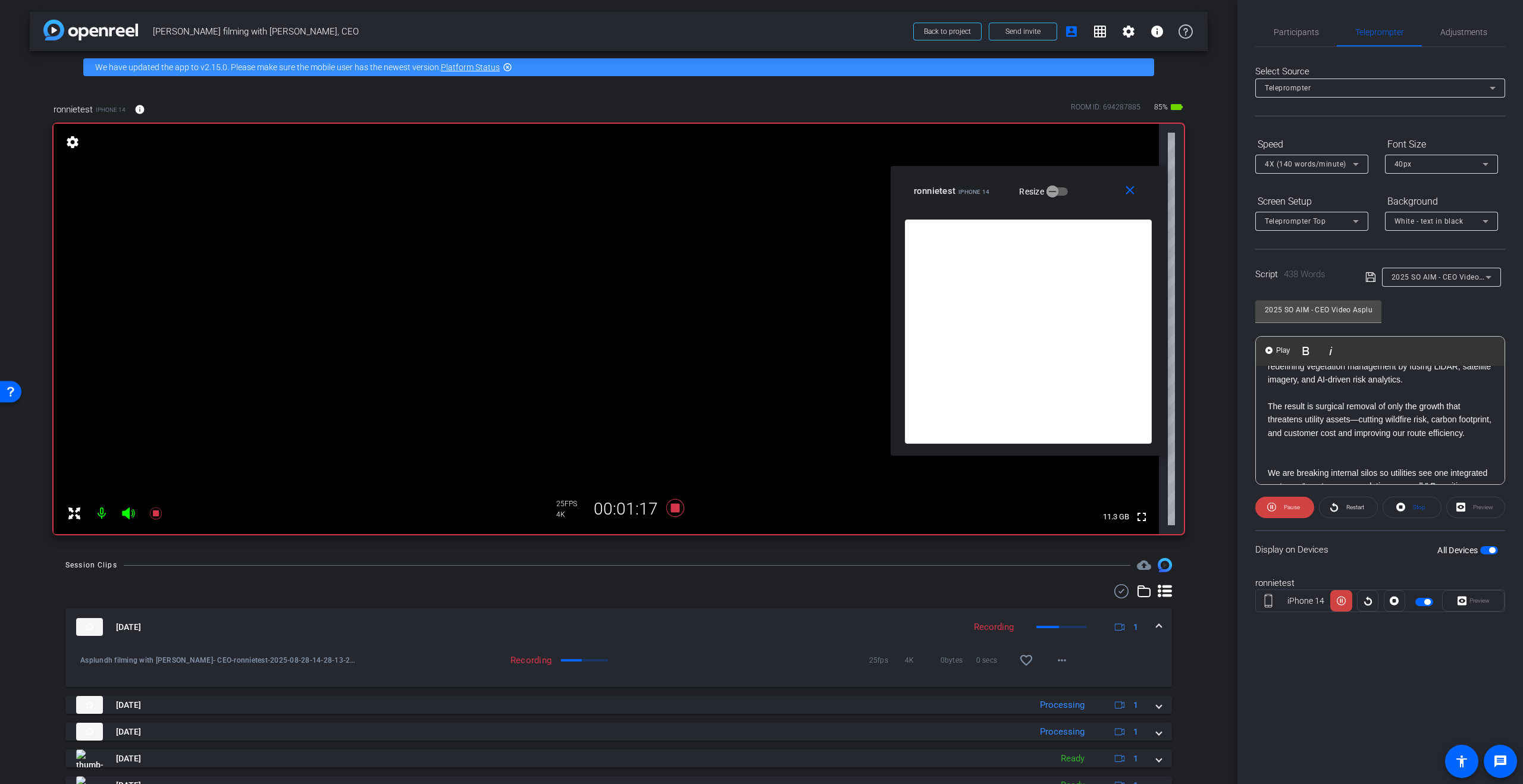
click at [1344, 448] on p at bounding box center [1380, 446] width 225 height 13
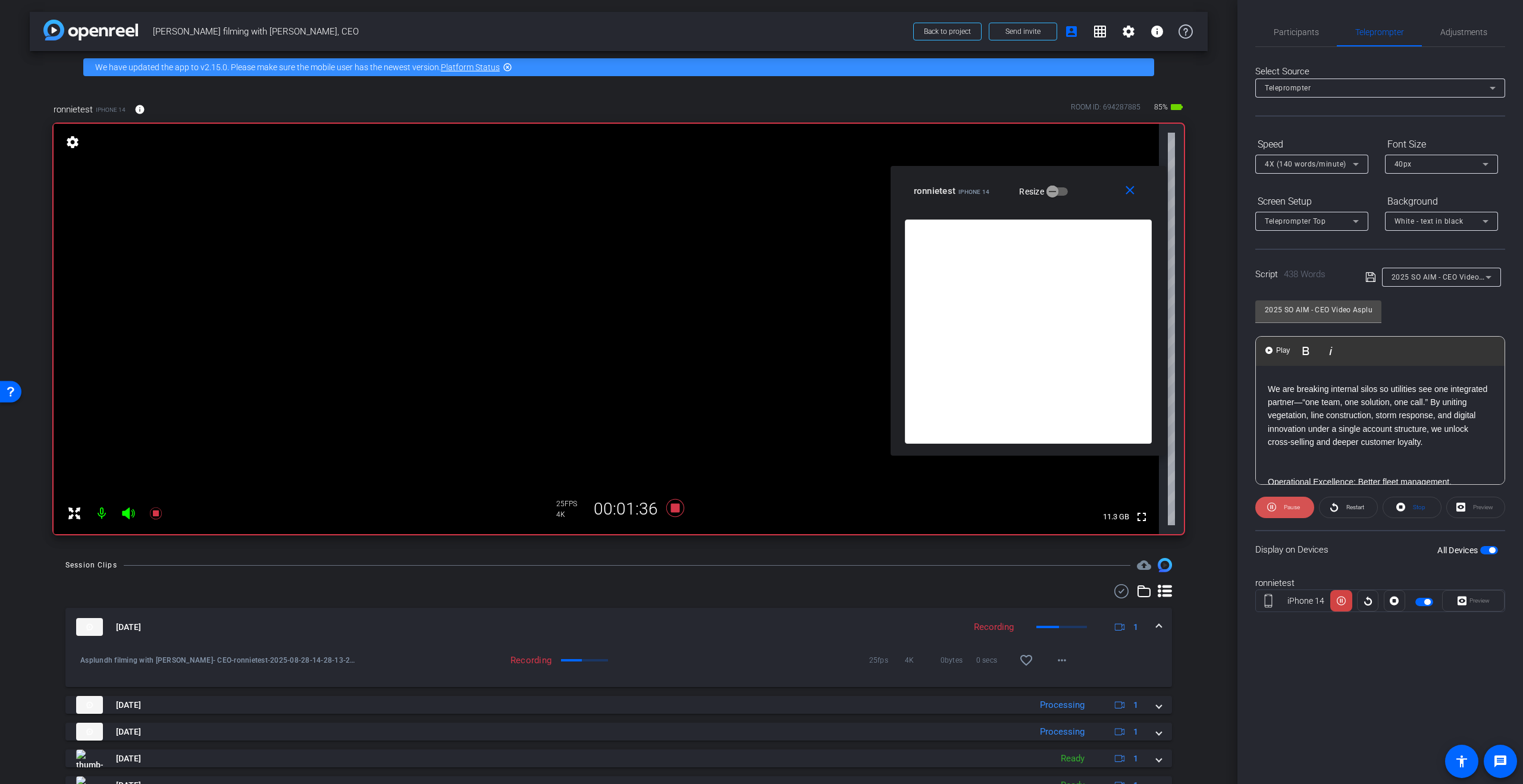
click at [1292, 506] on span "Pause" at bounding box center [1291, 507] width 16 height 7
click at [1291, 506] on span "Play" at bounding box center [1291, 507] width 11 height 7
click at [1294, 500] on span "Pause" at bounding box center [1290, 507] width 19 height 17
click at [1296, 505] on span "Play" at bounding box center [1291, 507] width 11 height 7
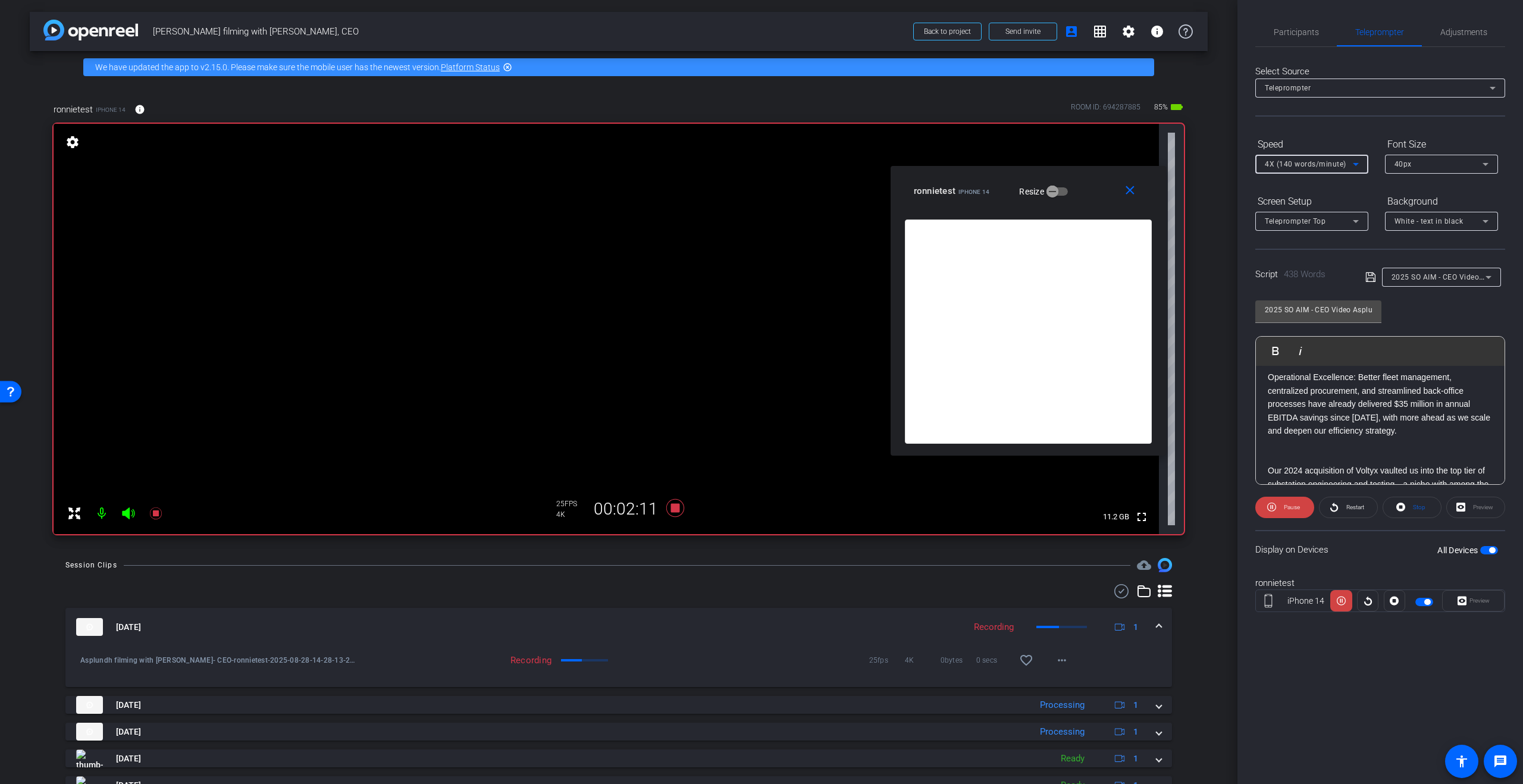
click at [1340, 163] on span "4X (140 words/minute)" at bounding box center [1305, 164] width 82 height 8
click at [1327, 219] on span "3X (130 words/minute)" at bounding box center [1305, 226] width 82 height 14
click at [1294, 505] on span "Pause" at bounding box center [1291, 507] width 16 height 7
click at [1294, 505] on span "Play" at bounding box center [1291, 507] width 11 height 7
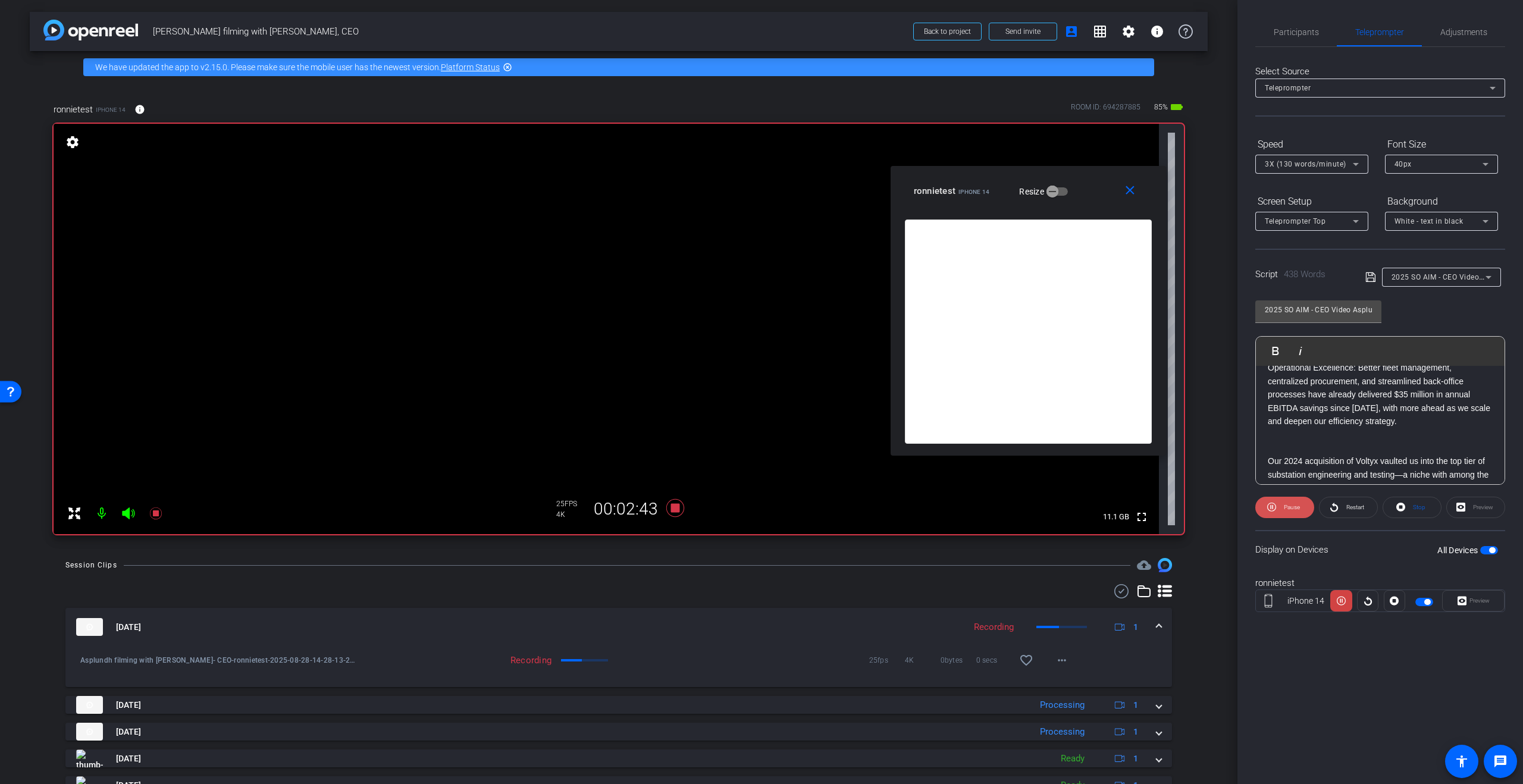
click at [1290, 502] on span "Pause" at bounding box center [1290, 507] width 19 height 17
click at [1290, 502] on span "Play" at bounding box center [1290, 507] width 13 height 17
click at [1289, 506] on span "Pause" at bounding box center [1291, 507] width 16 height 7
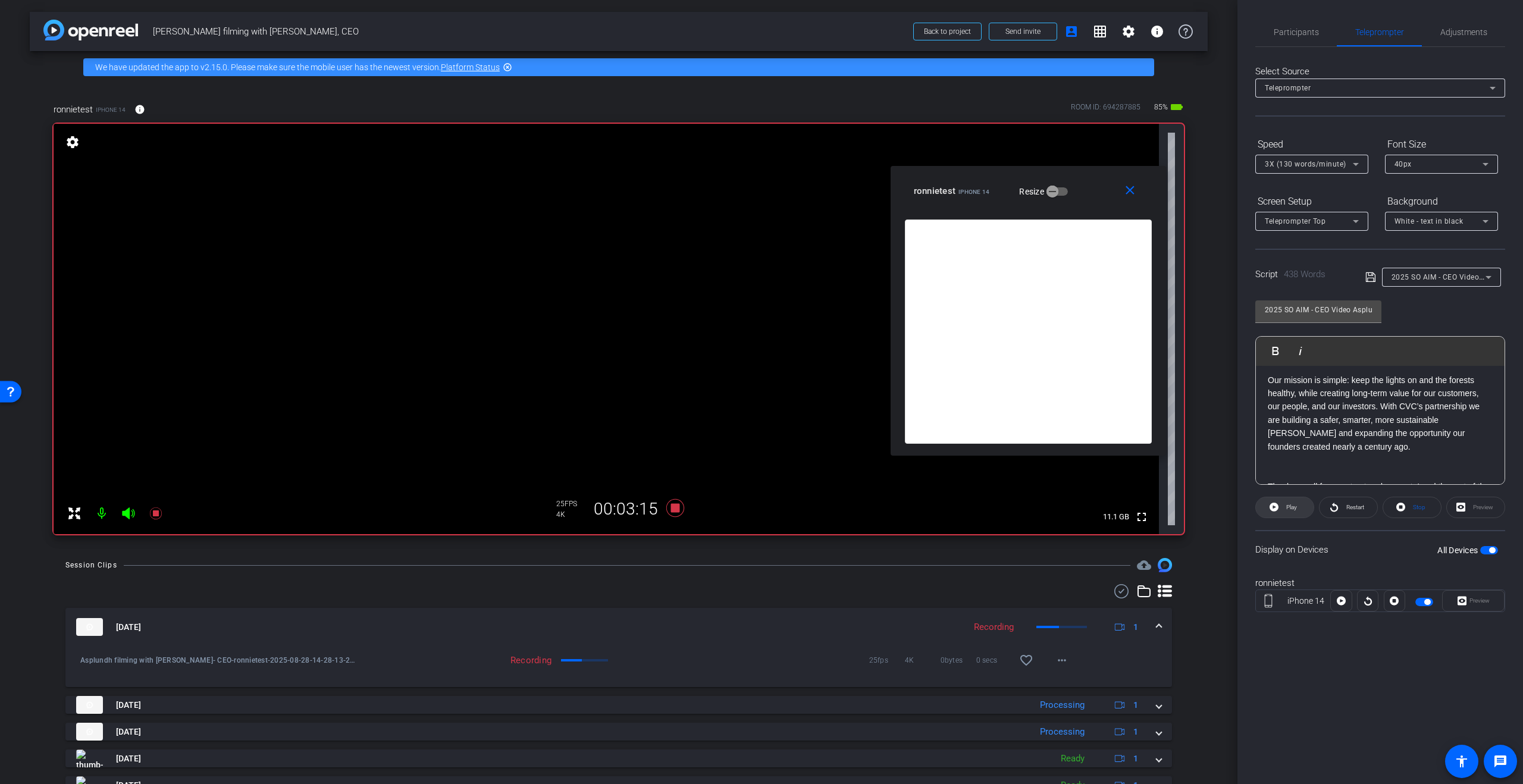
click at [1289, 508] on span "Play" at bounding box center [1291, 507] width 11 height 7
drag, startPoint x: 672, startPoint y: 507, endPoint x: 726, endPoint y: 508, distance: 54.0
click at [672, 507] on icon at bounding box center [675, 507] width 18 height 18
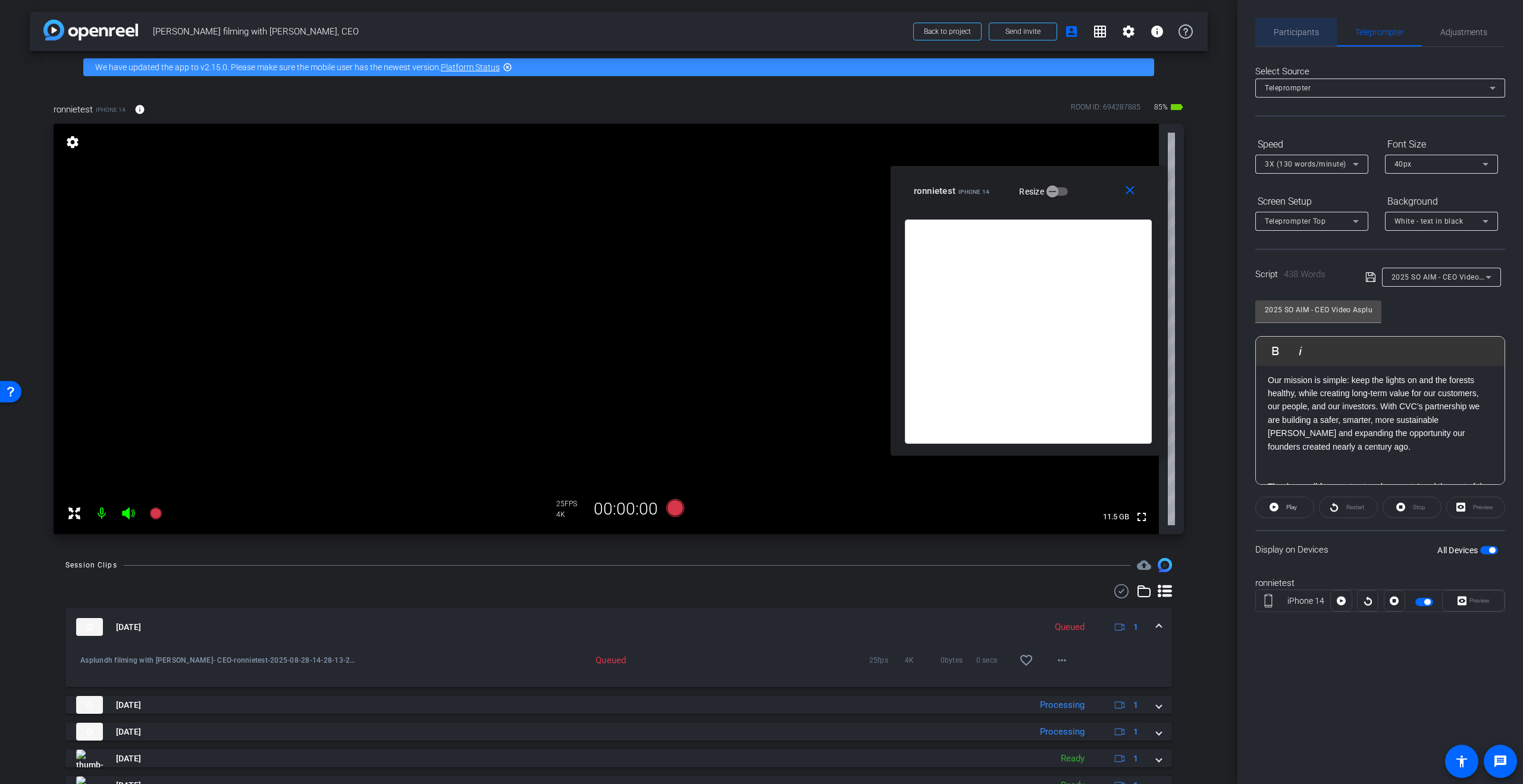
click at [1299, 38] on span "Participants" at bounding box center [1296, 32] width 46 height 29
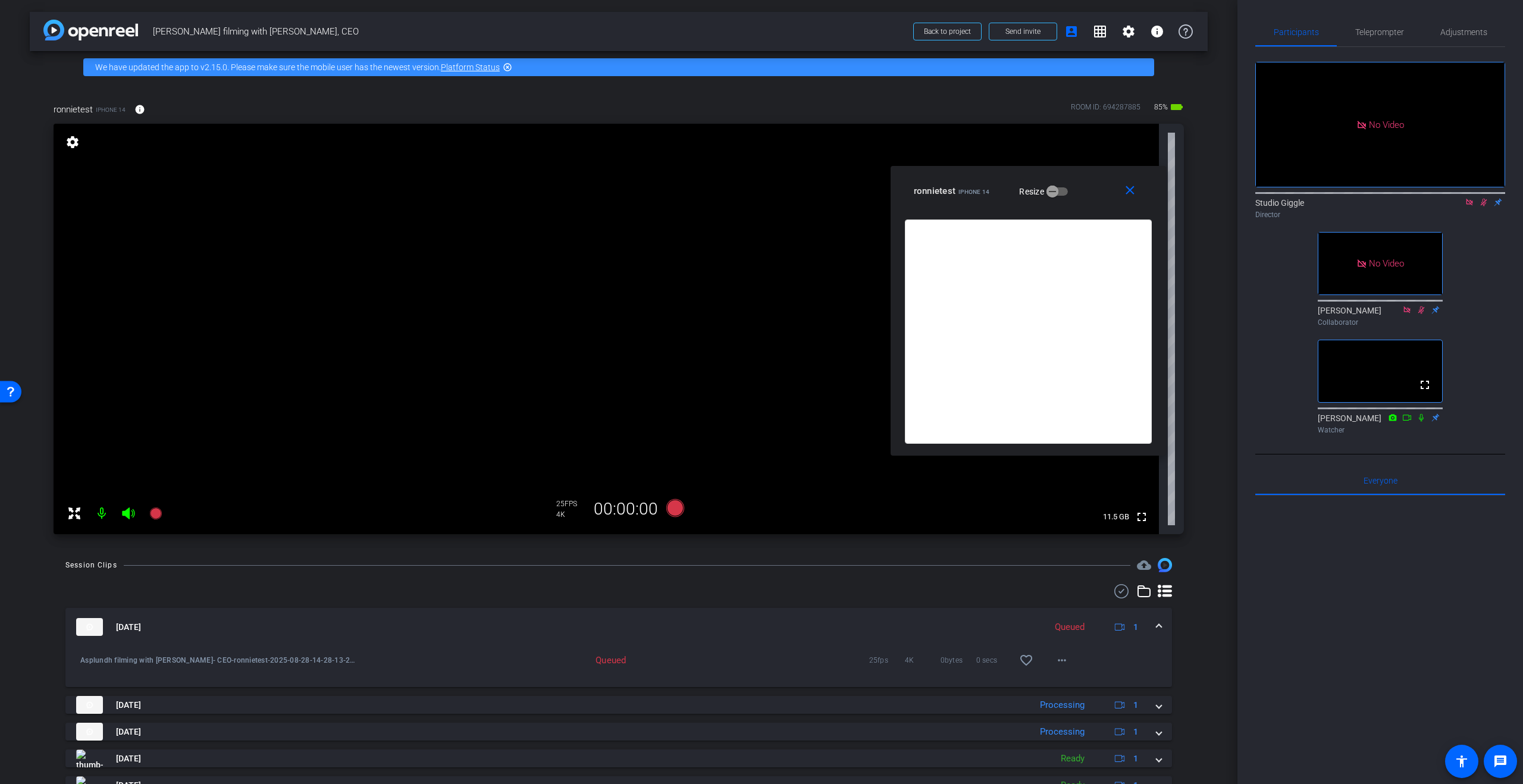
click at [1483, 198] on icon at bounding box center [1483, 202] width 9 height 8
drag, startPoint x: 1471, startPoint y: 167, endPoint x: 1470, endPoint y: 177, distance: 10.0
click at [1471, 198] on icon at bounding box center [1469, 202] width 9 height 8
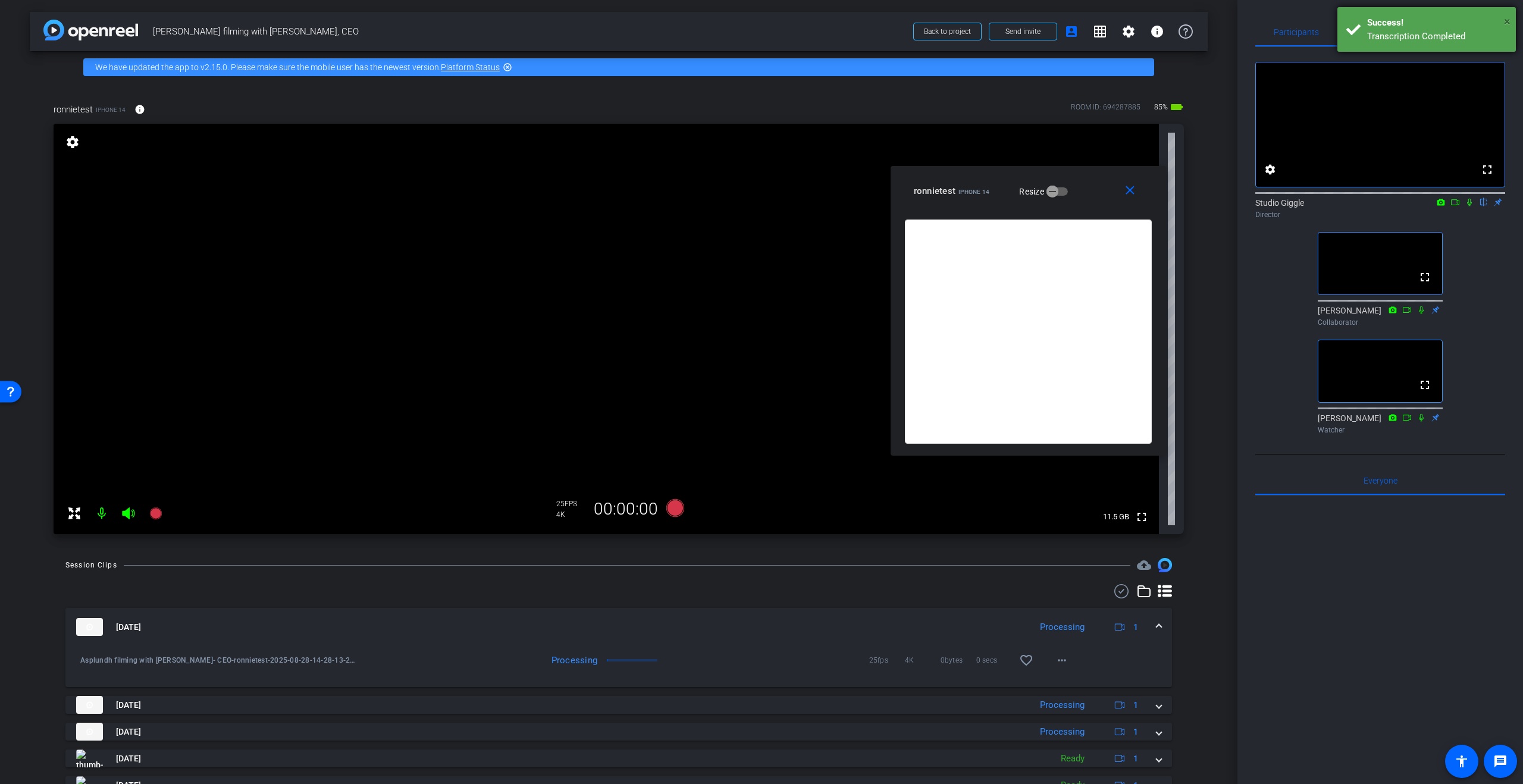
click at [1504, 19] on span "×" at bounding box center [1508, 21] width 7 height 14
click at [1128, 191] on mat-icon "close" at bounding box center [1130, 191] width 15 height 15
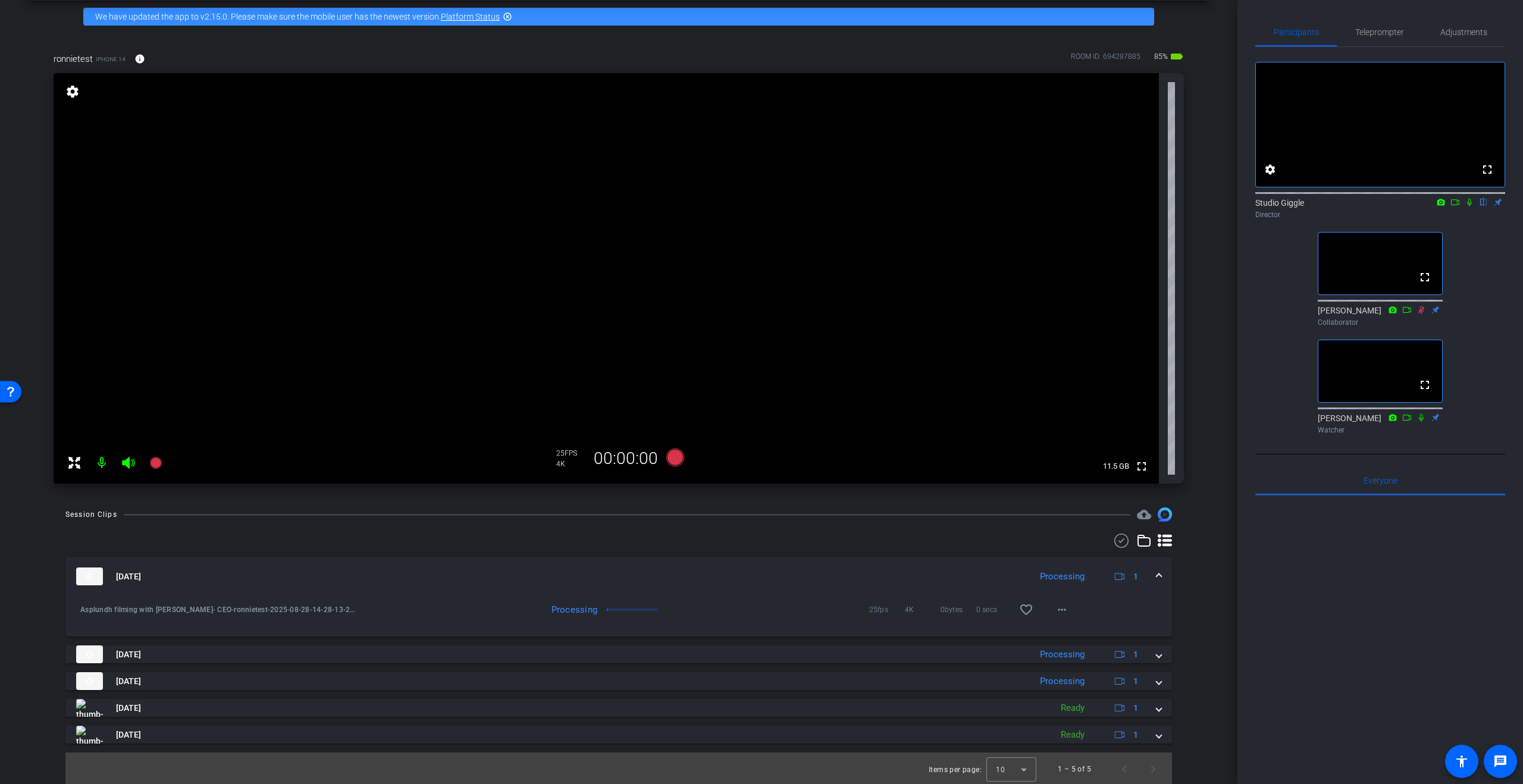
scroll to position [52, 0]
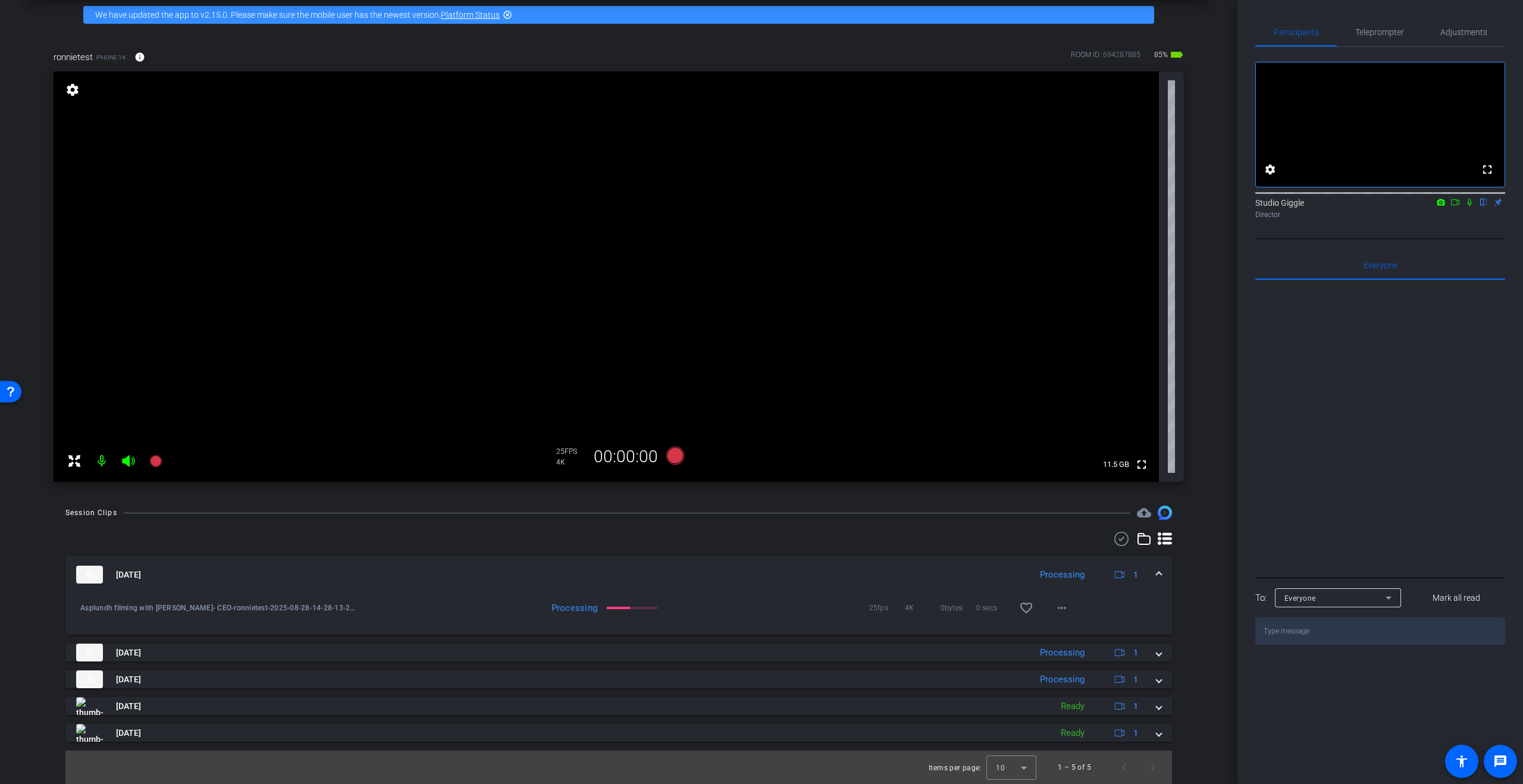
click at [1467, 207] on icon at bounding box center [1469, 202] width 9 height 8
drag, startPoint x: 1460, startPoint y: 219, endPoint x: 1425, endPoint y: 318, distance: 105.0
click at [1460, 207] on icon at bounding box center [1455, 202] width 9 height 8
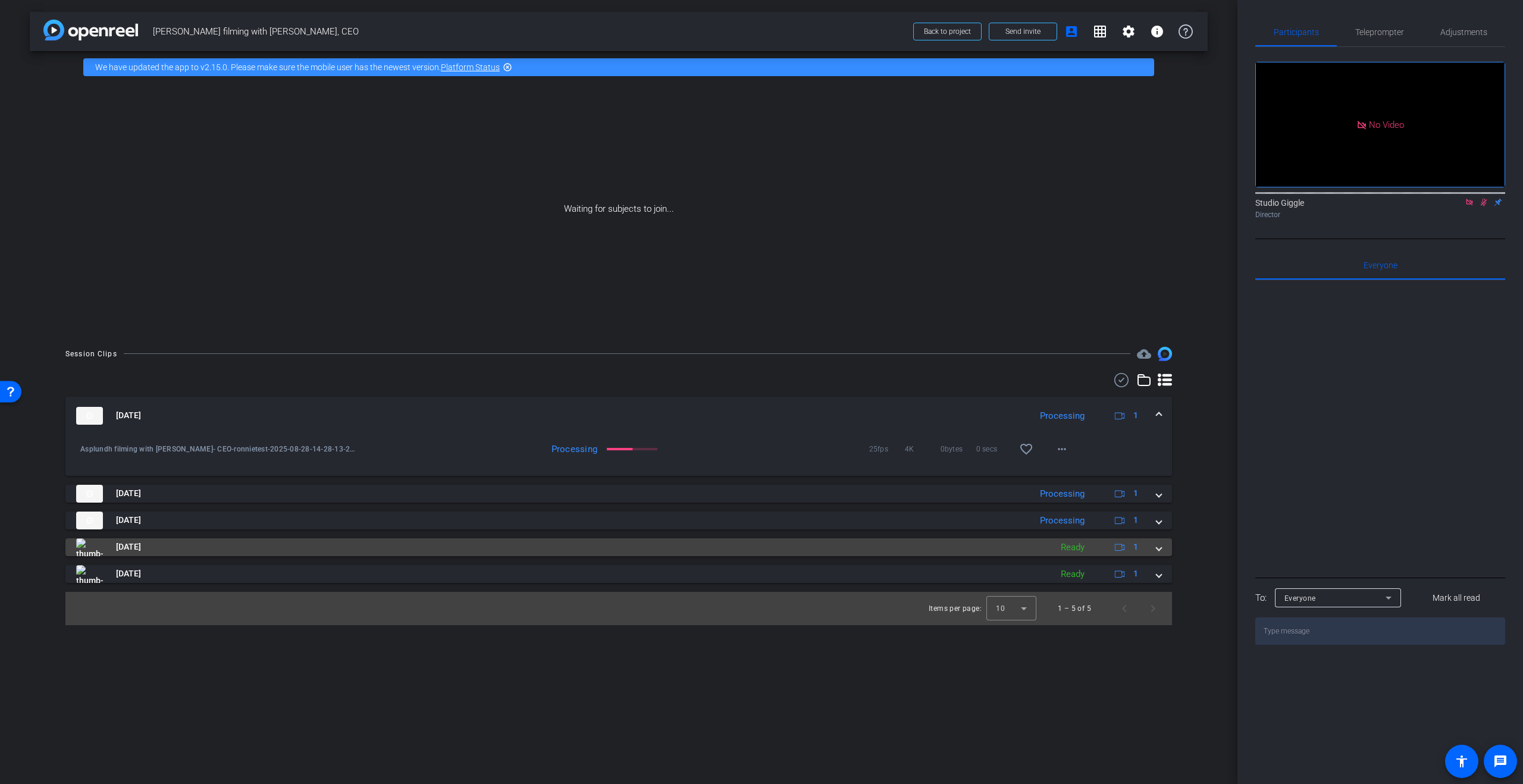
click at [1156, 546] on span at bounding box center [1159, 546] width 5 height 13
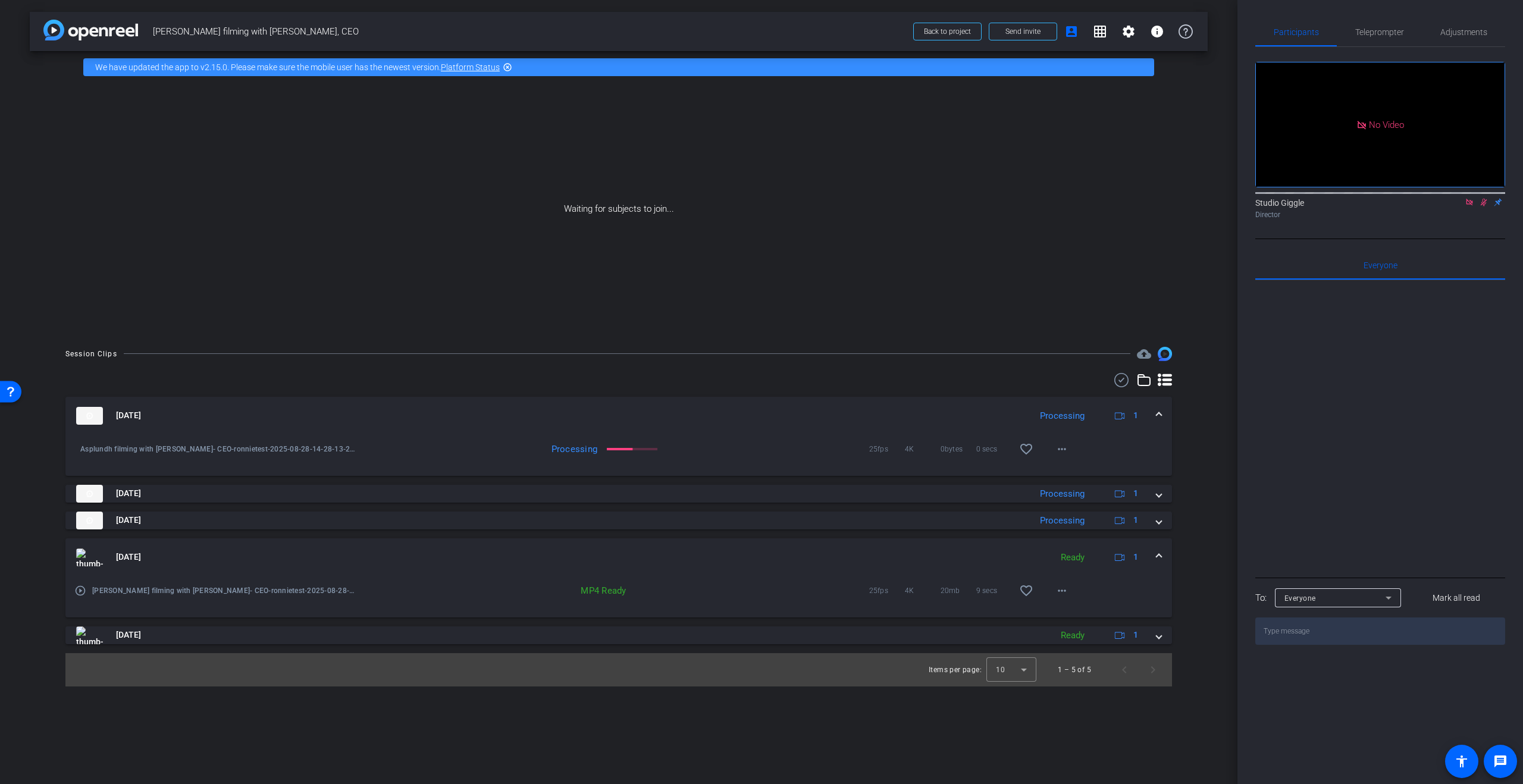
drag, startPoint x: 1157, startPoint y: 550, endPoint x: 1163, endPoint y: 542, distance: 10.0
click at [1157, 550] on span at bounding box center [1159, 556] width 5 height 13
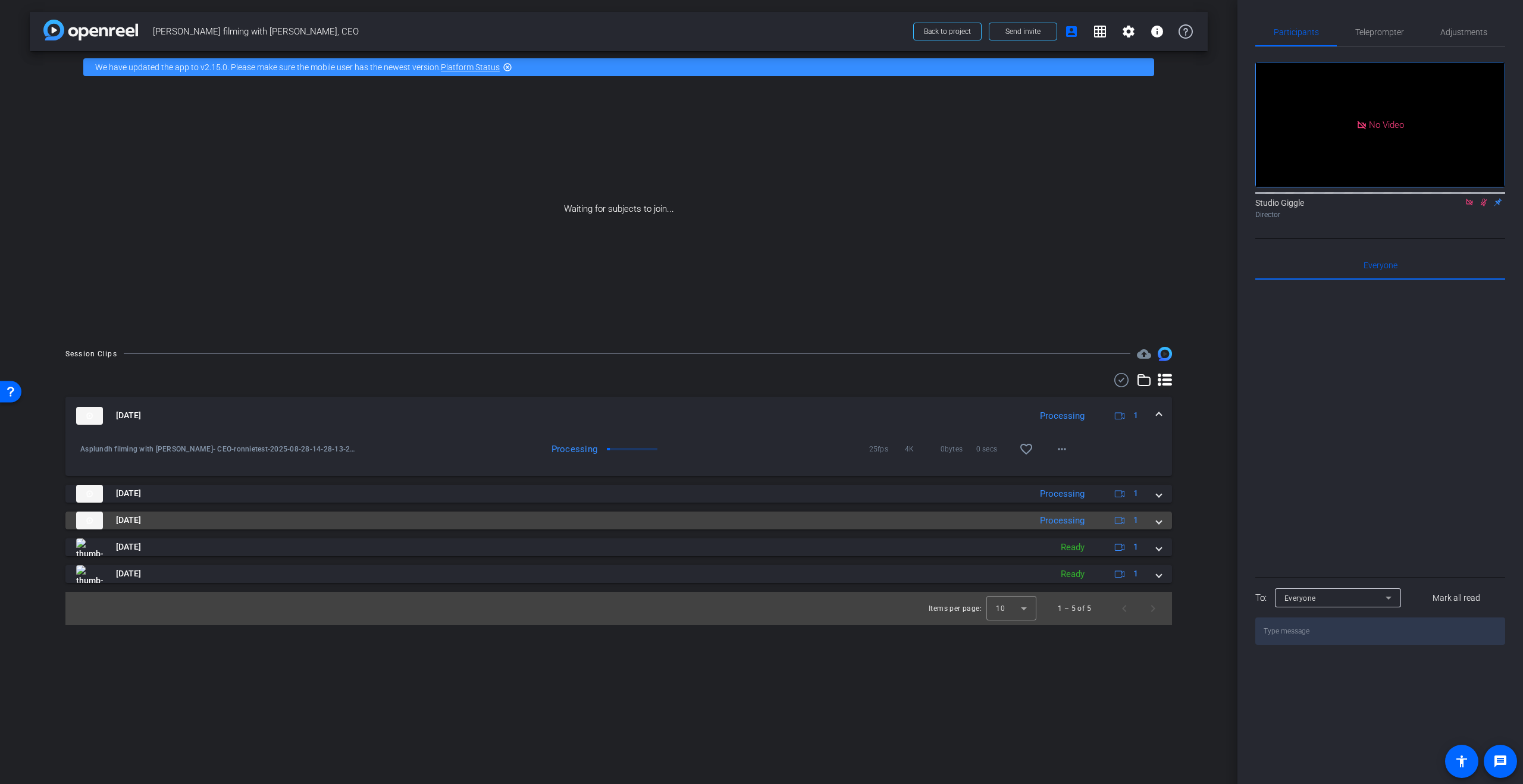
click at [1159, 518] on span at bounding box center [1159, 520] width 5 height 13
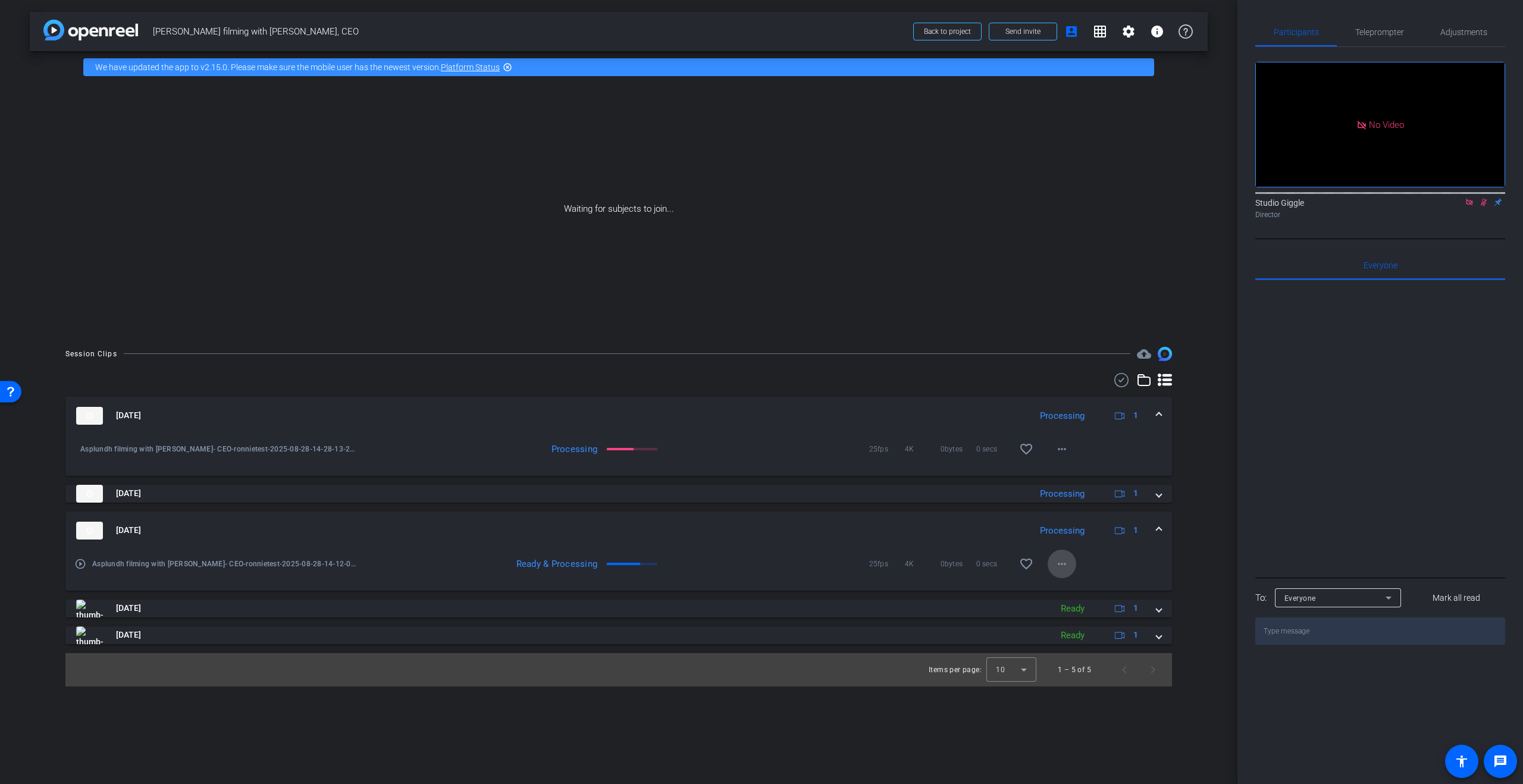
click at [1063, 567] on mat-icon "more_horiz" at bounding box center [1062, 563] width 14 height 14
click at [1064, 567] on div at bounding box center [762, 392] width 1523 height 784
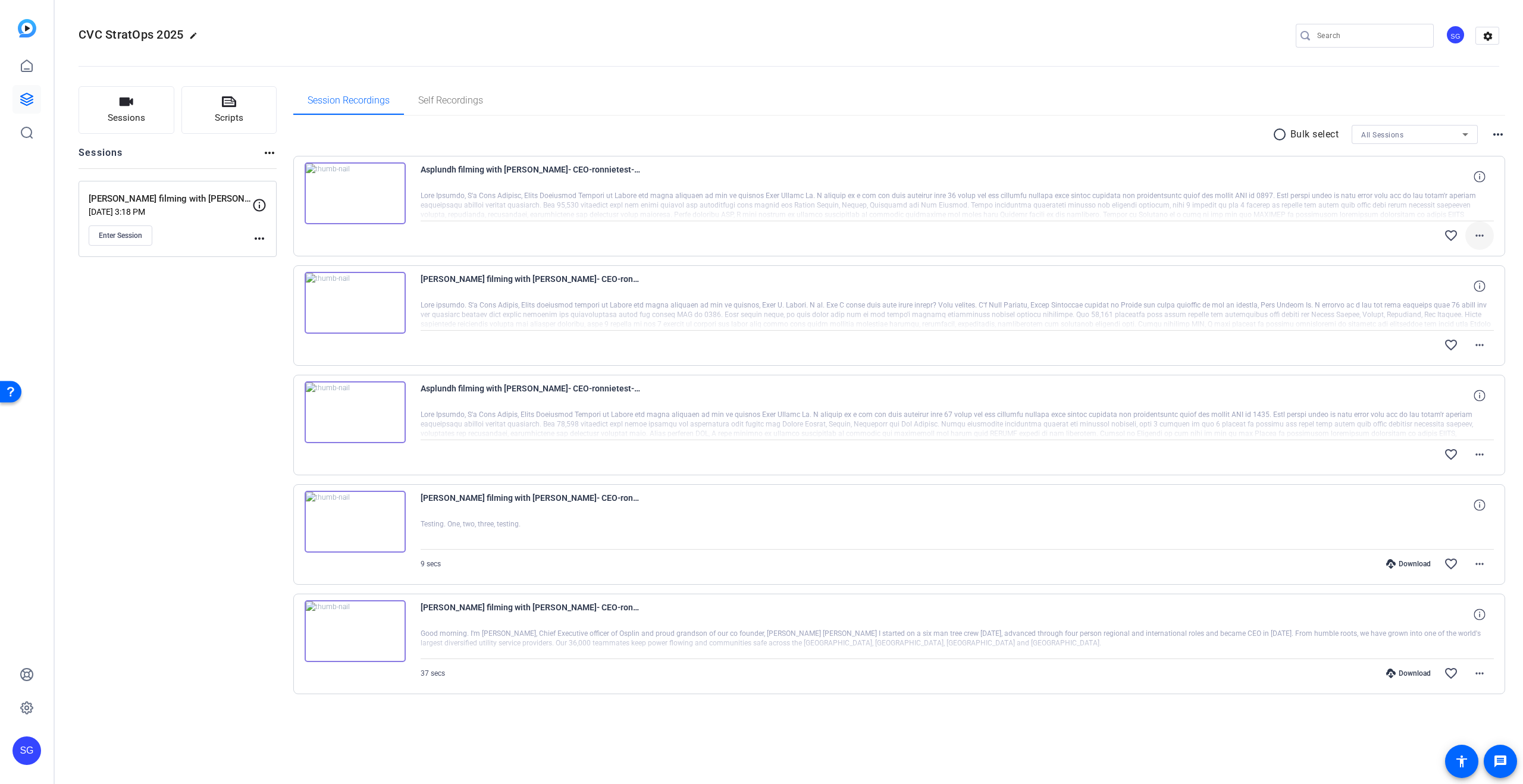
click at [1491, 234] on span at bounding box center [1480, 235] width 29 height 29
click at [1489, 234] on div at bounding box center [762, 392] width 1523 height 784
click at [1483, 451] on mat-icon "more_horiz" at bounding box center [1479, 454] width 14 height 14
click at [0, 0] on div at bounding box center [0, 0] width 0 height 0
click at [1278, 133] on mat-icon "radio_button_unchecked" at bounding box center [1281, 134] width 18 height 14
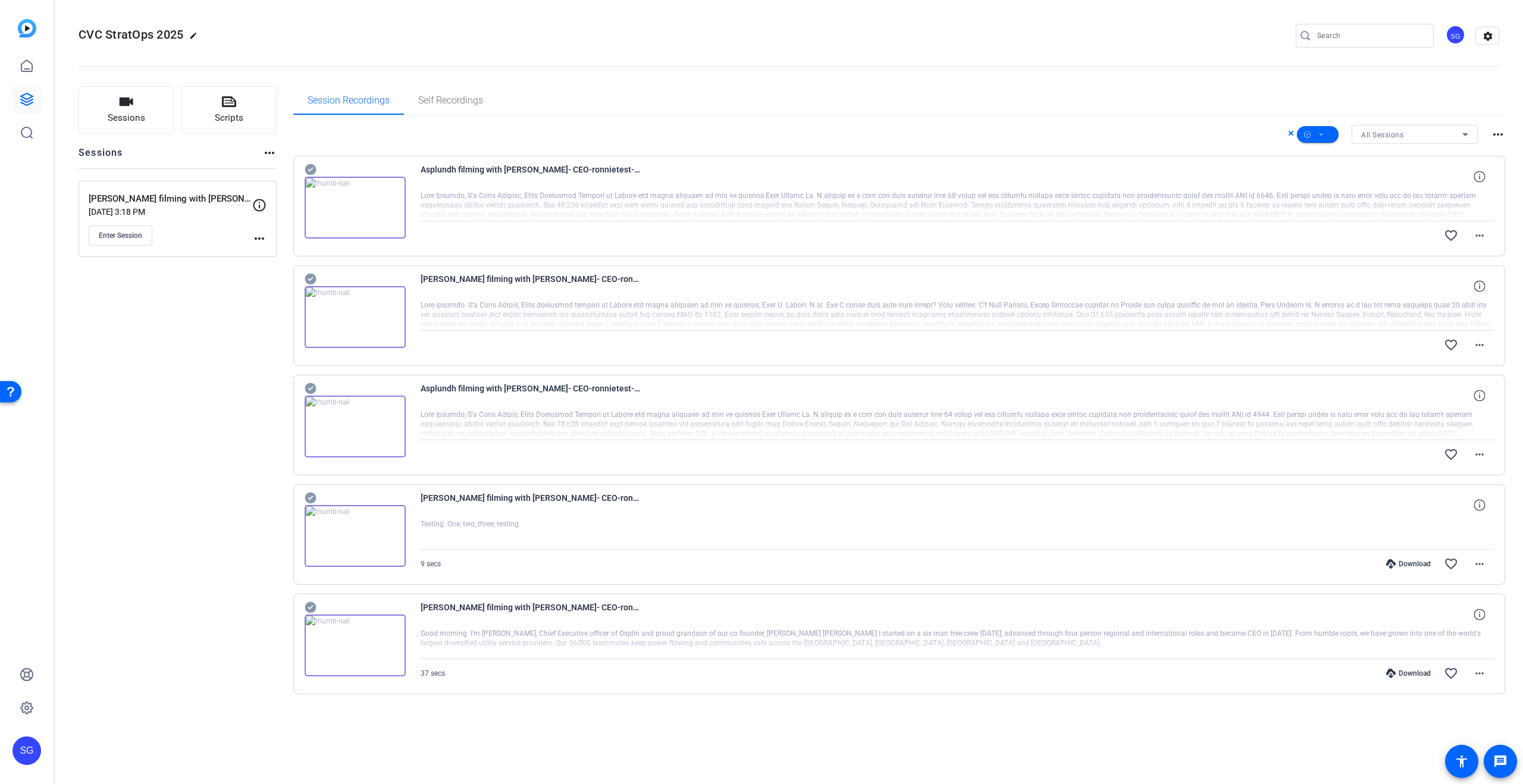
click at [490, 188] on span "Asplundh filming with [PERSON_NAME]- CEO-ronnietest-2025-08-28-14-28-13-216-0" at bounding box center [530, 177] width 220 height 29
click at [304, 166] on icon at bounding box center [310, 169] width 12 height 14
click at [311, 280] on icon at bounding box center [309, 279] width 11 height 11
click at [310, 384] on icon at bounding box center [309, 388] width 11 height 11
click at [1328, 128] on span at bounding box center [1317, 135] width 41 height 29
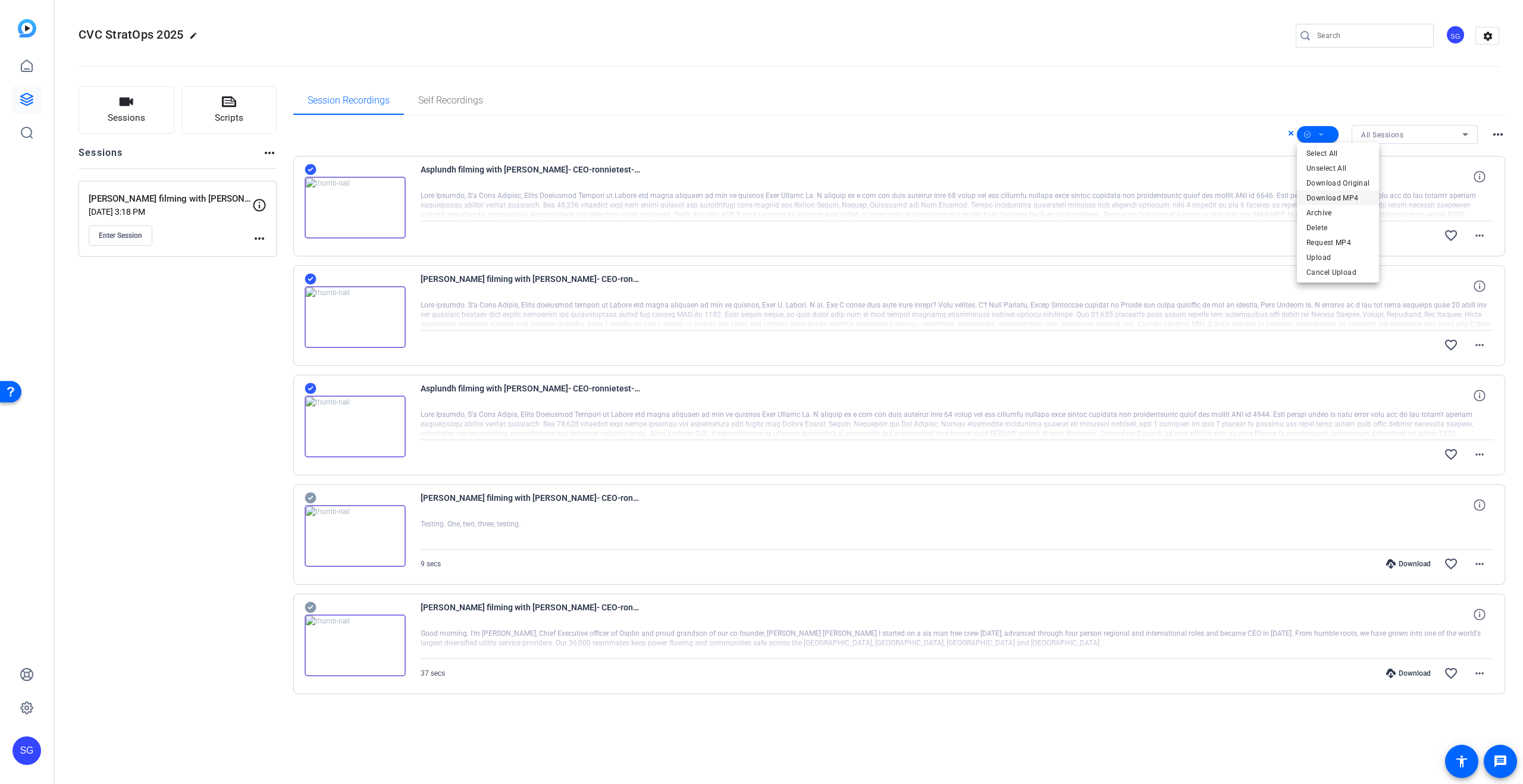
click at [1360, 200] on span "Download MP4" at bounding box center [1337, 197] width 63 height 14
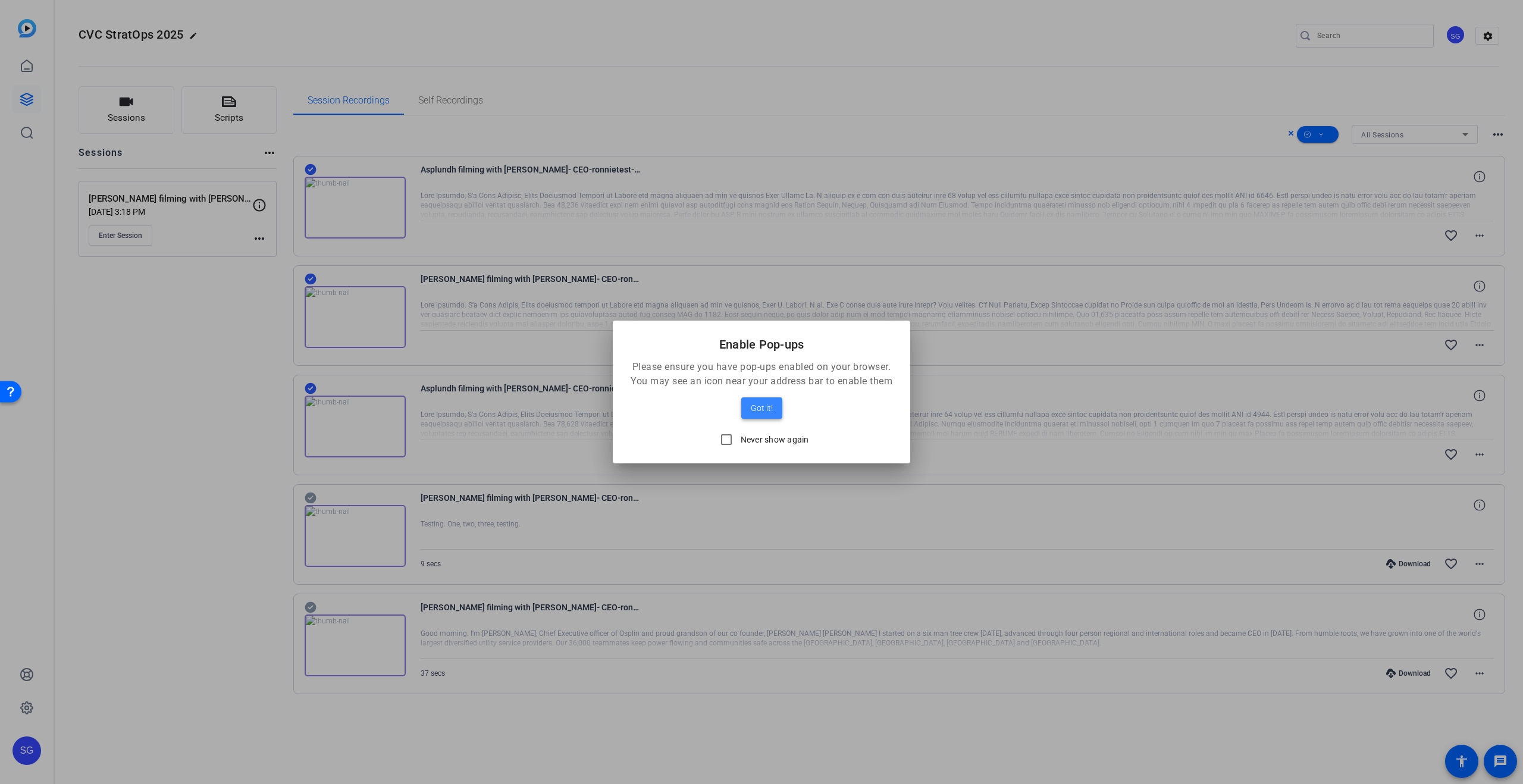
click at [763, 405] on span "Got it!" at bounding box center [762, 408] width 22 height 14
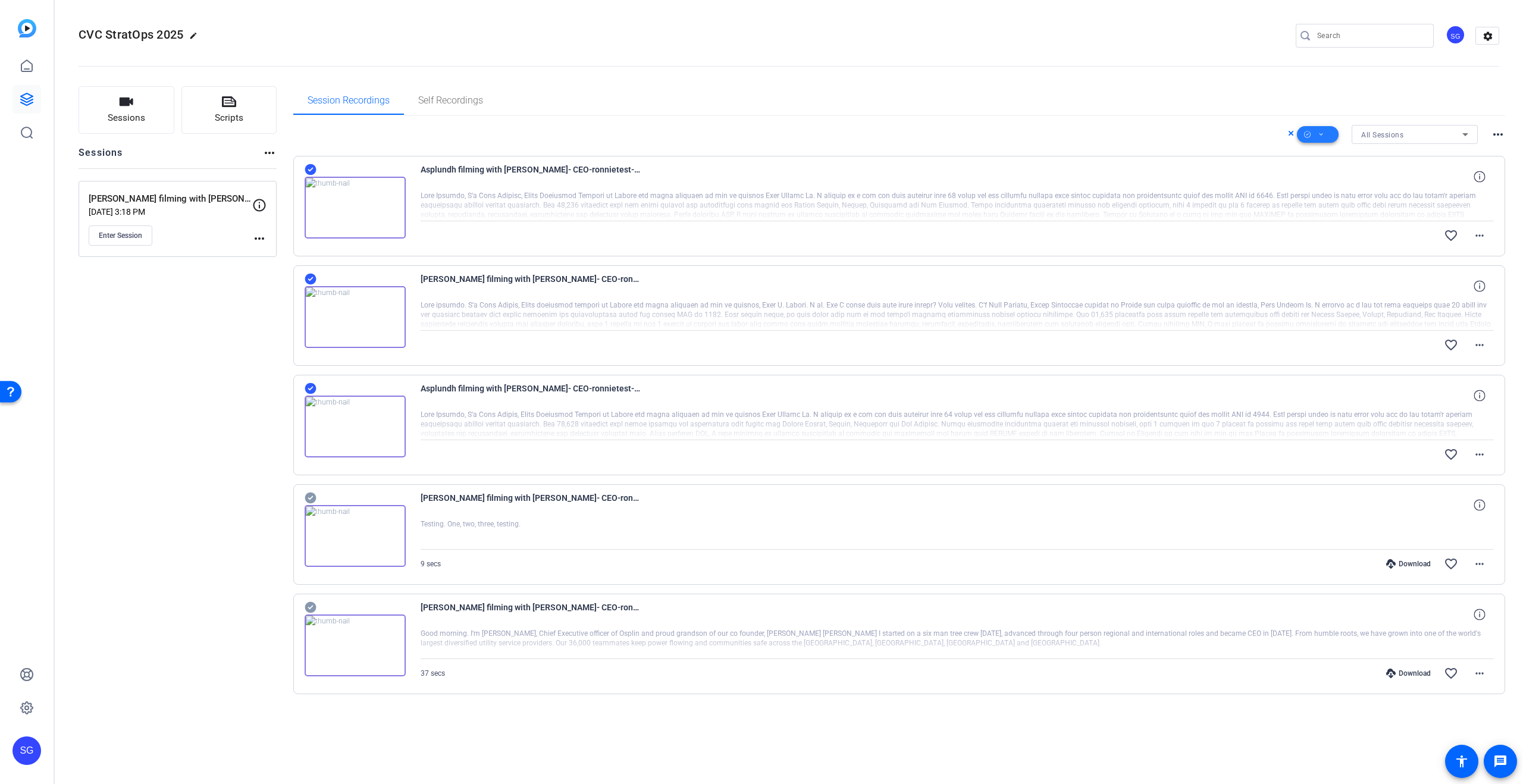
click at [1322, 136] on icon at bounding box center [1321, 135] width 6 height 15
click at [1342, 244] on span "Request MP4" at bounding box center [1337, 242] width 63 height 14
click at [1279, 132] on mat-icon "radio_button_unchecked" at bounding box center [1281, 134] width 18 height 14
drag, startPoint x: 308, startPoint y: 167, endPoint x: 316, endPoint y: 212, distance: 45.7
click at [308, 167] on icon at bounding box center [309, 169] width 11 height 11
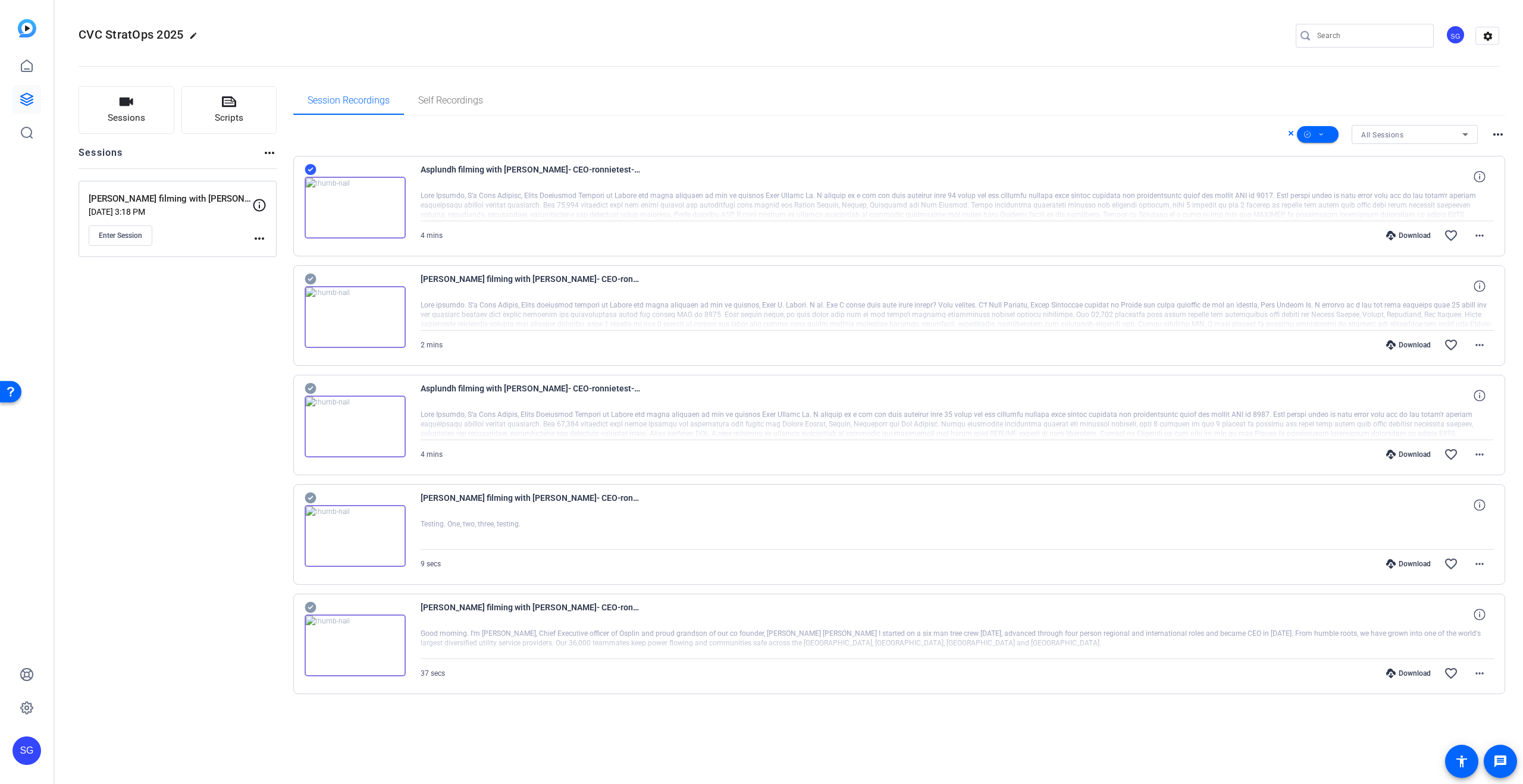
click at [308, 278] on icon at bounding box center [309, 279] width 11 height 11
drag, startPoint x: 309, startPoint y: 386, endPoint x: 398, endPoint y: 384, distance: 89.0
click at [309, 386] on icon at bounding box center [309, 388] width 11 height 11
click at [1318, 133] on icon at bounding box center [1321, 135] width 6 height 15
click at [1343, 194] on span "Download MP4" at bounding box center [1337, 197] width 63 height 14
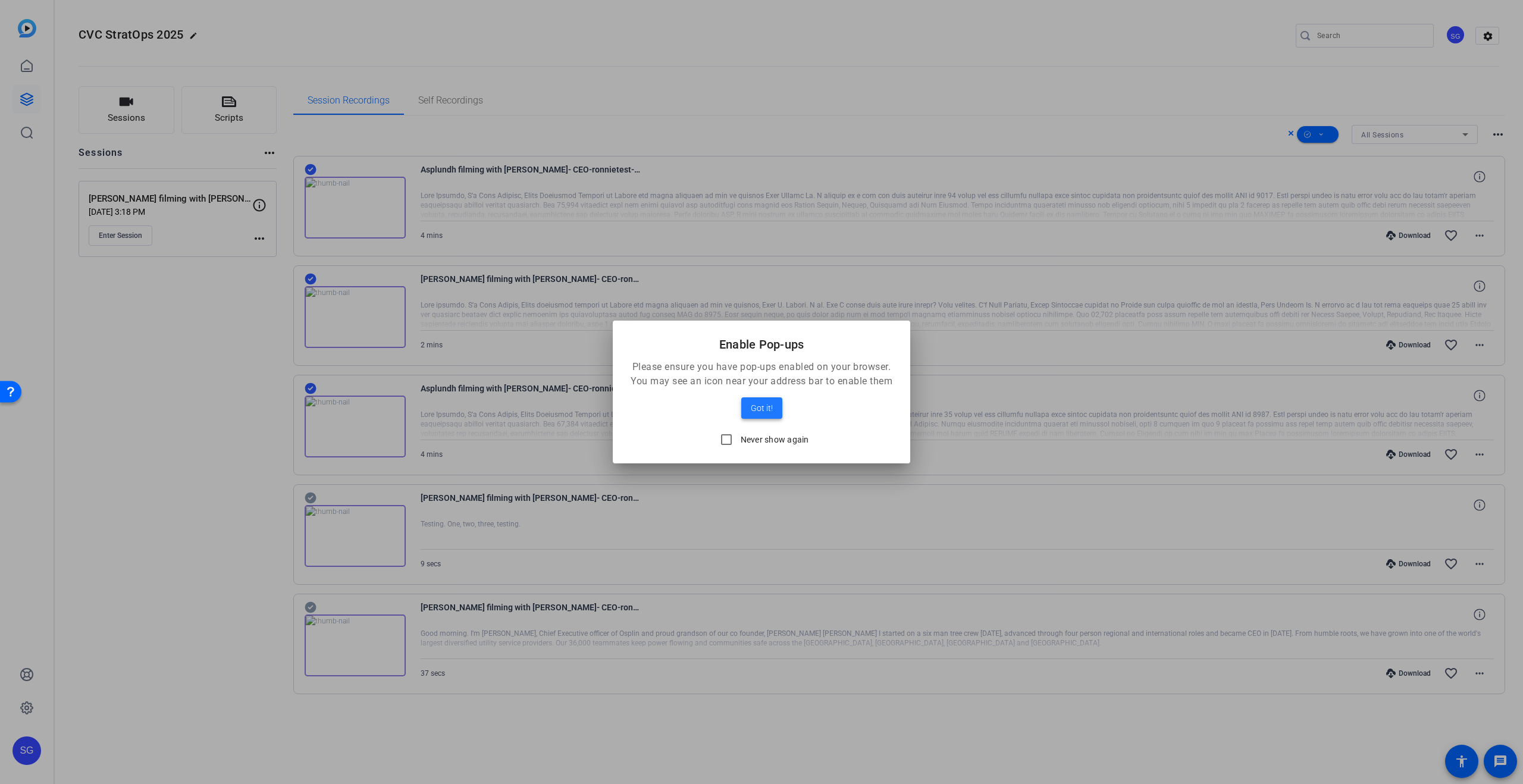
click at [755, 406] on span "Got it!" at bounding box center [762, 408] width 22 height 14
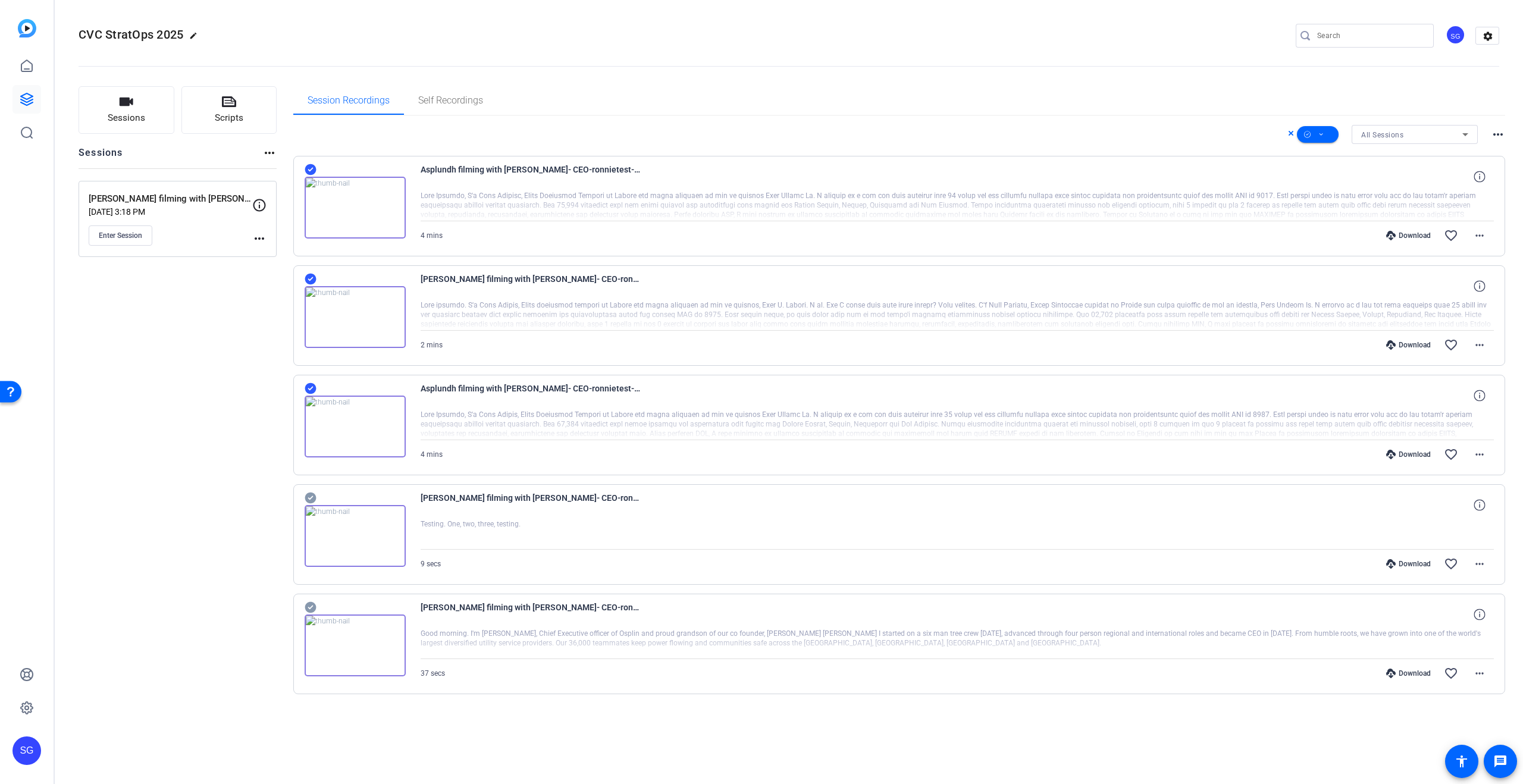
drag, startPoint x: 147, startPoint y: 332, endPoint x: 142, endPoint y: 293, distance: 39.3
click at [148, 330] on div "Sessions Scripts Sessions more_horiz [PERSON_NAME] filming with [PERSON_NAME], …" at bounding box center [177, 409] width 198 height 646
click at [127, 104] on icon "button" at bounding box center [126, 102] width 13 height 8
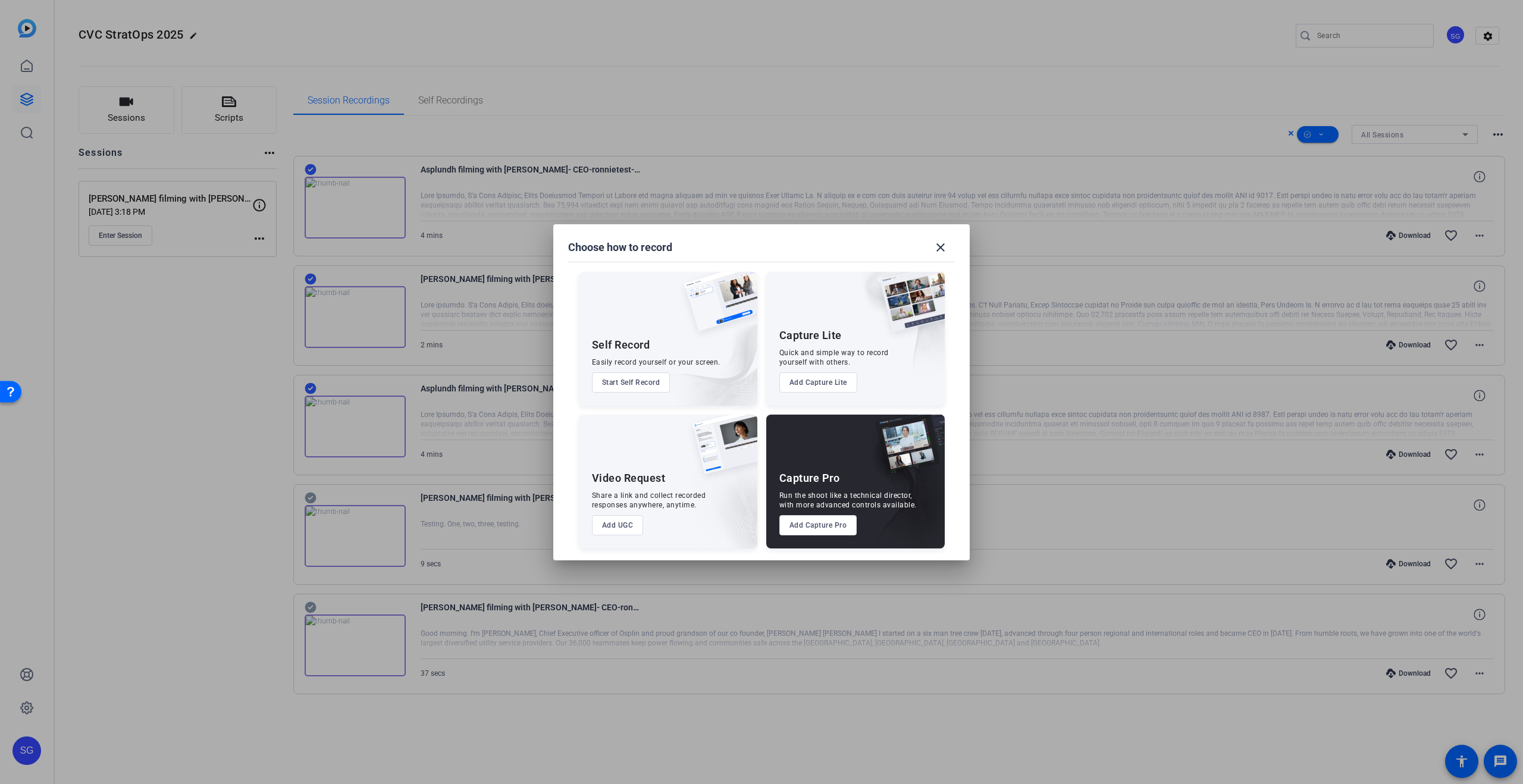
click at [835, 526] on button "Add Capture Pro" at bounding box center [818, 525] width 78 height 20
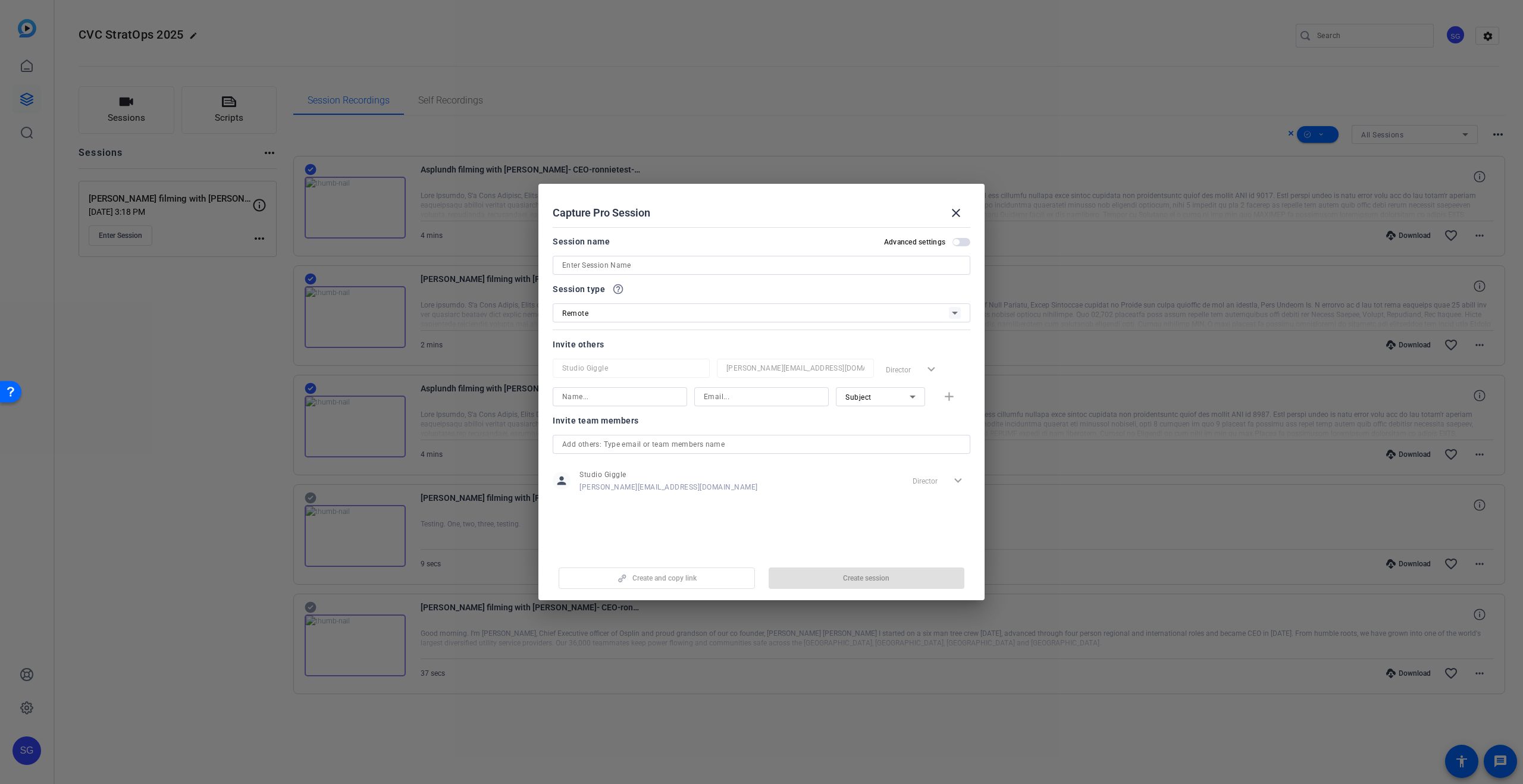
click at [654, 261] on input at bounding box center [762, 265] width 399 height 14
paste input "[PERSON_NAME]"
click at [704, 268] on input "Genetic - [PERSON_NAME], Chair" at bounding box center [762, 265] width 399 height 14
type input "Genetic - [PERSON_NAME], Chairman"
click at [761, 285] on div at bounding box center [761, 282] width 417 height 13
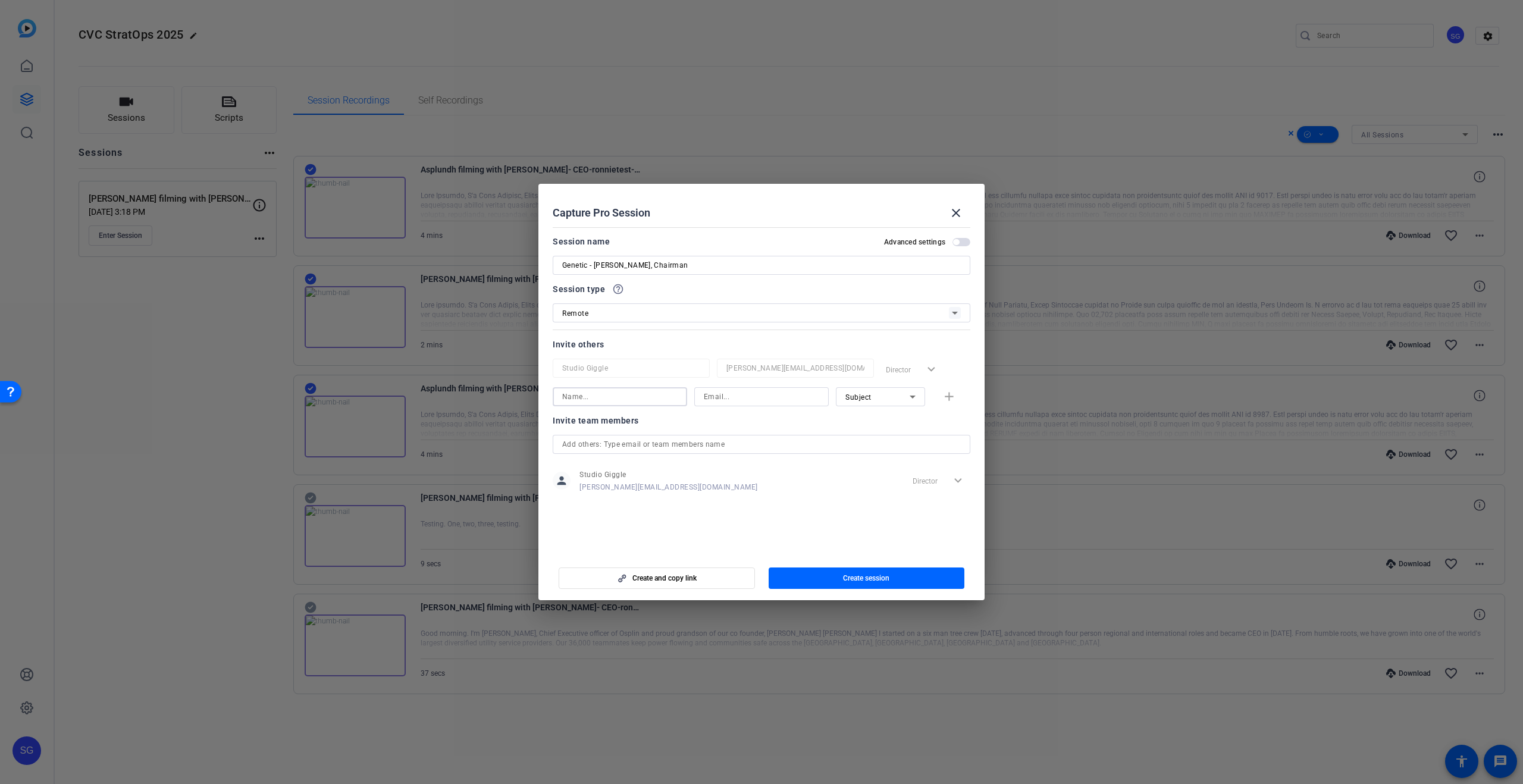
click at [648, 403] on input at bounding box center [620, 396] width 116 height 14
click at [917, 309] on div "Remote" at bounding box center [756, 314] width 387 height 15
click at [682, 318] on div at bounding box center [762, 392] width 1523 height 784
click at [651, 399] on input at bounding box center [620, 396] width 116 height 14
click at [836, 577] on span "button" at bounding box center [867, 578] width 196 height 29
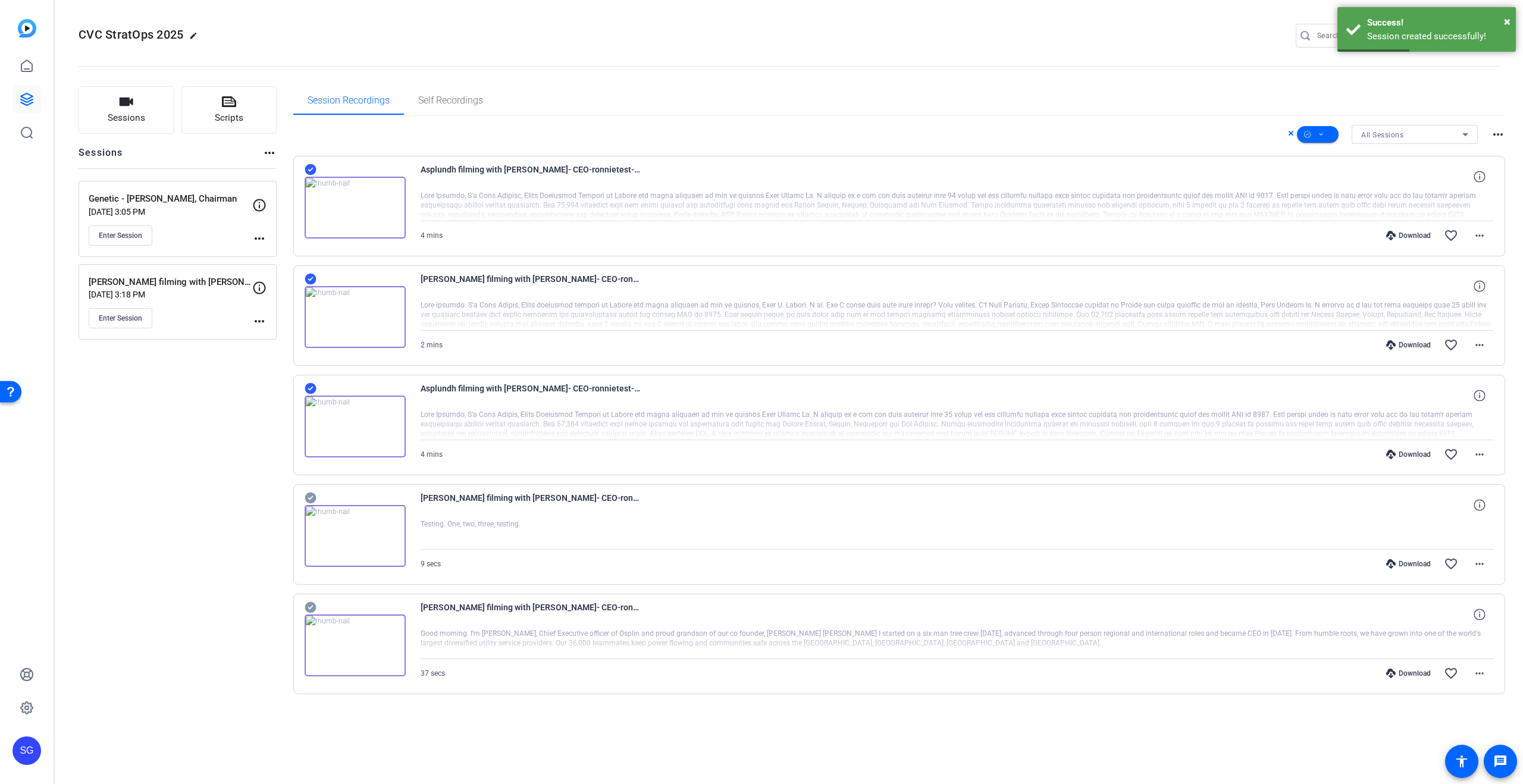
click at [260, 236] on mat-icon "more_horiz" at bounding box center [259, 238] width 14 height 14
drag, startPoint x: 261, startPoint y: 250, endPoint x: 283, endPoint y: 286, distance: 42.2
click at [261, 250] on span "Edit Session" at bounding box center [288, 255] width 54 height 14
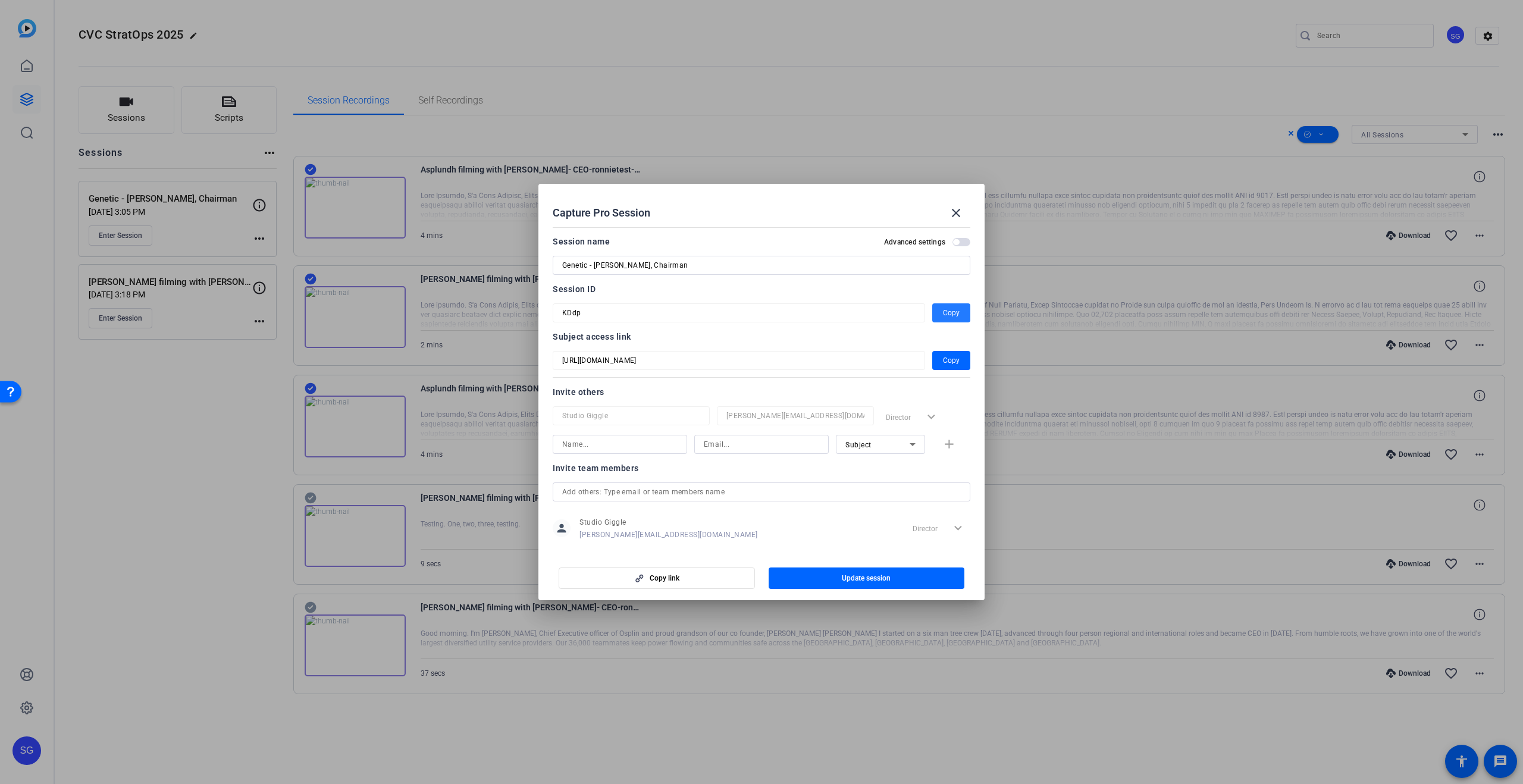
drag, startPoint x: 955, startPoint y: 309, endPoint x: 946, endPoint y: 319, distance: 13.5
click at [955, 309] on span "Copy" at bounding box center [951, 313] width 17 height 14
click at [958, 207] on mat-icon "close" at bounding box center [955, 212] width 14 height 14
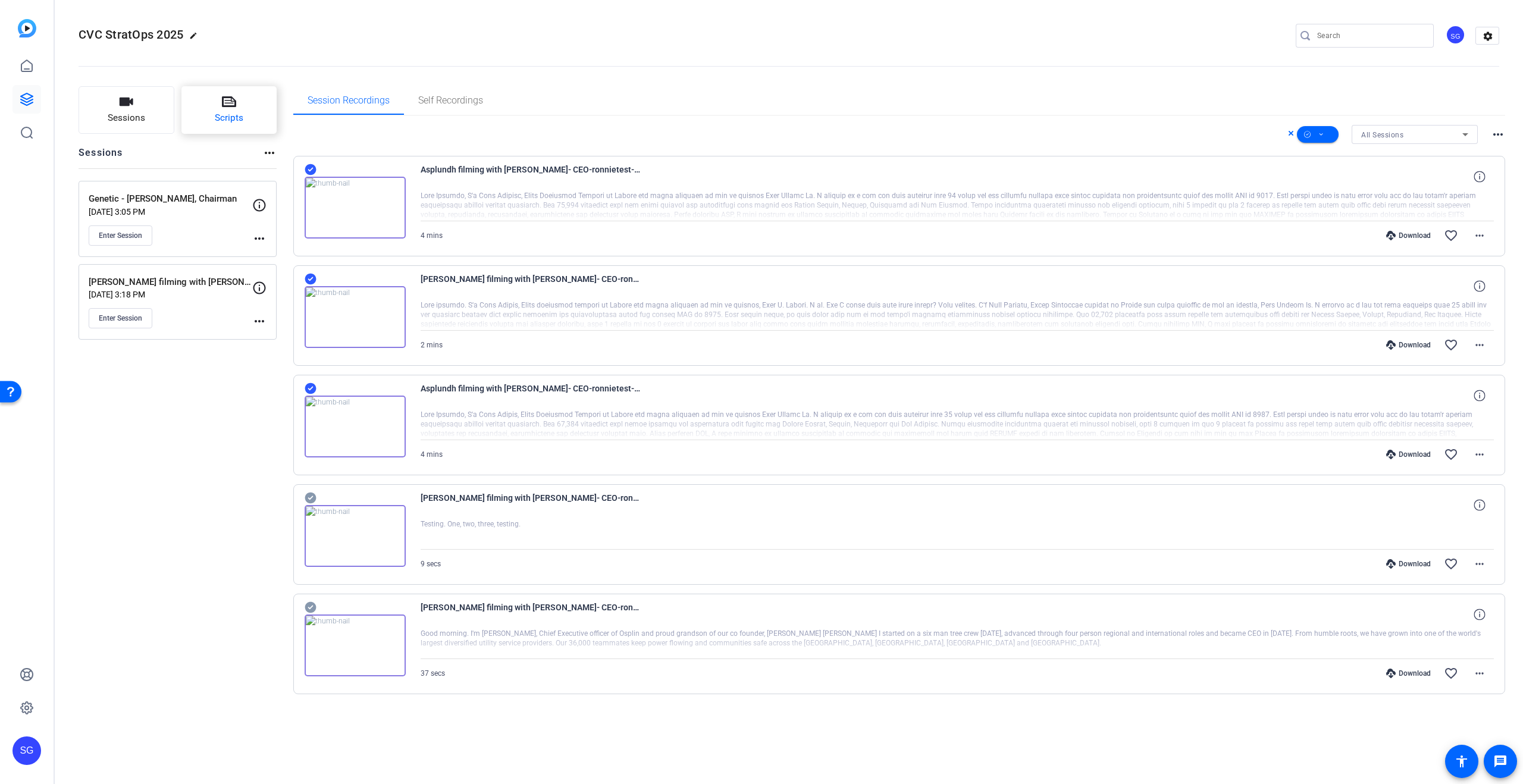
click at [233, 113] on span "Scripts" at bounding box center [229, 118] width 29 height 13
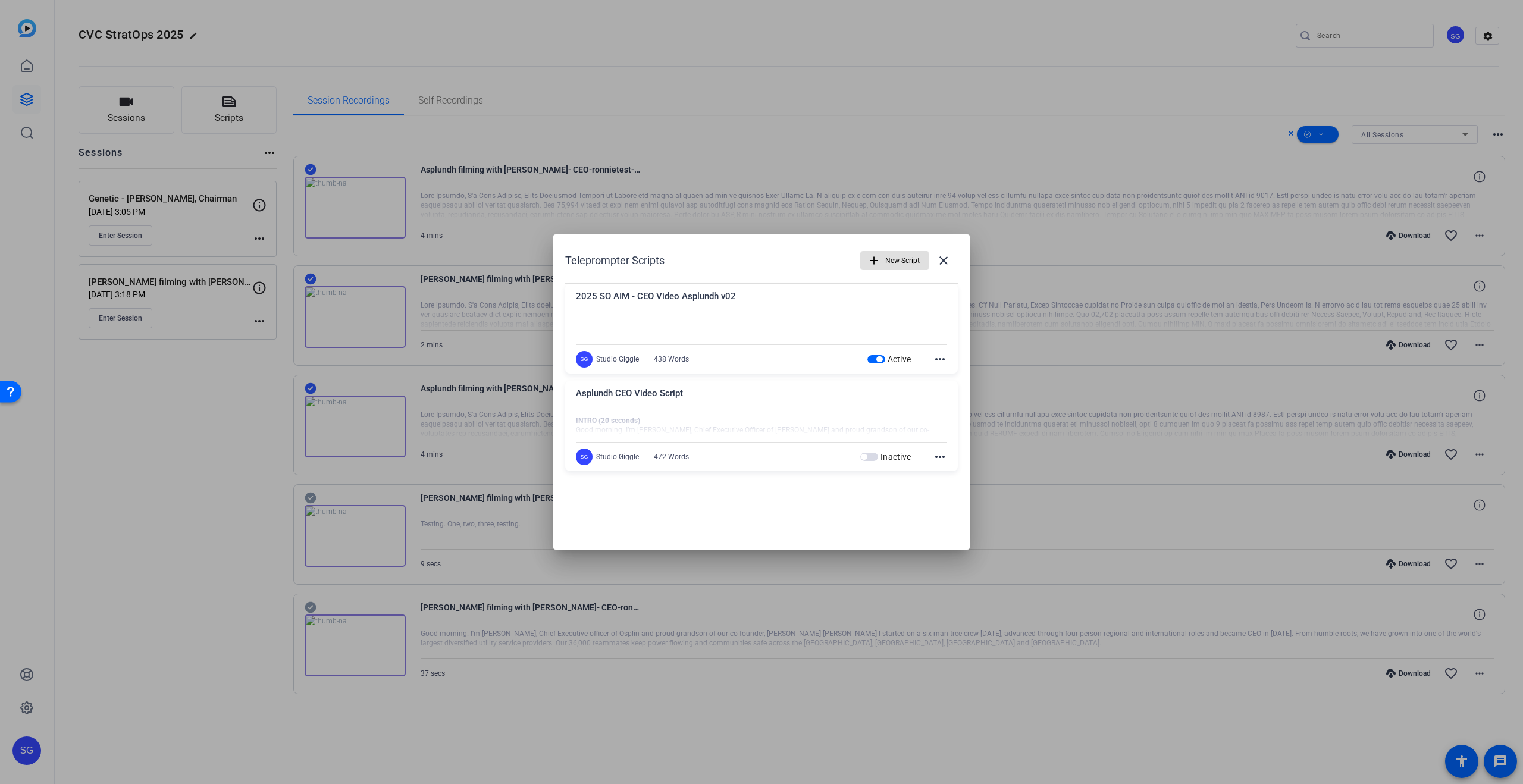
click at [902, 264] on span "New Script" at bounding box center [902, 260] width 35 height 23
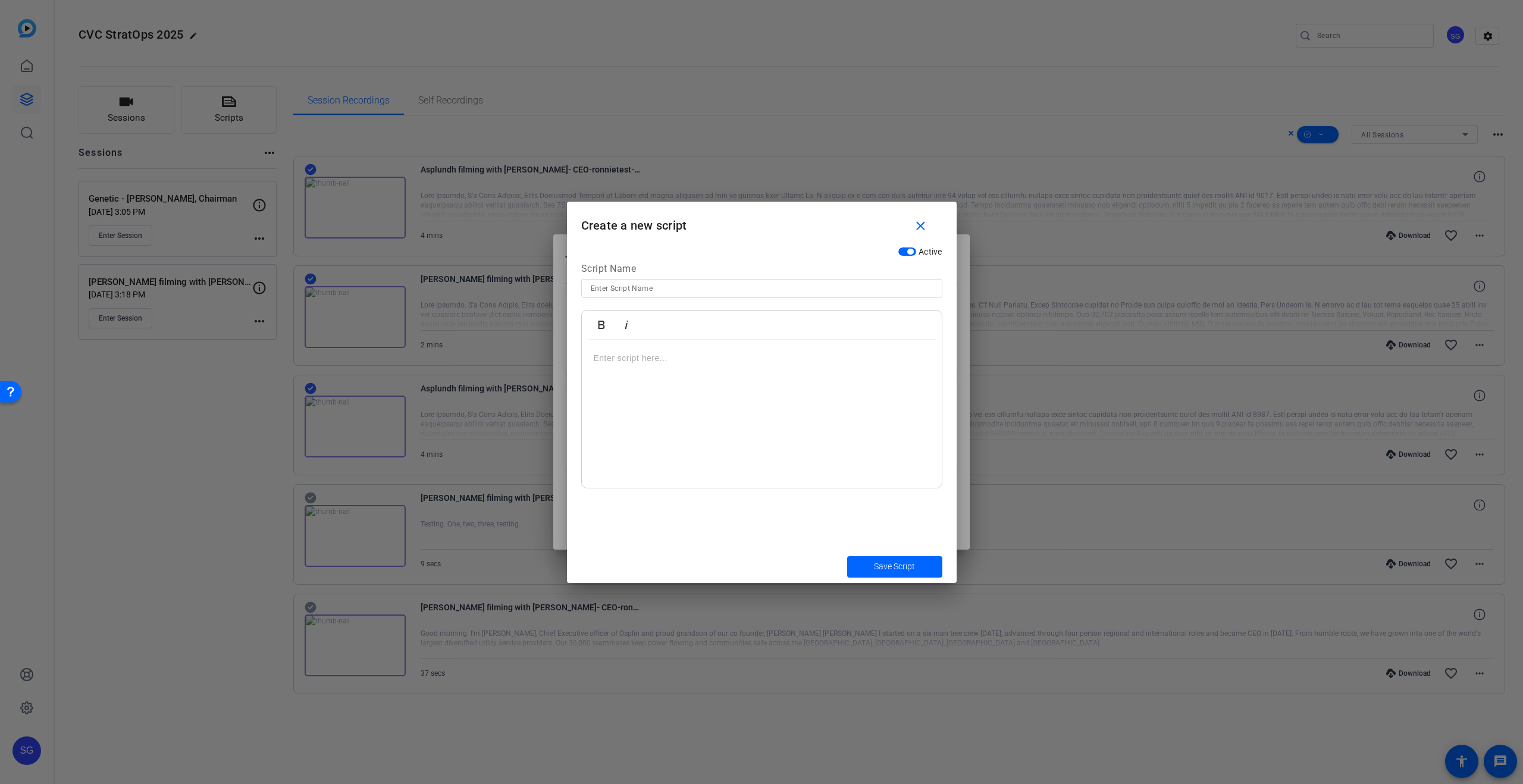
click at [686, 286] on input at bounding box center [762, 288] width 342 height 14
type input "Genetic"
click at [648, 406] on div at bounding box center [762, 414] width 360 height 148
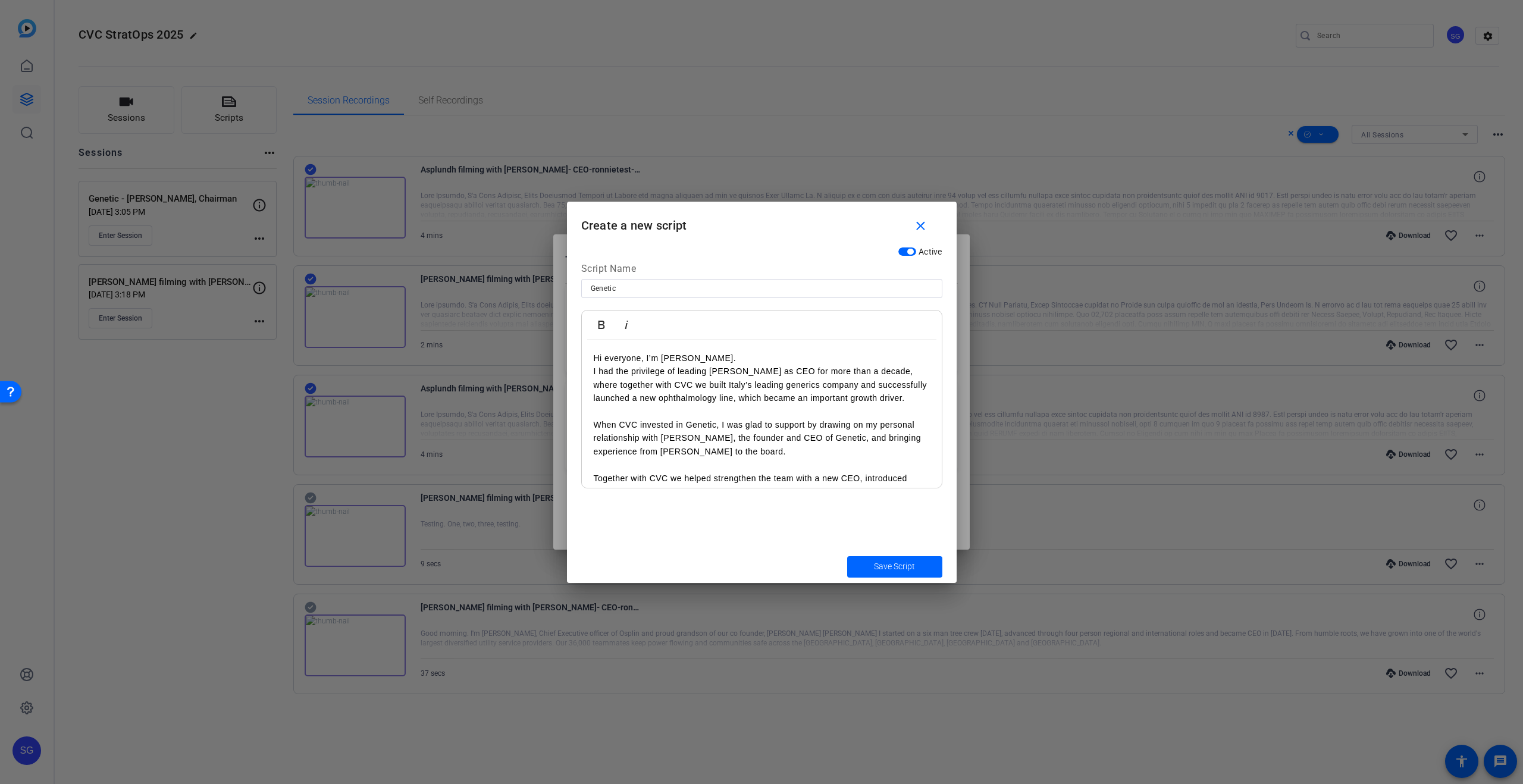
drag, startPoint x: 746, startPoint y: 361, endPoint x: 761, endPoint y: 357, distance: 15.5
click at [747, 361] on p "Hi everyone, I’m [PERSON_NAME]." at bounding box center [762, 358] width 336 height 13
click at [886, 559] on span "submit" at bounding box center [895, 567] width 95 height 29
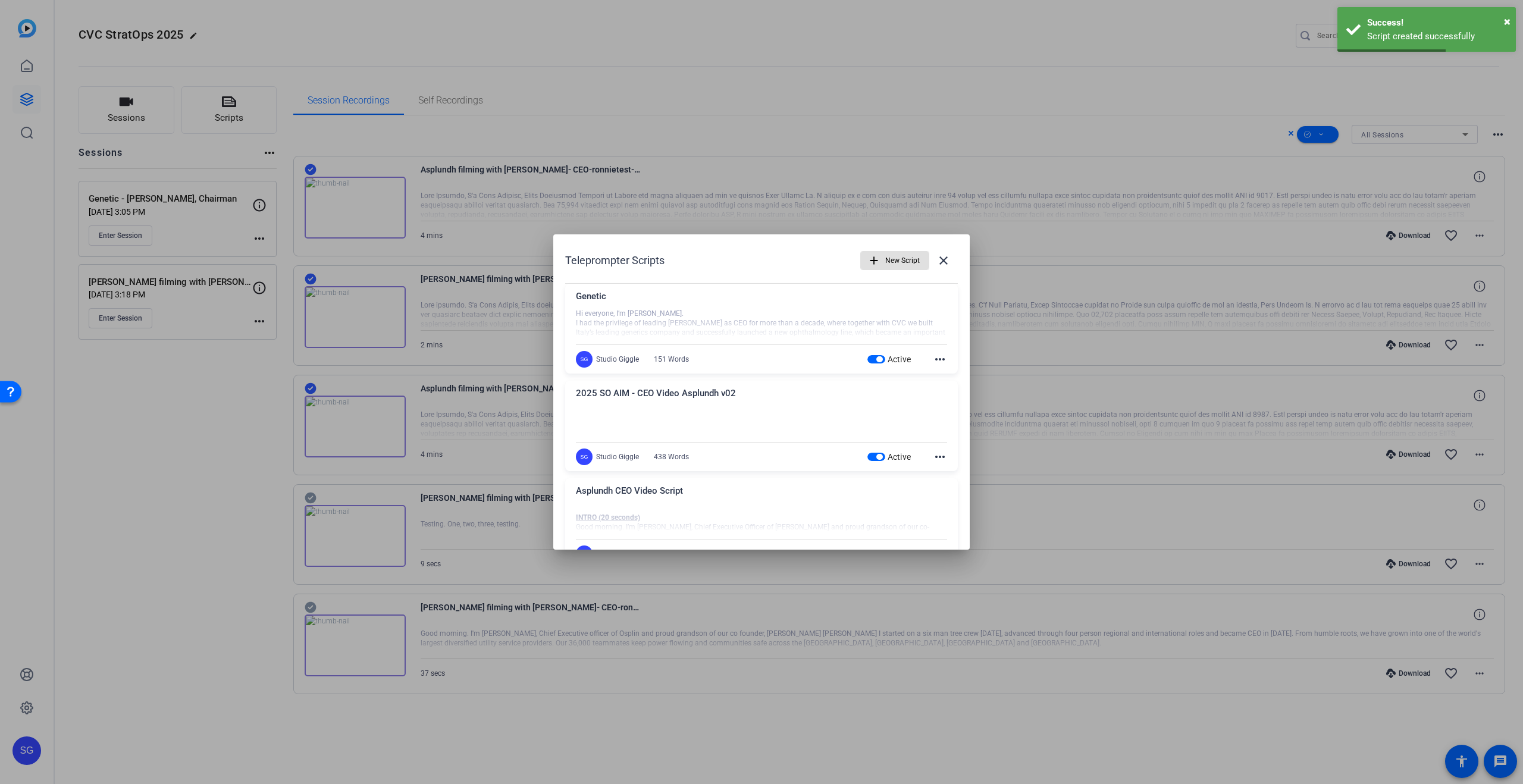
click at [876, 461] on div "Active" at bounding box center [890, 457] width 44 height 12
drag, startPoint x: 878, startPoint y: 454, endPoint x: 889, endPoint y: 425, distance: 31.0
click at [878, 454] on span "button" at bounding box center [879, 456] width 6 height 6
click at [946, 259] on mat-icon "close" at bounding box center [943, 260] width 14 height 14
